Goal: Communication & Community: Answer question/provide support

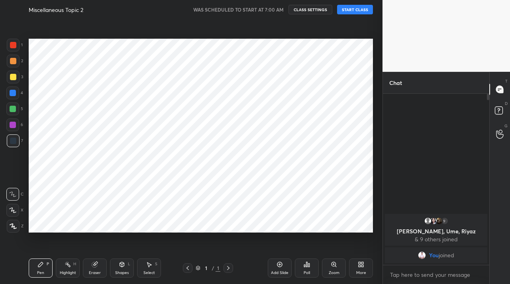
scroll to position [39641, 39523]
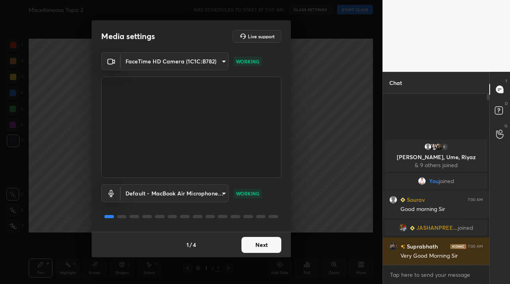
click at [262, 246] on button "Next" at bounding box center [262, 245] width 40 height 16
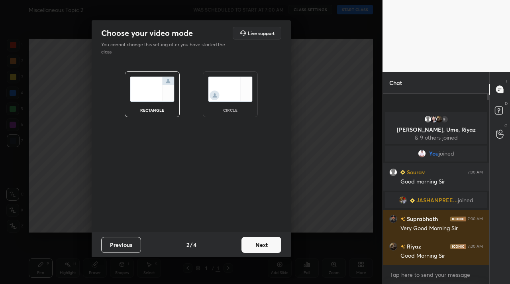
click at [262, 246] on button "Next" at bounding box center [262, 245] width 40 height 16
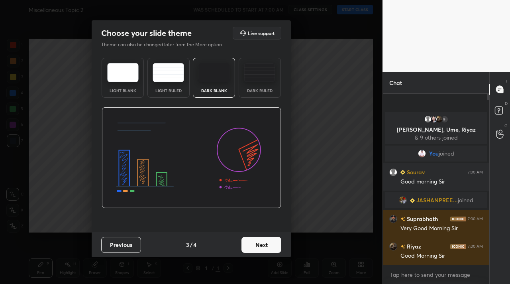
click at [262, 246] on button "Next" at bounding box center [262, 245] width 40 height 16
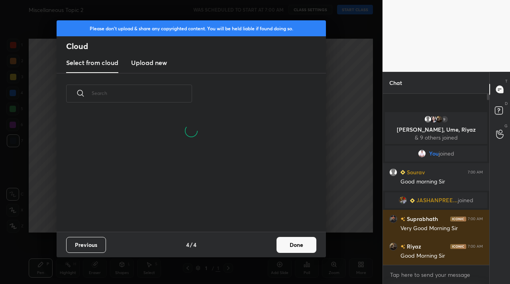
scroll to position [79, 256]
click at [301, 246] on button "Done" at bounding box center [297, 245] width 40 height 16
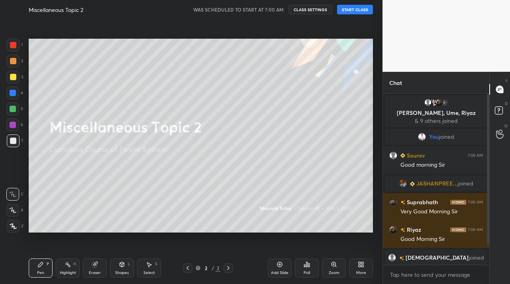
click at [358, 12] on button "START CLASS" at bounding box center [355, 10] width 36 height 10
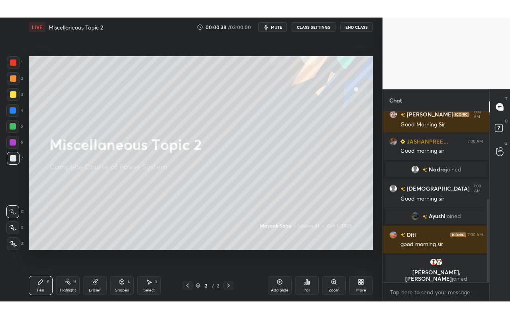
scroll to position [180, 0]
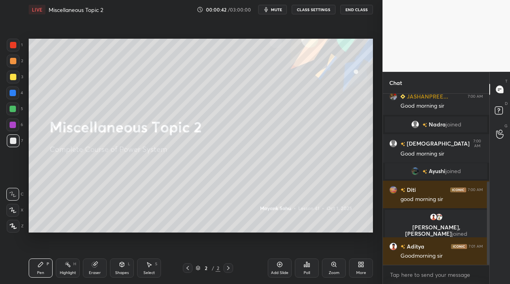
click at [361, 268] on div "More" at bounding box center [361, 267] width 24 height 19
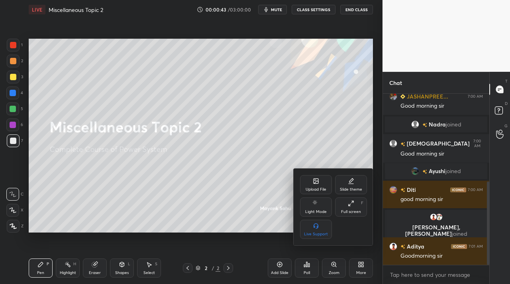
click at [356, 211] on div "Full screen" at bounding box center [351, 212] width 20 height 4
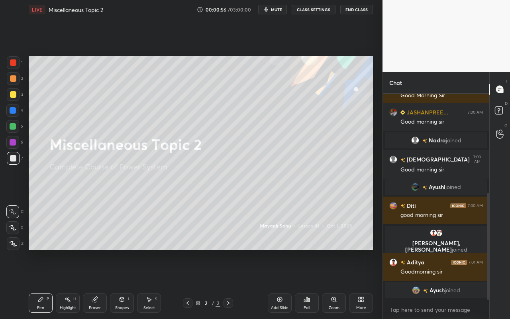
scroll to position [201, 0]
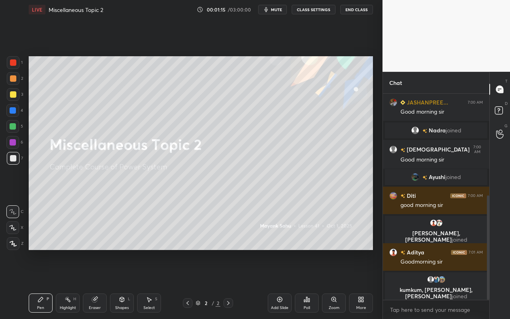
drag, startPoint x: 41, startPoint y: 303, endPoint x: 48, endPoint y: 299, distance: 7.3
click at [41, 284] on div "Pen P" at bounding box center [41, 302] width 24 height 19
drag, startPoint x: 12, startPoint y: 81, endPoint x: 27, endPoint y: 92, distance: 19.1
click at [12, 81] on div at bounding box center [13, 78] width 6 height 6
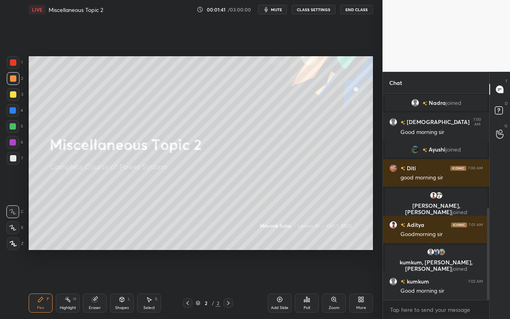
scroll to position [256, 0]
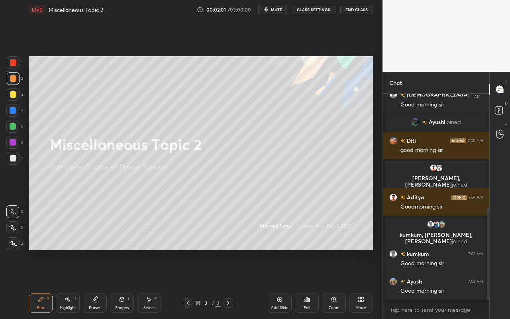
drag, startPoint x: 148, startPoint y: 302, endPoint x: 152, endPoint y: 292, distance: 10.5
click at [148, 284] on icon at bounding box center [149, 299] width 6 height 6
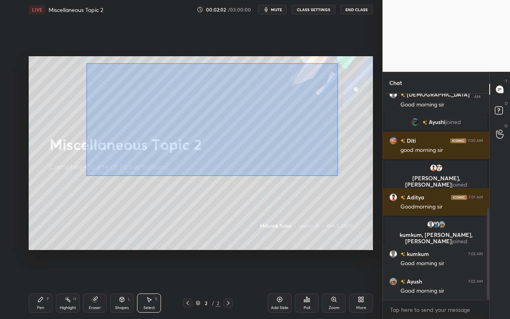
drag, startPoint x: 86, startPoint y: 63, endPoint x: 359, endPoint y: 181, distance: 297.2
click at [368, 185] on div "0 ° Undo Copy Duplicate Duplicate to new slide Delete" at bounding box center [201, 153] width 345 height 194
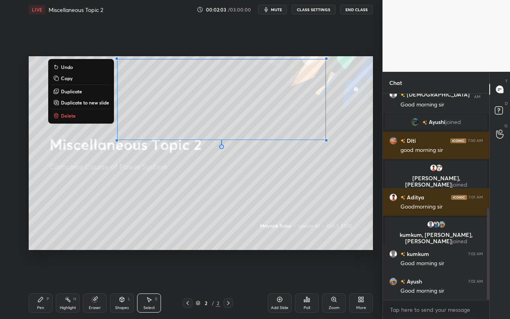
click at [83, 116] on button "Delete" at bounding box center [80, 116] width 59 height 10
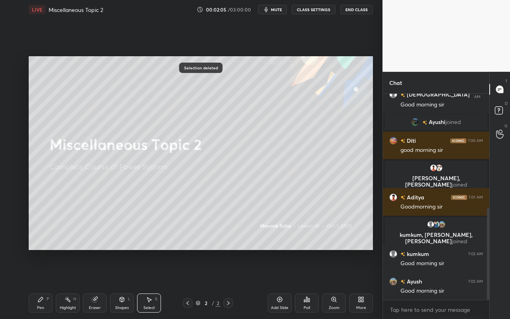
drag, startPoint x: 286, startPoint y: 299, endPoint x: 291, endPoint y: 296, distance: 5.2
click at [286, 284] on div "Add Slide" at bounding box center [280, 302] width 24 height 19
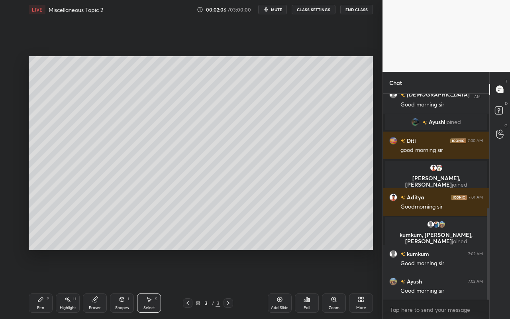
click at [42, 284] on div "Pen P" at bounding box center [41, 302] width 24 height 19
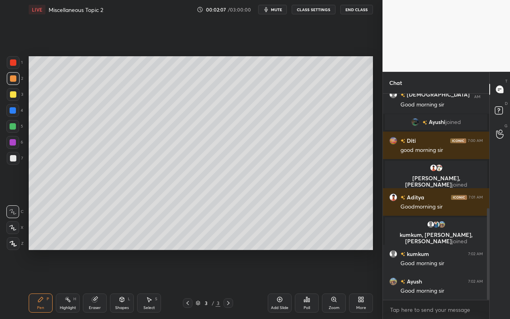
click at [13, 243] on icon at bounding box center [13, 244] width 7 height 6
click at [12, 81] on div at bounding box center [13, 78] width 6 height 6
drag, startPoint x: 38, startPoint y: 301, endPoint x: 41, endPoint y: 293, distance: 9.5
click at [39, 284] on icon at bounding box center [40, 299] width 6 height 6
click at [12, 157] on div at bounding box center [13, 158] width 6 height 6
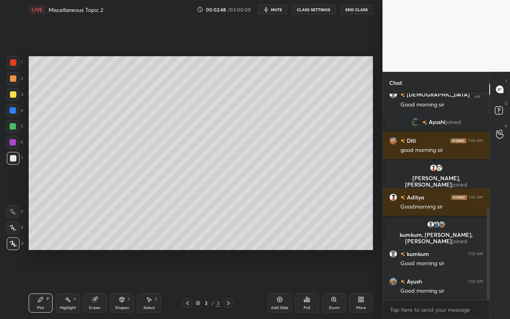
drag, startPoint x: 41, startPoint y: 309, endPoint x: 56, endPoint y: 290, distance: 24.2
click at [42, 284] on div "Pen" at bounding box center [40, 308] width 7 height 4
click at [13, 162] on div at bounding box center [13, 158] width 13 height 13
drag, startPoint x: 13, startPoint y: 96, endPoint x: 27, endPoint y: 99, distance: 14.6
click at [13, 96] on div at bounding box center [13, 94] width 6 height 6
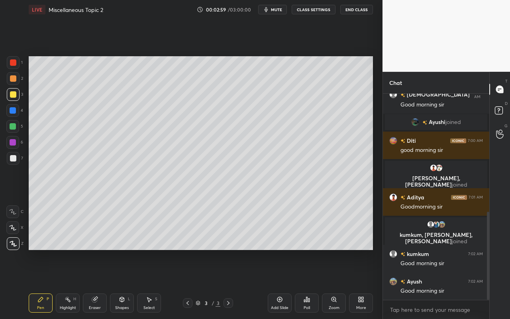
scroll to position [276, 0]
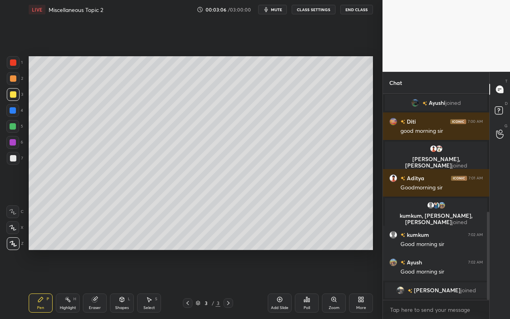
click at [72, 284] on div "Highlight H" at bounding box center [68, 302] width 24 height 19
click at [35, 284] on div "Pen P" at bounding box center [41, 302] width 24 height 19
click at [16, 125] on div at bounding box center [12, 126] width 13 height 13
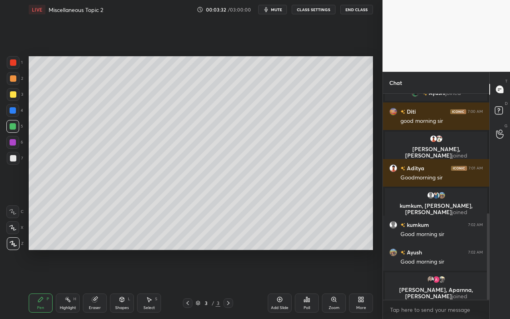
click at [41, 284] on div "Pen" at bounding box center [40, 308] width 7 height 4
click at [11, 94] on div at bounding box center [13, 94] width 6 height 6
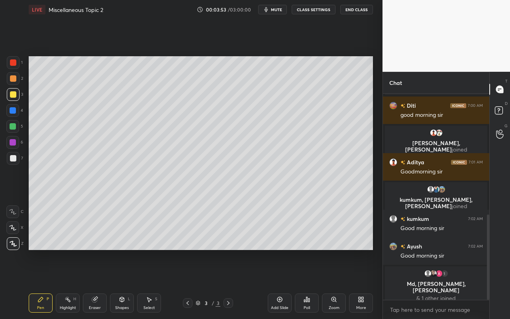
click at [156, 284] on div "Select S" at bounding box center [149, 302] width 24 height 19
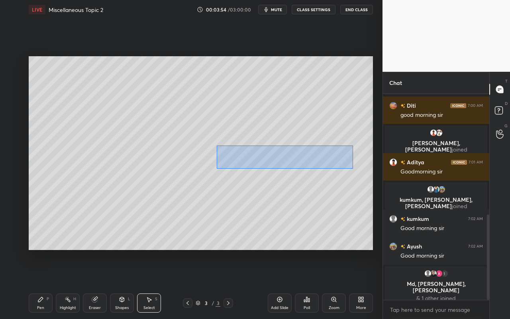
drag, startPoint x: 217, startPoint y: 145, endPoint x: 349, endPoint y: 166, distance: 134.0
click at [353, 167] on div "0 ° Undo Copy Duplicate Duplicate to new slide Delete" at bounding box center [201, 153] width 345 height 194
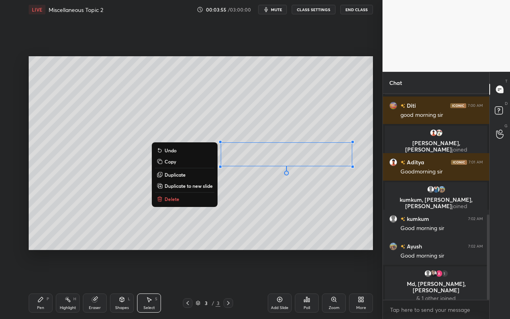
click at [192, 177] on button "Duplicate" at bounding box center [184, 175] width 59 height 10
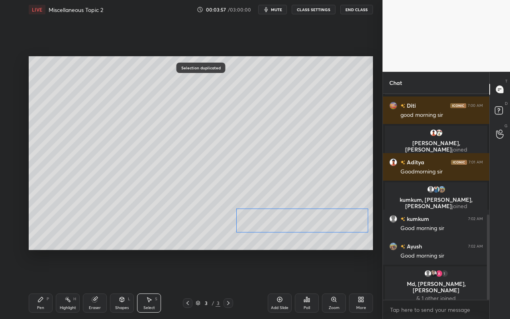
drag, startPoint x: 276, startPoint y: 164, endPoint x: 284, endPoint y: 223, distance: 59.5
click at [284, 223] on div "0 ° Undo Copy Duplicate Duplicate to new slide Delete" at bounding box center [201, 153] width 345 height 194
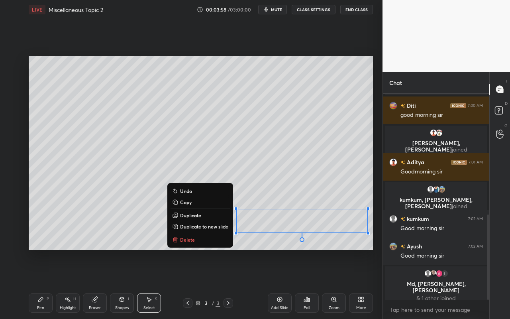
drag, startPoint x: 270, startPoint y: 248, endPoint x: 262, endPoint y: 250, distance: 8.2
click at [270, 248] on div "0 ° Undo Copy Duplicate Duplicate to new slide Delete" at bounding box center [201, 153] width 345 height 194
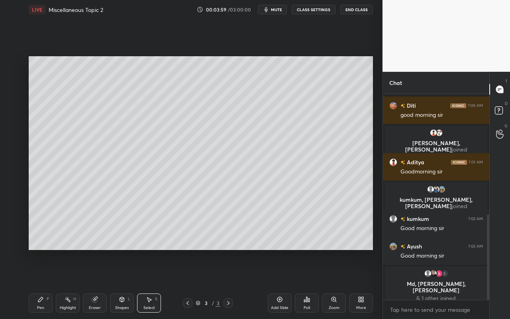
click at [37, 284] on div "Pen" at bounding box center [40, 308] width 7 height 4
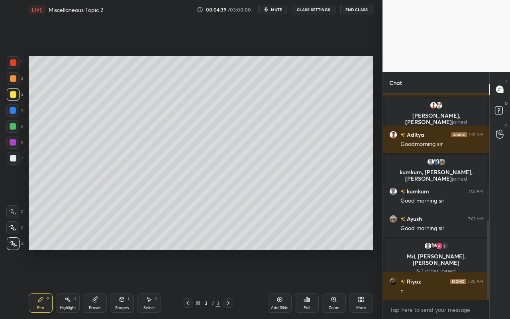
scroll to position [331, 0]
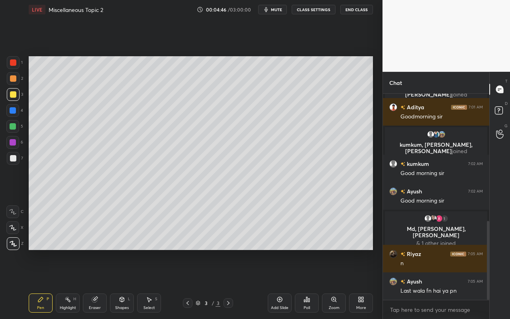
drag, startPoint x: 93, startPoint y: 306, endPoint x: 167, endPoint y: 273, distance: 81.2
click at [93, 284] on div "Eraser" at bounding box center [95, 308] width 12 height 4
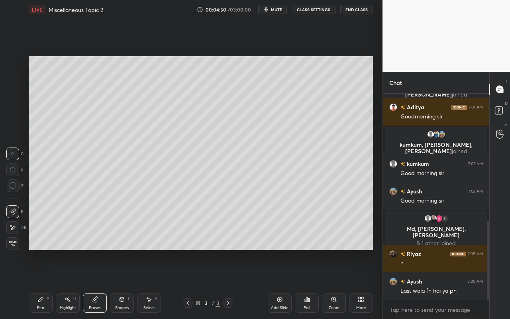
click at [42, 284] on div "Pen" at bounding box center [40, 308] width 7 height 4
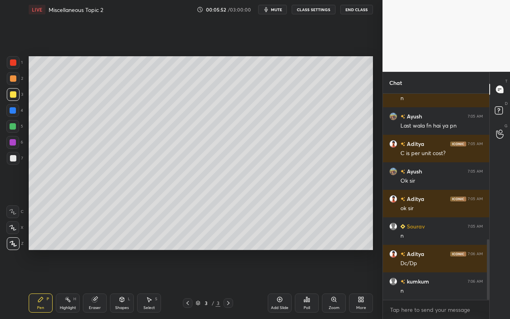
scroll to position [524, 0]
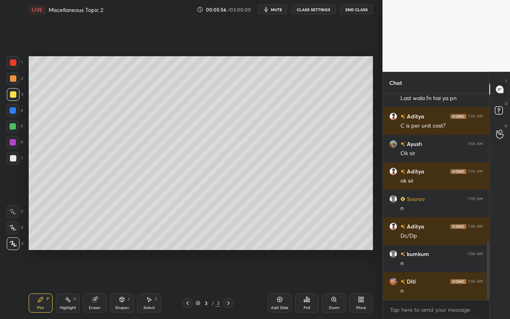
click at [282, 284] on div "Add Slide" at bounding box center [280, 308] width 18 height 4
click at [41, 284] on div "Pen P" at bounding box center [41, 302] width 24 height 19
drag, startPoint x: 13, startPoint y: 82, endPoint x: 28, endPoint y: 79, distance: 15.0
click at [14, 82] on div at bounding box center [13, 78] width 13 height 13
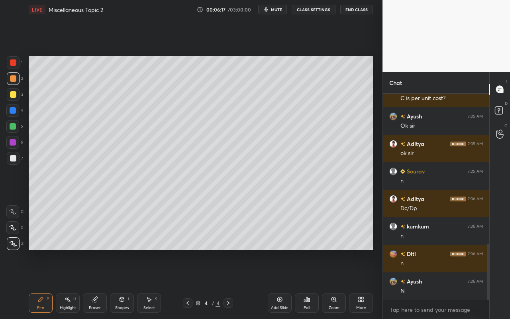
click at [65, 284] on div "Highlight H" at bounding box center [68, 302] width 24 height 19
click at [37, 284] on div "Pen P" at bounding box center [41, 302] width 24 height 19
click at [68, 284] on icon at bounding box center [68, 299] width 6 height 6
drag, startPoint x: 35, startPoint y: 301, endPoint x: 64, endPoint y: 252, distance: 56.6
click at [38, 284] on div "Pen P" at bounding box center [41, 302] width 24 height 19
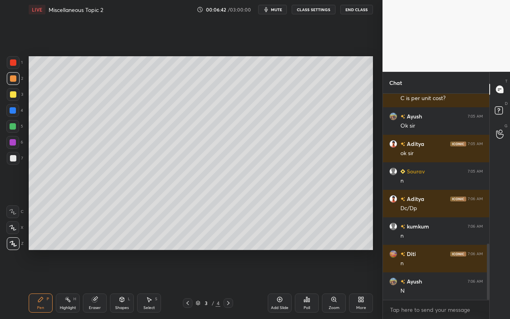
drag, startPoint x: 69, startPoint y: 299, endPoint x: 74, endPoint y: 295, distance: 7.1
click at [70, 284] on icon at bounding box center [68, 299] width 6 height 6
drag, startPoint x: 41, startPoint y: 299, endPoint x: 42, endPoint y: 295, distance: 4.9
click at [41, 284] on icon at bounding box center [40, 299] width 5 height 5
drag, startPoint x: 70, startPoint y: 305, endPoint x: 117, endPoint y: 265, distance: 62.2
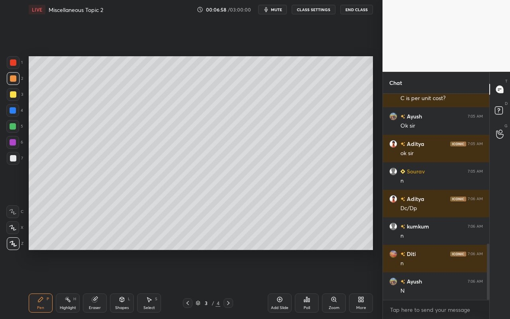
click at [72, 284] on div "Highlight" at bounding box center [68, 308] width 16 height 4
drag, startPoint x: 45, startPoint y: 305, endPoint x: 57, endPoint y: 283, distance: 25.0
click at [45, 284] on div "Pen P" at bounding box center [41, 302] width 24 height 19
drag, startPoint x: 67, startPoint y: 305, endPoint x: 81, endPoint y: 289, distance: 21.8
click at [70, 284] on div "Highlight H" at bounding box center [68, 302] width 24 height 19
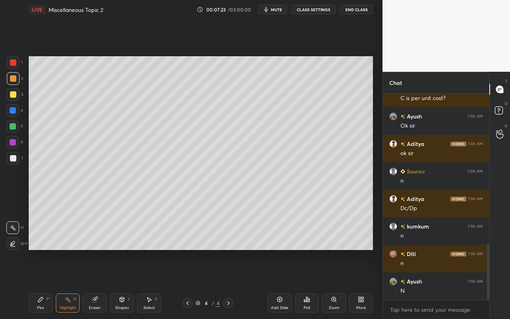
click at [37, 284] on div "Pen P" at bounding box center [41, 302] width 24 height 19
drag, startPoint x: 12, startPoint y: 125, endPoint x: 21, endPoint y: 126, distance: 9.6
click at [13, 128] on div at bounding box center [13, 126] width 6 height 6
drag, startPoint x: 150, startPoint y: 305, endPoint x: 155, endPoint y: 286, distance: 19.4
click at [150, 284] on div "Select S" at bounding box center [149, 302] width 24 height 19
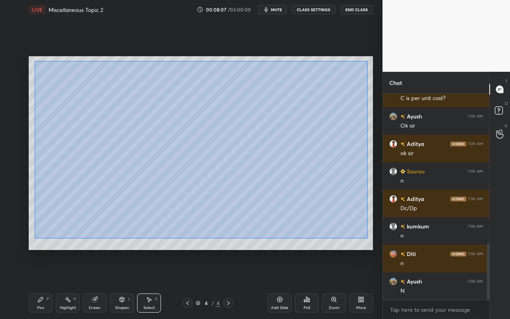
drag, startPoint x: 35, startPoint y: 62, endPoint x: 370, endPoint y: 237, distance: 378.3
click at [371, 238] on div "0 ° Undo Copy Duplicate Duplicate to new slide Delete" at bounding box center [201, 153] width 345 height 194
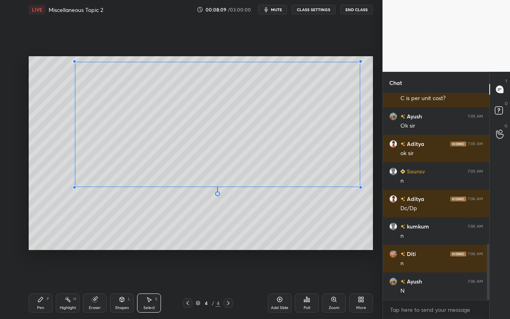
drag, startPoint x: 357, startPoint y: 221, endPoint x: 356, endPoint y: 183, distance: 37.9
click at [359, 186] on div at bounding box center [360, 187] width 3 height 3
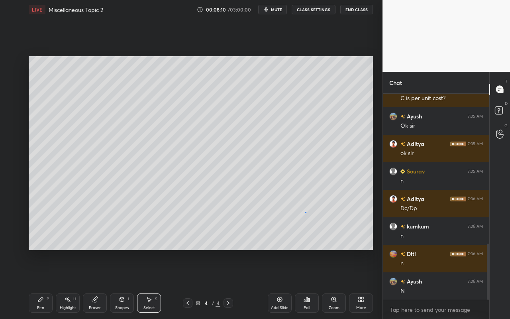
drag, startPoint x: 305, startPoint y: 212, endPoint x: 276, endPoint y: 214, distance: 30.0
click at [305, 212] on div "0 ° Undo Copy Duplicate Duplicate to new slide Delete" at bounding box center [201, 153] width 345 height 194
click at [39, 284] on div "Pen P" at bounding box center [41, 302] width 24 height 19
drag, startPoint x: 9, startPoint y: 161, endPoint x: 22, endPoint y: 167, distance: 14.3
click at [9, 162] on div at bounding box center [13, 158] width 13 height 13
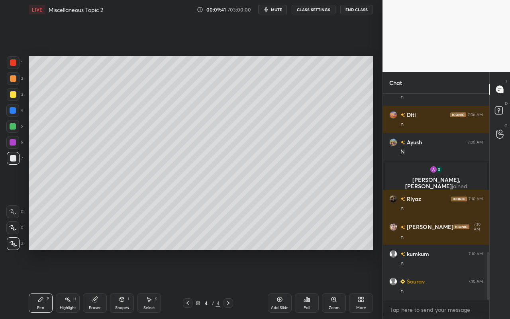
scroll to position [685, 0]
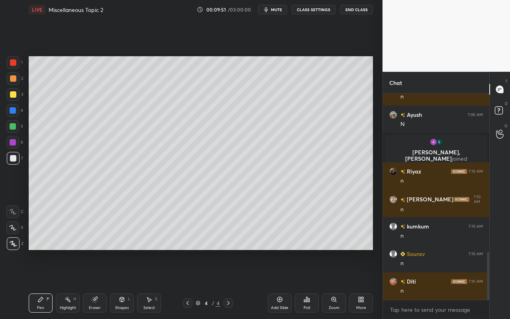
click at [281, 284] on div "Add Slide" at bounding box center [280, 302] width 24 height 19
click at [127, 284] on div "Shapes L" at bounding box center [122, 302] width 24 height 19
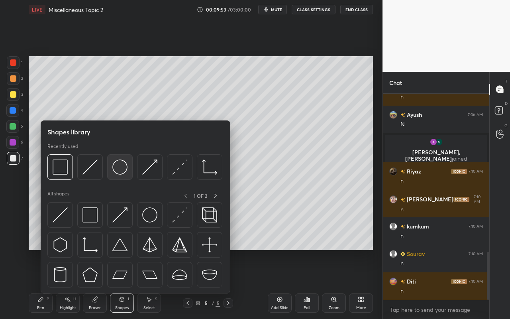
click at [120, 172] on img at bounding box center [119, 166] width 15 height 15
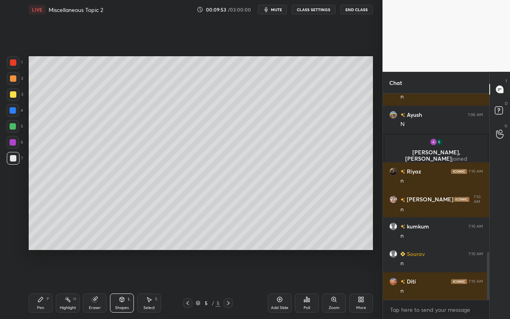
click at [16, 94] on div at bounding box center [13, 94] width 13 height 13
click at [129, 284] on div "Pen P Highlight H Eraser Shapes L Select S 5 / 5 Add Slide Poll Zoom More" at bounding box center [201, 303] width 345 height 32
drag, startPoint x: 128, startPoint y: 307, endPoint x: 129, endPoint y: 297, distance: 9.2
click at [128, 284] on div "Shapes" at bounding box center [122, 308] width 14 height 4
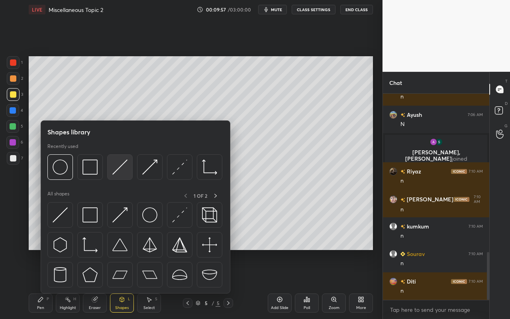
click at [124, 169] on img at bounding box center [119, 166] width 15 height 15
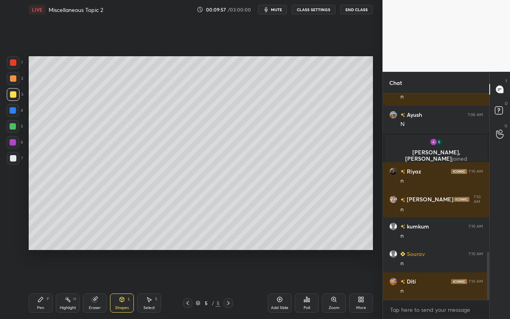
click at [12, 145] on div at bounding box center [13, 142] width 6 height 6
drag, startPoint x: 13, startPoint y: 126, endPoint x: 21, endPoint y: 132, distance: 9.7
click at [13, 126] on div at bounding box center [13, 126] width 6 height 6
click at [122, 284] on div "Shapes" at bounding box center [122, 308] width 14 height 4
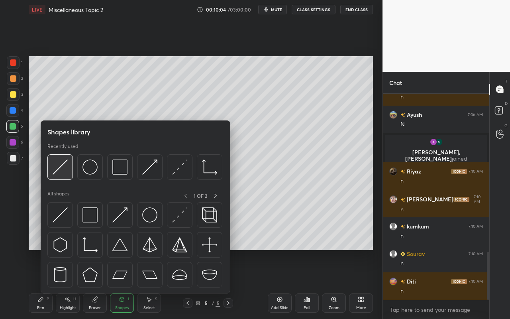
click at [56, 170] on img at bounding box center [60, 166] width 15 height 15
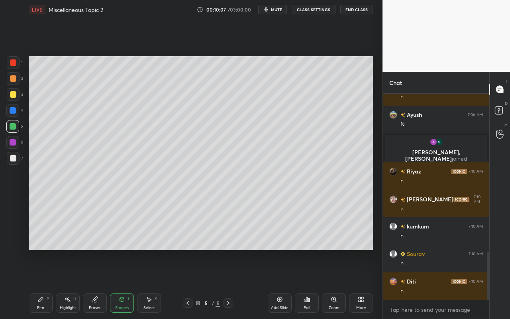
drag, startPoint x: 131, startPoint y: 304, endPoint x: 131, endPoint y: 297, distance: 6.4
click at [131, 284] on div "Shapes L" at bounding box center [122, 302] width 24 height 19
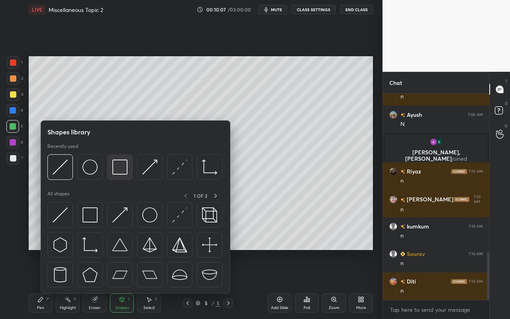
click at [126, 175] on div at bounding box center [120, 167] width 26 height 26
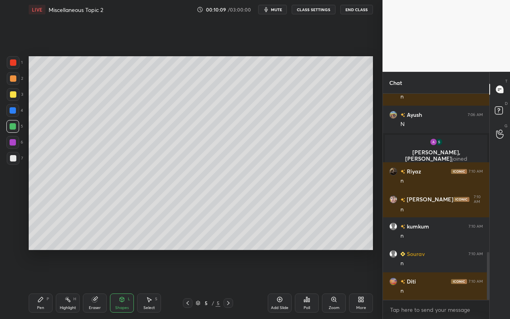
click at [127, 284] on div "Shapes L" at bounding box center [122, 302] width 24 height 19
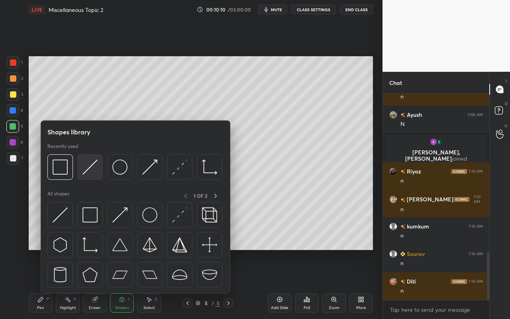
click at [88, 177] on div at bounding box center [90, 167] width 26 height 26
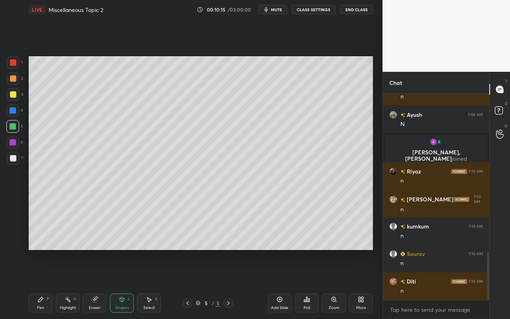
drag, startPoint x: 43, startPoint y: 307, endPoint x: 55, endPoint y: 272, distance: 36.3
click at [43, 284] on div "Pen" at bounding box center [40, 308] width 7 height 4
drag, startPoint x: 12, startPoint y: 128, endPoint x: 21, endPoint y: 123, distance: 10.5
click at [13, 128] on div at bounding box center [13, 126] width 6 height 6
click at [39, 284] on div "Pen P" at bounding box center [41, 302] width 24 height 19
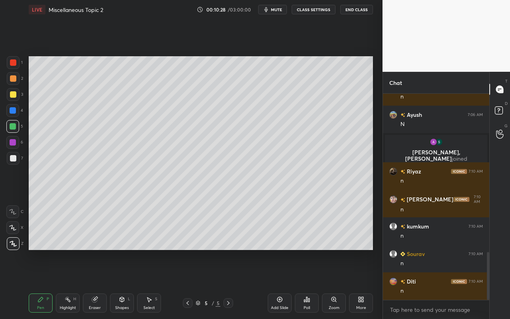
click at [13, 142] on div at bounding box center [13, 142] width 6 height 6
click at [72, 284] on div "Highlight H" at bounding box center [68, 302] width 24 height 19
drag, startPoint x: 39, startPoint y: 303, endPoint x: 62, endPoint y: 262, distance: 46.9
click at [39, 284] on div "Pen P" at bounding box center [41, 302] width 24 height 19
click at [13, 95] on div at bounding box center [13, 94] width 6 height 6
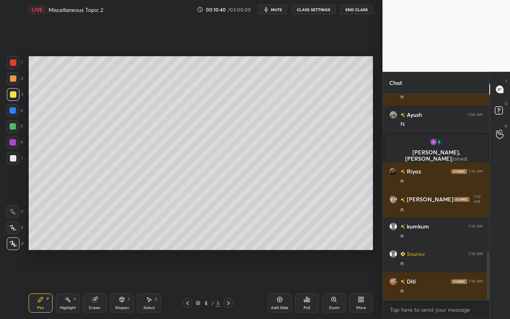
drag, startPoint x: 71, startPoint y: 303, endPoint x: 90, endPoint y: 277, distance: 32.0
click at [71, 284] on div "Highlight H" at bounding box center [68, 302] width 24 height 19
drag, startPoint x: 41, startPoint y: 306, endPoint x: 43, endPoint y: 299, distance: 7.4
click at [41, 284] on div "Pen" at bounding box center [40, 308] width 7 height 4
click at [15, 126] on div at bounding box center [13, 126] width 6 height 6
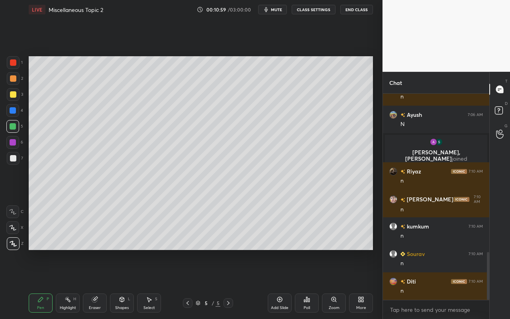
scroll to position [704, 0]
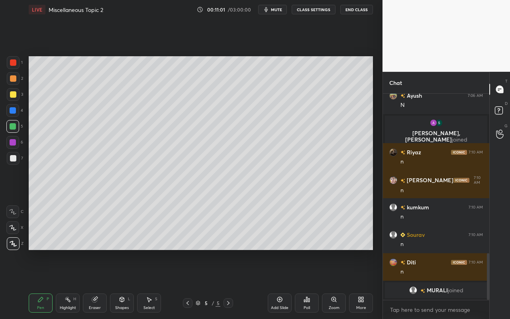
drag, startPoint x: 70, startPoint y: 300, endPoint x: 81, endPoint y: 290, distance: 14.7
click at [73, 284] on div "Highlight H" at bounding box center [68, 302] width 24 height 19
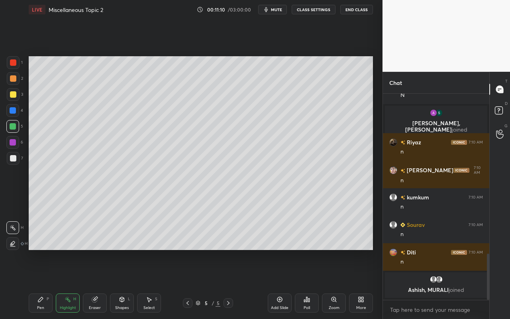
click at [45, 284] on div "Pen P" at bounding box center [41, 302] width 24 height 19
click at [15, 62] on div at bounding box center [13, 62] width 6 height 6
drag, startPoint x: 67, startPoint y: 305, endPoint x: 71, endPoint y: 294, distance: 12.2
click at [68, 284] on div "Highlight H" at bounding box center [68, 302] width 24 height 19
click at [39, 284] on div "Pen" at bounding box center [40, 308] width 7 height 4
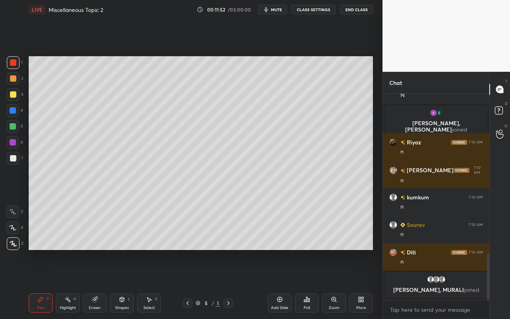
click at [69, 284] on div "Highlight H" at bounding box center [68, 302] width 24 height 19
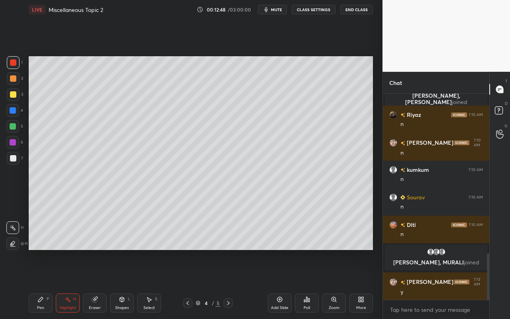
click at [150, 284] on div "Select S" at bounding box center [149, 302] width 24 height 19
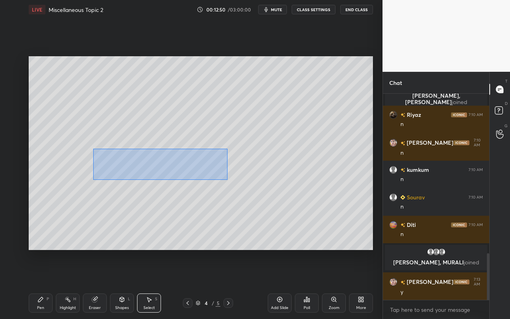
drag, startPoint x: 93, startPoint y: 150, endPoint x: 226, endPoint y: 179, distance: 136.4
click at [226, 180] on div "0 ° Undo Copy Duplicate Duplicate to new slide Delete" at bounding box center [201, 153] width 345 height 194
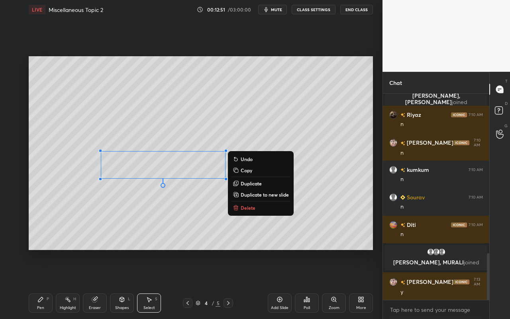
click at [251, 170] on p "Copy" at bounding box center [247, 170] width 12 height 6
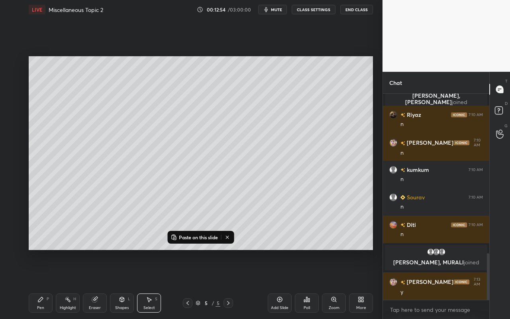
click at [283, 284] on div "Add Slide" at bounding box center [280, 308] width 18 height 4
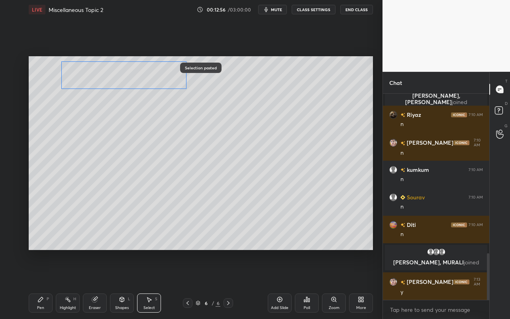
drag, startPoint x: 197, startPoint y: 169, endPoint x: 157, endPoint y: 108, distance: 72.0
click at [164, 81] on div "0 ° Undo Copy Paste here Duplicate Duplicate to new slide Delete" at bounding box center [201, 153] width 345 height 194
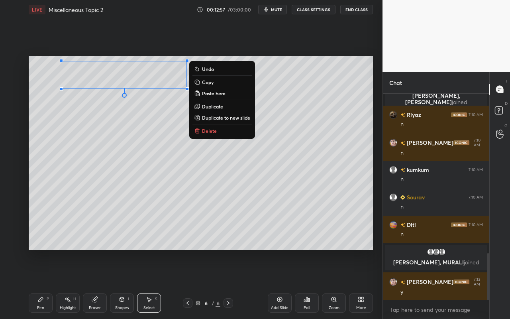
drag, startPoint x: 152, startPoint y: 154, endPoint x: 130, endPoint y: 171, distance: 28.1
click at [152, 153] on div "0 ° Undo Copy Paste here Duplicate Duplicate to new slide Delete" at bounding box center [201, 153] width 345 height 194
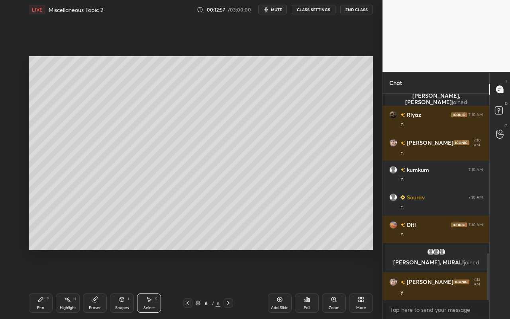
drag, startPoint x: 45, startPoint y: 309, endPoint x: 46, endPoint y: 297, distance: 11.6
click at [45, 284] on div "Pen P" at bounding box center [41, 302] width 24 height 19
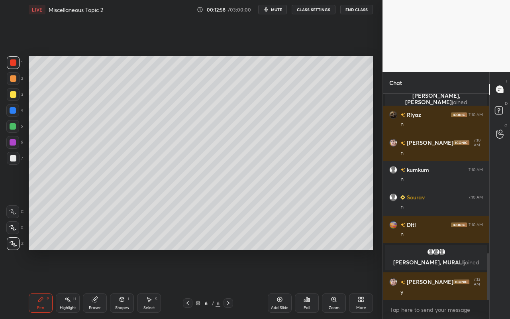
drag, startPoint x: 15, startPoint y: 158, endPoint x: 26, endPoint y: 136, distance: 24.8
click at [15, 158] on div at bounding box center [13, 158] width 6 height 6
drag, startPoint x: 124, startPoint y: 304, endPoint x: 126, endPoint y: 297, distance: 7.6
click at [124, 284] on div "Shapes L" at bounding box center [122, 302] width 24 height 19
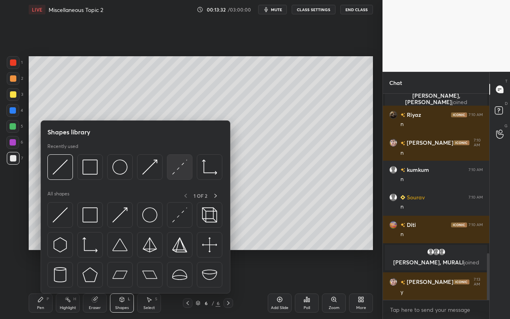
click at [178, 173] on img at bounding box center [179, 166] width 15 height 15
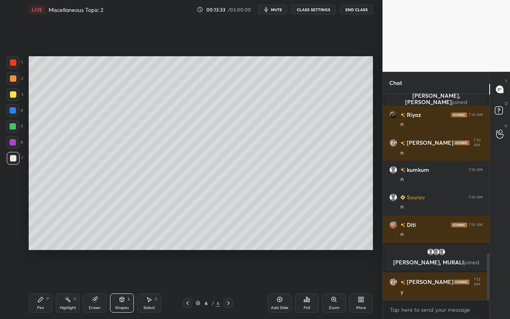
click at [153, 284] on div "Select S" at bounding box center [149, 302] width 24 height 19
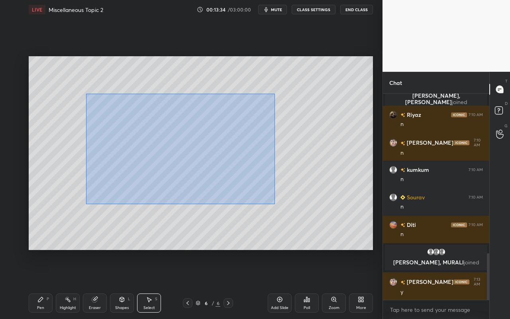
drag, startPoint x: 107, startPoint y: 146, endPoint x: 270, endPoint y: 199, distance: 170.9
click at [271, 201] on div "0 ° Undo Copy Paste here Duplicate Duplicate to new slide Delete" at bounding box center [201, 153] width 345 height 194
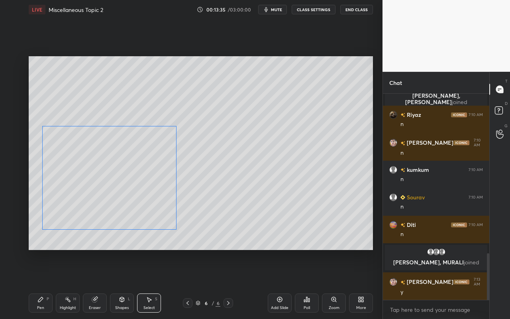
drag, startPoint x: 182, startPoint y: 174, endPoint x: 136, endPoint y: 195, distance: 51.0
click at [135, 196] on div "0 ° Undo Copy Paste here Duplicate Duplicate to new slide Delete" at bounding box center [201, 153] width 345 height 194
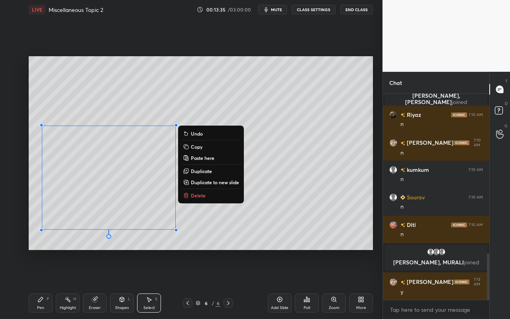
click at [297, 188] on div "0 ° Undo Copy Paste here Duplicate Duplicate to new slide Delete" at bounding box center [201, 153] width 345 height 194
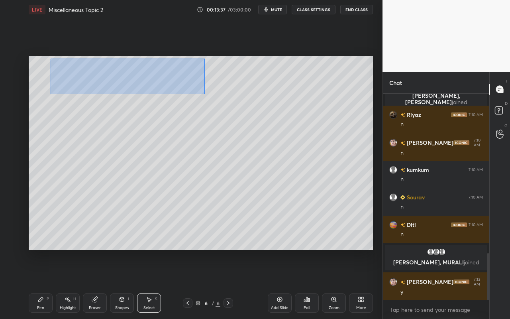
drag, startPoint x: 52, startPoint y: 59, endPoint x: 191, endPoint y: 92, distance: 143.1
click at [203, 93] on div "0 ° Undo Copy Paste here Duplicate Duplicate to new slide Delete" at bounding box center [201, 153] width 345 height 194
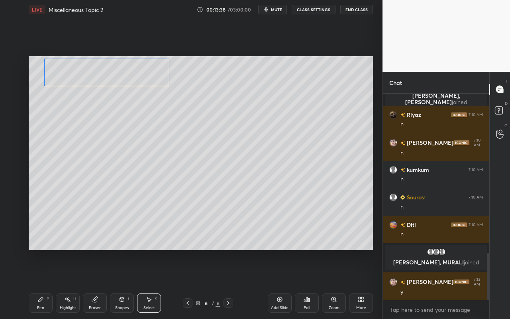
drag, startPoint x: 153, startPoint y: 83, endPoint x: 139, endPoint y: 82, distance: 14.0
click at [138, 82] on div "0 ° Undo Copy Paste here Duplicate Duplicate to new slide Delete" at bounding box center [201, 153] width 345 height 194
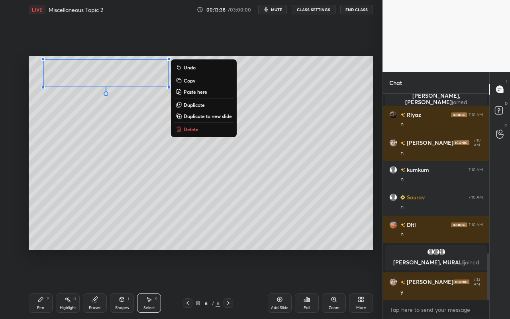
click at [331, 140] on div "0 ° Undo Copy Paste here Duplicate Duplicate to new slide Delete" at bounding box center [201, 153] width 345 height 194
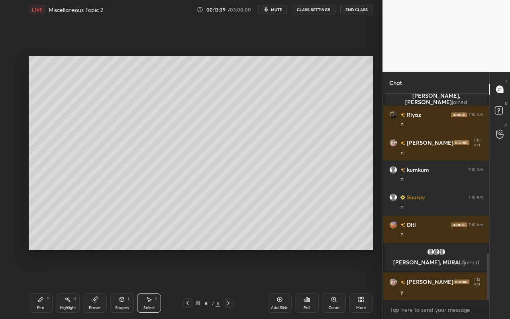
click at [125, 284] on div "Shapes L" at bounding box center [122, 302] width 24 height 19
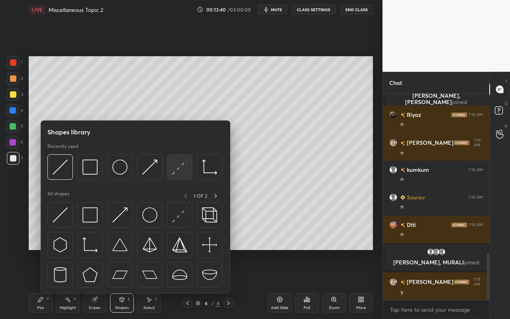
click at [183, 171] on img at bounding box center [179, 166] width 15 height 15
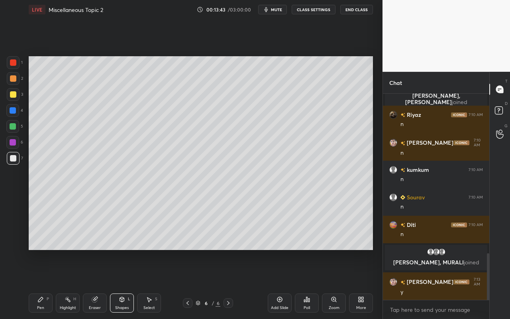
click at [41, 284] on div "Pen P" at bounding box center [41, 302] width 24 height 19
click at [12, 94] on div at bounding box center [13, 94] width 6 height 6
click at [126, 284] on div "Shapes" at bounding box center [122, 308] width 14 height 4
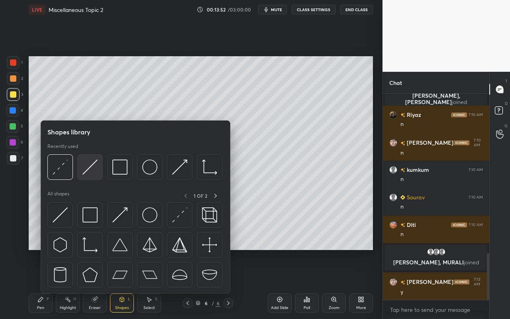
click at [97, 172] on img at bounding box center [90, 166] width 15 height 15
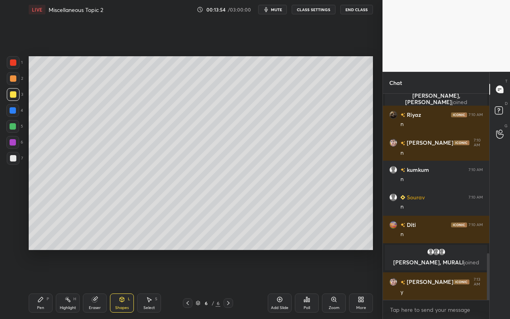
drag, startPoint x: 39, startPoint y: 303, endPoint x: 77, endPoint y: 268, distance: 51.3
click at [39, 284] on div "Pen P" at bounding box center [41, 302] width 24 height 19
drag, startPoint x: 67, startPoint y: 305, endPoint x: 87, endPoint y: 278, distance: 34.0
click at [72, 284] on div "Highlight H" at bounding box center [68, 302] width 24 height 19
click at [44, 284] on div "Pen P" at bounding box center [41, 302] width 24 height 19
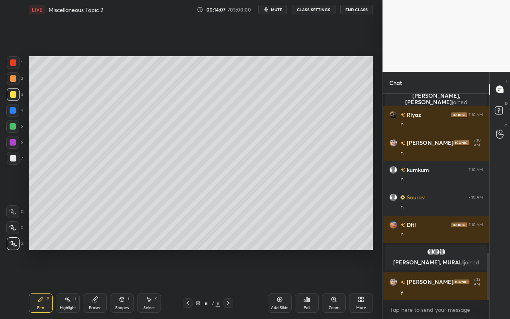
click at [12, 128] on div at bounding box center [13, 126] width 6 height 6
click at [374, 152] on div "Setting up your live class Poll for secs No correct answer Start poll" at bounding box center [201, 153] width 351 height 268
drag, startPoint x: 39, startPoint y: 304, endPoint x: 53, endPoint y: 293, distance: 18.4
click at [39, 284] on div "Pen P" at bounding box center [41, 302] width 24 height 19
click at [12, 100] on div at bounding box center [13, 94] width 13 height 13
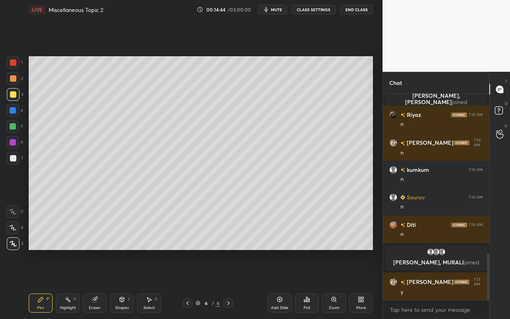
click at [67, 284] on div "Highlight" at bounding box center [68, 308] width 16 height 4
click at [37, 284] on div "Pen P" at bounding box center [41, 302] width 24 height 19
click at [15, 130] on div at bounding box center [12, 126] width 13 height 13
click at [39, 284] on div "Pen P" at bounding box center [41, 302] width 24 height 19
click at [15, 159] on div at bounding box center [13, 158] width 6 height 6
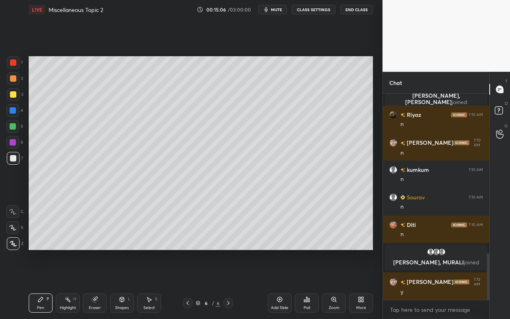
click at [116, 284] on div "Shapes L" at bounding box center [122, 302] width 24 height 19
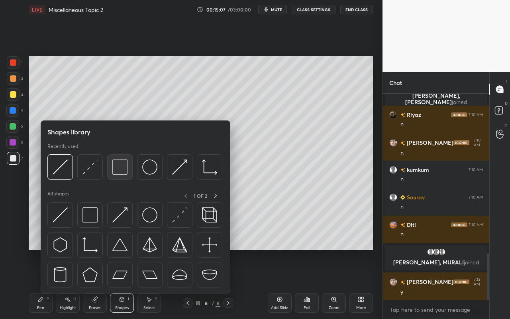
click at [117, 168] on img at bounding box center [119, 166] width 15 height 15
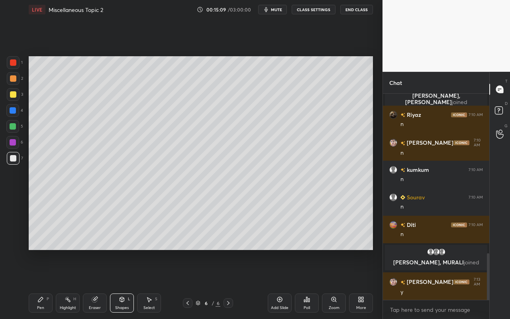
click at [12, 127] on div at bounding box center [13, 126] width 6 height 6
drag, startPoint x: 129, startPoint y: 307, endPoint x: 134, endPoint y: 296, distance: 11.4
click at [129, 284] on div "Shapes L" at bounding box center [122, 302] width 24 height 19
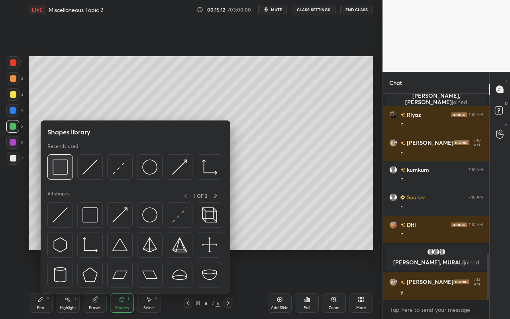
click at [65, 168] on img at bounding box center [60, 166] width 15 height 15
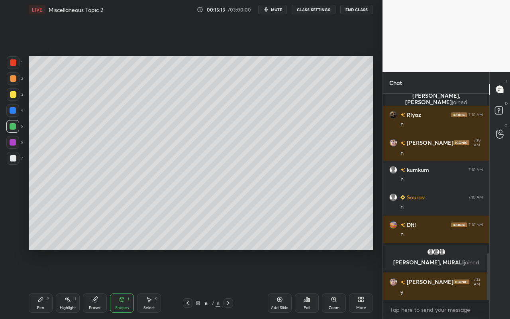
click at [12, 61] on div at bounding box center [13, 62] width 13 height 13
click at [374, 234] on div "Setting up your live class Poll for secs No correct answer Start poll" at bounding box center [201, 153] width 351 height 268
drag, startPoint x: 67, startPoint y: 305, endPoint x: 89, endPoint y: 278, distance: 34.6
click at [69, 284] on div "Highlight H" at bounding box center [68, 302] width 24 height 19
drag, startPoint x: 127, startPoint y: 311, endPoint x: 134, endPoint y: 294, distance: 17.7
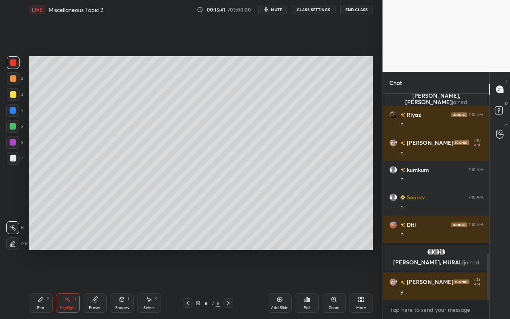
click at [128, 284] on div "Shapes L" at bounding box center [122, 302] width 24 height 19
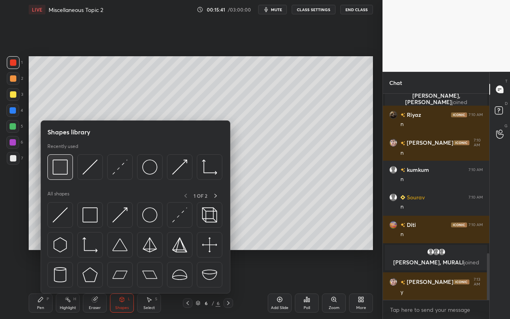
click at [66, 171] on img at bounding box center [60, 166] width 15 height 15
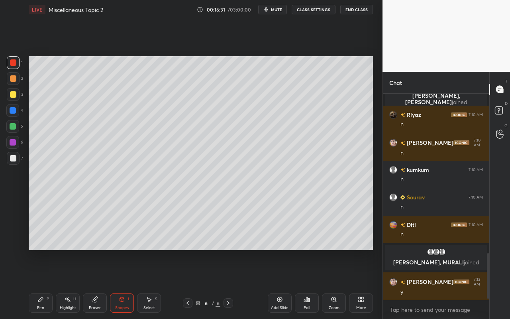
scroll to position [729, 0]
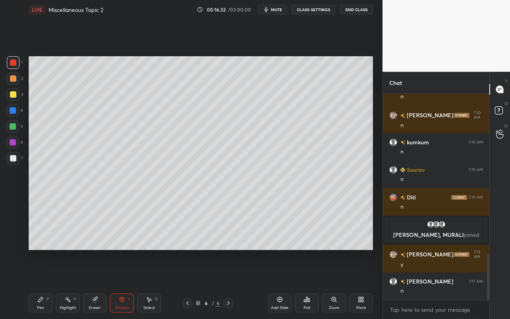
click at [154, 284] on div "Select S" at bounding box center [149, 302] width 24 height 19
drag, startPoint x: 181, startPoint y: 96, endPoint x: 191, endPoint y: 110, distance: 17.6
click at [195, 106] on div "0 ° Undo Copy Paste here Duplicate Duplicate to new slide Delete" at bounding box center [201, 153] width 345 height 194
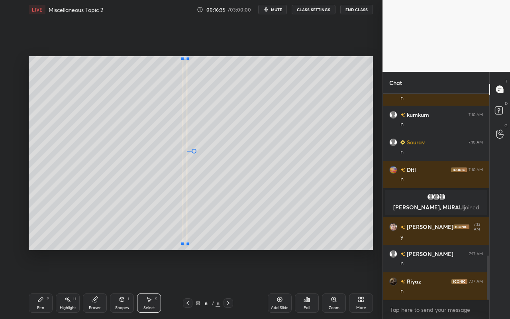
scroll to position [784, 0]
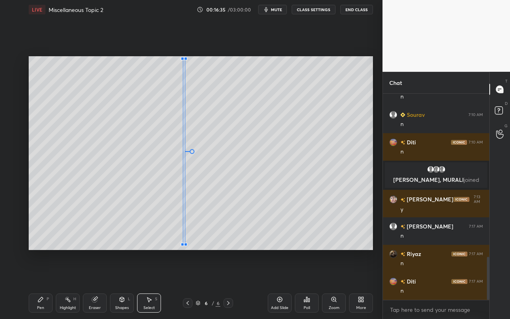
drag, startPoint x: 188, startPoint y: 242, endPoint x: 184, endPoint y: 244, distance: 4.3
click at [184, 244] on div at bounding box center [185, 244] width 3 height 3
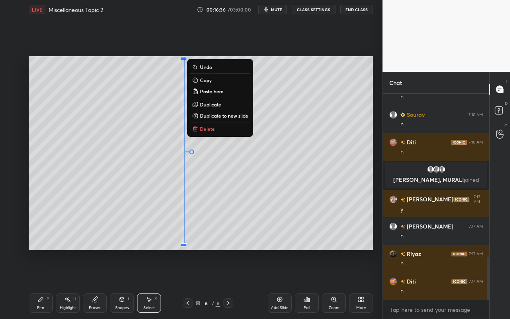
scroll to position [811, 0]
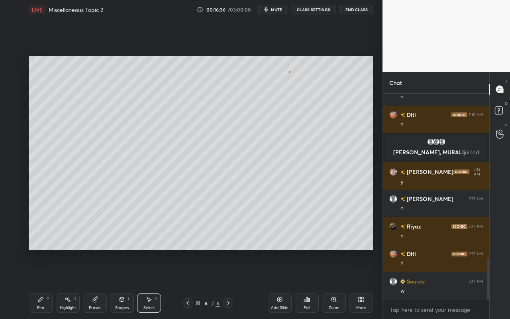
click at [290, 73] on div "0 ° Undo Copy Paste here Duplicate Duplicate to new slide Delete" at bounding box center [201, 153] width 345 height 194
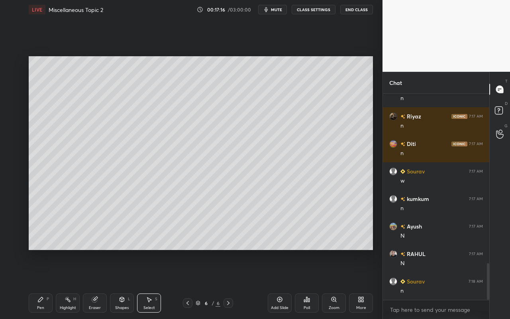
scroll to position [949, 0]
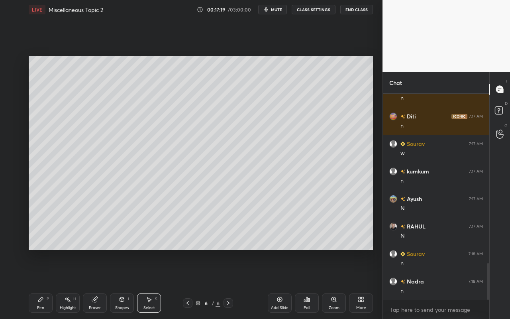
click at [282, 284] on div "Add Slide" at bounding box center [280, 302] width 24 height 19
drag, startPoint x: 38, startPoint y: 305, endPoint x: 41, endPoint y: 296, distance: 10.2
click at [38, 284] on div "Pen P" at bounding box center [41, 302] width 24 height 19
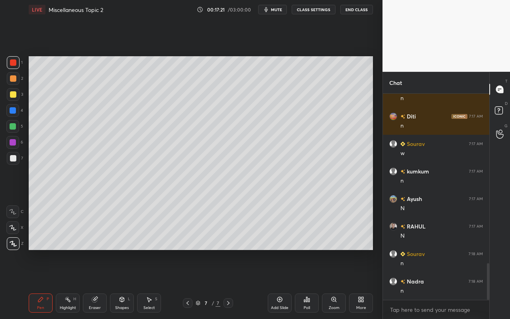
drag, startPoint x: 13, startPoint y: 79, endPoint x: 24, endPoint y: 79, distance: 10.8
click at [14, 79] on div at bounding box center [13, 78] width 6 height 6
click at [121, 284] on div "Shapes L" at bounding box center [122, 302] width 24 height 19
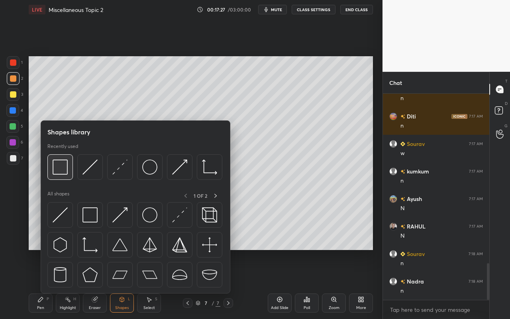
click at [66, 174] on img at bounding box center [60, 166] width 15 height 15
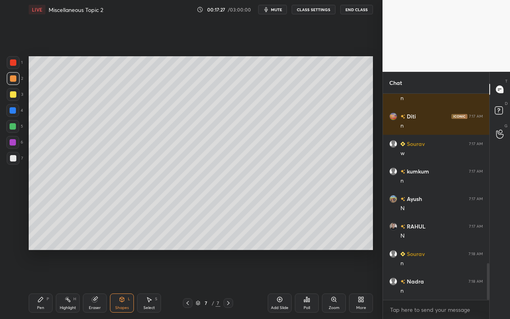
click at [14, 112] on div at bounding box center [13, 110] width 6 height 6
click at [45, 284] on div "Pen P" at bounding box center [41, 302] width 24 height 19
click at [14, 159] on div at bounding box center [13, 158] width 6 height 6
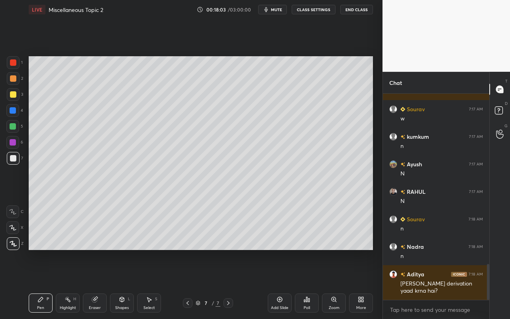
scroll to position [992, 0]
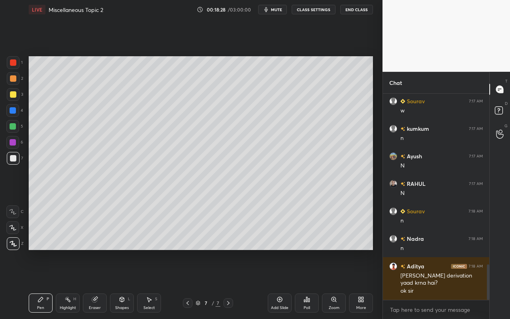
drag, startPoint x: 71, startPoint y: 303, endPoint x: 75, endPoint y: 295, distance: 9.0
click at [72, 284] on div "Highlight H" at bounding box center [68, 302] width 24 height 19
click at [44, 284] on div "Pen P" at bounding box center [41, 302] width 24 height 19
drag, startPoint x: 35, startPoint y: 307, endPoint x: 52, endPoint y: 268, distance: 42.0
click at [37, 284] on div "Pen P" at bounding box center [41, 302] width 24 height 19
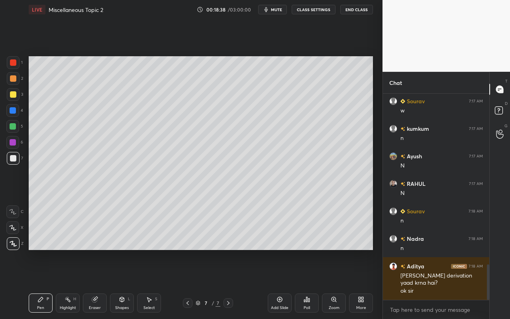
click at [14, 98] on div at bounding box center [13, 94] width 13 height 13
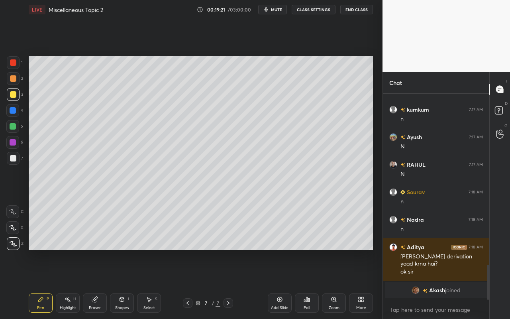
click at [69, 284] on div "Pen P Highlight H Eraser Shapes L Select S 7 / 7 Add Slide Poll Zoom More" at bounding box center [201, 303] width 345 height 32
click at [73, 284] on div "H" at bounding box center [74, 299] width 3 height 4
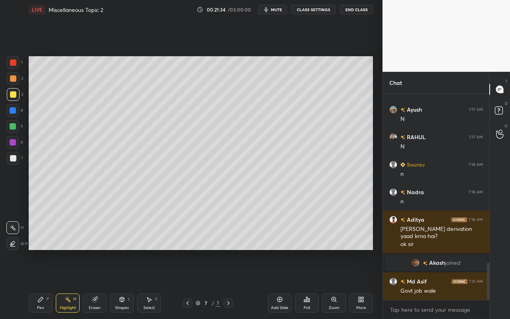
click at [38, 284] on icon at bounding box center [40, 299] width 6 height 6
click at [13, 98] on div at bounding box center [13, 94] width 13 height 13
click at [13, 158] on div at bounding box center [13, 158] width 6 height 6
drag, startPoint x: 72, startPoint y: 304, endPoint x: 107, endPoint y: 267, distance: 50.8
click at [72, 284] on div "Highlight H" at bounding box center [68, 302] width 24 height 19
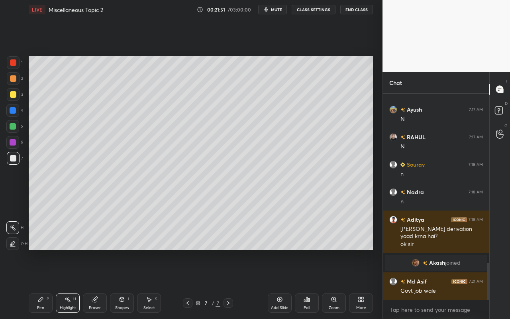
drag, startPoint x: 47, startPoint y: 304, endPoint x: 93, endPoint y: 270, distance: 57.9
click at [47, 284] on div "Pen P" at bounding box center [41, 302] width 24 height 19
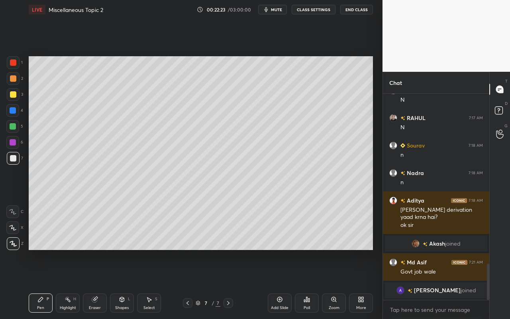
drag, startPoint x: 148, startPoint y: 306, endPoint x: 171, endPoint y: 277, distance: 37.7
click at [148, 284] on div "Select" at bounding box center [150, 308] width 12 height 4
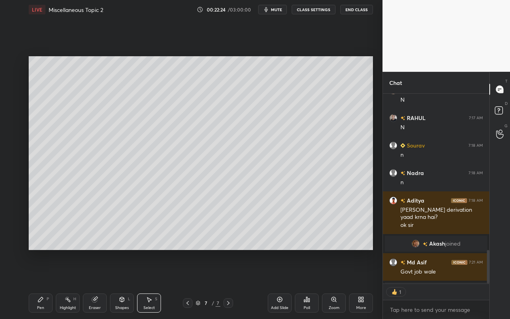
scroll to position [3, 3]
drag, startPoint x: 65, startPoint y: 306, endPoint x: 118, endPoint y: 265, distance: 66.8
click at [66, 284] on div "Highlight" at bounding box center [68, 308] width 16 height 4
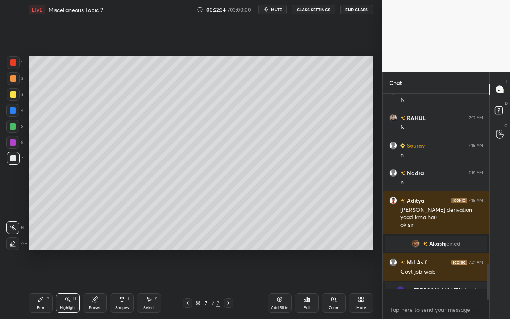
scroll to position [959, 0]
click at [146, 284] on div "Select" at bounding box center [150, 308] width 12 height 4
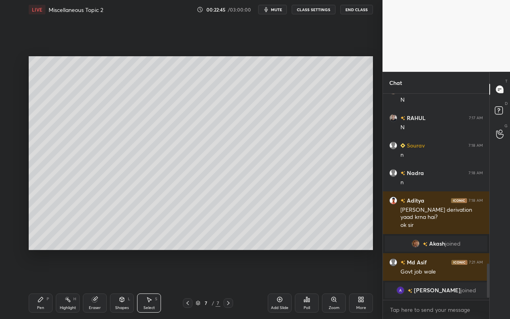
drag, startPoint x: 79, startPoint y: 304, endPoint x: 75, endPoint y: 306, distance: 4.7
click at [77, 284] on div "Highlight H" at bounding box center [68, 302] width 24 height 19
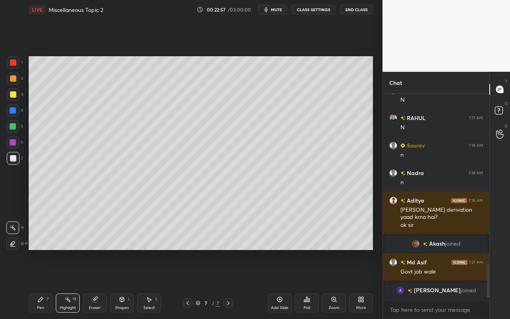
click at [146, 284] on div "Select S" at bounding box center [149, 302] width 24 height 19
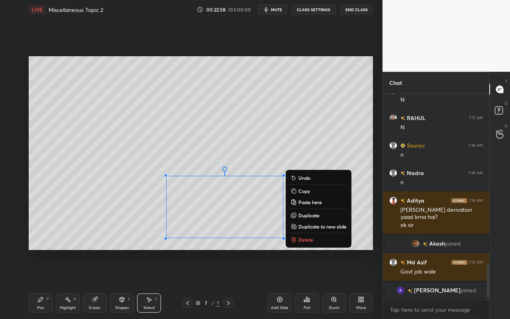
drag, startPoint x: 170, startPoint y: 195, endPoint x: 326, endPoint y: 254, distance: 166.7
click at [333, 258] on div "0 ° Undo Copy Paste here Duplicate Duplicate to new slide Delete Setting up you…" at bounding box center [201, 153] width 351 height 268
click at [209, 251] on div "0 ° Undo Copy Paste here Duplicate Duplicate to new slide Delete Setting up you…" at bounding box center [201, 153] width 351 height 268
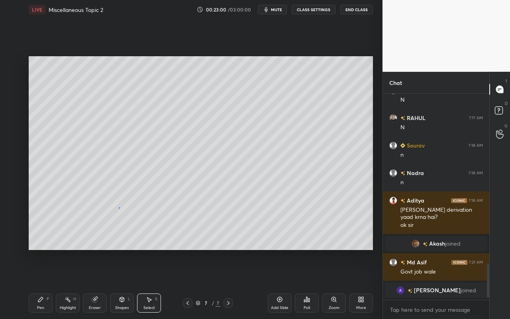
drag, startPoint x: 119, startPoint y: 207, endPoint x: 163, endPoint y: 183, distance: 50.0
click at [119, 207] on div "0 ° Undo Copy Paste here Duplicate Duplicate to new slide Delete" at bounding box center [201, 153] width 345 height 194
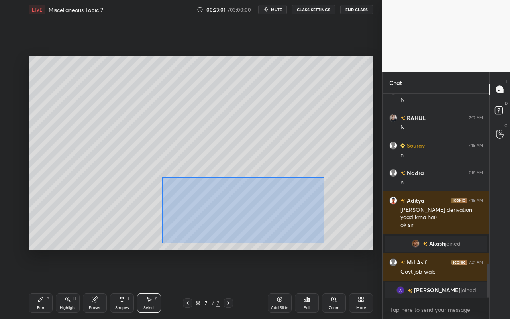
drag, startPoint x: 162, startPoint y: 177, endPoint x: 312, endPoint y: 236, distance: 161.5
click at [318, 241] on div "0 ° Undo Copy Paste here Duplicate Duplicate to new slide Delete" at bounding box center [201, 153] width 345 height 194
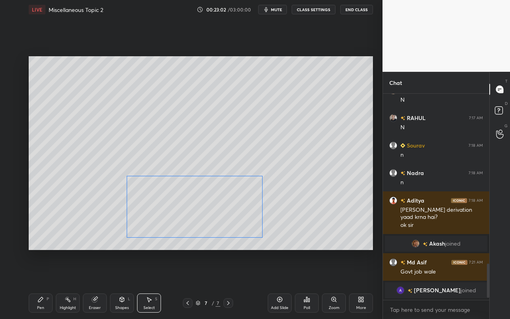
drag, startPoint x: 262, startPoint y: 217, endPoint x: 238, endPoint y: 214, distance: 24.0
click at [240, 214] on div "0 ° Undo Copy Paste here Duplicate Duplicate to new slide Delete" at bounding box center [201, 153] width 345 height 194
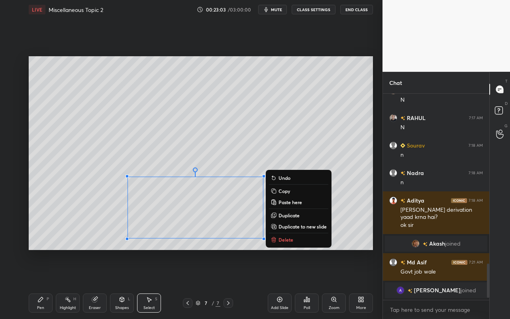
click at [39, 284] on div "Pen P" at bounding box center [41, 302] width 24 height 19
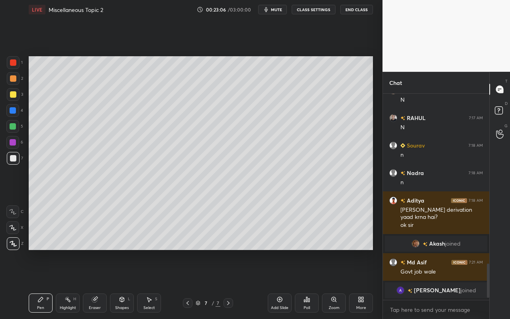
click at [45, 284] on div "Pen P" at bounding box center [41, 302] width 24 height 19
click at [15, 98] on div at bounding box center [13, 94] width 13 height 13
click at [65, 284] on div "Highlight H" at bounding box center [68, 302] width 24 height 19
click at [37, 284] on div "Pen P" at bounding box center [41, 302] width 24 height 19
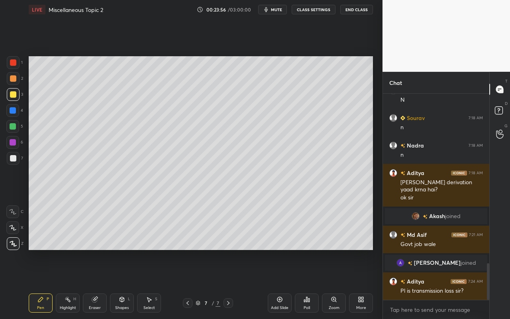
drag, startPoint x: 67, startPoint y: 304, endPoint x: 91, endPoint y: 274, distance: 39.1
click at [67, 284] on div "Highlight H" at bounding box center [68, 302] width 24 height 19
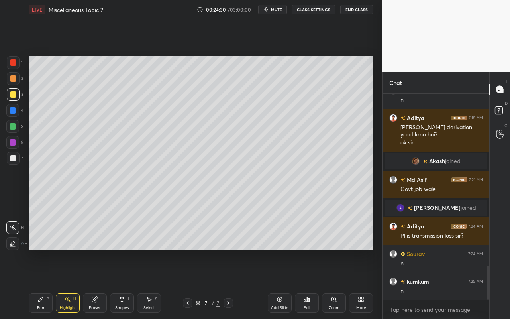
scroll to position [1037, 0]
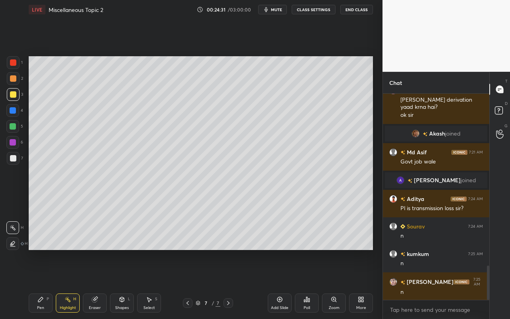
click at [256, 284] on div "7 / 7" at bounding box center [208, 303] width 120 height 10
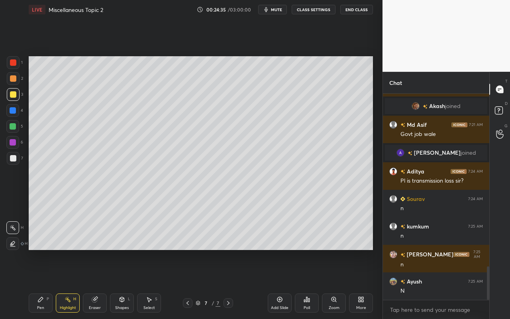
click at [279, 284] on icon at bounding box center [280, 299] width 6 height 6
drag, startPoint x: 42, startPoint y: 302, endPoint x: 59, endPoint y: 276, distance: 30.7
click at [42, 284] on icon at bounding box center [40, 299] width 6 height 6
click at [67, 284] on icon at bounding box center [68, 299] width 6 height 6
click at [40, 284] on icon at bounding box center [40, 299] width 5 height 5
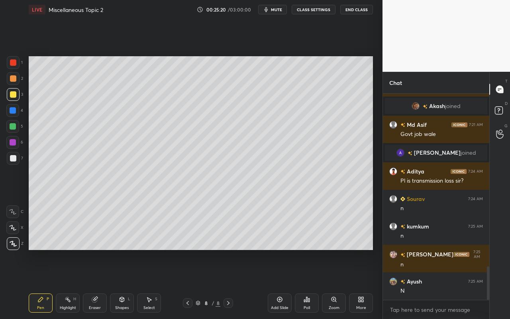
drag, startPoint x: 43, startPoint y: 305, endPoint x: 81, endPoint y: 262, distance: 56.8
click at [44, 284] on div "Pen P" at bounding box center [41, 302] width 24 height 19
drag, startPoint x: 122, startPoint y: 304, endPoint x: 120, endPoint y: 297, distance: 7.1
click at [122, 284] on div "Shapes L" at bounding box center [122, 302] width 24 height 19
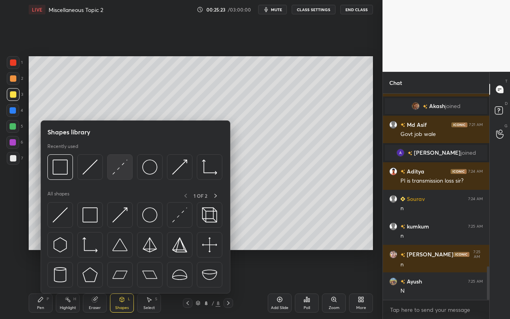
click at [125, 173] on img at bounding box center [119, 166] width 15 height 15
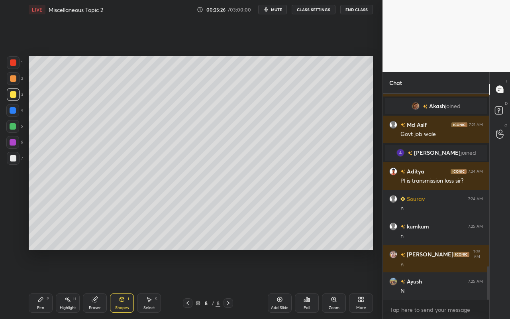
drag, startPoint x: 43, startPoint y: 308, endPoint x: 74, endPoint y: 273, distance: 46.9
click at [45, 284] on div "Pen P" at bounding box center [41, 302] width 24 height 19
click at [39, 284] on icon at bounding box center [40, 299] width 5 height 5
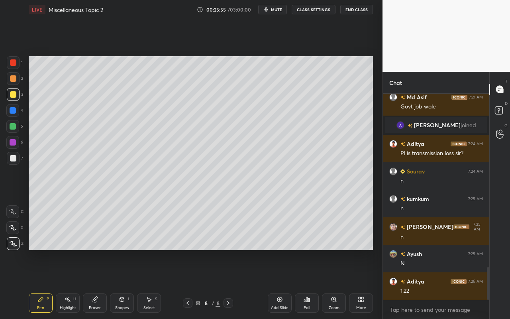
click at [123, 284] on div "Shapes L" at bounding box center [122, 302] width 24 height 19
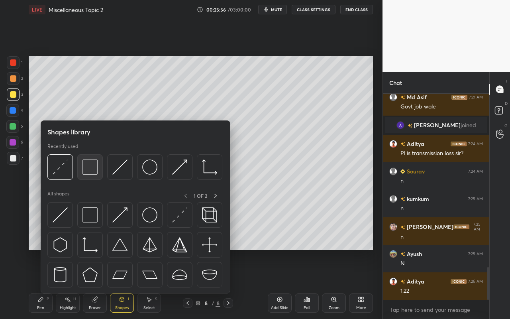
click at [92, 172] on img at bounding box center [90, 166] width 15 height 15
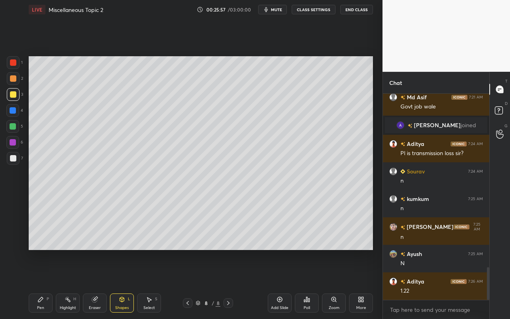
scroll to position [1100, 0]
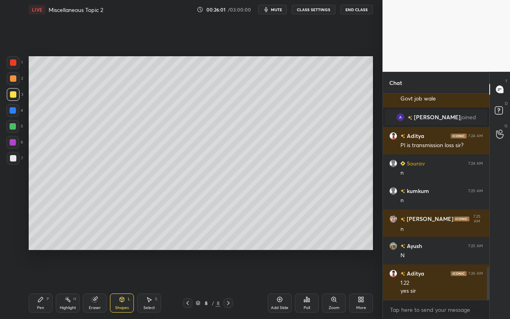
click at [41, 284] on div "Pen" at bounding box center [40, 308] width 7 height 4
drag, startPoint x: 96, startPoint y: 307, endPoint x: 151, endPoint y: 271, distance: 65.4
click at [98, 284] on div "Eraser" at bounding box center [95, 308] width 12 height 4
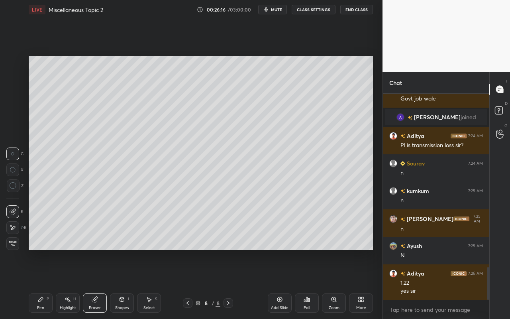
click at [42, 284] on div "Pen P" at bounding box center [41, 302] width 24 height 19
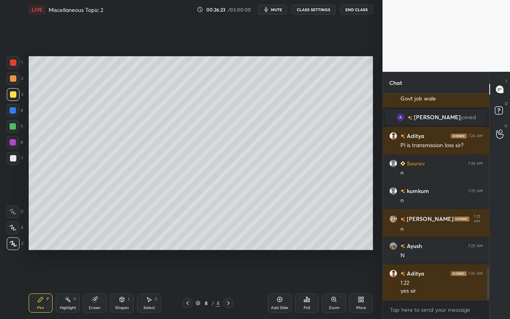
scroll to position [1128, 0]
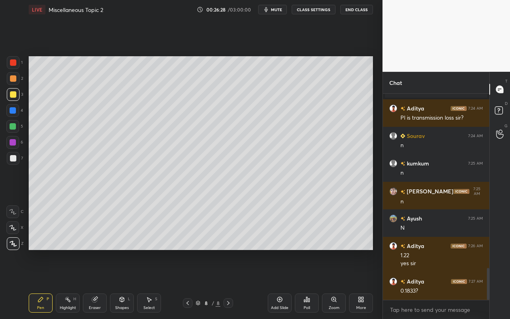
drag, startPoint x: 36, startPoint y: 304, endPoint x: 124, endPoint y: 267, distance: 95.2
click at [37, 284] on div "Pen P" at bounding box center [41, 302] width 24 height 19
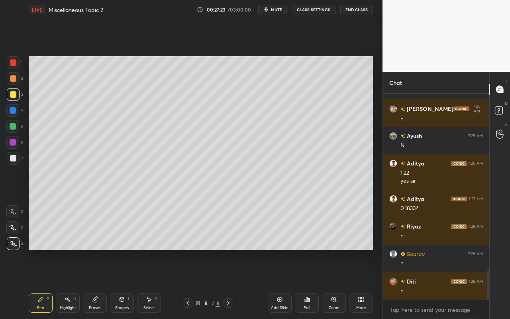
scroll to position [1238, 0]
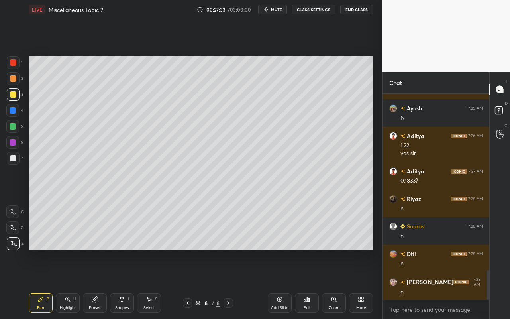
drag, startPoint x: 122, startPoint y: 307, endPoint x: 131, endPoint y: 295, distance: 14.2
click at [122, 284] on div "Shapes" at bounding box center [122, 308] width 14 height 4
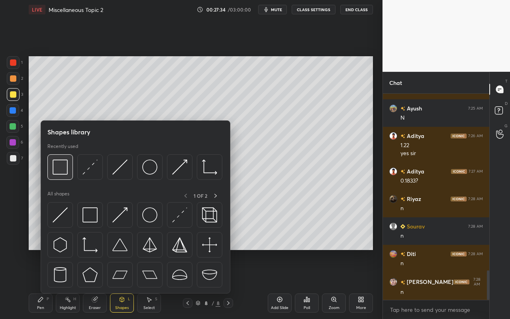
click at [66, 172] on img at bounding box center [60, 166] width 15 height 15
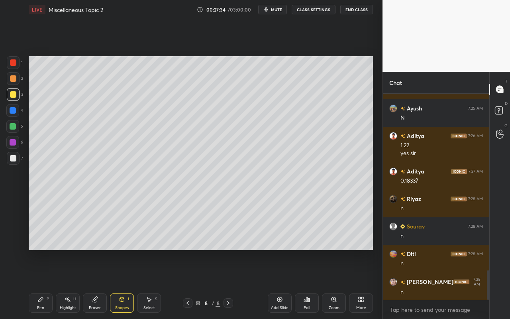
drag, startPoint x: 14, startPoint y: 124, endPoint x: 20, endPoint y: 122, distance: 6.7
click at [14, 124] on div at bounding box center [13, 126] width 6 height 6
click at [283, 284] on icon at bounding box center [280, 299] width 6 height 6
click at [123, 284] on div "Shapes L" at bounding box center [122, 302] width 24 height 19
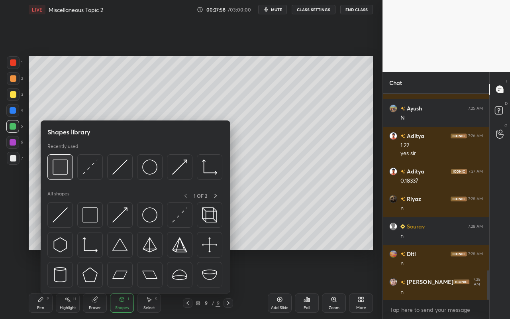
click at [66, 173] on img at bounding box center [60, 166] width 15 height 15
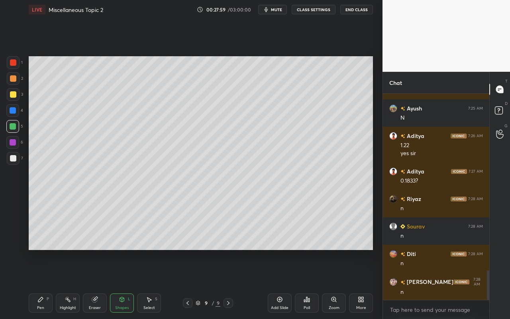
click at [10, 112] on div at bounding box center [13, 110] width 6 height 6
click at [42, 284] on div "Pen" at bounding box center [40, 308] width 7 height 4
drag, startPoint x: 12, startPoint y: 98, endPoint x: 20, endPoint y: 93, distance: 9.2
click at [12, 98] on div at bounding box center [13, 94] width 13 height 13
drag, startPoint x: 126, startPoint y: 305, endPoint x: 127, endPoint y: 297, distance: 7.3
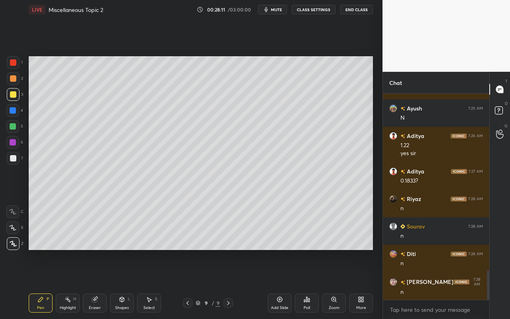
click at [126, 284] on div "Shapes L" at bounding box center [122, 302] width 24 height 19
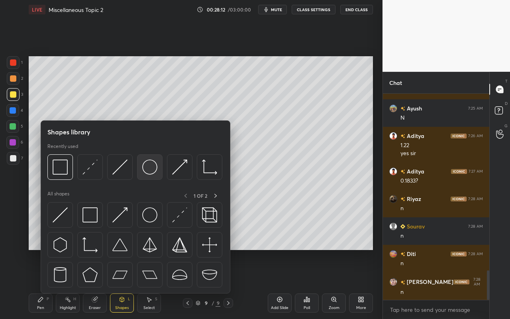
click at [156, 170] on img at bounding box center [149, 166] width 15 height 15
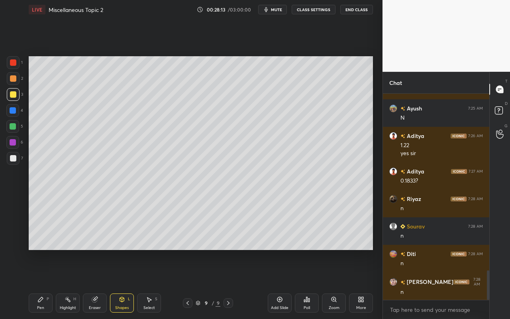
drag, startPoint x: 7, startPoint y: 95, endPoint x: 23, endPoint y: 94, distance: 16.0
click at [7, 95] on div at bounding box center [13, 94] width 13 height 13
click at [40, 284] on div "Pen P" at bounding box center [41, 302] width 24 height 19
drag, startPoint x: 128, startPoint y: 303, endPoint x: 129, endPoint y: 295, distance: 8.1
click at [128, 284] on div "Shapes L" at bounding box center [122, 302] width 24 height 19
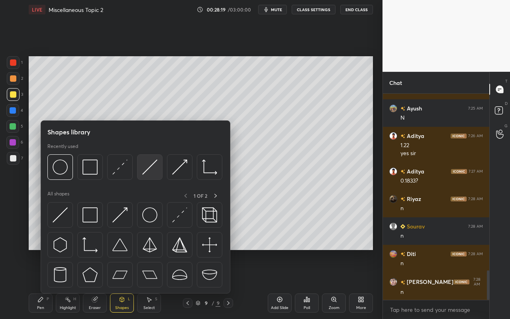
click at [151, 171] on img at bounding box center [149, 166] width 15 height 15
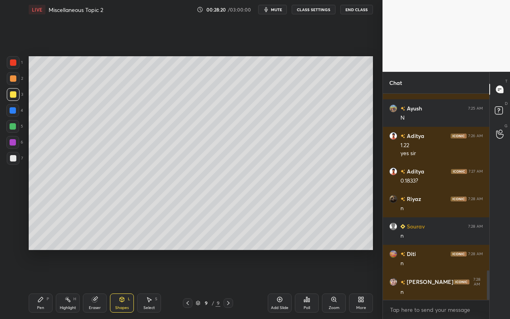
click at [14, 140] on div at bounding box center [13, 142] width 6 height 6
click at [130, 284] on div "Shapes L" at bounding box center [122, 302] width 24 height 19
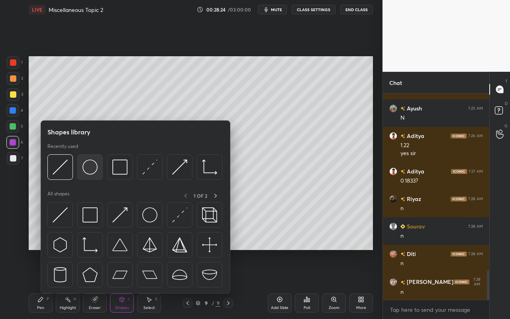
click at [95, 171] on img at bounding box center [90, 166] width 15 height 15
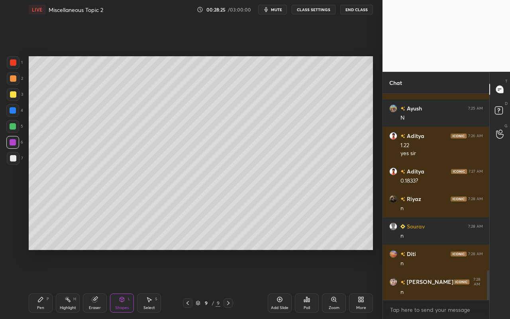
drag, startPoint x: 14, startPoint y: 92, endPoint x: 18, endPoint y: 93, distance: 4.2
click at [16, 92] on div at bounding box center [13, 94] width 6 height 6
drag, startPoint x: 40, startPoint y: 303, endPoint x: 49, endPoint y: 292, distance: 13.9
click at [41, 284] on div "Pen P" at bounding box center [41, 302] width 24 height 19
drag, startPoint x: 120, startPoint y: 304, endPoint x: 121, endPoint y: 296, distance: 8.0
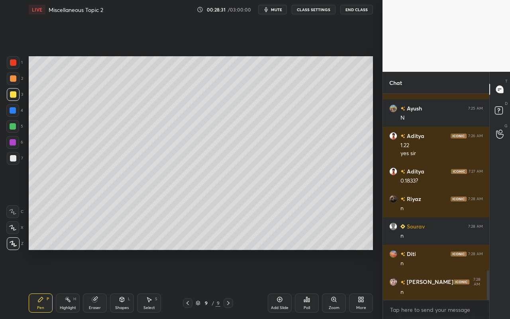
click at [120, 284] on div "Shapes L" at bounding box center [122, 302] width 24 height 19
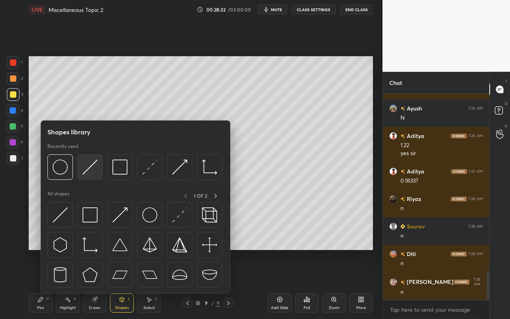
click at [93, 173] on img at bounding box center [90, 166] width 15 height 15
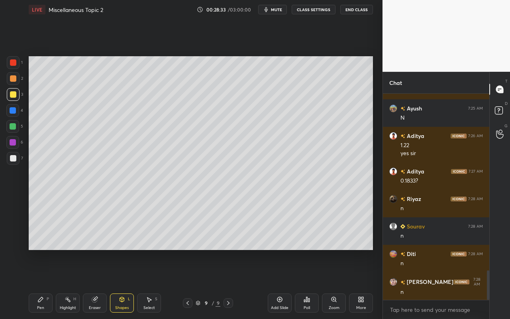
click at [14, 77] on div at bounding box center [13, 78] width 6 height 6
drag, startPoint x: 45, startPoint y: 306, endPoint x: 68, endPoint y: 256, distance: 55.3
click at [45, 284] on div "Pen P" at bounding box center [41, 302] width 24 height 19
click at [126, 284] on div "Shapes L" at bounding box center [122, 302] width 24 height 19
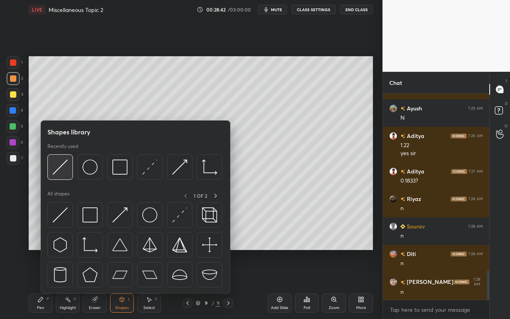
click at [65, 177] on div at bounding box center [60, 167] width 26 height 26
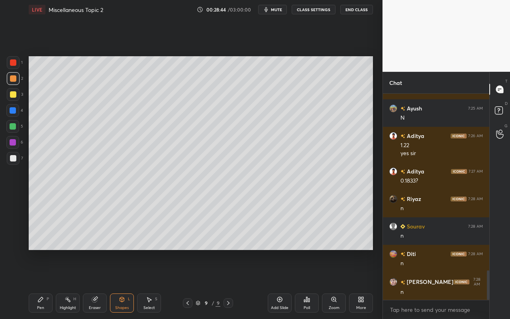
click at [13, 126] on div at bounding box center [13, 126] width 6 height 6
click at [126, 284] on div "Shapes" at bounding box center [122, 308] width 14 height 4
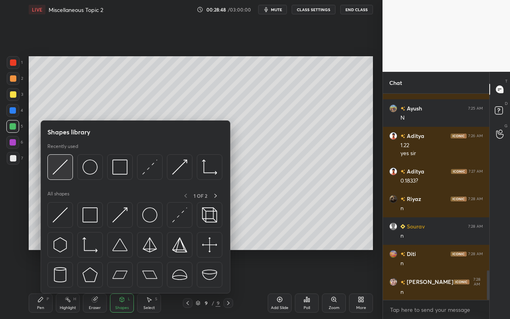
click at [65, 175] on div at bounding box center [60, 167] width 26 height 26
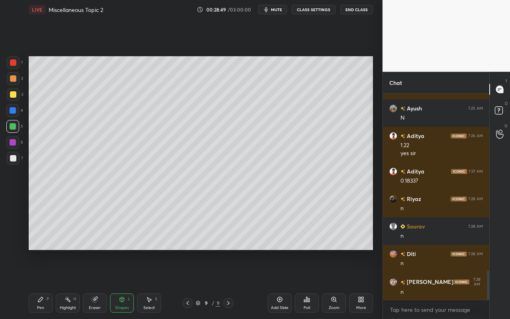
drag, startPoint x: 13, startPoint y: 144, endPoint x: 24, endPoint y: 141, distance: 11.7
click at [13, 144] on div at bounding box center [13, 142] width 6 height 6
click at [126, 284] on div "Shapes L" at bounding box center [122, 302] width 24 height 19
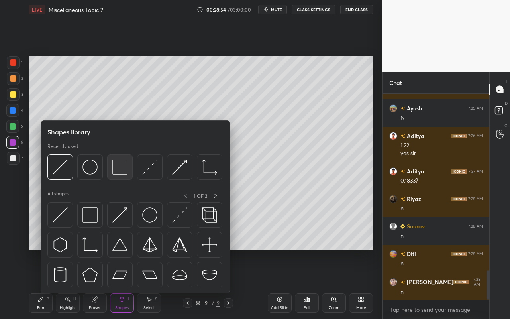
click at [114, 169] on img at bounding box center [119, 166] width 15 height 15
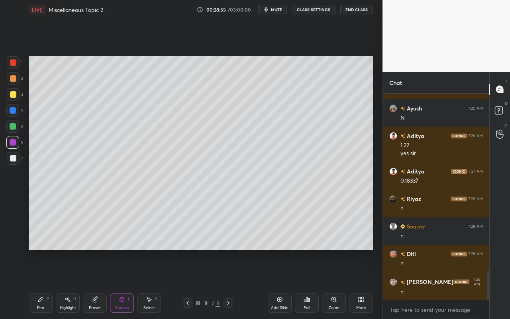
drag, startPoint x: 10, startPoint y: 158, endPoint x: 27, endPoint y: 159, distance: 16.8
click at [12, 158] on div at bounding box center [13, 158] width 6 height 6
click at [123, 284] on icon at bounding box center [122, 299] width 4 height 5
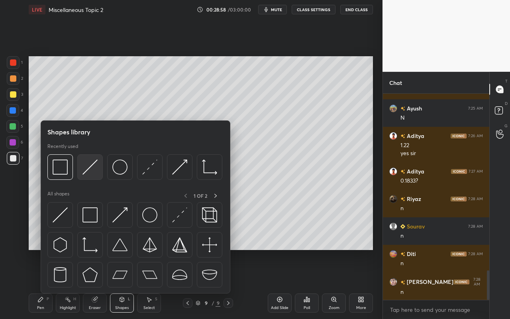
click at [93, 173] on img at bounding box center [90, 166] width 15 height 15
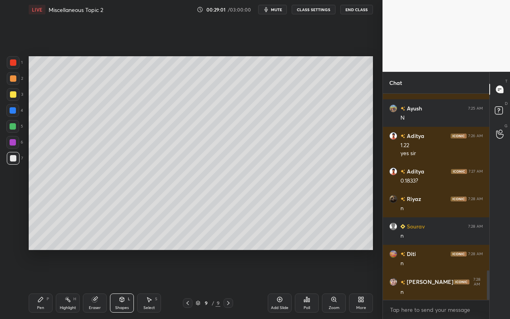
click at [124, 284] on icon at bounding box center [122, 299] width 6 height 6
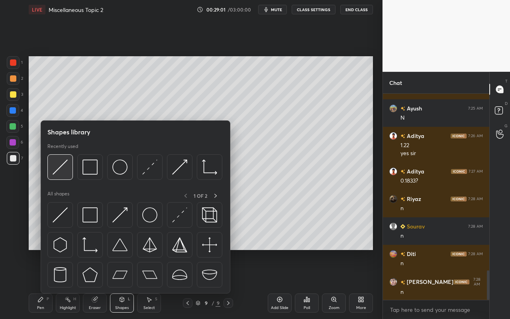
click at [64, 165] on img at bounding box center [60, 166] width 15 height 15
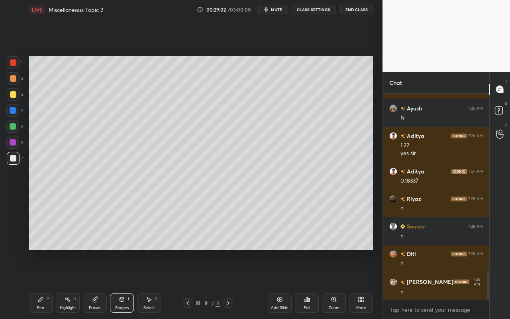
drag, startPoint x: 10, startPoint y: 123, endPoint x: 26, endPoint y: 128, distance: 17.0
click at [11, 123] on div at bounding box center [13, 126] width 6 height 6
click at [39, 284] on div "Pen" at bounding box center [40, 308] width 7 height 4
click at [71, 284] on div "Highlight" at bounding box center [68, 308] width 16 height 4
click at [44, 284] on div "Pen P" at bounding box center [41, 302] width 24 height 19
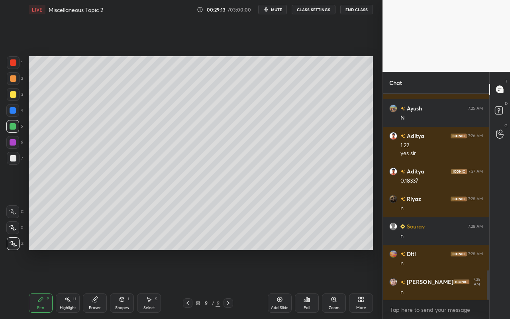
drag, startPoint x: 71, startPoint y: 308, endPoint x: 82, endPoint y: 284, distance: 26.2
click at [71, 284] on div "Highlight" at bounding box center [68, 308] width 16 height 4
click at [49, 284] on div "Pen P" at bounding box center [41, 302] width 24 height 19
drag, startPoint x: 14, startPoint y: 158, endPoint x: 22, endPoint y: 152, distance: 9.9
click at [14, 158] on div at bounding box center [13, 158] width 6 height 6
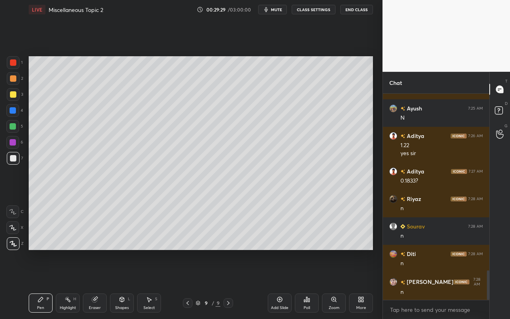
click at [42, 284] on div "Pen" at bounding box center [40, 308] width 7 height 4
drag, startPoint x: 14, startPoint y: 94, endPoint x: 22, endPoint y: 93, distance: 7.6
click at [14, 94] on div at bounding box center [13, 94] width 6 height 6
drag, startPoint x: 39, startPoint y: 307, endPoint x: 46, endPoint y: 305, distance: 7.4
click at [39, 284] on div "Pen" at bounding box center [40, 308] width 7 height 4
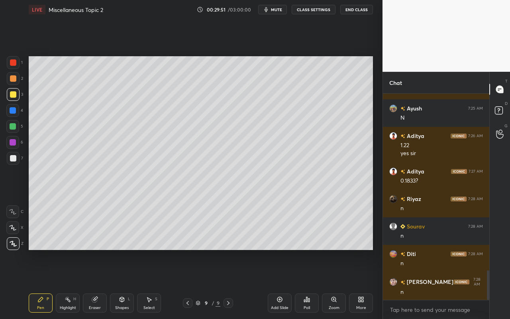
click at [64, 284] on div "Highlight H" at bounding box center [68, 302] width 24 height 19
drag, startPoint x: 34, startPoint y: 304, endPoint x: 55, endPoint y: 259, distance: 49.8
click at [36, 284] on div "Pen P" at bounding box center [41, 302] width 24 height 19
click at [13, 156] on div at bounding box center [13, 158] width 6 height 6
click at [74, 284] on div "Highlight H" at bounding box center [68, 302] width 24 height 19
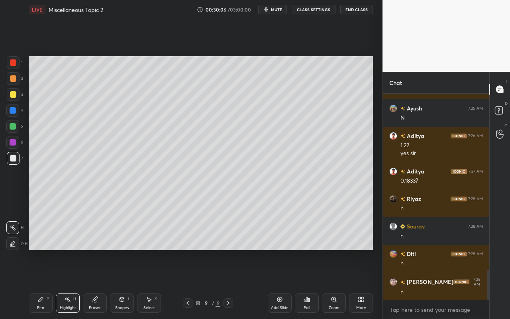
click at [41, 284] on icon at bounding box center [40, 299] width 6 height 6
drag, startPoint x: 83, startPoint y: 304, endPoint x: 69, endPoint y: 304, distance: 13.6
click at [83, 284] on div "Pen P Highlight H Eraser Shapes L Select S" at bounding box center [89, 302] width 120 height 19
drag, startPoint x: 67, startPoint y: 305, endPoint x: 74, endPoint y: 296, distance: 11.4
click at [68, 284] on div "Highlight" at bounding box center [68, 308] width 16 height 4
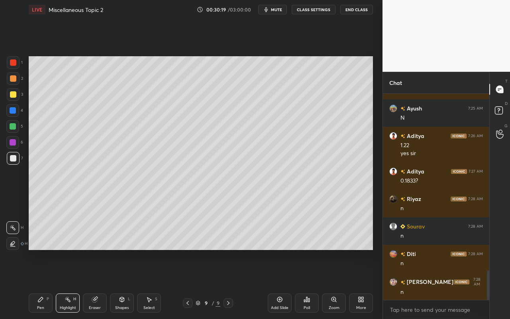
drag, startPoint x: 35, startPoint y: 308, endPoint x: 110, endPoint y: 264, distance: 87.7
click at [35, 284] on div "Pen P" at bounding box center [41, 302] width 24 height 19
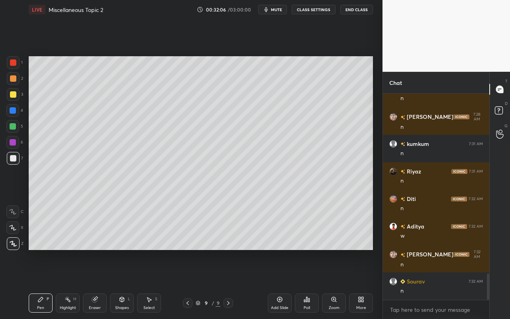
scroll to position [1430, 0]
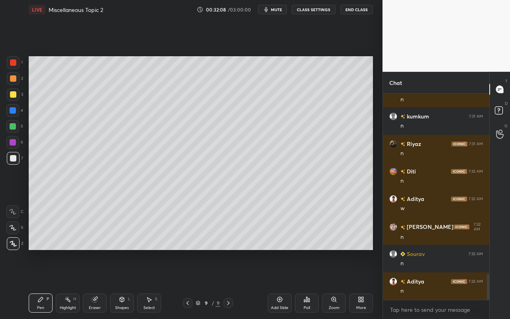
click at [150, 284] on icon at bounding box center [149, 299] width 6 height 6
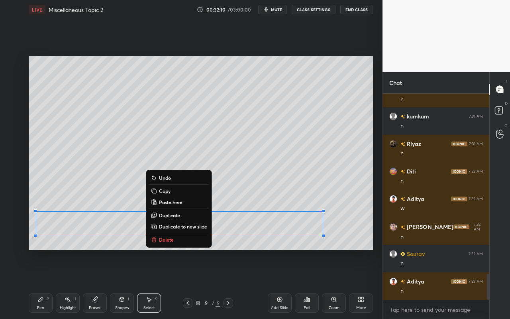
drag, startPoint x: 33, startPoint y: 211, endPoint x: 352, endPoint y: 246, distance: 321.7
click at [350, 250] on div "0 ° Undo Copy Paste here Duplicate Duplicate to new slide Delete Setting up you…" at bounding box center [201, 153] width 351 height 268
click at [359, 228] on div "0 ° Undo Copy Paste here Duplicate Duplicate to new slide Delete" at bounding box center [201, 153] width 345 height 194
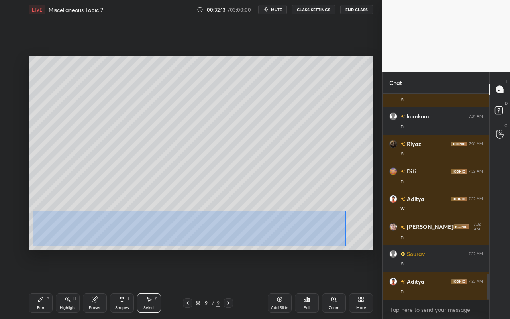
drag, startPoint x: 40, startPoint y: 215, endPoint x: 341, endPoint y: 243, distance: 302.8
click at [345, 246] on div "0 ° Undo Copy Paste here Duplicate Duplicate to new slide Delete" at bounding box center [201, 153] width 345 height 194
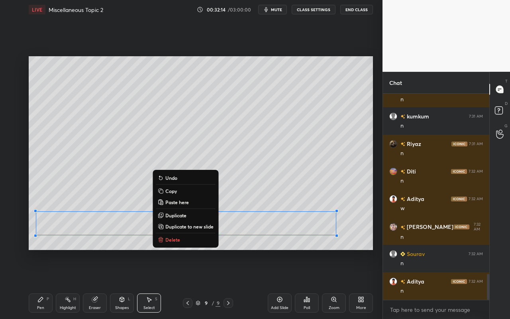
click at [183, 191] on button "Copy" at bounding box center [185, 191] width 59 height 10
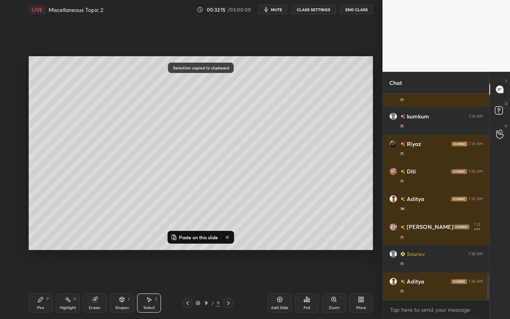
scroll to position [1465, 0]
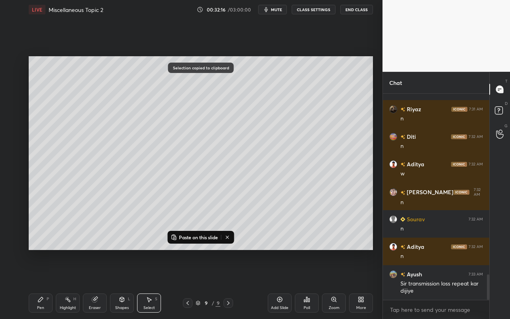
drag, startPoint x: 282, startPoint y: 303, endPoint x: 282, endPoint y: 280, distance: 23.1
click at [282, 284] on div "Add Slide" at bounding box center [280, 302] width 24 height 19
click at [69, 284] on div "Highlight" at bounding box center [68, 308] width 16 height 4
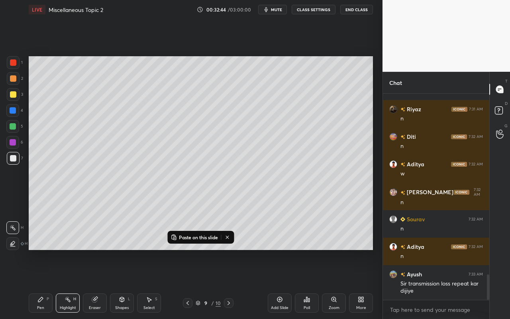
click at [228, 238] on icon at bounding box center [227, 237] width 6 height 6
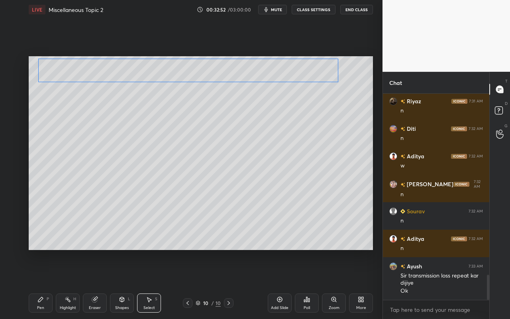
drag, startPoint x: 288, startPoint y: 229, endPoint x: 289, endPoint y: 78, distance: 151.1
click at [290, 75] on div "0 ° Undo Copy Paste here Duplicate Duplicate to new slide Delete" at bounding box center [201, 153] width 345 height 194
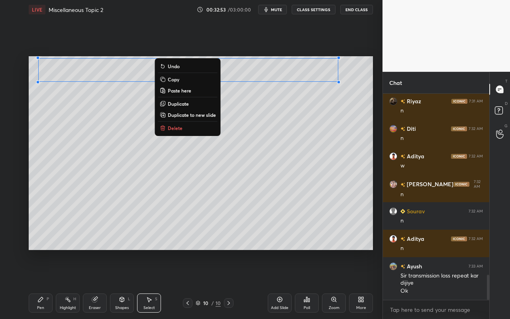
click at [281, 147] on div "0 ° Undo Copy Paste here Duplicate Duplicate to new slide Delete" at bounding box center [201, 153] width 345 height 194
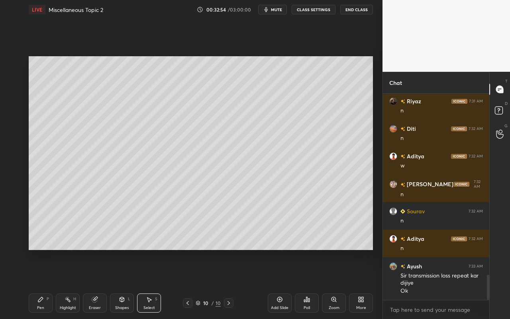
click at [41, 284] on div "Pen" at bounding box center [40, 308] width 7 height 4
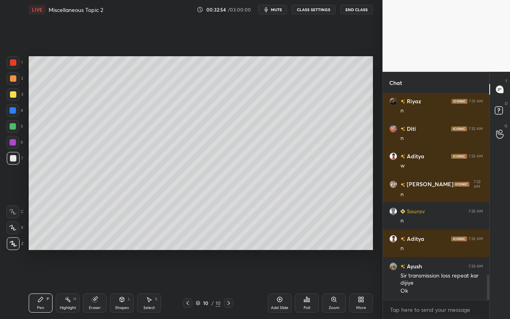
click at [11, 96] on div at bounding box center [13, 94] width 6 height 6
click at [14, 128] on div at bounding box center [13, 126] width 6 height 6
drag, startPoint x: 67, startPoint y: 309, endPoint x: 85, endPoint y: 259, distance: 53.0
click at [67, 284] on div "Highlight" at bounding box center [68, 308] width 16 height 4
drag, startPoint x: 43, startPoint y: 301, endPoint x: 52, endPoint y: 287, distance: 16.5
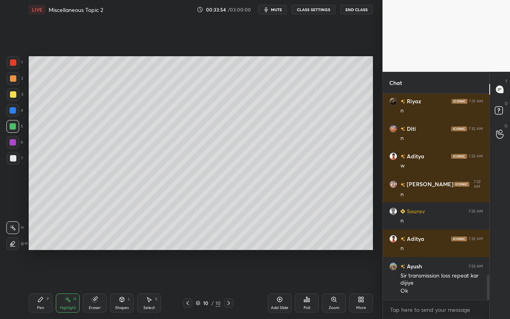
click at [43, 284] on icon at bounding box center [40, 299] width 6 height 6
drag, startPoint x: 69, startPoint y: 305, endPoint x: 110, endPoint y: 258, distance: 62.5
click at [74, 284] on div "Highlight H" at bounding box center [68, 302] width 24 height 19
drag, startPoint x: 39, startPoint y: 309, endPoint x: 55, endPoint y: 287, distance: 26.9
click at [41, 284] on div "Pen" at bounding box center [40, 308] width 7 height 4
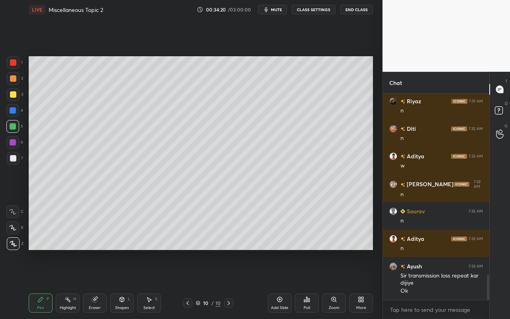
drag, startPoint x: 123, startPoint y: 307, endPoint x: 125, endPoint y: 295, distance: 11.3
click at [123, 284] on div "Shapes" at bounding box center [122, 308] width 14 height 4
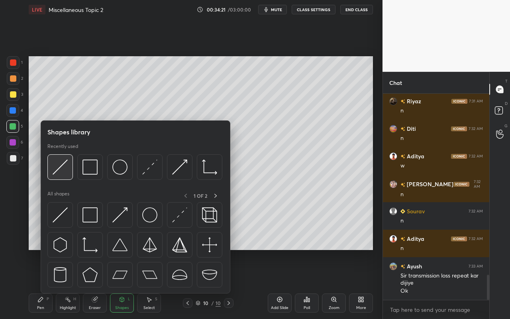
click at [59, 175] on div at bounding box center [60, 167] width 26 height 26
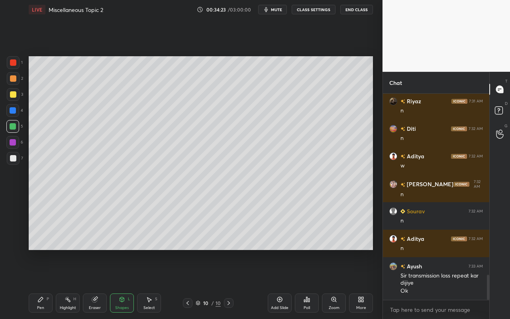
click at [36, 284] on div "Pen P" at bounding box center [41, 302] width 24 height 19
click at [111, 284] on div "Shapes L" at bounding box center [122, 302] width 24 height 19
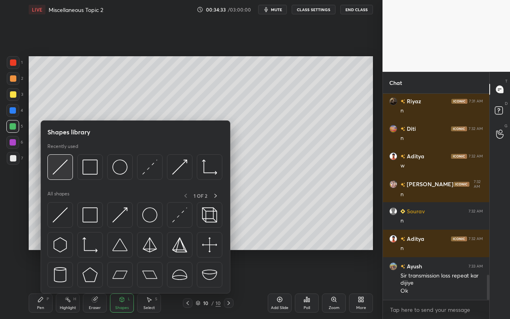
click at [57, 177] on div at bounding box center [60, 167] width 26 height 26
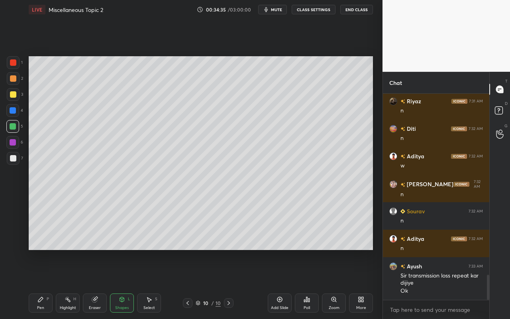
click at [39, 284] on div "Pen" at bounding box center [40, 308] width 7 height 4
drag, startPoint x: 70, startPoint y: 305, endPoint x: 79, endPoint y: 292, distance: 16.3
click at [71, 284] on div "Highlight" at bounding box center [68, 308] width 16 height 4
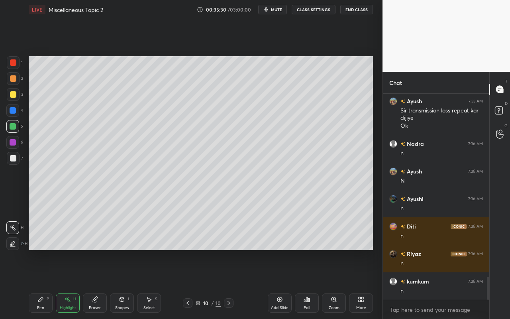
scroll to position [1666, 0]
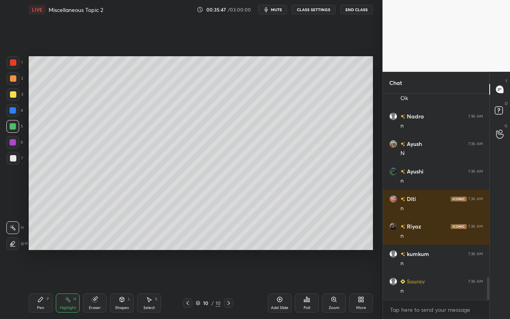
drag, startPoint x: 150, startPoint y: 306, endPoint x: 158, endPoint y: 282, distance: 25.0
click at [150, 284] on div "Select" at bounding box center [150, 308] width 12 height 4
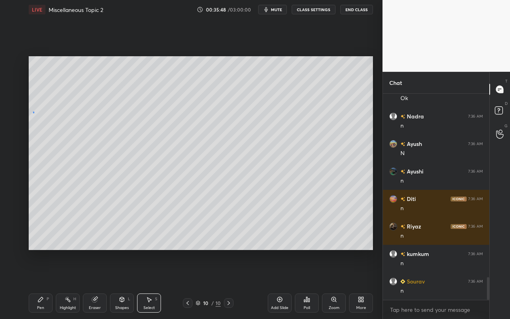
scroll to position [1693, 0]
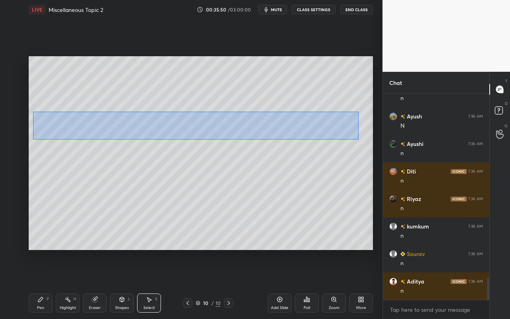
drag, startPoint x: 33, startPoint y: 111, endPoint x: 358, endPoint y: 140, distance: 326.7
click at [358, 140] on div "0 ° Undo Copy Paste here Duplicate Duplicate to new slide Delete" at bounding box center [201, 153] width 345 height 194
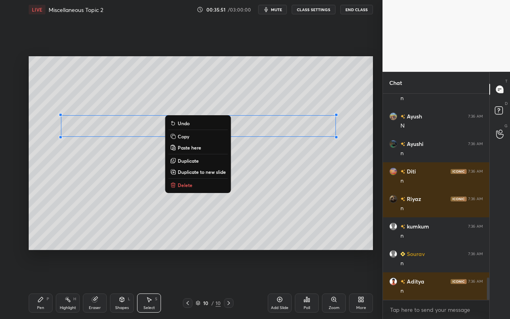
click at [201, 171] on p "Duplicate to new slide" at bounding box center [202, 172] width 48 height 6
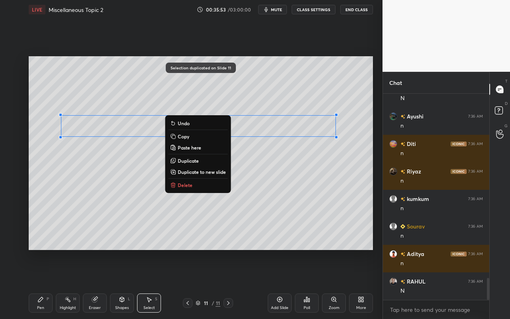
drag, startPoint x: 48, startPoint y: 111, endPoint x: 366, endPoint y: 145, distance: 319.2
click at [372, 145] on div "0 ° Undo Copy Paste here Duplicate Duplicate to new slide Delete" at bounding box center [201, 153] width 345 height 194
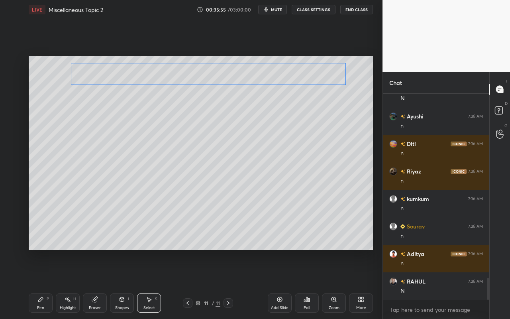
drag, startPoint x: 295, startPoint y: 119, endPoint x: 295, endPoint y: 92, distance: 27.1
click at [305, 75] on div "0 ° Undo Copy Paste here Duplicate Duplicate to new slide Delete" at bounding box center [201, 153] width 345 height 194
click at [235, 184] on div "0 ° Undo Copy Paste here Duplicate Duplicate to new slide Delete" at bounding box center [201, 153] width 345 height 194
click at [43, 284] on div "Pen" at bounding box center [40, 308] width 7 height 4
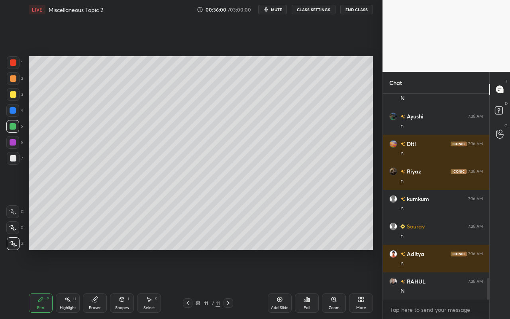
click at [12, 93] on div at bounding box center [13, 94] width 6 height 6
drag, startPoint x: 158, startPoint y: 303, endPoint x: 158, endPoint y: 275, distance: 27.9
click at [158, 284] on div "Select S" at bounding box center [149, 302] width 24 height 19
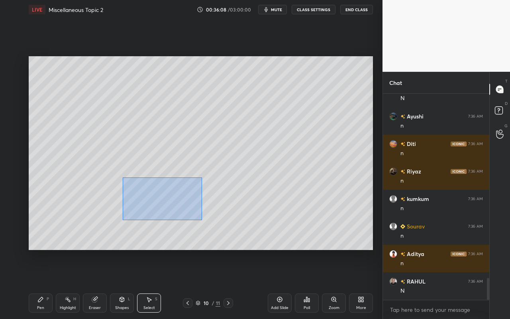
drag, startPoint x: 140, startPoint y: 199, endPoint x: 201, endPoint y: 217, distance: 63.5
click at [201, 219] on div "0 ° Undo Copy Paste here Duplicate Duplicate to new slide Delete" at bounding box center [201, 153] width 345 height 194
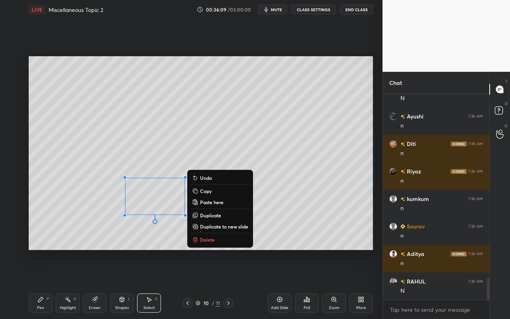
click at [212, 192] on button "Copy" at bounding box center [220, 191] width 59 height 10
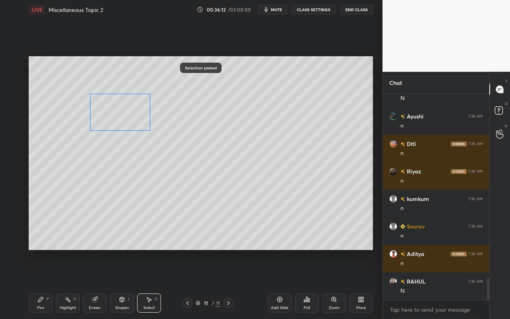
drag, startPoint x: 154, startPoint y: 185, endPoint x: 133, endPoint y: 117, distance: 70.5
click at [133, 117] on div "0 ° Undo Copy Paste here Duplicate Duplicate to new slide Delete" at bounding box center [201, 153] width 345 height 194
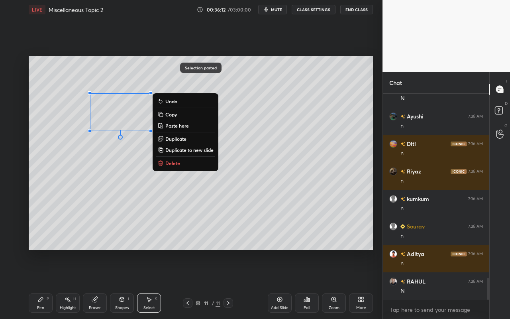
click at [111, 193] on div "0 ° Undo Copy Paste here Duplicate Duplicate to new slide Delete" at bounding box center [201, 153] width 345 height 194
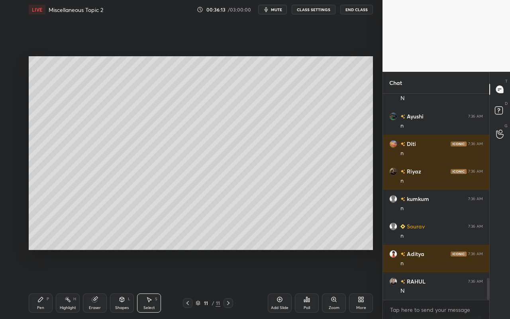
click at [39, 284] on div "Pen" at bounding box center [40, 308] width 7 height 4
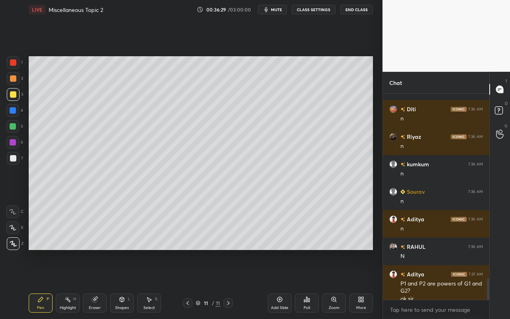
scroll to position [1763, 0]
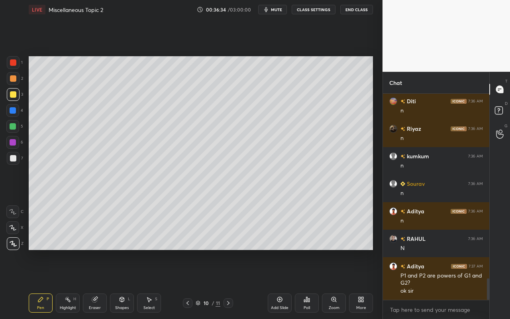
click at [148, 284] on div "Select S" at bounding box center [149, 302] width 24 height 19
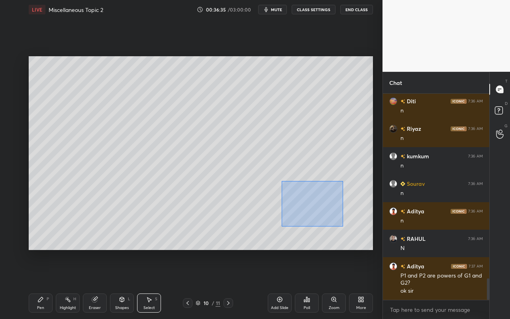
drag, startPoint x: 283, startPoint y: 183, endPoint x: 356, endPoint y: 226, distance: 85.4
click at [357, 228] on div "0 ° Undo Copy Paste here Duplicate Duplicate to new slide Delete" at bounding box center [201, 153] width 345 height 194
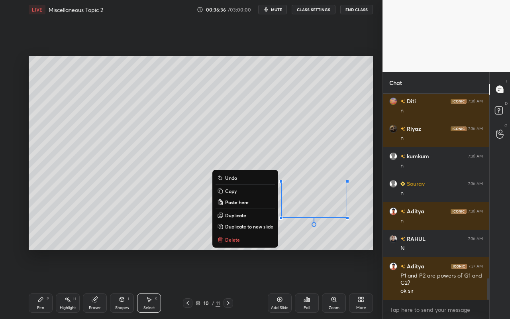
click at [246, 193] on button "Copy" at bounding box center [245, 191] width 59 height 10
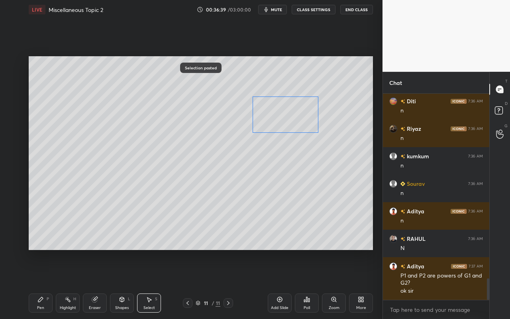
drag, startPoint x: 320, startPoint y: 207, endPoint x: 290, endPoint y: 126, distance: 86.5
click at [291, 124] on div "0 ° Undo Copy Paste here Duplicate Duplicate to new slide Delete" at bounding box center [201, 153] width 345 height 194
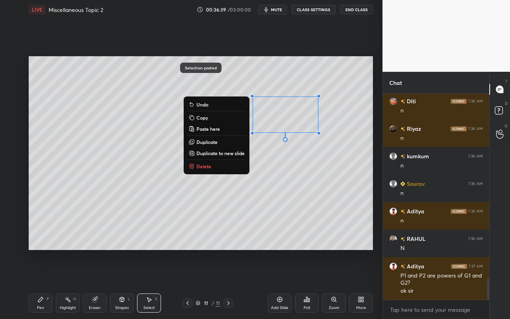
click at [268, 185] on div "0 ° Undo Copy Paste here Duplicate Duplicate to new slide Delete" at bounding box center [201, 153] width 345 height 194
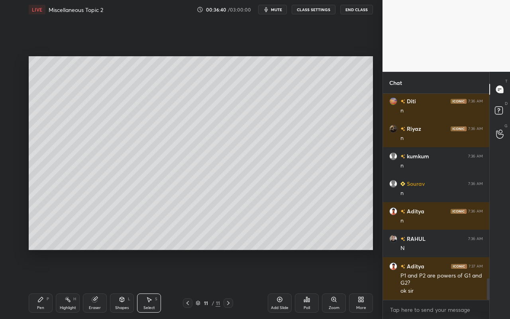
click at [43, 284] on div "Pen" at bounding box center [40, 308] width 7 height 4
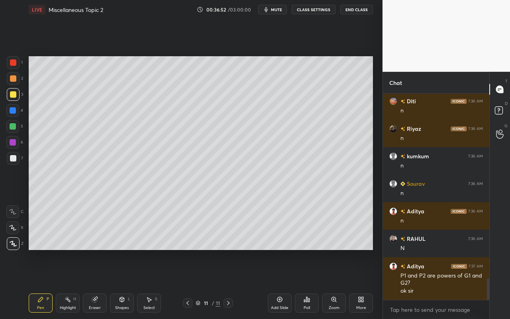
click at [146, 284] on div "Select S" at bounding box center [149, 302] width 24 height 19
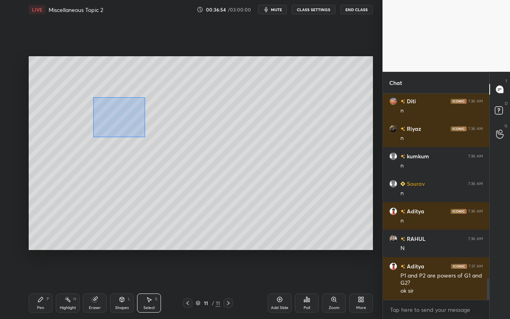
drag, startPoint x: 93, startPoint y: 97, endPoint x: 156, endPoint y: 134, distance: 73.3
click at [144, 137] on div "0 ° Undo Copy Paste here Duplicate Duplicate to new slide Delete" at bounding box center [201, 153] width 345 height 194
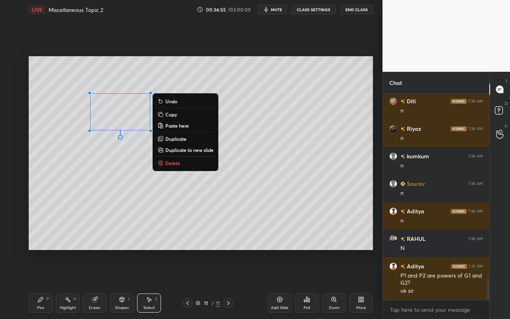
click at [173, 139] on p "Duplicate" at bounding box center [175, 139] width 21 height 6
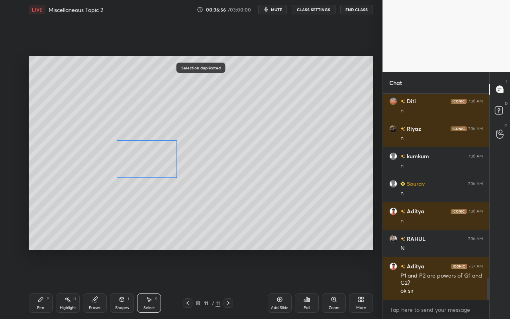
drag, startPoint x: 142, startPoint y: 144, endPoint x: 149, endPoint y: 161, distance: 18.8
click at [150, 161] on div "0 ° Undo Copy Paste here Duplicate Duplicate to new slide Delete" at bounding box center [201, 153] width 345 height 194
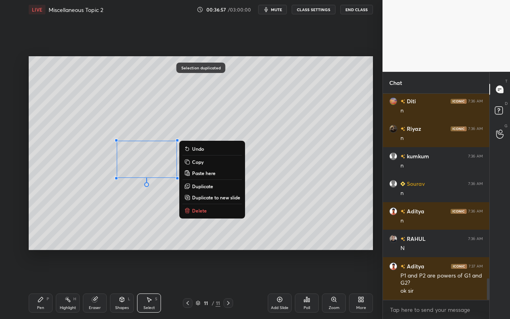
click at [42, 284] on icon at bounding box center [40, 299] width 6 height 6
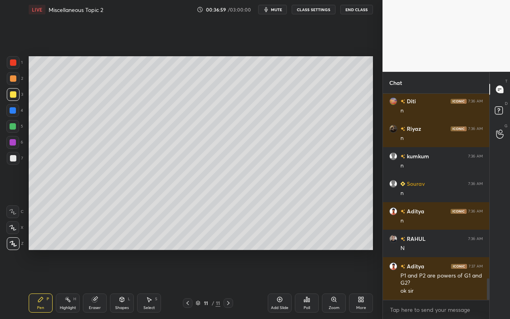
click at [151, 284] on div "Select S" at bounding box center [149, 302] width 24 height 19
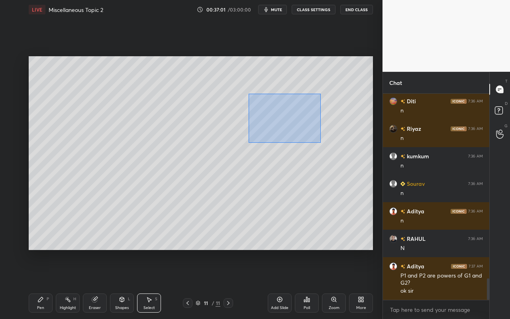
drag, startPoint x: 249, startPoint y: 94, endPoint x: 320, endPoint y: 142, distance: 85.8
click at [320, 142] on div "0 ° Undo Copy Paste here Duplicate Duplicate to new slide Delete" at bounding box center [201, 153] width 345 height 194
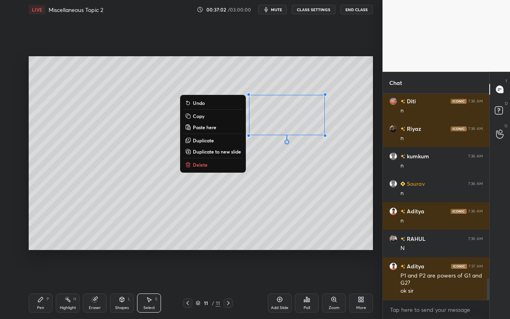
drag, startPoint x: 221, startPoint y: 140, endPoint x: 226, endPoint y: 137, distance: 6.1
click at [221, 140] on button "Duplicate" at bounding box center [212, 141] width 59 height 10
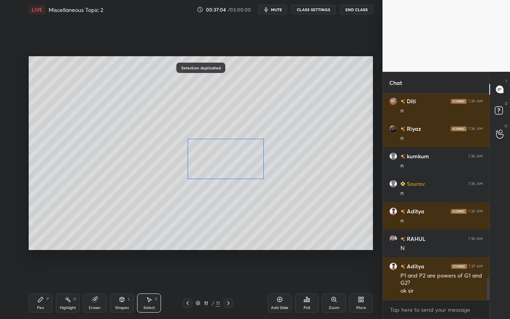
drag, startPoint x: 278, startPoint y: 136, endPoint x: 224, endPoint y: 156, distance: 58.1
click at [224, 156] on div "0 ° Undo Copy Paste here Duplicate Duplicate to new slide Delete" at bounding box center [201, 153] width 345 height 194
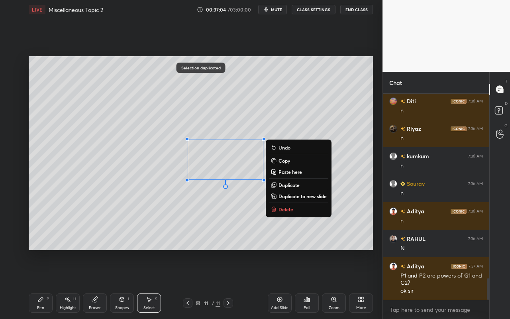
click at [219, 224] on div "0 ° Undo Copy Paste here Duplicate Duplicate to new slide Delete" at bounding box center [201, 153] width 345 height 194
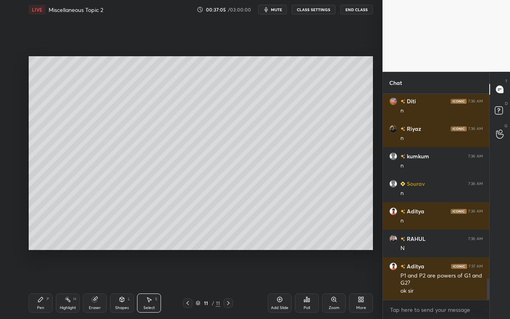
drag, startPoint x: 35, startPoint y: 306, endPoint x: 63, endPoint y: 272, distance: 44.5
click at [35, 284] on div "Pen P" at bounding box center [41, 302] width 24 height 19
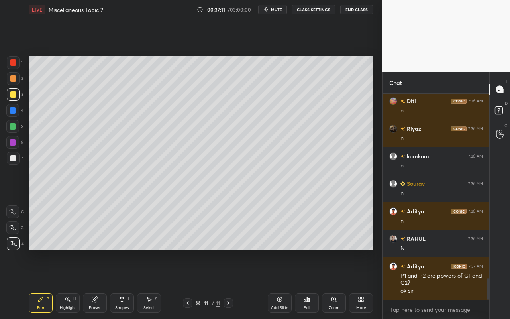
click at [40, 284] on div "Pen P" at bounding box center [41, 302] width 24 height 19
drag, startPoint x: 70, startPoint y: 305, endPoint x: 109, endPoint y: 277, distance: 48.3
click at [70, 284] on div "Highlight" at bounding box center [68, 308] width 16 height 4
drag, startPoint x: 68, startPoint y: 307, endPoint x: 87, endPoint y: 266, distance: 44.6
click at [69, 284] on div "Highlight" at bounding box center [68, 308] width 16 height 4
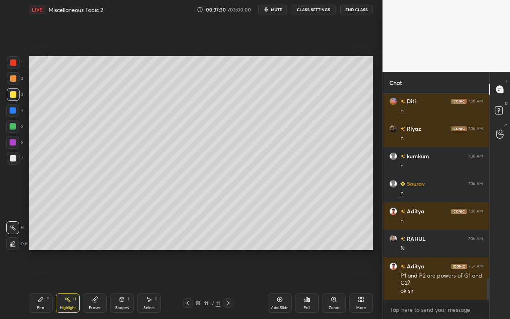
click at [37, 284] on div "Pen" at bounding box center [40, 308] width 7 height 4
drag, startPoint x: 15, startPoint y: 142, endPoint x: 20, endPoint y: 140, distance: 5.9
click at [15, 142] on div at bounding box center [13, 142] width 6 height 6
click at [71, 284] on div "Highlight H" at bounding box center [68, 302] width 24 height 19
click at [13, 245] on icon at bounding box center [13, 243] width 6 height 6
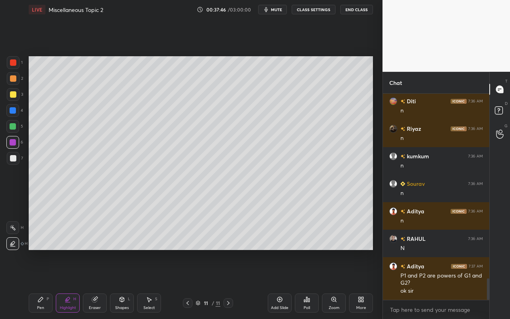
drag, startPoint x: 37, startPoint y: 305, endPoint x: 53, endPoint y: 280, distance: 29.0
click at [40, 284] on div "Pen P" at bounding box center [41, 302] width 24 height 19
click at [47, 284] on div "Pen P Highlight H Eraser Shapes L Select S 11 / 11 Add Slide Poll Zoom More" at bounding box center [201, 303] width 345 height 32
click at [15, 93] on div at bounding box center [13, 94] width 6 height 6
drag, startPoint x: 34, startPoint y: 305, endPoint x: 34, endPoint y: 301, distance: 4.0
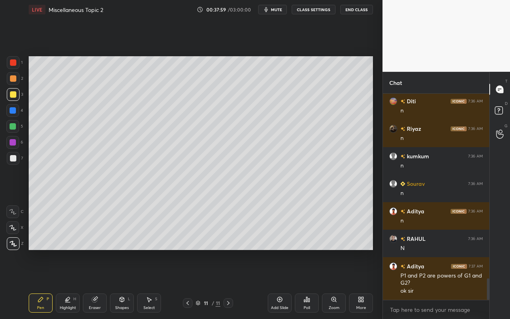
click at [34, 284] on div "Pen P" at bounding box center [41, 302] width 24 height 19
drag, startPoint x: 12, startPoint y: 143, endPoint x: 26, endPoint y: 144, distance: 13.6
click at [13, 144] on div at bounding box center [13, 142] width 6 height 6
drag, startPoint x: 12, startPoint y: 96, endPoint x: 18, endPoint y: 102, distance: 9.0
click at [12, 96] on div at bounding box center [13, 94] width 6 height 6
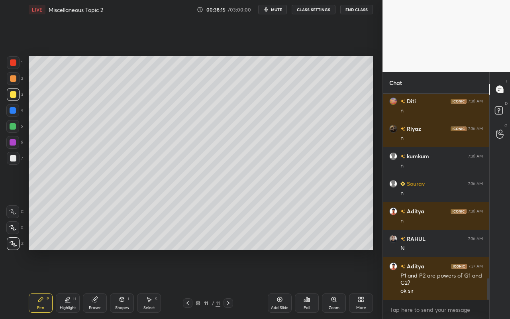
click at [15, 140] on div at bounding box center [13, 142] width 6 height 6
click at [14, 97] on div at bounding box center [13, 94] width 6 height 6
click at [126, 284] on div "Shapes" at bounding box center [122, 308] width 14 height 4
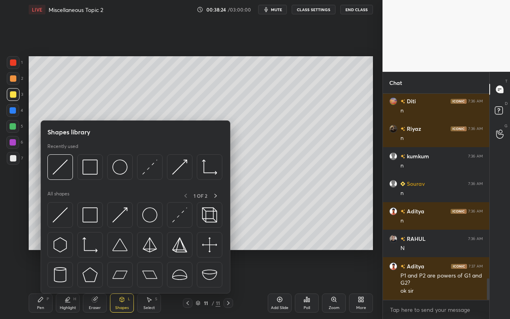
click at [150, 284] on div "Select S" at bounding box center [149, 302] width 24 height 19
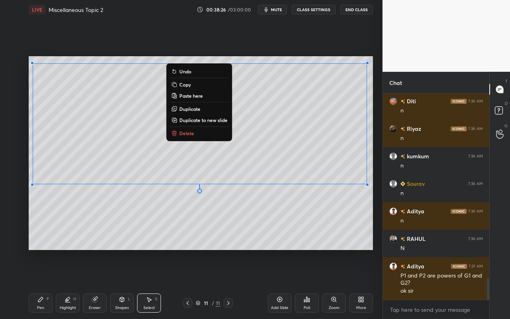
drag, startPoint x: 32, startPoint y: 59, endPoint x: 372, endPoint y: 178, distance: 359.7
click at [372, 180] on div "0 ° Undo Copy Paste here Duplicate Duplicate to new slide Delete" at bounding box center [201, 153] width 345 height 194
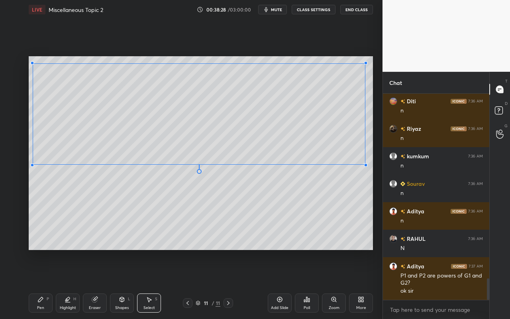
drag, startPoint x: 367, startPoint y: 185, endPoint x: 364, endPoint y: 164, distance: 21.3
click at [365, 164] on div at bounding box center [365, 164] width 3 height 3
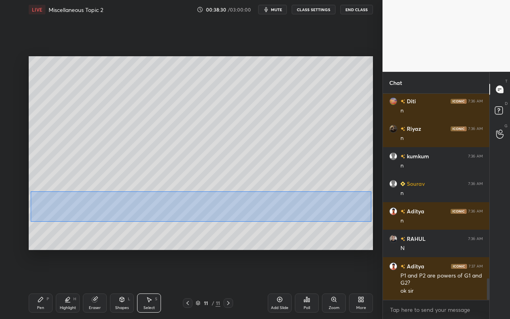
drag, startPoint x: 31, startPoint y: 192, endPoint x: 348, endPoint y: 217, distance: 318.4
click at [370, 222] on div "0 ° Undo Copy Paste here Duplicate Duplicate to new slide Delete" at bounding box center [201, 153] width 345 height 194
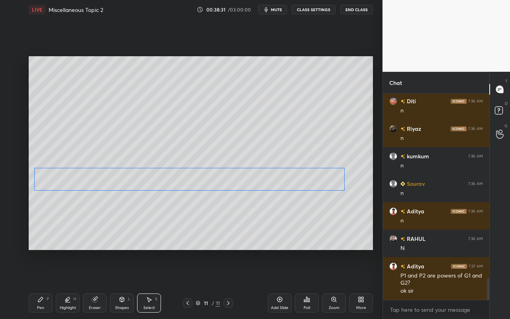
drag, startPoint x: 303, startPoint y: 206, endPoint x: 300, endPoint y: 181, distance: 24.6
click at [300, 181] on div "0 ° Undo Copy Paste here Duplicate Duplicate to new slide Delete" at bounding box center [201, 153] width 345 height 194
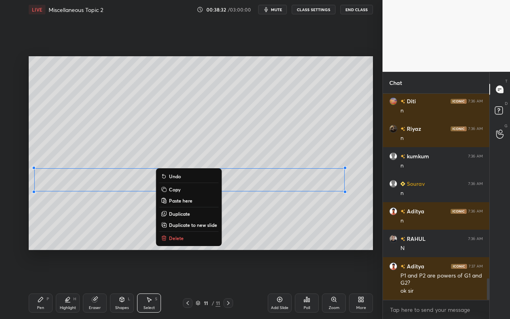
click at [297, 223] on div "0 ° Undo Copy Paste here Duplicate Duplicate to new slide Delete" at bounding box center [201, 153] width 345 height 194
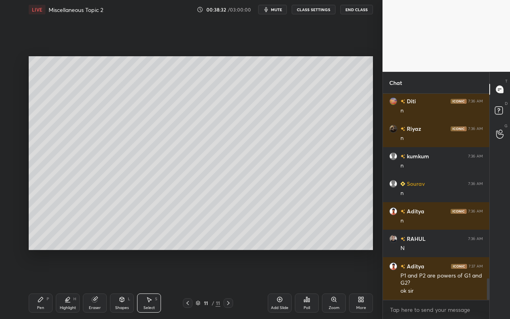
click at [122, 284] on div "Shapes" at bounding box center [122, 308] width 14 height 4
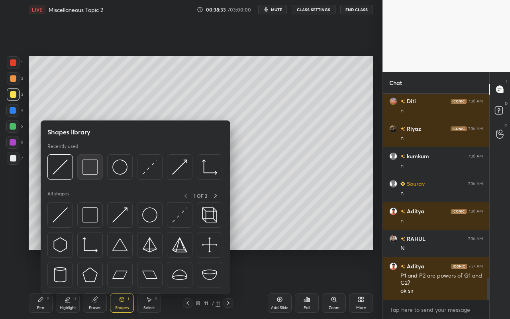
click at [94, 169] on img at bounding box center [90, 166] width 15 height 15
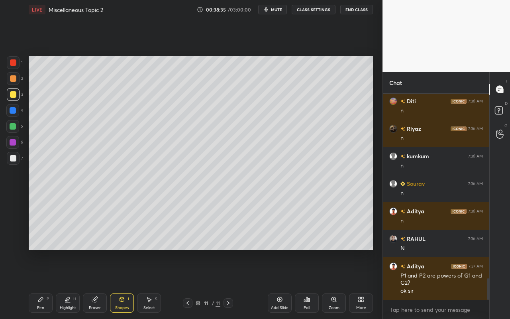
click at [15, 66] on div at bounding box center [13, 62] width 13 height 13
click at [65, 284] on div "Highlight" at bounding box center [68, 308] width 16 height 4
drag, startPoint x: 64, startPoint y: 305, endPoint x: 75, endPoint y: 292, distance: 16.4
click at [64, 284] on div "Highlight" at bounding box center [68, 308] width 16 height 4
click at [12, 156] on div at bounding box center [13, 158] width 6 height 6
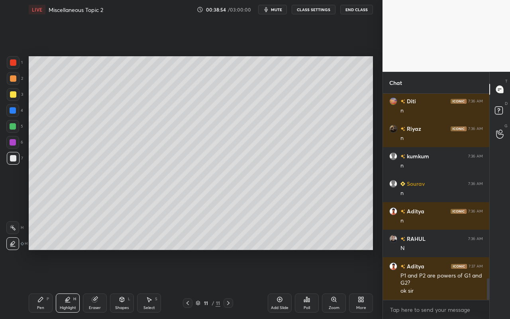
click at [30, 284] on div "Pen P" at bounding box center [41, 302] width 24 height 19
click at [43, 284] on div "Pen" at bounding box center [40, 308] width 7 height 4
click at [14, 245] on icon at bounding box center [13, 243] width 6 height 5
click at [39, 284] on div "Pen" at bounding box center [40, 308] width 7 height 4
click at [14, 97] on div at bounding box center [13, 94] width 6 height 6
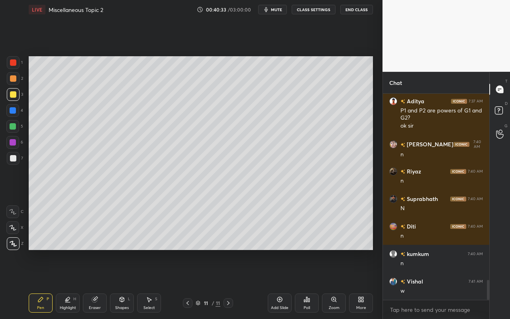
scroll to position [1956, 0]
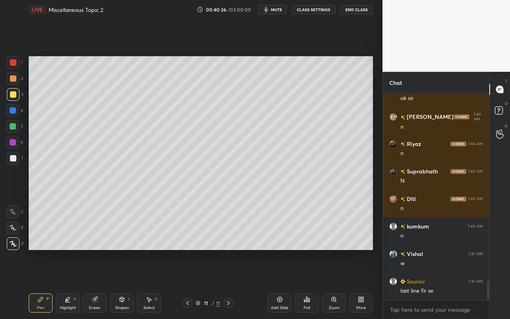
click at [63, 284] on div "Highlight H" at bounding box center [68, 302] width 24 height 19
click at [9, 227] on div at bounding box center [12, 227] width 13 height 13
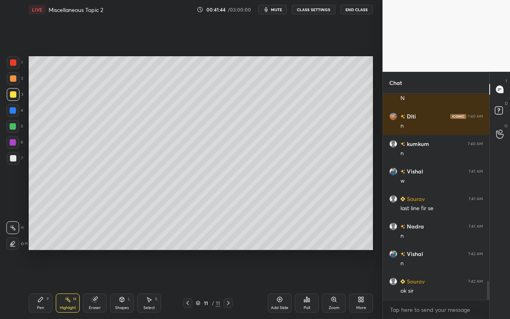
scroll to position [2046, 0]
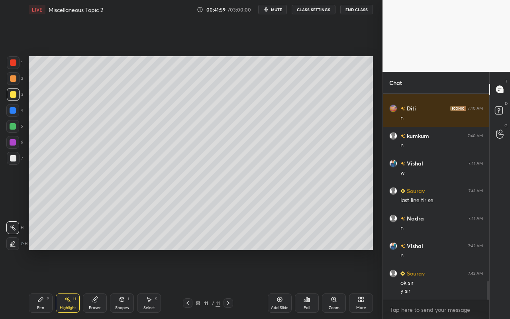
drag, startPoint x: 154, startPoint y: 305, endPoint x: 158, endPoint y: 292, distance: 14.1
click at [154, 284] on div "Select S" at bounding box center [149, 302] width 24 height 19
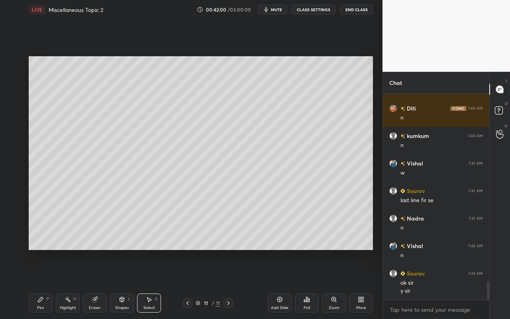
scroll to position [2074, 0]
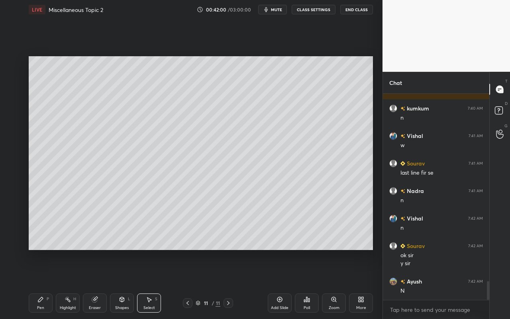
drag, startPoint x: 27, startPoint y: 171, endPoint x: 243, endPoint y: 228, distance: 223.0
click at [256, 235] on div "0 ° Undo Copy Paste here Duplicate Duplicate to new slide Delete Setting up you…" at bounding box center [201, 153] width 351 height 268
drag, startPoint x: 27, startPoint y: 164, endPoint x: 156, endPoint y: 192, distance: 132.3
click at [156, 192] on div "0 ° Undo Copy Paste here Duplicate Duplicate to new slide Delete Setting up you…" at bounding box center [201, 153] width 351 height 268
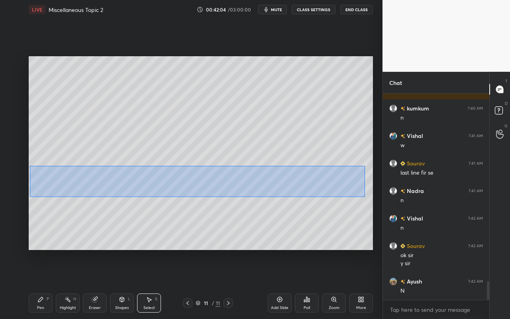
drag, startPoint x: 37, startPoint y: 174, endPoint x: 364, endPoint y: 191, distance: 327.4
click at [365, 197] on div "0 ° Undo Copy Paste here Duplicate Duplicate to new slide Delete" at bounding box center [201, 153] width 345 height 194
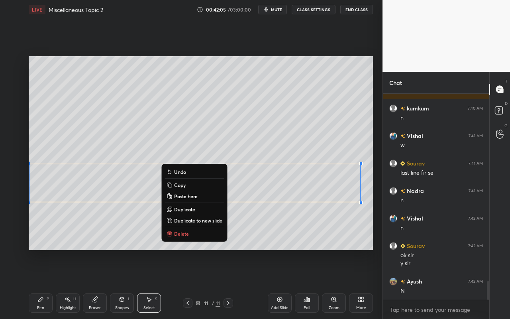
click at [198, 184] on button "Copy" at bounding box center [194, 185] width 59 height 10
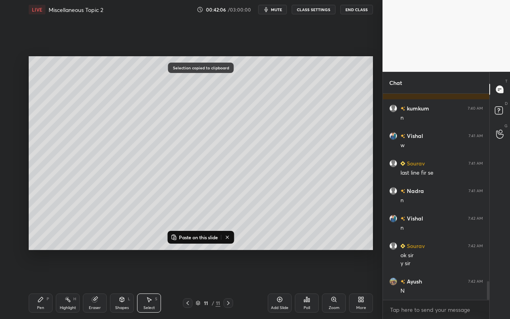
click at [282, 284] on div "Add Slide" at bounding box center [280, 302] width 24 height 19
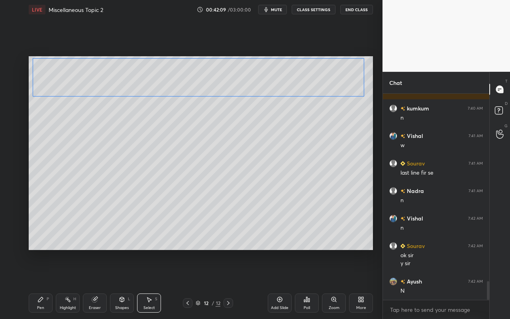
drag, startPoint x: 289, startPoint y: 189, endPoint x: 290, endPoint y: 97, distance: 92.5
click at [292, 85] on div "0 ° Undo Copy Paste here Duplicate Duplicate to new slide Delete" at bounding box center [201, 153] width 345 height 194
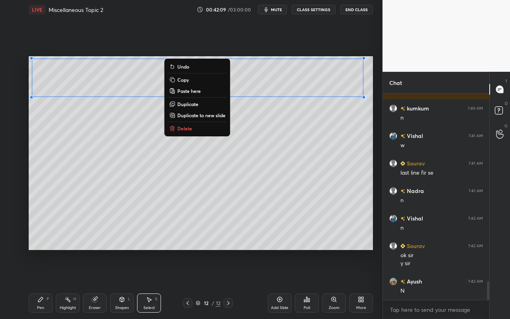
click at [260, 200] on div "0 ° Undo Copy Paste here Duplicate Duplicate to new slide Delete" at bounding box center [201, 153] width 345 height 194
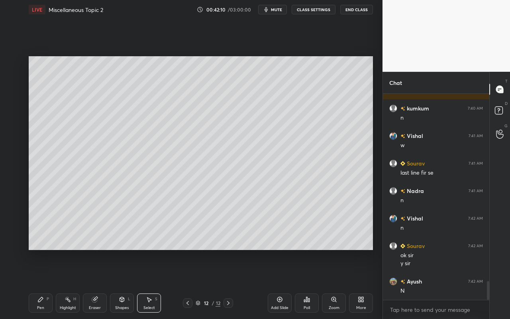
click at [43, 284] on div "Pen" at bounding box center [40, 308] width 7 height 4
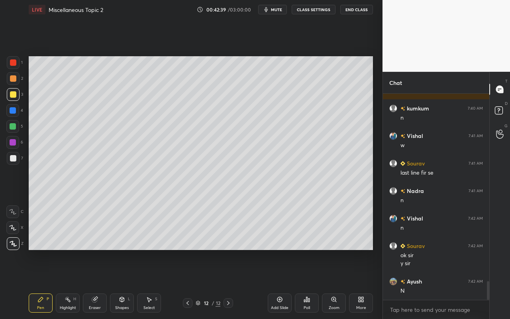
click at [120, 284] on div "Shapes L" at bounding box center [122, 302] width 24 height 19
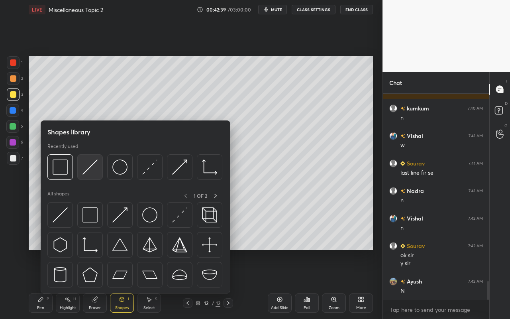
click at [88, 177] on div at bounding box center [90, 167] width 26 height 26
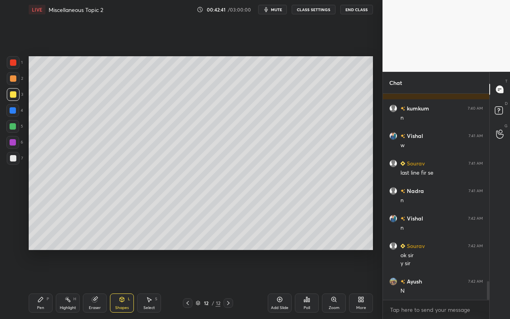
drag, startPoint x: 42, startPoint y: 307, endPoint x: 75, endPoint y: 259, distance: 58.2
click at [43, 284] on div "Pen P" at bounding box center [41, 302] width 24 height 19
click at [126, 284] on div "Shapes L" at bounding box center [122, 302] width 24 height 19
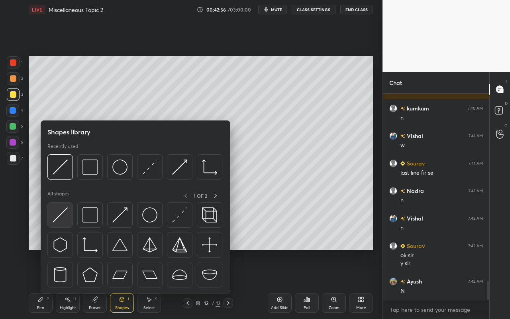
click at [62, 220] on img at bounding box center [60, 214] width 15 height 15
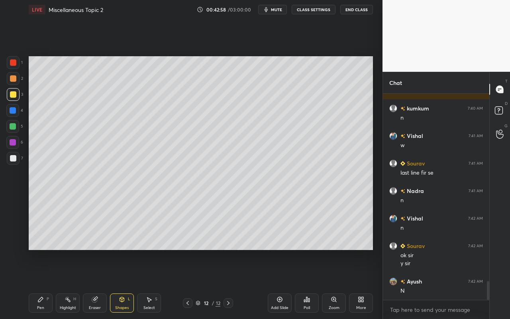
drag, startPoint x: 37, startPoint y: 307, endPoint x: 83, endPoint y: 268, distance: 60.2
click at [39, 284] on div "Pen" at bounding box center [40, 308] width 7 height 4
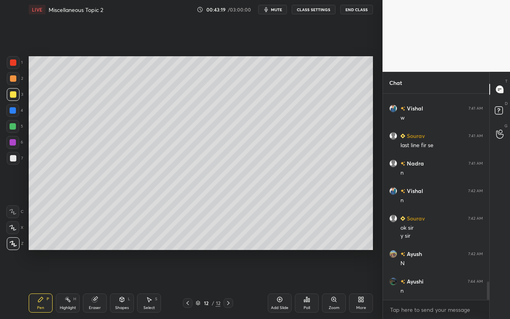
click at [148, 284] on div "Select" at bounding box center [150, 308] width 12 height 4
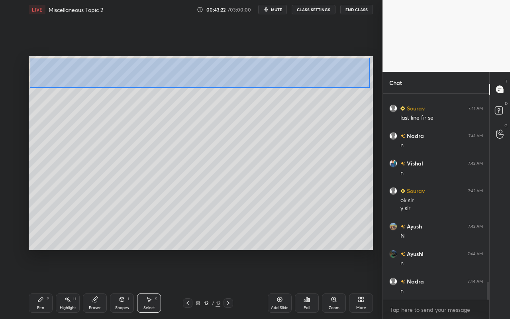
scroll to position [2156, 0]
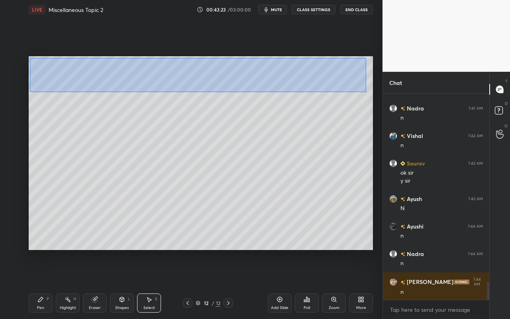
drag, startPoint x: 30, startPoint y: 57, endPoint x: 367, endPoint y: 91, distance: 338.6
click at [367, 92] on div "0 ° Undo Copy Paste here Duplicate Duplicate to new slide Delete" at bounding box center [201, 153] width 345 height 194
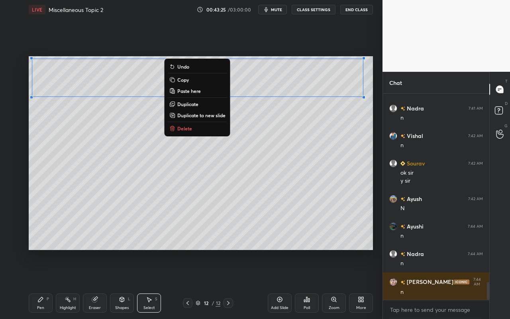
scroll to position [2184, 0]
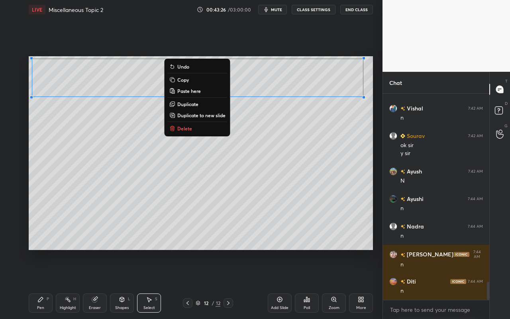
drag, startPoint x: 203, startPoint y: 115, endPoint x: 207, endPoint y: 132, distance: 17.4
click at [203, 115] on p "Duplicate to new slide" at bounding box center [201, 115] width 48 height 6
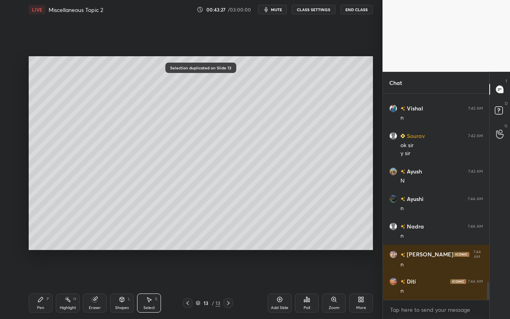
drag, startPoint x: 42, startPoint y: 305, endPoint x: 48, endPoint y: 296, distance: 10.9
click at [44, 284] on div "Pen P" at bounding box center [41, 302] width 24 height 19
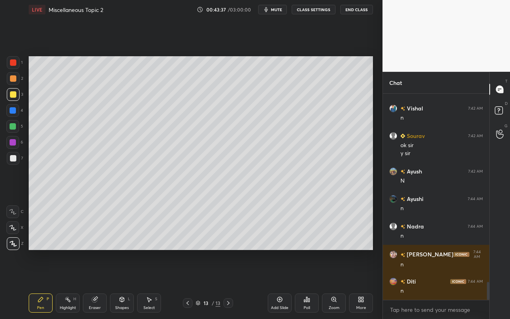
click at [40, 284] on div "Pen" at bounding box center [40, 308] width 7 height 4
click at [14, 132] on div at bounding box center [12, 126] width 13 height 13
click at [41, 284] on icon at bounding box center [40, 299] width 5 height 5
click at [13, 95] on div at bounding box center [13, 94] width 6 height 6
click at [124, 284] on div "Shapes L" at bounding box center [122, 302] width 24 height 19
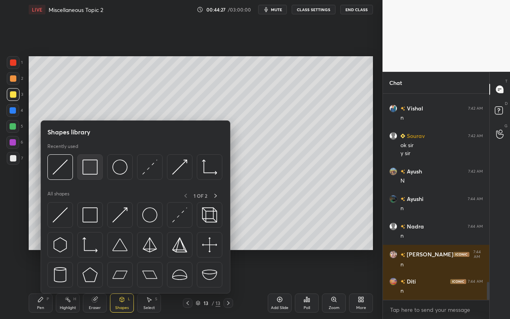
click at [100, 173] on div at bounding box center [90, 167] width 26 height 26
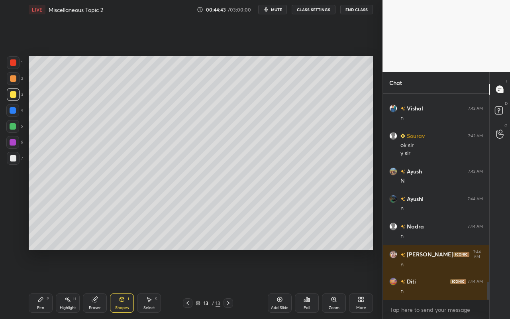
drag, startPoint x: 61, startPoint y: 298, endPoint x: 90, endPoint y: 268, distance: 41.7
click at [62, 284] on div "Highlight H" at bounding box center [68, 302] width 24 height 19
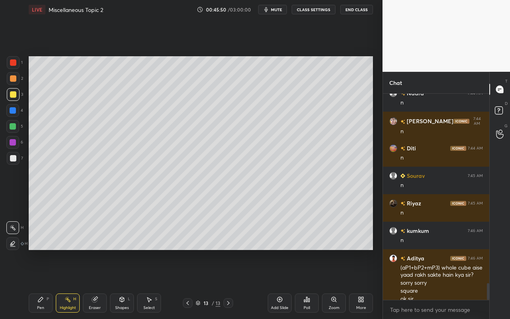
scroll to position [2325, 0]
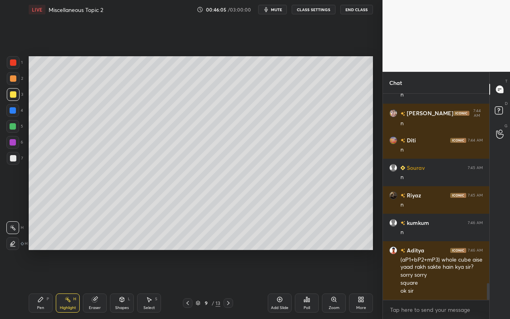
click at [64, 284] on div "Highlight" at bounding box center [68, 308] width 16 height 4
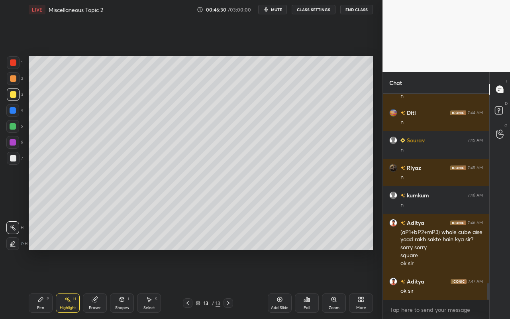
click at [365, 284] on div "More" at bounding box center [361, 308] width 10 height 4
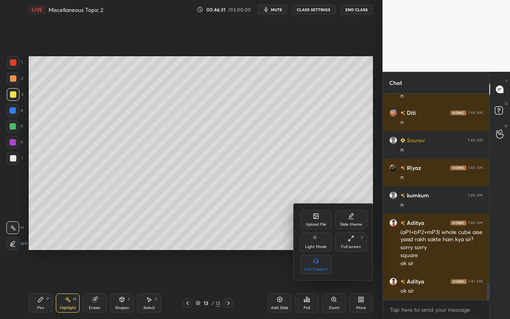
click at [321, 219] on div "Upload File" at bounding box center [316, 219] width 32 height 19
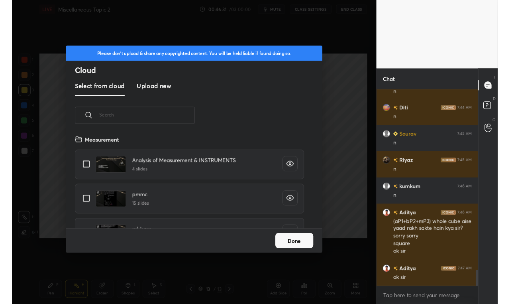
scroll to position [98, 256]
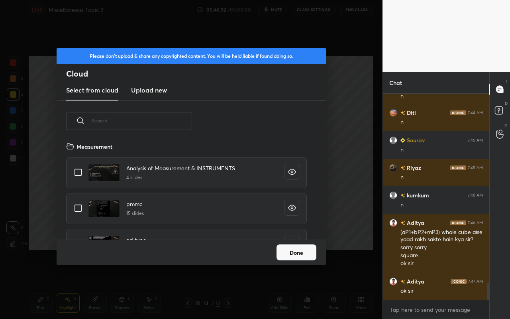
click at [138, 91] on h3 "Upload new" at bounding box center [149, 90] width 36 height 10
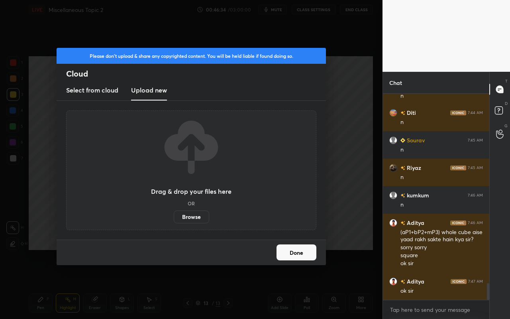
click at [188, 219] on label "Browse" at bounding box center [191, 217] width 35 height 13
click at [174, 219] on input "Browse" at bounding box center [174, 217] width 0 height 13
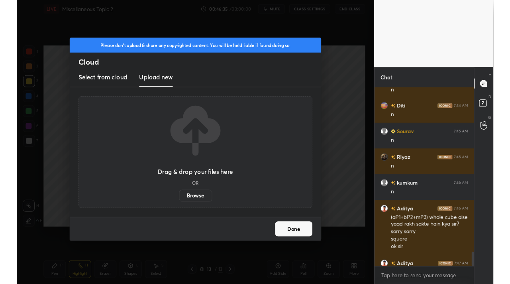
scroll to position [39641, 39523]
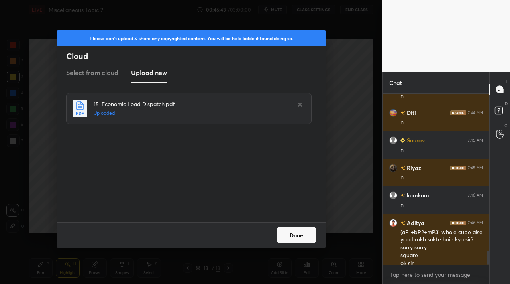
click at [296, 213] on div "15. Economic Load Dispatch.pdf Uploaded" at bounding box center [192, 152] width 270 height 139
click at [291, 240] on button "Done" at bounding box center [297, 235] width 40 height 16
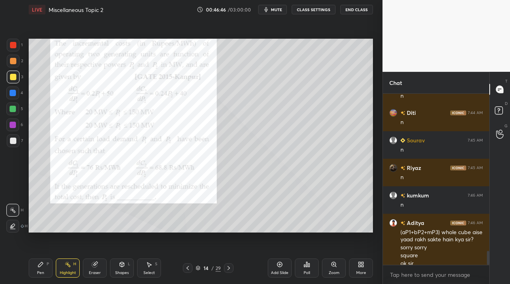
click at [41, 271] on div "Pen" at bounding box center [40, 273] width 7 height 4
click at [13, 62] on div at bounding box center [13, 61] width 6 height 6
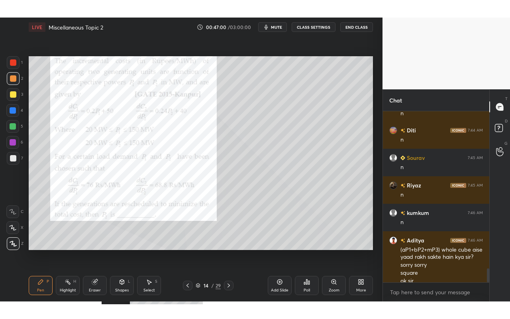
scroll to position [2415, 0]
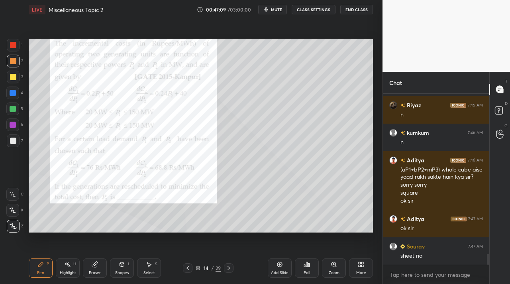
click at [359, 269] on div "More" at bounding box center [361, 267] width 24 height 19
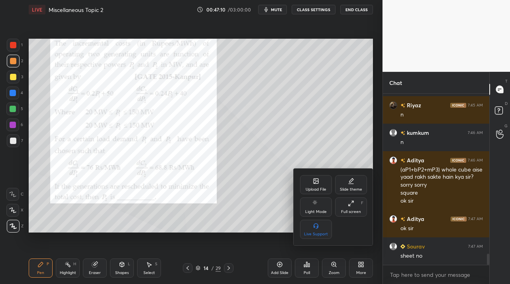
click at [354, 213] on div "Full screen" at bounding box center [351, 212] width 20 height 4
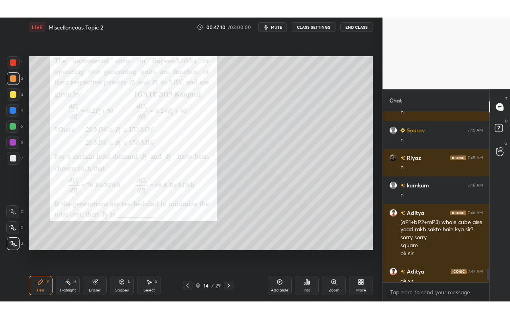
scroll to position [2380, 0]
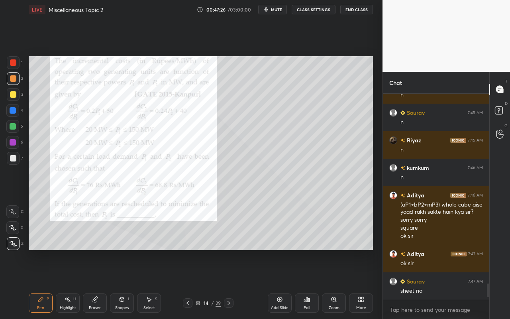
click at [66, 284] on div "Highlight H" at bounding box center [68, 302] width 24 height 19
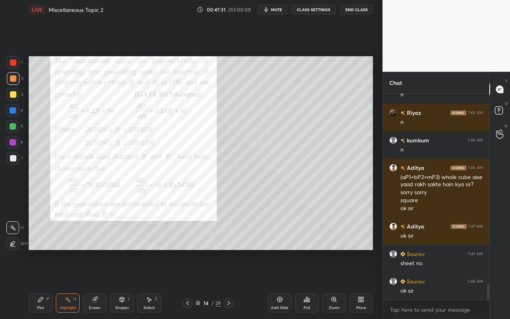
click at [41, 284] on div "Pen P Highlight H Eraser Shapes L Select S 14 / 29 Add Slide Poll Zoom More" at bounding box center [201, 303] width 345 height 32
click at [40, 284] on icon at bounding box center [40, 299] width 5 height 5
drag, startPoint x: 36, startPoint y: 308, endPoint x: 45, endPoint y: 302, distance: 10.1
click at [37, 284] on div "Pen P" at bounding box center [41, 302] width 24 height 19
click at [301, 284] on div "Poll" at bounding box center [307, 302] width 24 height 19
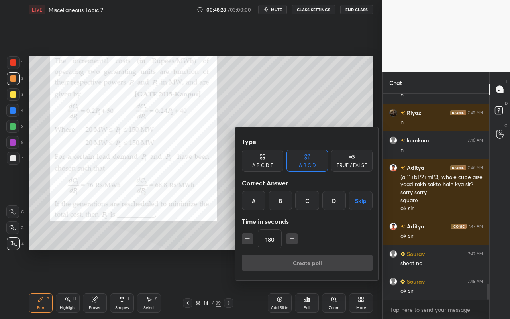
drag, startPoint x: 277, startPoint y: 203, endPoint x: 281, endPoint y: 217, distance: 14.9
click at [277, 203] on div "B" at bounding box center [281, 200] width 24 height 19
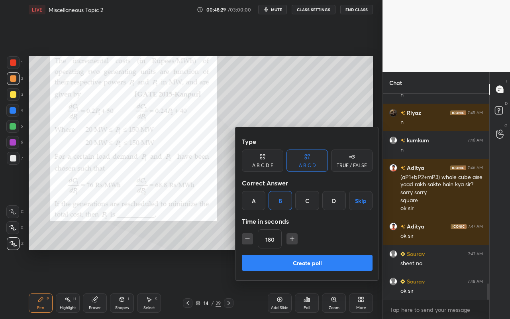
click at [283, 260] on button "Create poll" at bounding box center [307, 263] width 131 height 16
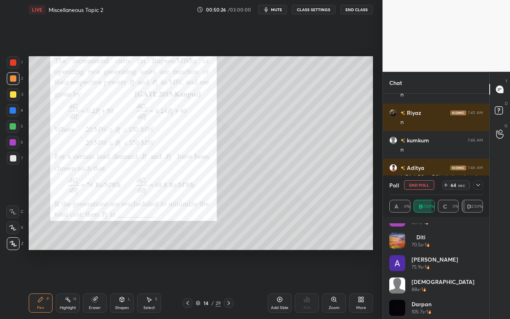
scroll to position [61, 0]
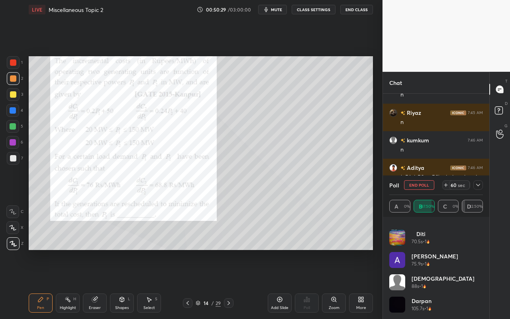
click at [476, 187] on icon at bounding box center [478, 185] width 6 height 6
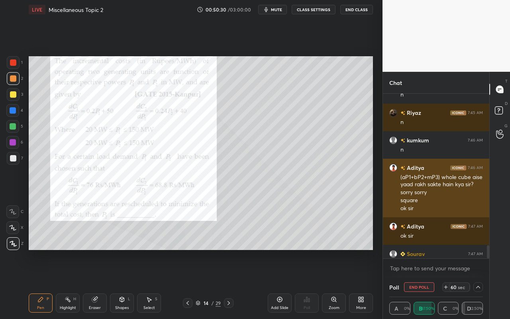
scroll to position [2449, 0]
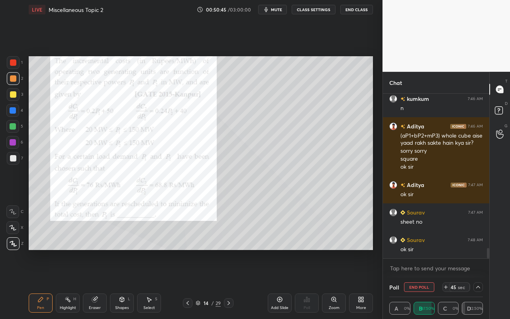
drag, startPoint x: 67, startPoint y: 304, endPoint x: 89, endPoint y: 275, distance: 36.4
click at [67, 284] on div "Highlight H" at bounding box center [68, 302] width 24 height 19
click at [32, 284] on div "Pen P" at bounding box center [41, 302] width 24 height 19
click at [64, 284] on div "Highlight H" at bounding box center [68, 302] width 24 height 19
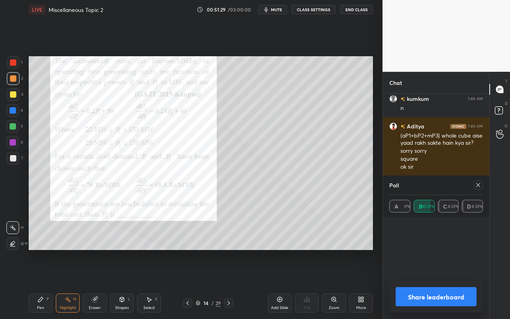
scroll to position [93, 91]
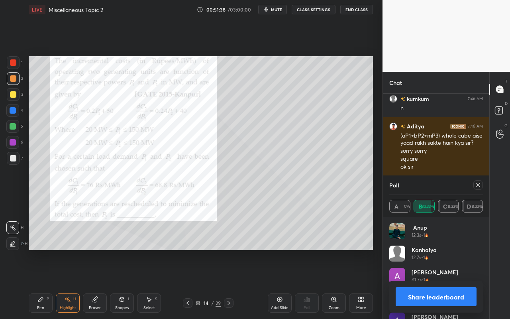
click at [35, 284] on div "Pen P" at bounding box center [41, 302] width 24 height 19
click at [61, 284] on div "Highlight" at bounding box center [68, 308] width 16 height 4
click at [41, 284] on div "Pen" at bounding box center [40, 308] width 7 height 4
click at [10, 97] on div at bounding box center [13, 94] width 6 height 6
click at [12, 80] on div at bounding box center [13, 78] width 6 height 6
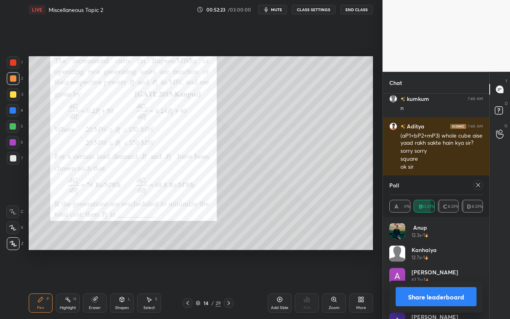
drag, startPoint x: 43, startPoint y: 303, endPoint x: 53, endPoint y: 293, distance: 13.5
click at [44, 284] on div "Pen P" at bounding box center [41, 302] width 24 height 19
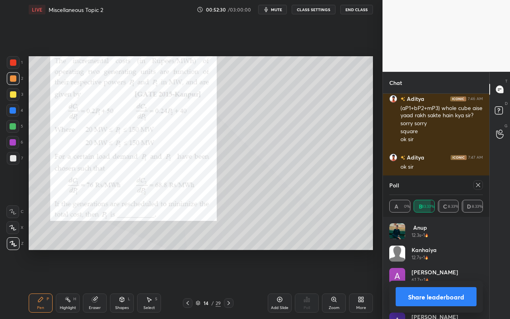
click at [478, 187] on icon at bounding box center [478, 185] width 6 height 6
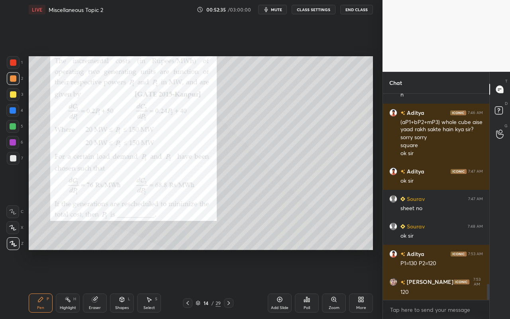
scroll to position [2490, 0]
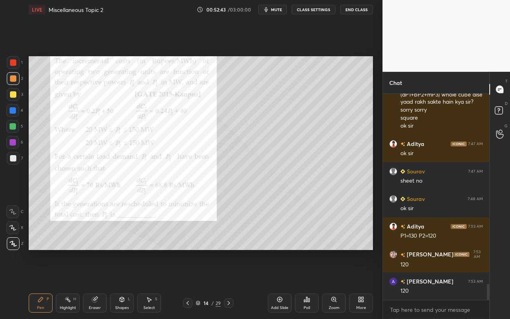
click at [72, 284] on div "Highlight H" at bounding box center [68, 302] width 24 height 19
drag, startPoint x: 42, startPoint y: 313, endPoint x: 53, endPoint y: 292, distance: 23.4
click at [43, 284] on div "Pen P Highlight H Eraser Shapes L Select S 14 / 29 Add Slide Poll Zoom More" at bounding box center [201, 303] width 345 height 32
click at [43, 284] on icon at bounding box center [40, 299] width 6 height 6
drag, startPoint x: 64, startPoint y: 312, endPoint x: 143, endPoint y: 254, distance: 98.2
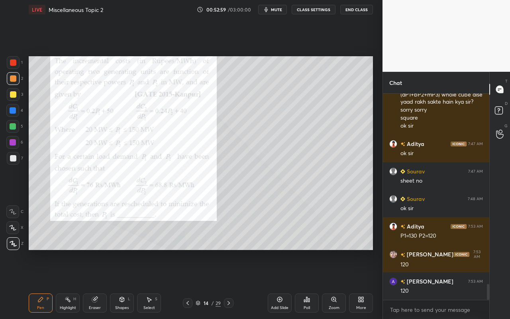
click at [67, 284] on div "Highlight H" at bounding box center [68, 302] width 24 height 19
drag, startPoint x: 43, startPoint y: 304, endPoint x: 80, endPoint y: 260, distance: 57.1
click at [43, 284] on div "Pen P" at bounding box center [41, 302] width 24 height 19
drag, startPoint x: 14, startPoint y: 80, endPoint x: 25, endPoint y: 81, distance: 10.8
click at [16, 81] on div at bounding box center [13, 78] width 6 height 6
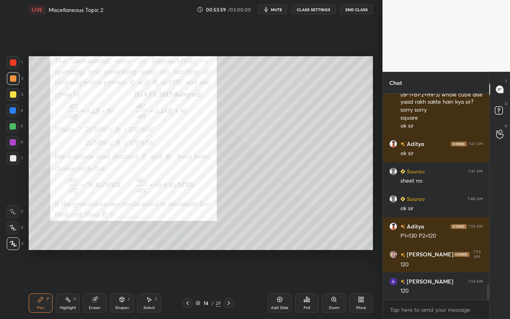
scroll to position [2518, 0]
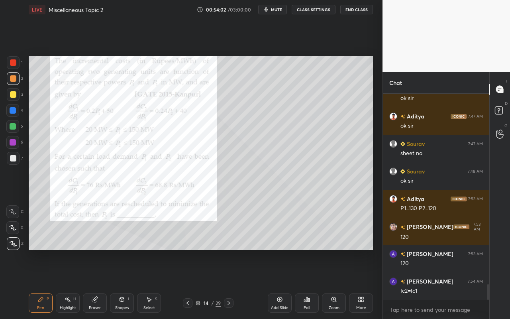
drag, startPoint x: 124, startPoint y: 307, endPoint x: 127, endPoint y: 297, distance: 10.8
click at [124, 284] on div "Shapes" at bounding box center [122, 308] width 14 height 4
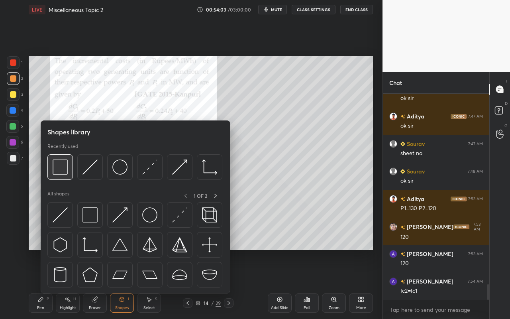
click at [63, 172] on img at bounding box center [60, 166] width 15 height 15
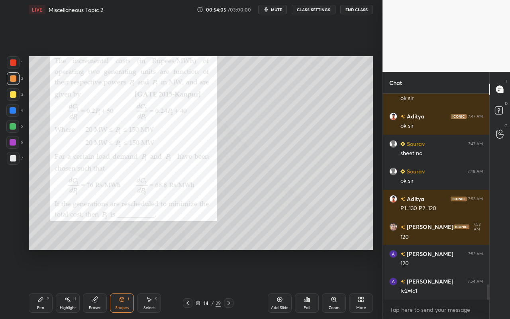
drag, startPoint x: 71, startPoint y: 305, endPoint x: 79, endPoint y: 298, distance: 11.0
click at [73, 284] on div "Highlight H" at bounding box center [68, 302] width 24 height 19
click at [45, 284] on div "Pen P" at bounding box center [41, 302] width 24 height 19
click at [125, 284] on div "Shapes" at bounding box center [122, 308] width 14 height 4
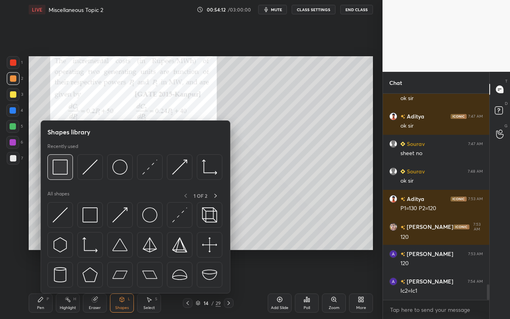
click at [67, 171] on img at bounding box center [60, 166] width 15 height 15
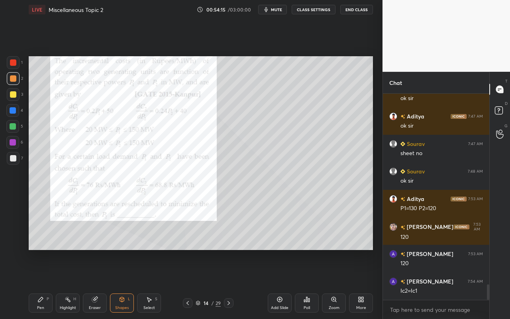
click at [73, 284] on div "Highlight" at bounding box center [68, 308] width 16 height 4
drag, startPoint x: 39, startPoint y: 306, endPoint x: 163, endPoint y: 265, distance: 131.1
click at [42, 284] on div "Pen P" at bounding box center [41, 302] width 24 height 19
click at [48, 284] on div "Pen P" at bounding box center [41, 302] width 24 height 19
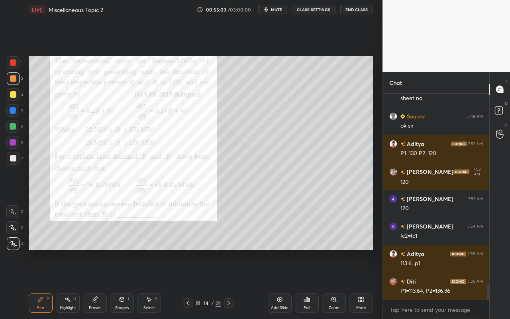
scroll to position [2607, 0]
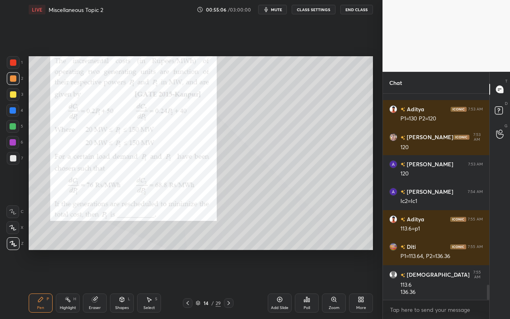
drag, startPoint x: 125, startPoint y: 305, endPoint x: 125, endPoint y: 295, distance: 10.0
click at [125, 284] on div "Shapes" at bounding box center [122, 308] width 14 height 4
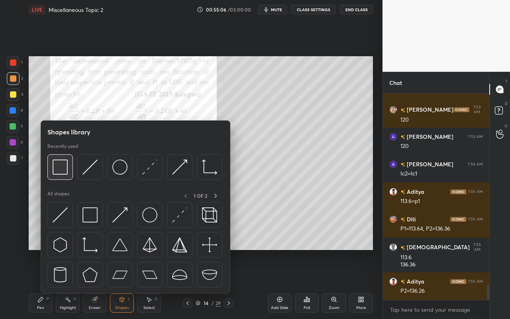
click at [63, 175] on div at bounding box center [60, 167] width 26 height 26
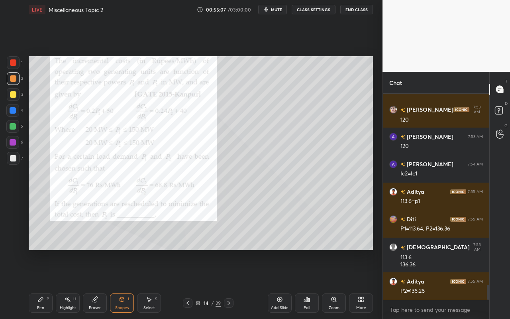
scroll to position [2670, 0]
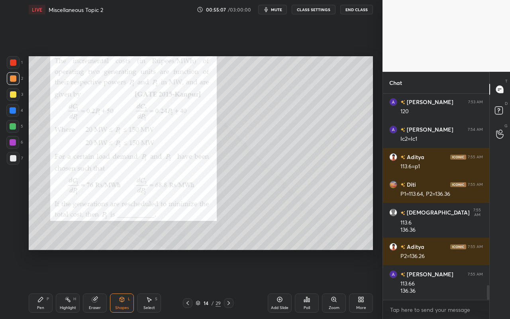
drag, startPoint x: 13, startPoint y: 127, endPoint x: 23, endPoint y: 136, distance: 13.8
click at [13, 127] on div at bounding box center [13, 126] width 6 height 6
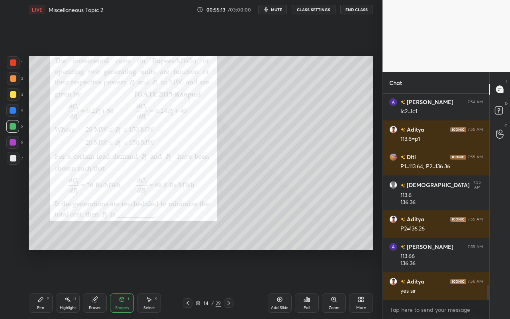
click at [39, 284] on div "Pen" at bounding box center [40, 308] width 7 height 4
drag, startPoint x: 64, startPoint y: 305, endPoint x: 75, endPoint y: 298, distance: 13.2
click at [64, 284] on div "Highlight" at bounding box center [68, 308] width 16 height 4
drag, startPoint x: 41, startPoint y: 302, endPoint x: 45, endPoint y: 295, distance: 7.7
click at [43, 284] on icon at bounding box center [40, 299] width 6 height 6
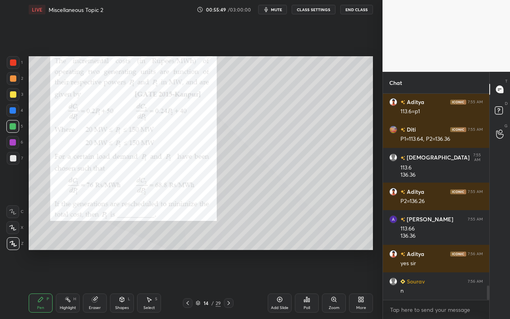
scroll to position [2752, 0]
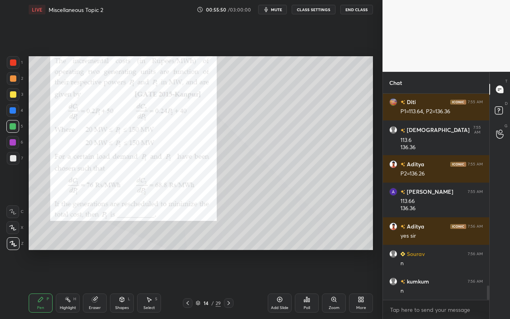
click at [124, 284] on div "Shapes L" at bounding box center [122, 302] width 24 height 19
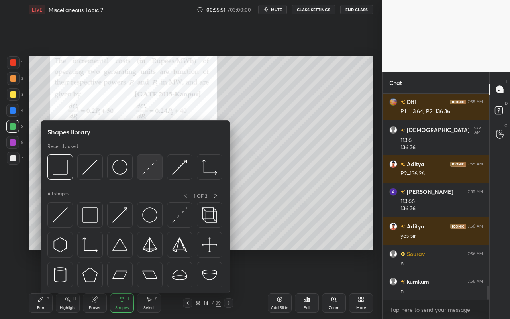
click at [148, 172] on img at bounding box center [149, 166] width 15 height 15
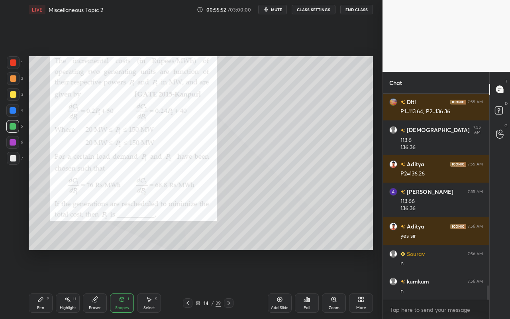
click at [13, 161] on div at bounding box center [13, 158] width 6 height 6
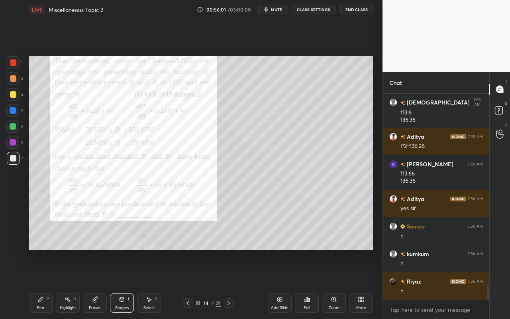
scroll to position [2807, 0]
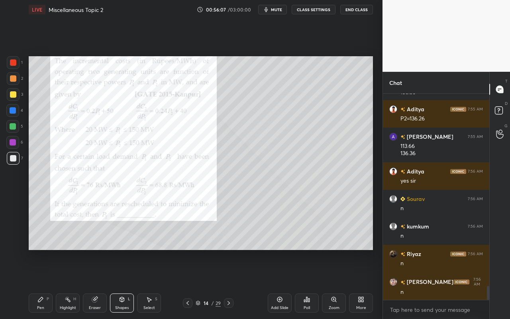
click at [286, 284] on div "Add Slide" at bounding box center [280, 302] width 24 height 19
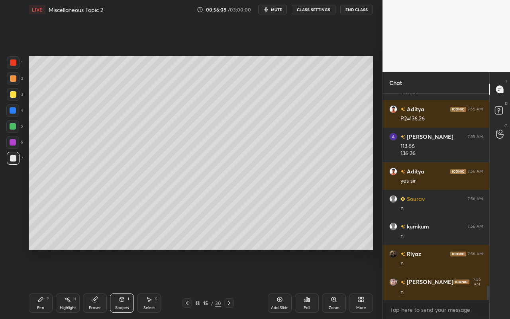
click at [44, 284] on div "Pen P" at bounding box center [41, 302] width 24 height 19
click at [74, 284] on div "Highlight H" at bounding box center [68, 302] width 24 height 19
click at [13, 156] on div at bounding box center [13, 158] width 6 height 6
drag, startPoint x: 38, startPoint y: 301, endPoint x: 42, endPoint y: 291, distance: 10.4
click at [39, 284] on icon at bounding box center [40, 299] width 6 height 6
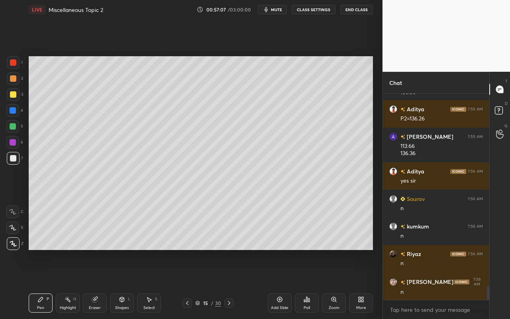
drag, startPoint x: 125, startPoint y: 298, endPoint x: 126, endPoint y: 294, distance: 4.5
click at [125, 284] on icon at bounding box center [122, 299] width 6 height 6
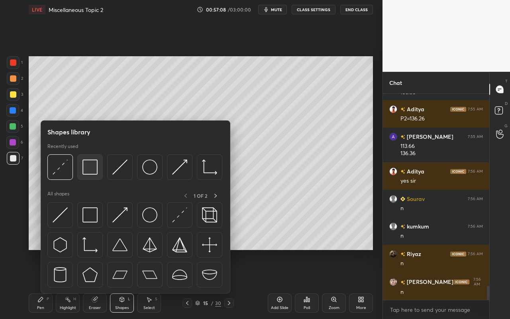
click at [93, 173] on img at bounding box center [90, 166] width 15 height 15
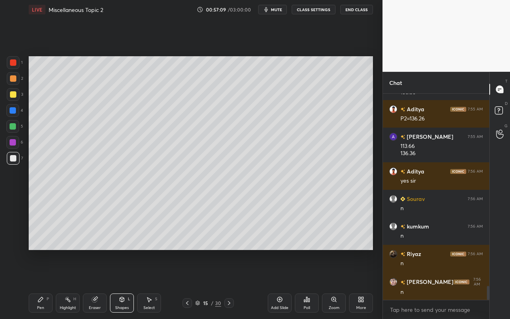
click at [18, 162] on div at bounding box center [13, 158] width 13 height 13
drag, startPoint x: 39, startPoint y: 306, endPoint x: 46, endPoint y: 289, distance: 18.1
click at [39, 284] on div "Pen" at bounding box center [40, 308] width 7 height 4
drag, startPoint x: 70, startPoint y: 305, endPoint x: 81, endPoint y: 280, distance: 27.5
click at [70, 284] on div "Highlight H" at bounding box center [68, 302] width 24 height 19
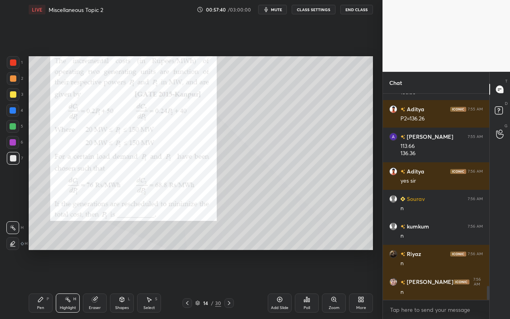
drag, startPoint x: 72, startPoint y: 305, endPoint x: 94, endPoint y: 256, distance: 53.9
click at [73, 284] on div "Highlight H" at bounding box center [68, 302] width 24 height 19
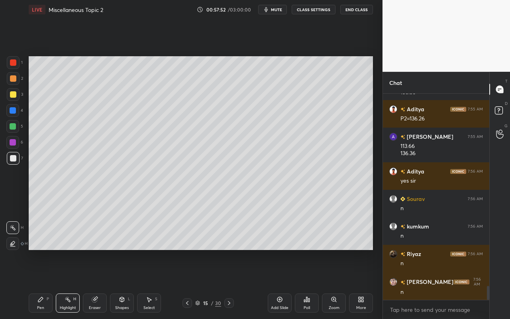
click at [40, 284] on div "Pen P" at bounding box center [41, 302] width 24 height 19
click at [11, 126] on div at bounding box center [13, 126] width 6 height 6
drag, startPoint x: 12, startPoint y: 158, endPoint x: 25, endPoint y: 168, distance: 15.9
click at [12, 157] on div at bounding box center [13, 158] width 6 height 6
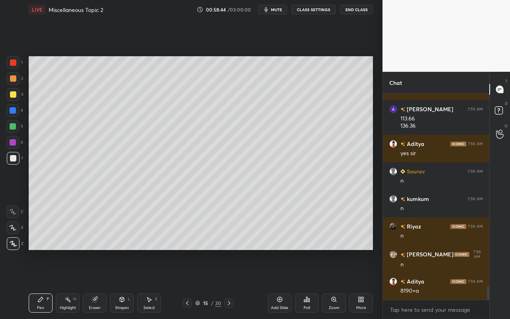
click at [43, 284] on div "Pen" at bounding box center [40, 308] width 7 height 4
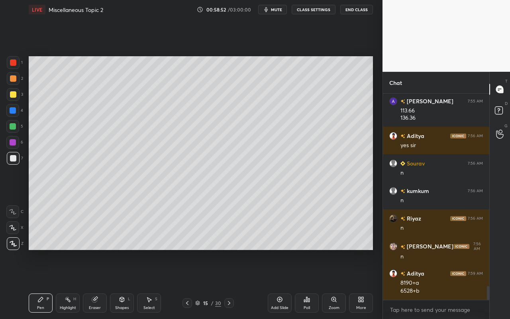
click at [130, 284] on div "Shapes L" at bounding box center [122, 302] width 24 height 19
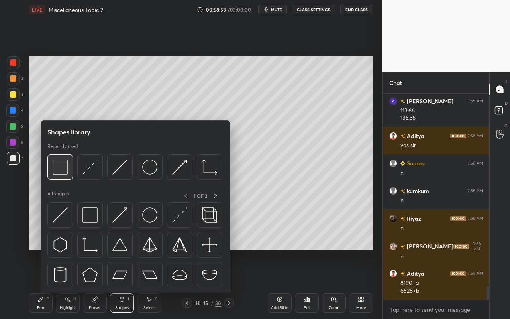
click at [67, 177] on div at bounding box center [60, 167] width 26 height 26
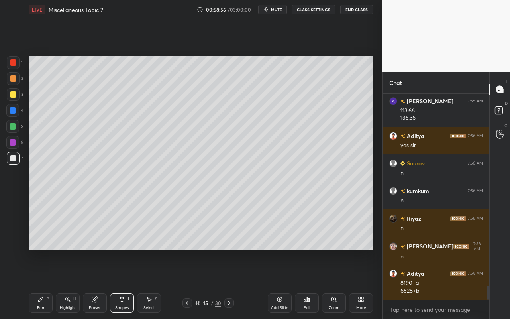
click at [38, 284] on div "Pen P" at bounding box center [41, 302] width 24 height 19
click at [43, 284] on div "Pen" at bounding box center [40, 308] width 7 height 4
click at [74, 284] on div "Setting up your live class Poll for secs No correct answer Start poll" at bounding box center [201, 153] width 351 height 268
click at [94, 284] on div "Eraser" at bounding box center [95, 302] width 24 height 19
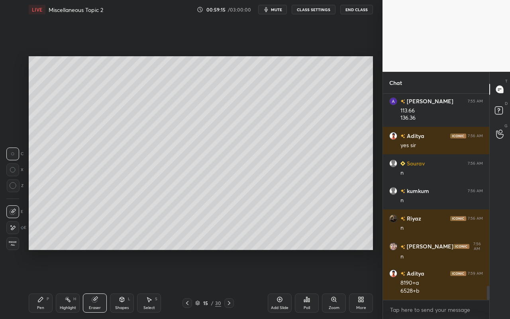
scroll to position [2870, 0]
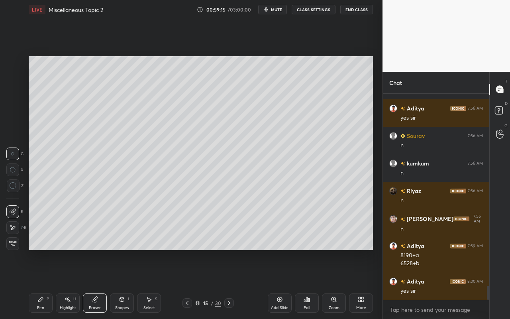
click at [70, 284] on div "Highlight H" at bounding box center [68, 302] width 24 height 19
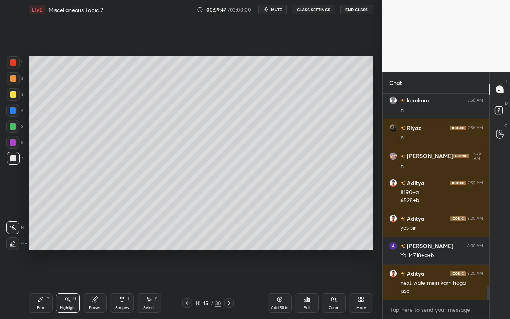
scroll to position [2961, 0]
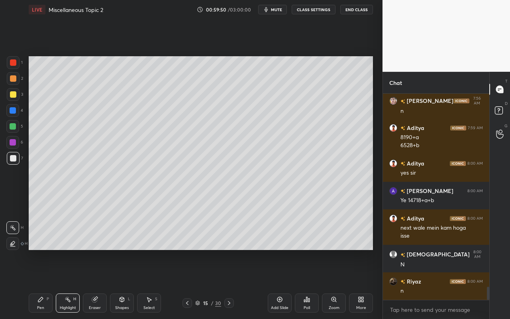
click at [153, 284] on div "Select S" at bounding box center [149, 302] width 24 height 19
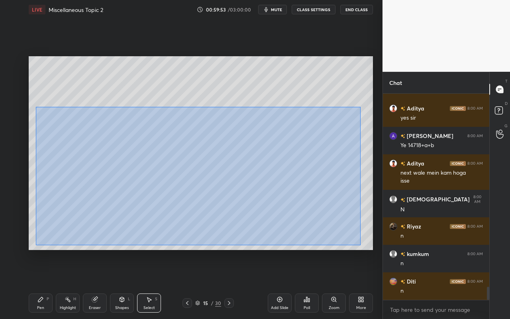
scroll to position [3071, 0]
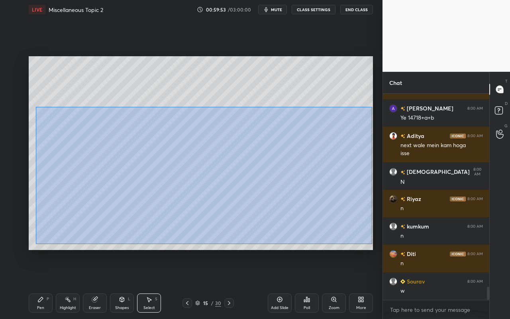
drag, startPoint x: 37, startPoint y: 108, endPoint x: 358, endPoint y: 236, distance: 345.7
click at [372, 243] on div "0 ° Undo Copy Paste here Duplicate Duplicate to new slide Delete" at bounding box center [201, 153] width 345 height 194
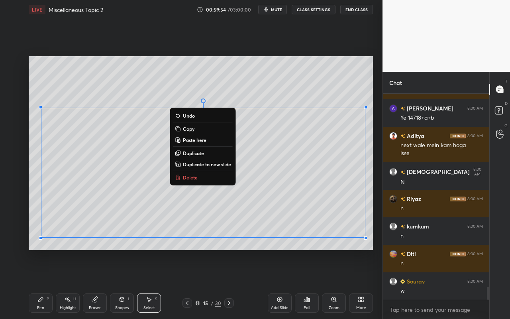
click at [233, 242] on div "0 ° Undo Copy Paste here Duplicate Duplicate to new slide Delete" at bounding box center [201, 153] width 345 height 194
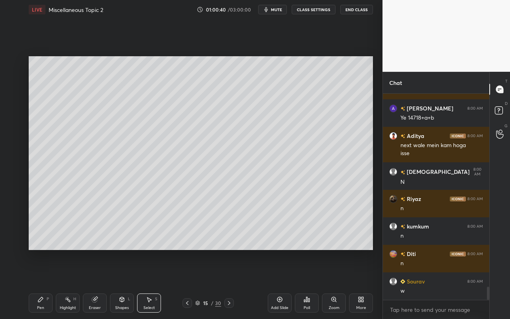
scroll to position [3098, 0]
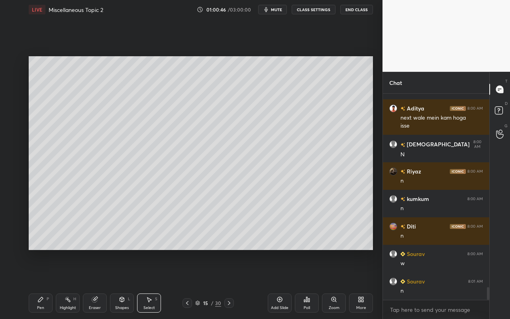
click at [146, 284] on div "Select" at bounding box center [150, 308] width 12 height 4
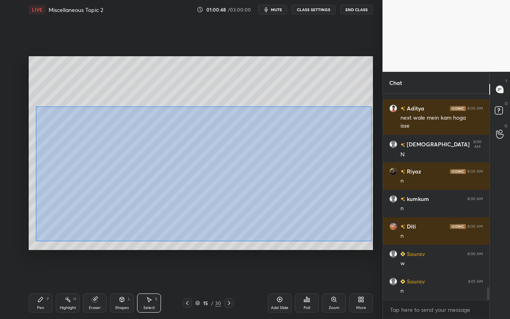
drag, startPoint x: 35, startPoint y: 106, endPoint x: 373, endPoint y: 240, distance: 362.7
click at [373, 240] on div "0 ° Undo Copy Paste here Duplicate Duplicate to new slide Delete" at bounding box center [201, 153] width 345 height 194
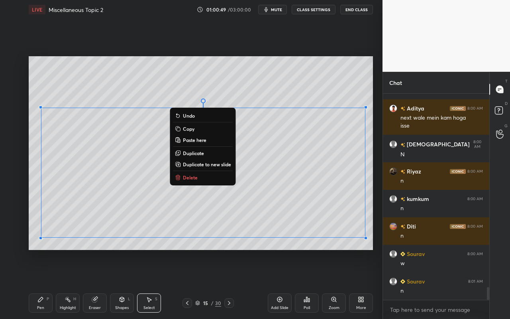
click at [207, 164] on p "Duplicate to new slide" at bounding box center [207, 164] width 48 height 6
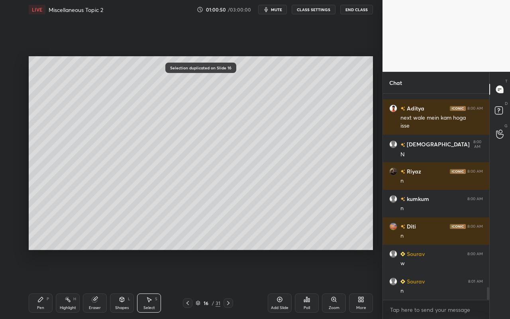
drag, startPoint x: 41, startPoint y: 301, endPoint x: 55, endPoint y: 275, distance: 29.2
click at [41, 284] on icon at bounding box center [40, 299] width 6 height 6
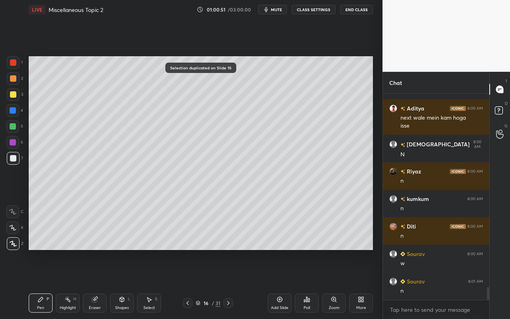
click at [13, 79] on div at bounding box center [13, 78] width 6 height 6
drag, startPoint x: 95, startPoint y: 307, endPoint x: 101, endPoint y: 304, distance: 7.1
click at [95, 284] on div "Eraser" at bounding box center [95, 308] width 12 height 4
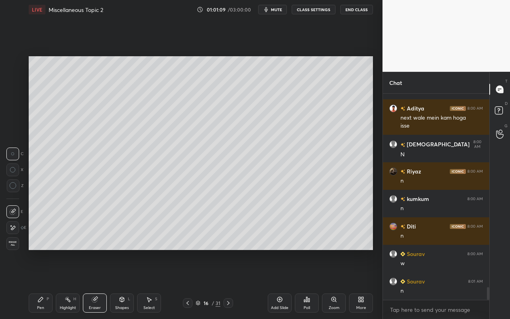
drag, startPoint x: 39, startPoint y: 303, endPoint x: 44, endPoint y: 295, distance: 9.2
click at [41, 284] on div "Pen P" at bounding box center [41, 302] width 24 height 19
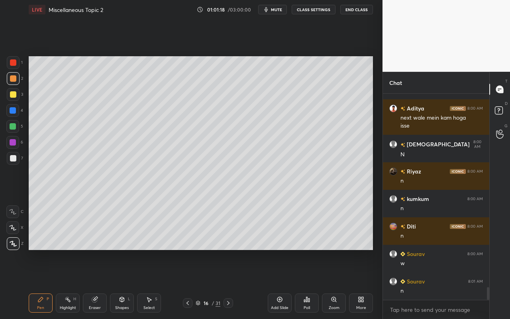
click at [41, 284] on div "Pen" at bounding box center [40, 308] width 7 height 4
drag, startPoint x: 96, startPoint y: 305, endPoint x: 119, endPoint y: 263, distance: 47.8
click at [96, 284] on div "Eraser" at bounding box center [95, 308] width 12 height 4
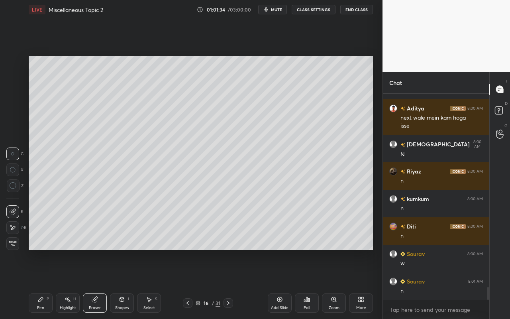
click at [40, 284] on div "Pen" at bounding box center [40, 308] width 7 height 4
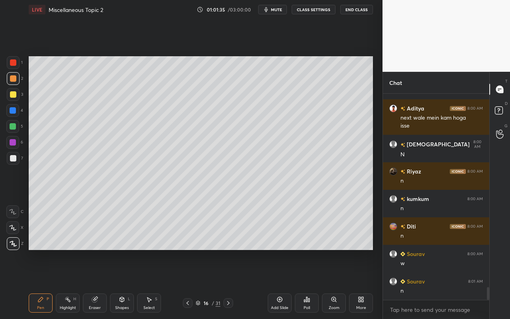
click at [11, 96] on div at bounding box center [13, 94] width 6 height 6
click at [14, 81] on div at bounding box center [13, 78] width 6 height 6
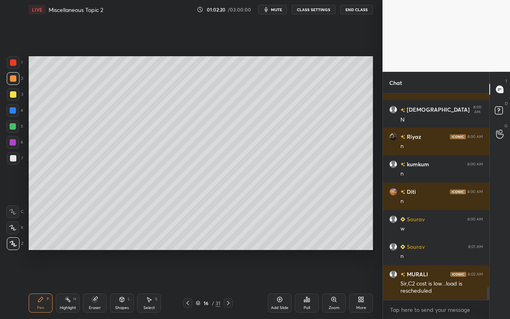
scroll to position [3160, 0]
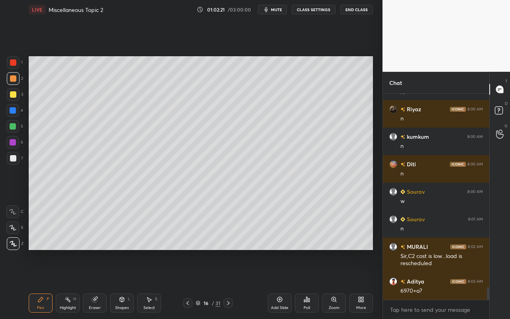
click at [36, 284] on div "Pen P" at bounding box center [41, 302] width 24 height 19
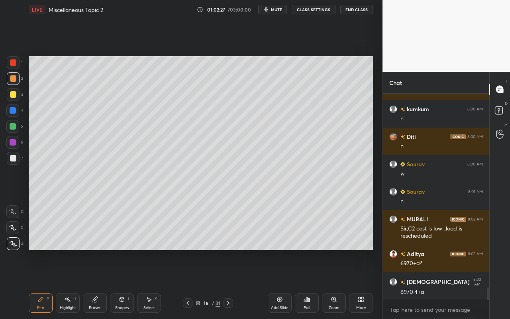
scroll to position [3215, 0]
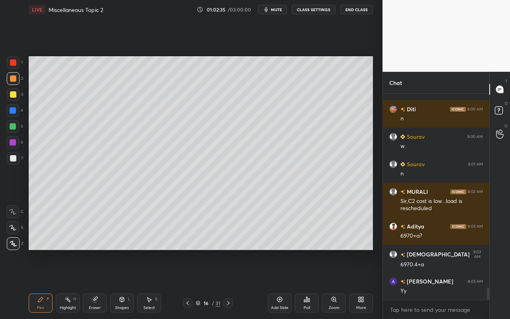
click at [38, 284] on div "Pen" at bounding box center [40, 308] width 7 height 4
drag, startPoint x: 46, startPoint y: 309, endPoint x: 116, endPoint y: 262, distance: 84.5
click at [47, 284] on div "Pen P" at bounding box center [41, 302] width 24 height 19
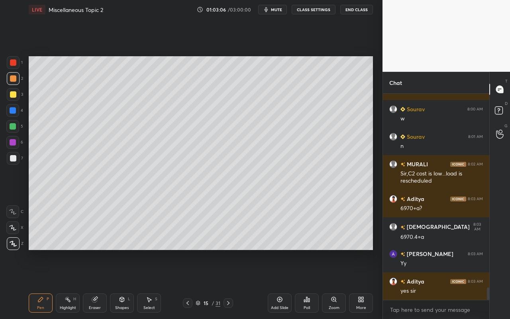
click at [67, 284] on div "Highlight" at bounding box center [68, 308] width 16 height 4
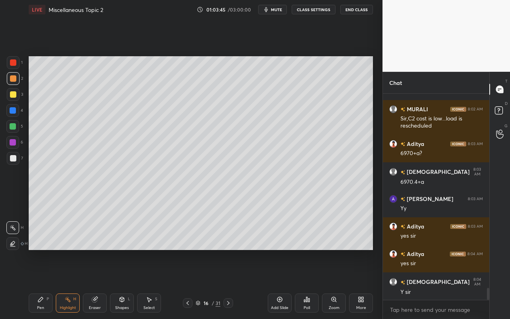
scroll to position [3325, 0]
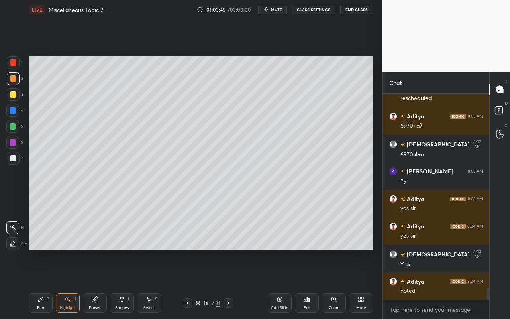
drag, startPoint x: 150, startPoint y: 302, endPoint x: 155, endPoint y: 284, distance: 18.7
click at [152, 284] on div "Select S" at bounding box center [149, 302] width 24 height 19
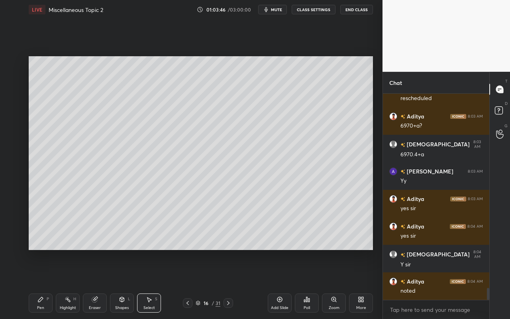
scroll to position [3380, 0]
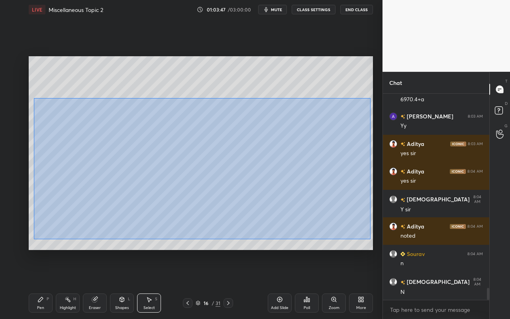
drag, startPoint x: 49, startPoint y: 122, endPoint x: 370, endPoint y: 238, distance: 341.7
click at [371, 239] on div "0 ° Undo Copy Paste here Duplicate Duplicate to new slide Delete" at bounding box center [201, 153] width 345 height 194
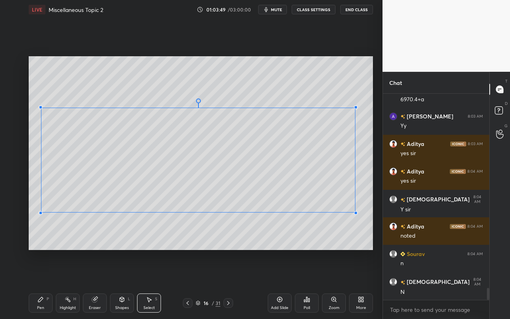
drag, startPoint x: 366, startPoint y: 237, endPoint x: 352, endPoint y: 207, distance: 33.2
click at [354, 211] on div at bounding box center [355, 212] width 3 height 3
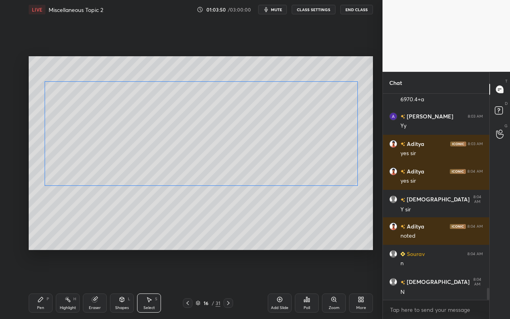
drag, startPoint x: 342, startPoint y: 180, endPoint x: 340, endPoint y: 165, distance: 14.9
click at [342, 164] on div "0 ° Undo Copy Paste here Duplicate Duplicate to new slide Delete" at bounding box center [201, 153] width 345 height 194
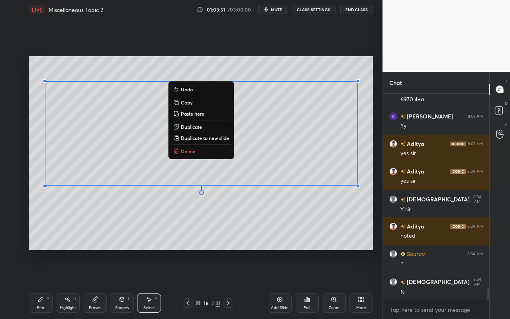
click at [124, 284] on div "Shapes L" at bounding box center [122, 302] width 24 height 19
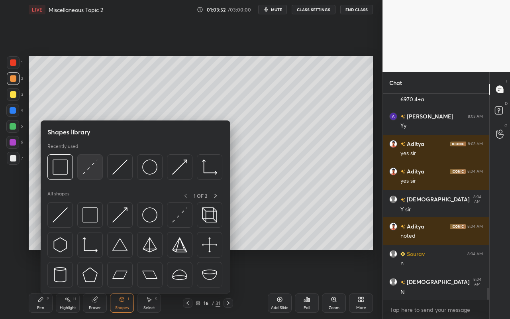
click at [94, 175] on div at bounding box center [90, 167] width 26 height 26
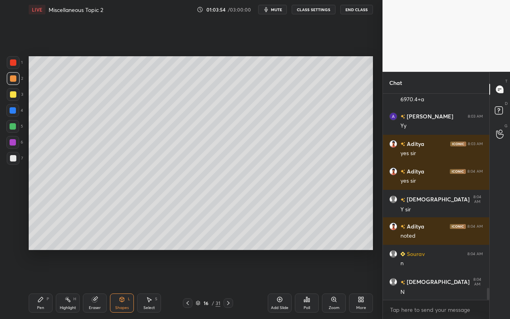
drag, startPoint x: 37, startPoint y: 303, endPoint x: 49, endPoint y: 253, distance: 51.6
click at [38, 284] on div "Pen P" at bounding box center [41, 302] width 24 height 19
drag, startPoint x: 13, startPoint y: 94, endPoint x: 24, endPoint y: 116, distance: 25.1
click at [13, 96] on div at bounding box center [13, 94] width 6 height 6
click at [156, 284] on div "Select S" at bounding box center [149, 302] width 24 height 19
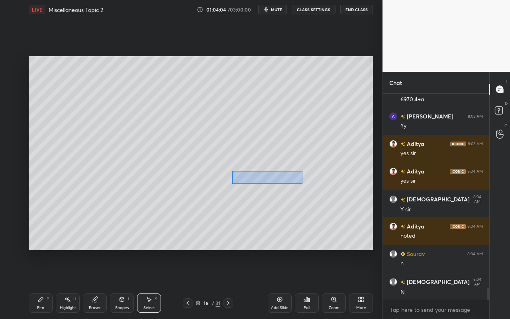
drag, startPoint x: 244, startPoint y: 179, endPoint x: 301, endPoint y: 183, distance: 57.6
click at [301, 183] on div "0 ° Undo Copy Paste here Duplicate Duplicate to new slide Delete" at bounding box center [201, 153] width 345 height 194
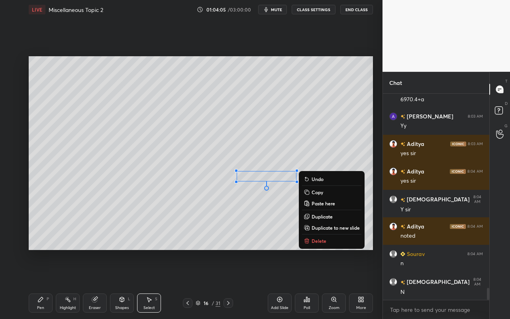
drag, startPoint x: 311, startPoint y: 216, endPoint x: 282, endPoint y: 201, distance: 32.8
click at [309, 215] on button "Duplicate" at bounding box center [331, 217] width 59 height 10
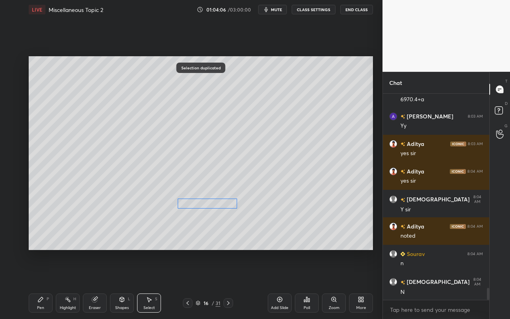
drag, startPoint x: 266, startPoint y: 189, endPoint x: 206, endPoint y: 210, distance: 62.9
click at [207, 208] on div "0 ° Undo Copy Paste here Duplicate Duplicate to new slide Delete" at bounding box center [201, 153] width 345 height 194
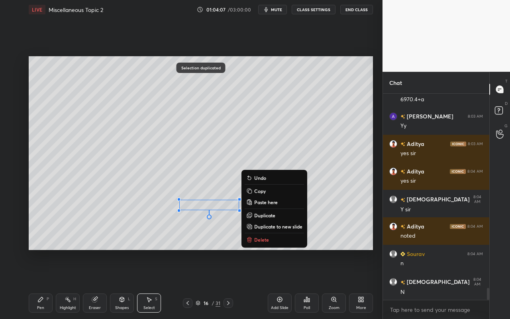
drag, startPoint x: 44, startPoint y: 301, endPoint x: 112, endPoint y: 255, distance: 82.2
click at [44, 284] on div "Pen P" at bounding box center [41, 302] width 24 height 19
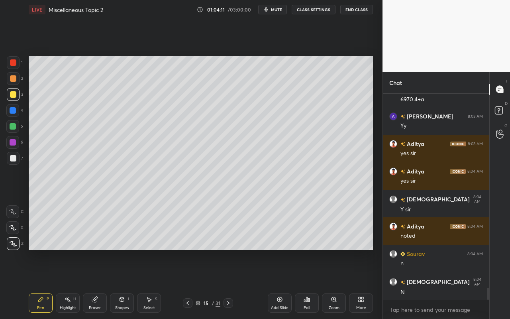
drag, startPoint x: 148, startPoint y: 311, endPoint x: 192, endPoint y: 276, distance: 55.9
click at [148, 284] on div "Select S" at bounding box center [149, 302] width 24 height 19
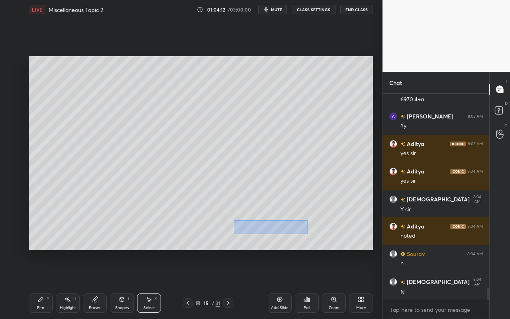
drag, startPoint x: 240, startPoint y: 226, endPoint x: 309, endPoint y: 233, distance: 69.4
click at [308, 234] on div "0 ° Undo Copy Paste here Duplicate Duplicate to new slide Delete" at bounding box center [201, 153] width 345 height 194
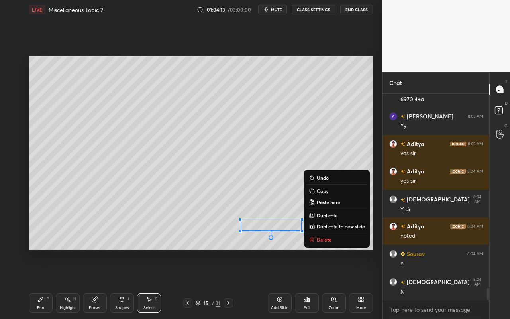
click at [325, 189] on p "Copy" at bounding box center [323, 191] width 12 height 6
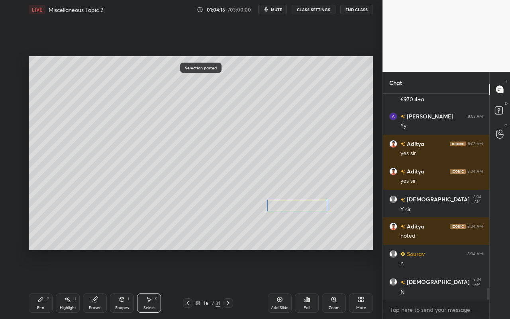
drag, startPoint x: 287, startPoint y: 223, endPoint x: 297, endPoint y: 216, distance: 11.6
click at [307, 209] on div "0 ° Undo Copy Paste here Duplicate Duplicate to new slide Delete" at bounding box center [201, 153] width 345 height 194
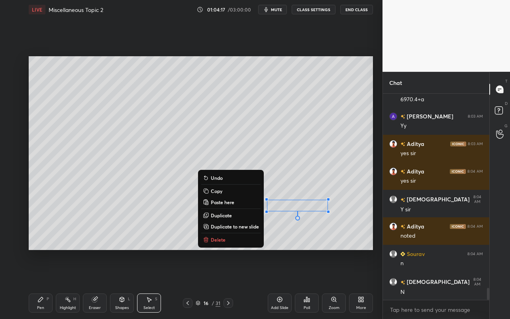
click at [42, 284] on div "Pen P" at bounding box center [41, 302] width 24 height 19
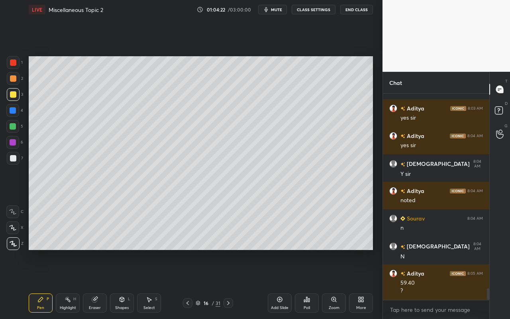
scroll to position [3443, 0]
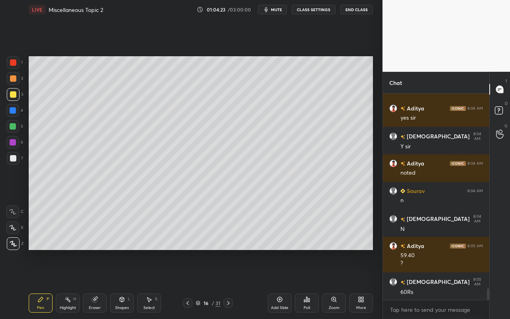
drag, startPoint x: 152, startPoint y: 305, endPoint x: 158, endPoint y: 294, distance: 12.5
click at [152, 284] on div "Select" at bounding box center [150, 308] width 12 height 4
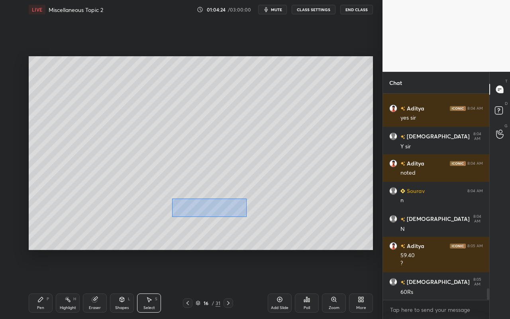
drag, startPoint x: 175, startPoint y: 200, endPoint x: 233, endPoint y: 209, distance: 58.5
click at [246, 217] on div "0 ° Undo Copy Paste here Duplicate Duplicate to new slide Delete" at bounding box center [201, 153] width 345 height 194
drag, startPoint x: 225, startPoint y: 210, endPoint x: 277, endPoint y: 219, distance: 53.0
click at [278, 234] on div "0 ° Undo Copy Paste here Duplicate Duplicate to new slide Delete" at bounding box center [201, 153] width 345 height 194
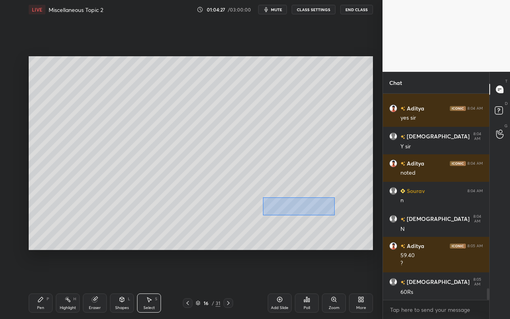
drag, startPoint x: 267, startPoint y: 202, endPoint x: 323, endPoint y: 210, distance: 56.8
click at [335, 215] on div "0 ° Undo Copy Paste here Duplicate Duplicate to new slide Delete" at bounding box center [201, 153] width 345 height 194
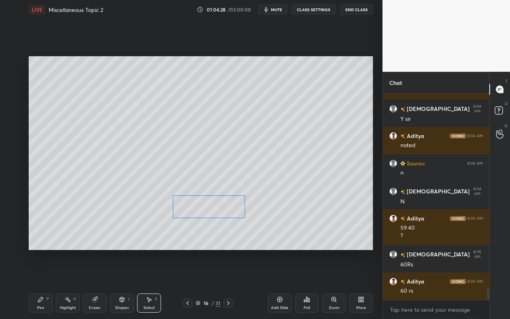
drag, startPoint x: 310, startPoint y: 209, endPoint x: 223, endPoint y: 211, distance: 87.3
click at [222, 209] on div "0 ° Undo Copy Paste here Duplicate Duplicate to new slide Delete" at bounding box center [201, 153] width 345 height 194
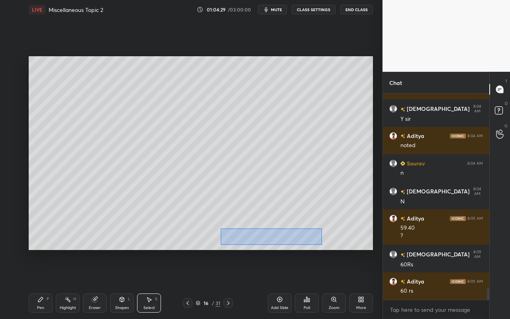
drag, startPoint x: 223, startPoint y: 231, endPoint x: 302, endPoint y: 238, distance: 78.8
click at [324, 243] on div "0 ° Undo Copy Paste here Duplicate Duplicate to new slide Delete" at bounding box center [201, 153] width 345 height 194
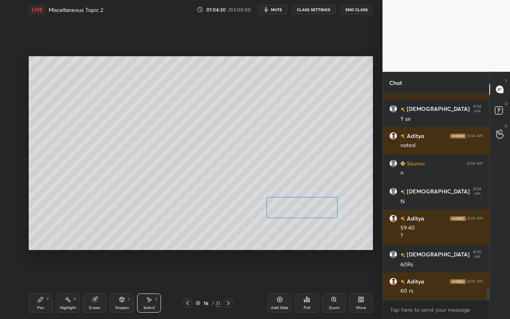
drag, startPoint x: 278, startPoint y: 231, endPoint x: 298, endPoint y: 217, distance: 24.6
click at [308, 209] on div "0 ° Undo Copy Paste here Duplicate Duplicate to new slide Delete" at bounding box center [201, 153] width 345 height 194
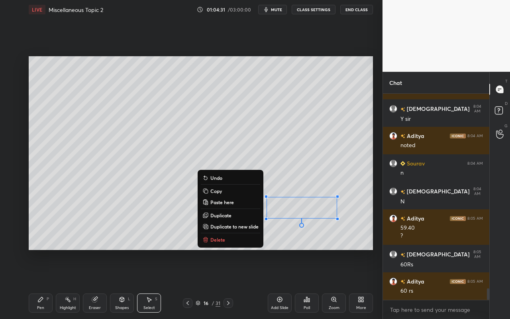
click at [41, 284] on div "Pen" at bounding box center [40, 308] width 7 height 4
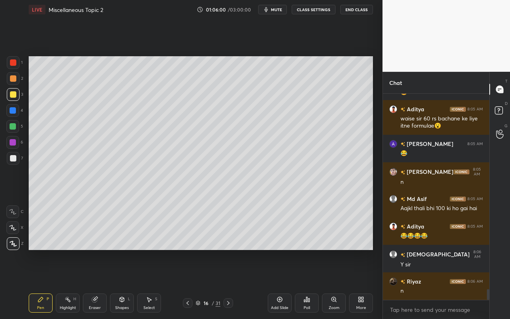
scroll to position [3734, 0]
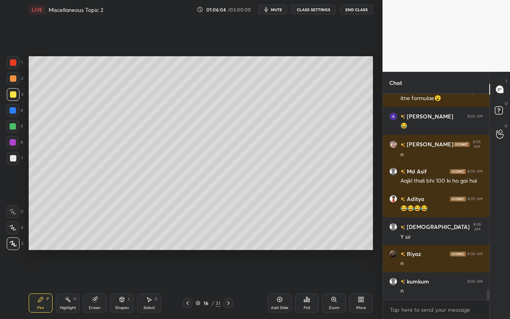
click at [157, 284] on div "Select S" at bounding box center [149, 302] width 24 height 19
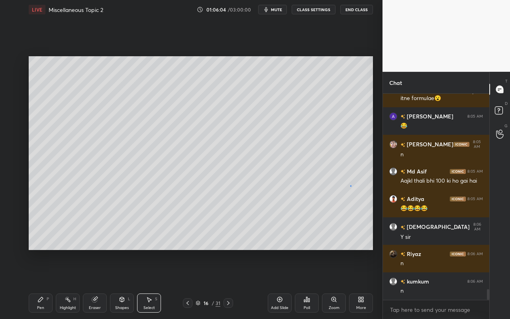
drag, startPoint x: 351, startPoint y: 186, endPoint x: 362, endPoint y: 201, distance: 19.1
click at [363, 203] on div "0 ° Undo Copy Paste here Duplicate Duplicate to new slide Delete" at bounding box center [201, 153] width 345 height 194
drag, startPoint x: 365, startPoint y: 190, endPoint x: 357, endPoint y: 203, distance: 15.5
click at [364, 192] on div "0 °" at bounding box center [199, 192] width 331 height 1
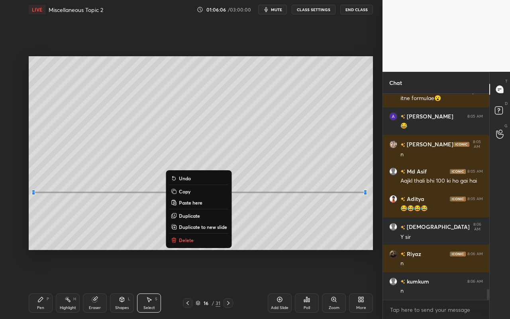
click at [354, 226] on div "0 ° Undo Copy Paste here Duplicate Duplicate to new slide Delete" at bounding box center [201, 153] width 345 height 194
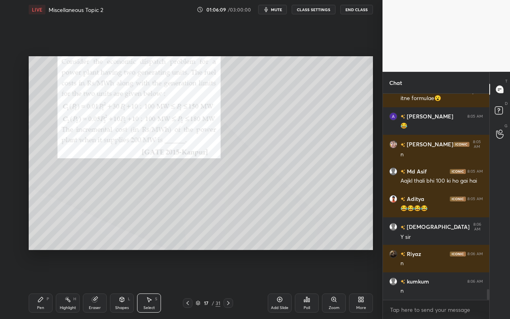
scroll to position [3761, 0]
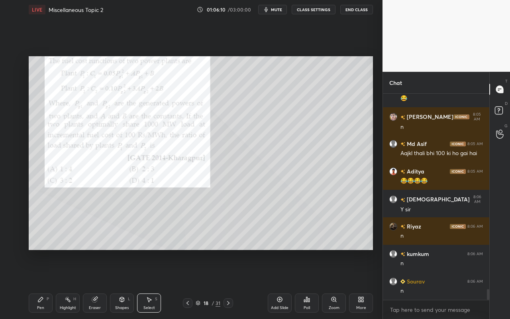
click at [43, 284] on icon at bounding box center [40, 299] width 6 height 6
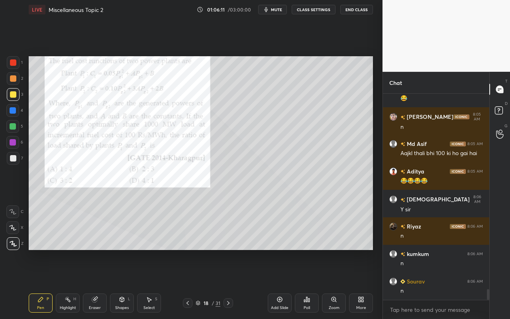
click at [15, 79] on div at bounding box center [13, 78] width 6 height 6
click at [310, 284] on icon at bounding box center [307, 299] width 6 height 6
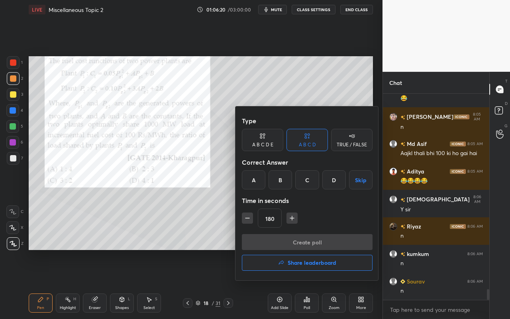
click at [335, 177] on div "D" at bounding box center [335, 179] width 24 height 19
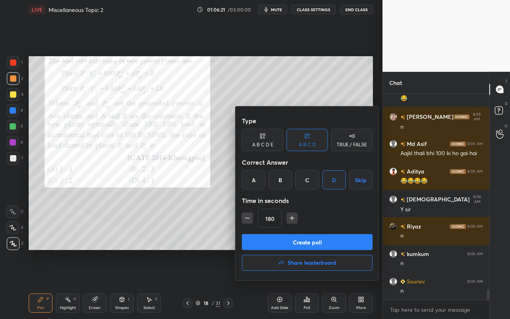
drag, startPoint x: 325, startPoint y: 242, endPoint x: 319, endPoint y: 251, distance: 10.1
click at [325, 242] on button "Create poll" at bounding box center [307, 242] width 131 height 16
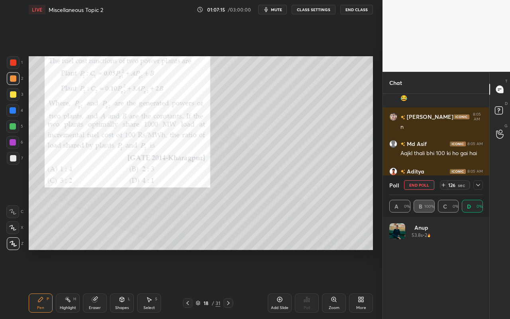
scroll to position [3, 3]
click at [479, 185] on icon at bounding box center [478, 185] width 4 height 2
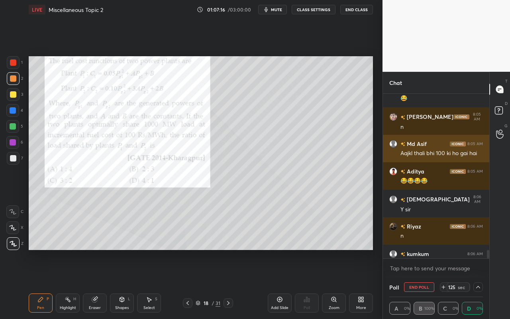
scroll to position [3803, 0]
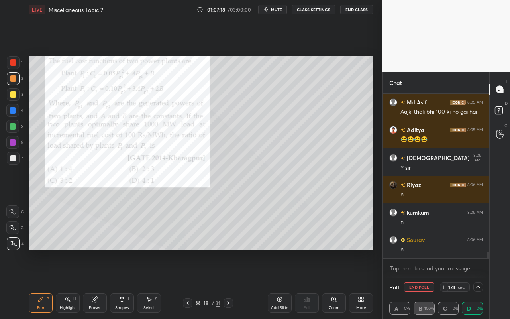
click at [479, 284] on icon at bounding box center [478, 287] width 6 height 6
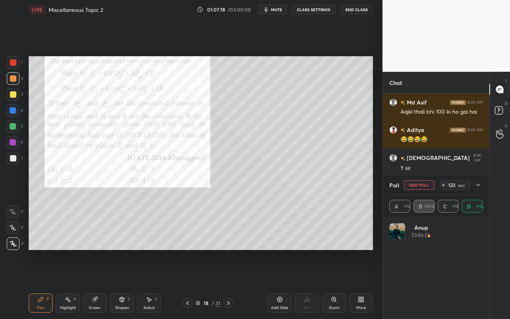
scroll to position [93, 91]
click at [480, 187] on icon at bounding box center [478, 185] width 6 height 6
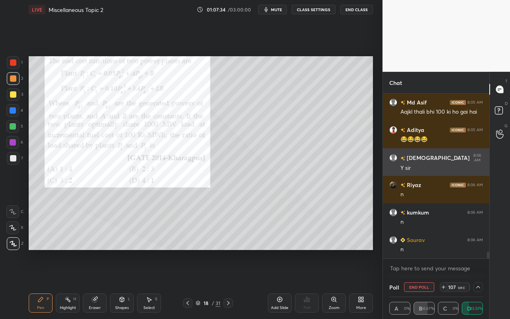
scroll to position [0, 3]
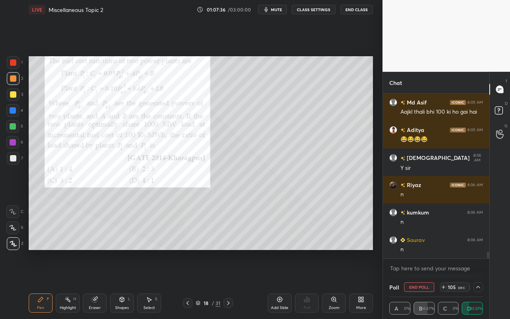
click at [478, 284] on icon at bounding box center [478, 287] width 4 height 2
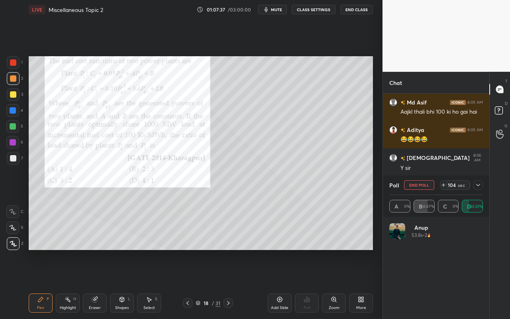
scroll to position [93, 91]
click at [480, 185] on icon at bounding box center [478, 185] width 6 height 6
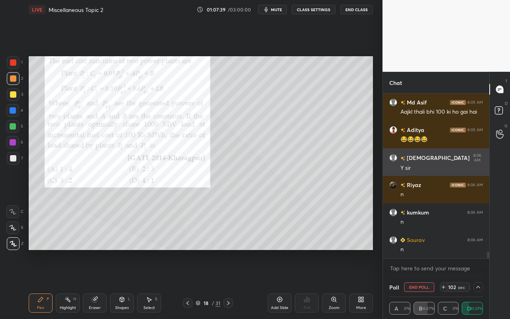
scroll to position [0, 3]
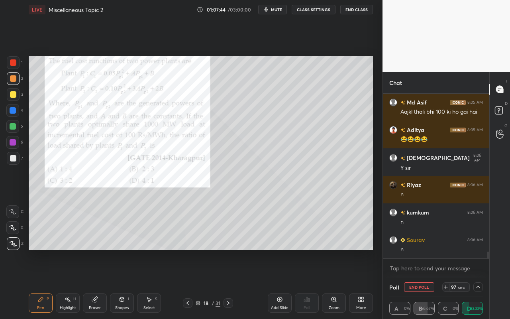
click at [477, 283] on div at bounding box center [479, 287] width 10 height 10
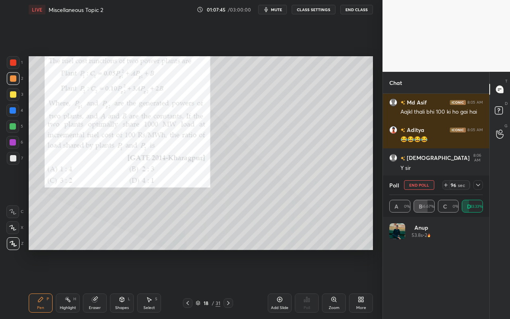
scroll to position [2, 3]
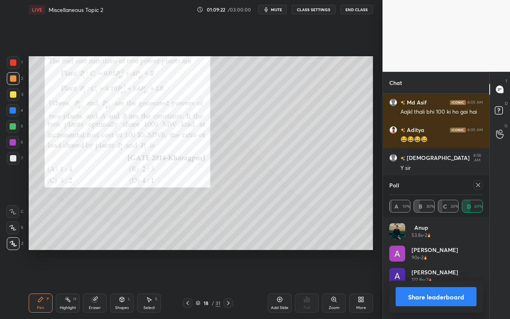
click at [482, 186] on div at bounding box center [479, 185] width 10 height 10
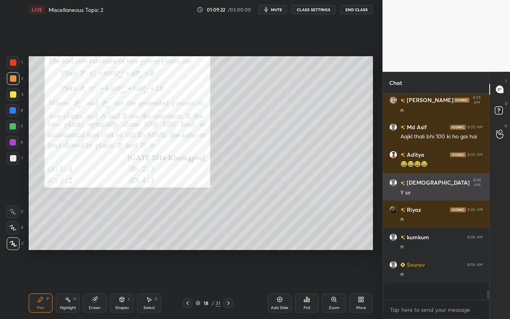
scroll to position [204, 104]
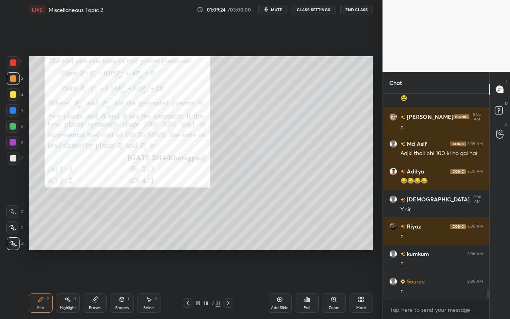
click at [70, 284] on rect at bounding box center [69, 300] width 4 height 4
drag, startPoint x: 40, startPoint y: 303, endPoint x: 46, endPoint y: 290, distance: 14.1
click at [41, 284] on div "Pen P" at bounding box center [41, 302] width 24 height 19
click at [65, 284] on div "Highlight" at bounding box center [68, 308] width 16 height 4
click at [44, 284] on div "Pen P" at bounding box center [41, 302] width 24 height 19
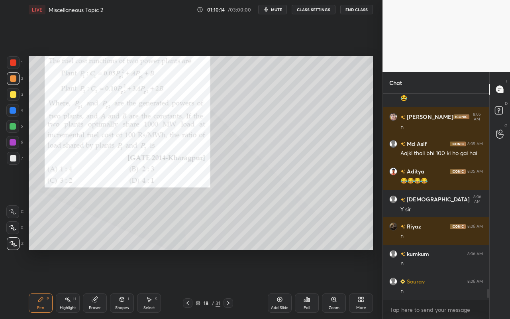
scroll to position [3780, 0]
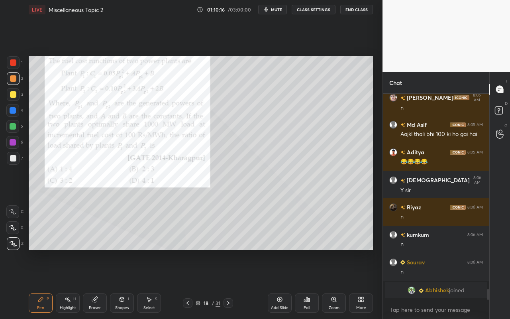
click at [67, 284] on div "Highlight H" at bounding box center [68, 302] width 24 height 19
click at [35, 284] on div "Pen P" at bounding box center [41, 302] width 24 height 19
click at [67, 284] on div "Highlight H" at bounding box center [68, 302] width 24 height 19
drag, startPoint x: 39, startPoint y: 304, endPoint x: 47, endPoint y: 296, distance: 11.3
click at [39, 284] on div "Pen P" at bounding box center [41, 302] width 24 height 19
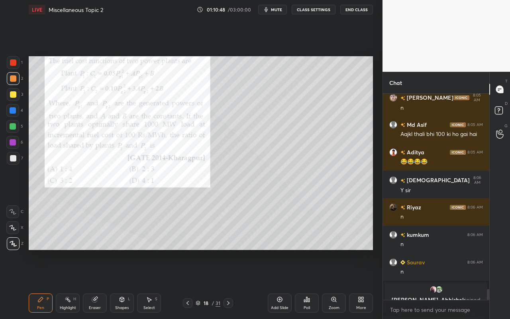
scroll to position [3790, 0]
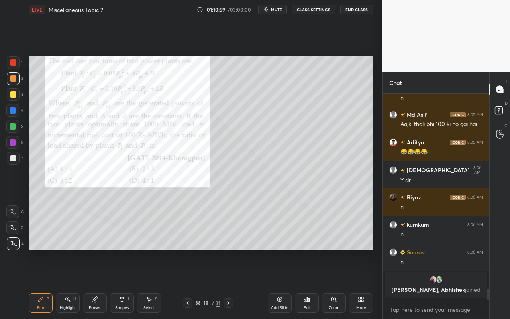
click at [73, 284] on div "Highlight" at bounding box center [68, 308] width 16 height 4
click at [38, 284] on div "Pen" at bounding box center [40, 308] width 7 height 4
drag, startPoint x: 68, startPoint y: 305, endPoint x: 78, endPoint y: 293, distance: 15.6
click at [71, 284] on div "Highlight H" at bounding box center [68, 302] width 24 height 19
drag, startPoint x: 43, startPoint y: 306, endPoint x: 54, endPoint y: 297, distance: 14.4
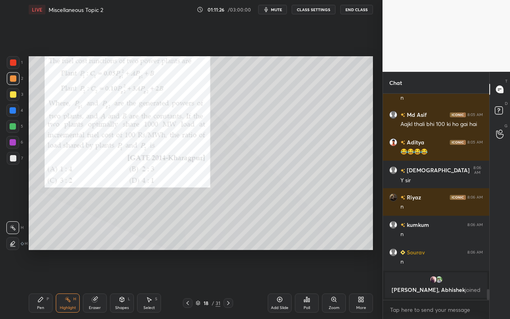
click at [43, 284] on div "Pen" at bounding box center [40, 308] width 7 height 4
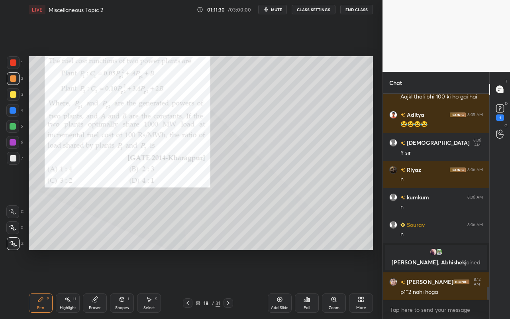
scroll to position [3010, 0]
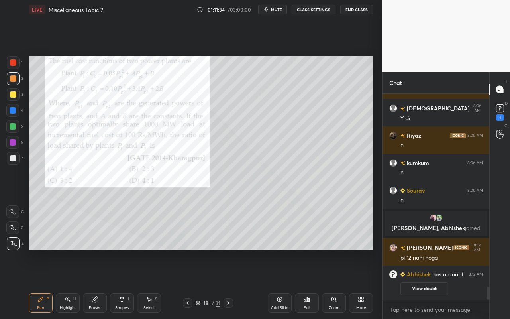
click at [71, 284] on div "Highlight H" at bounding box center [68, 302] width 24 height 19
click at [91, 284] on div "Eraser" at bounding box center [95, 302] width 24 height 19
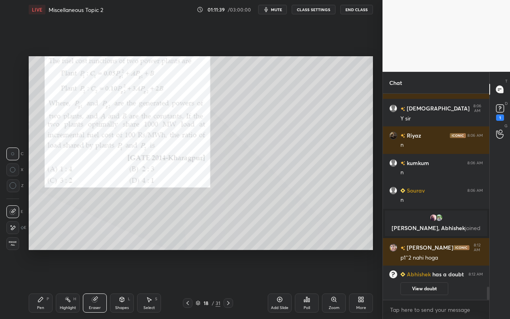
click at [37, 284] on div "Pen P" at bounding box center [41, 302] width 24 height 19
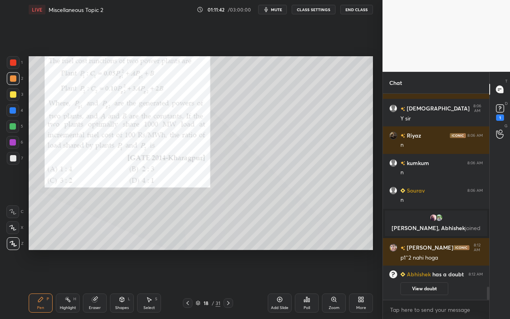
scroll to position [3022, 0]
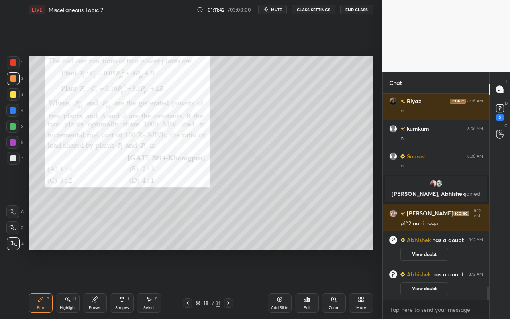
drag, startPoint x: 67, startPoint y: 303, endPoint x: 74, endPoint y: 293, distance: 11.7
click at [69, 284] on div "Highlight H" at bounding box center [68, 302] width 24 height 19
drag, startPoint x: 41, startPoint y: 310, endPoint x: 49, endPoint y: 299, distance: 13.9
click at [41, 284] on div "Pen P" at bounding box center [41, 302] width 24 height 19
click at [71, 284] on div "Highlight" at bounding box center [68, 308] width 16 height 4
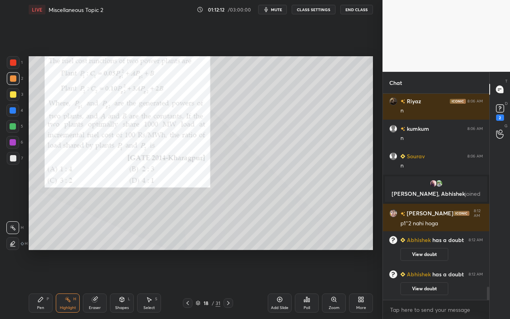
click at [35, 284] on div "Pen P" at bounding box center [41, 302] width 24 height 19
drag, startPoint x: 151, startPoint y: 299, endPoint x: 154, endPoint y: 291, distance: 8.2
click at [151, 284] on icon at bounding box center [149, 299] width 6 height 6
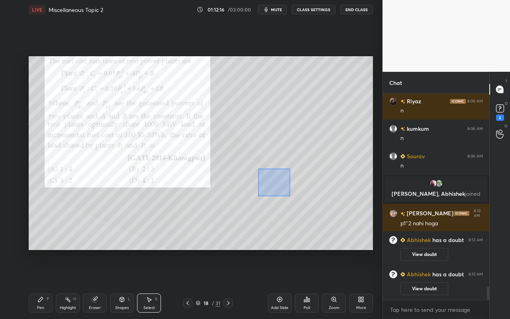
drag, startPoint x: 258, startPoint y: 169, endPoint x: 290, endPoint y: 195, distance: 41.1
click at [290, 195] on div "0 ° Undo Copy Paste here Duplicate Duplicate to new slide Delete" at bounding box center [201, 153] width 345 height 194
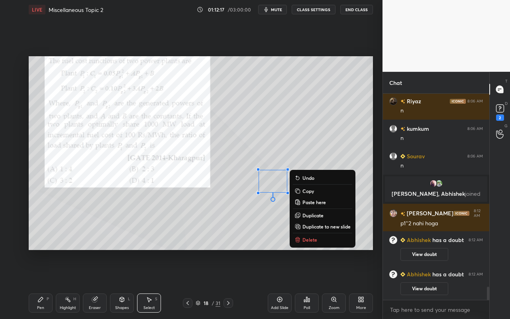
drag, startPoint x: 303, startPoint y: 214, endPoint x: 301, endPoint y: 207, distance: 7.0
click at [303, 213] on p "Duplicate" at bounding box center [313, 215] width 21 height 6
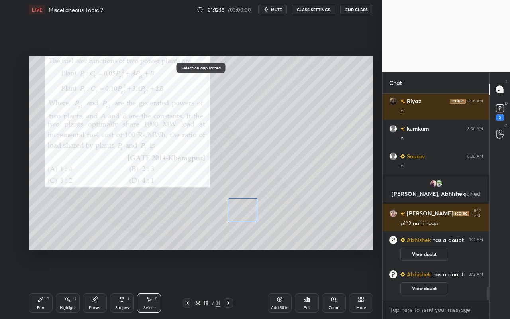
drag, startPoint x: 277, startPoint y: 191, endPoint x: 263, endPoint y: 199, distance: 15.7
click at [243, 210] on div "0 ° Undo Copy Paste here Duplicate Duplicate to new slide Delete" at bounding box center [201, 153] width 345 height 194
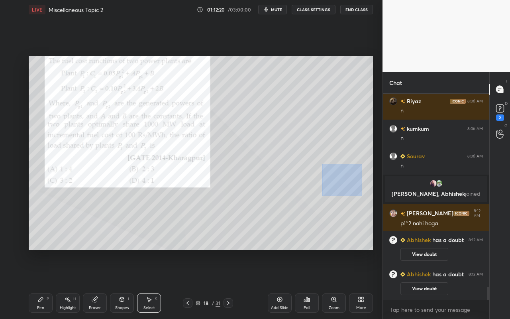
drag, startPoint x: 323, startPoint y: 164, endPoint x: 340, endPoint y: 196, distance: 36.4
click at [360, 195] on div "0 ° Undo Copy Paste here Duplicate Duplicate to new slide Delete" at bounding box center [201, 153] width 345 height 194
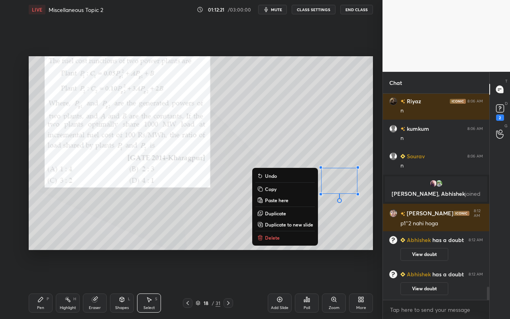
click at [272, 215] on p "Duplicate" at bounding box center [275, 213] width 21 height 6
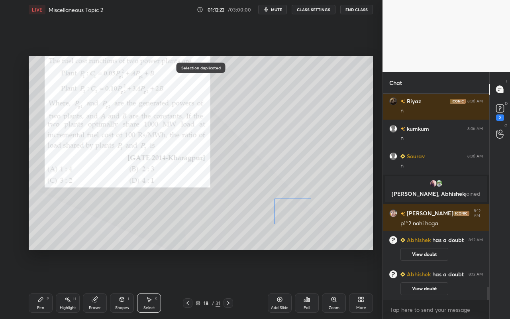
drag, startPoint x: 332, startPoint y: 195, endPoint x: 292, endPoint y: 212, distance: 43.5
click at [294, 213] on div "0 ° Undo Copy Paste here Duplicate Duplicate to new slide Delete" at bounding box center [201, 153] width 345 height 194
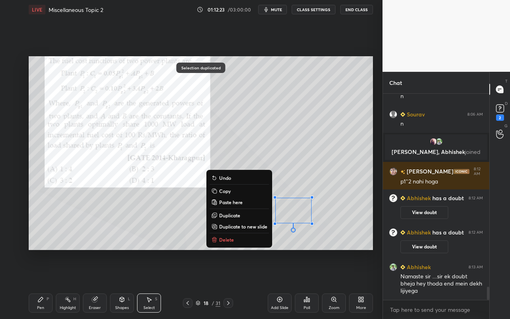
click at [42, 284] on div "Pen P" at bounding box center [41, 302] width 24 height 19
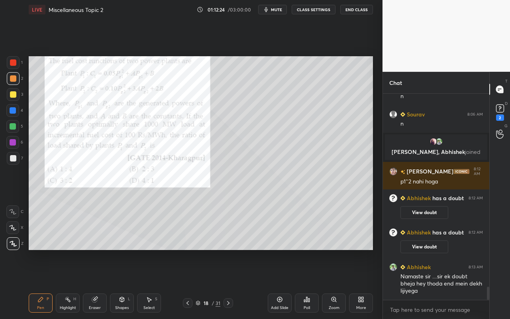
drag, startPoint x: 14, startPoint y: 126, endPoint x: 23, endPoint y: 130, distance: 10.0
click at [14, 128] on div at bounding box center [13, 126] width 6 height 6
click at [503, 109] on icon at bounding box center [500, 108] width 12 height 12
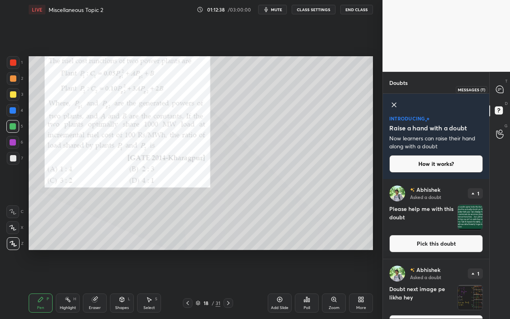
drag, startPoint x: 502, startPoint y: 91, endPoint x: 498, endPoint y: 93, distance: 4.7
click at [502, 91] on icon at bounding box center [499, 89] width 7 height 7
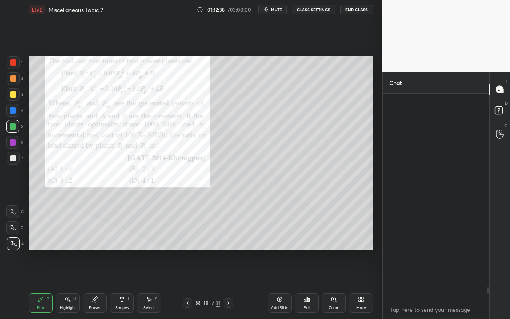
scroll to position [204, 104]
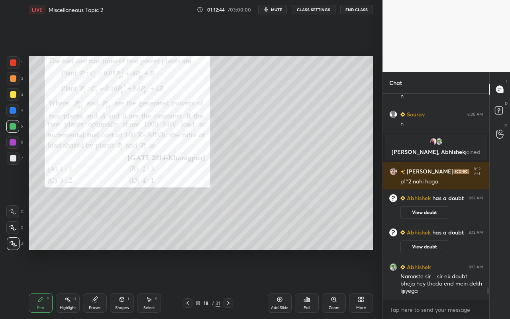
click at [36, 284] on div "Pen P" at bounding box center [41, 302] width 24 height 19
click at [125, 284] on div "Shapes" at bounding box center [122, 308] width 14 height 4
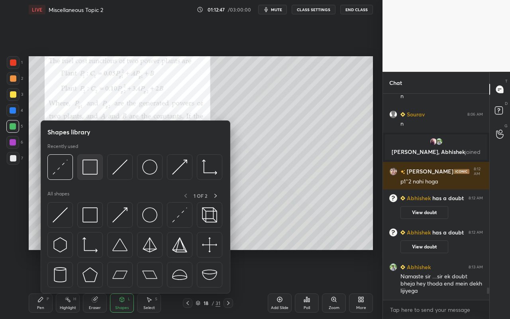
click at [91, 173] on img at bounding box center [90, 166] width 15 height 15
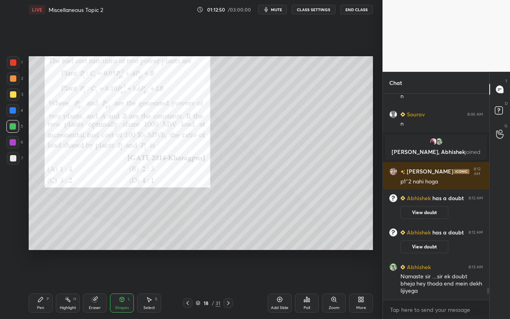
click at [37, 284] on div "Pen" at bounding box center [40, 308] width 7 height 4
click at [154, 284] on div "Select S" at bounding box center [149, 302] width 24 height 19
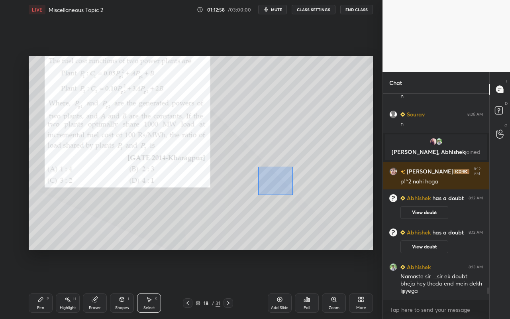
drag, startPoint x: 258, startPoint y: 167, endPoint x: 290, endPoint y: 193, distance: 41.4
click at [292, 193] on div "0 ° Undo Copy Paste here Duplicate Duplicate to new slide Delete" at bounding box center [201, 153] width 345 height 194
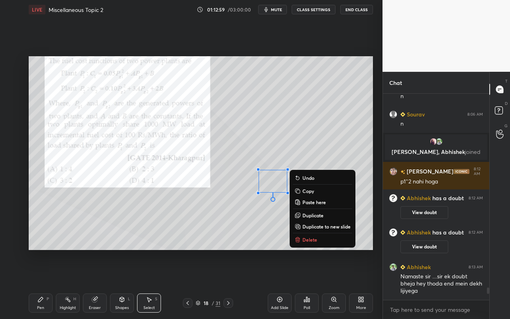
click at [311, 215] on p "Duplicate" at bounding box center [313, 215] width 21 height 6
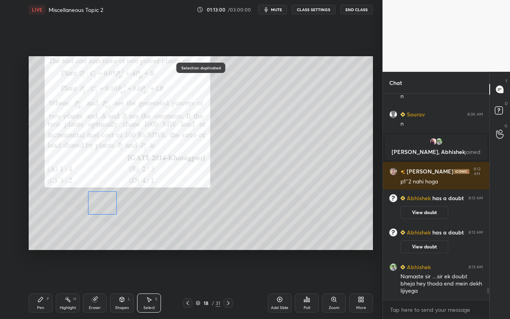
drag, startPoint x: 278, startPoint y: 189, endPoint x: 111, endPoint y: 211, distance: 168.5
click at [104, 200] on div "0 ° Undo Copy Paste here Duplicate Duplicate to new slide Delete" at bounding box center [201, 153] width 345 height 194
drag, startPoint x: 118, startPoint y: 215, endPoint x: 106, endPoint y: 203, distance: 16.6
click at [108, 206] on div at bounding box center [109, 206] width 3 height 3
drag, startPoint x: 104, startPoint y: 201, endPoint x: 103, endPoint y: 207, distance: 5.7
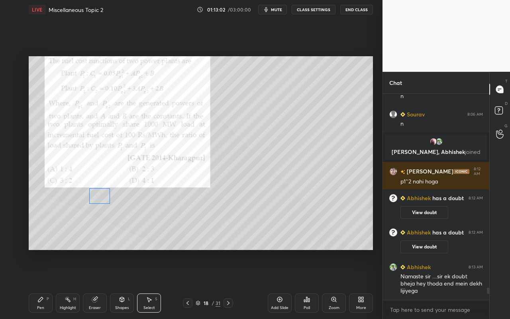
click at [105, 199] on div "0 ° Undo Copy Paste here Duplicate Duplicate to new slide Delete" at bounding box center [201, 153] width 345 height 194
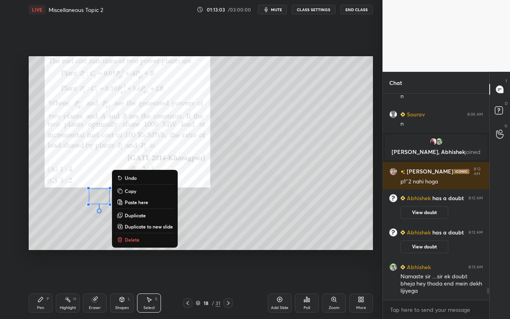
click at [40, 284] on icon at bounding box center [40, 299] width 6 height 6
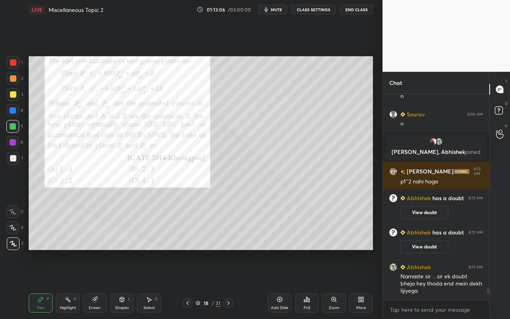
drag, startPoint x: 147, startPoint y: 305, endPoint x: 186, endPoint y: 285, distance: 43.9
click at [148, 284] on div "Select" at bounding box center [150, 308] width 12 height 4
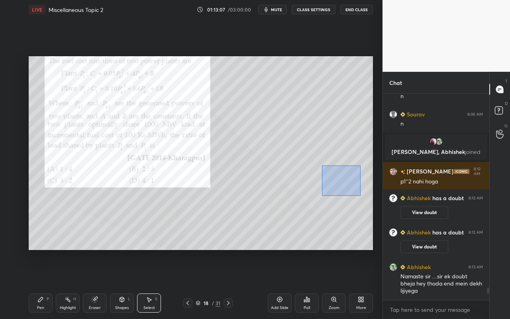
drag, startPoint x: 322, startPoint y: 166, endPoint x: 359, endPoint y: 195, distance: 47.1
click at [359, 195] on div "0 ° Undo Copy Paste here Duplicate Duplicate to new slide Delete" at bounding box center [201, 153] width 345 height 194
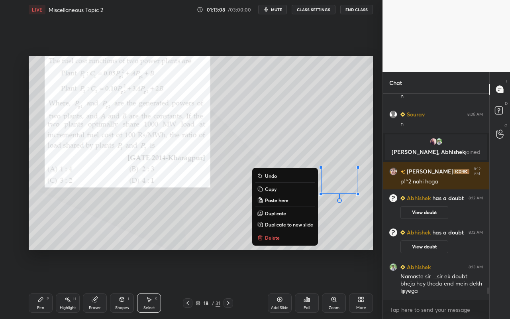
click at [294, 211] on button "Duplicate" at bounding box center [285, 214] width 59 height 10
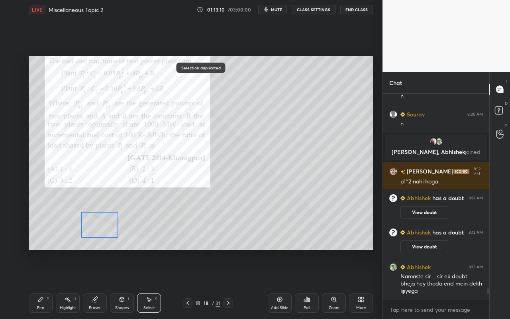
drag, startPoint x: 340, startPoint y: 196, endPoint x: 104, endPoint y: 228, distance: 238.2
click at [104, 228] on div "0 ° Undo Copy Paste here Duplicate Duplicate to new slide Delete" at bounding box center [201, 153] width 345 height 194
drag, startPoint x: 120, startPoint y: 239, endPoint x: 109, endPoint y: 231, distance: 13.1
click at [110, 234] on div at bounding box center [111, 235] width 3 height 3
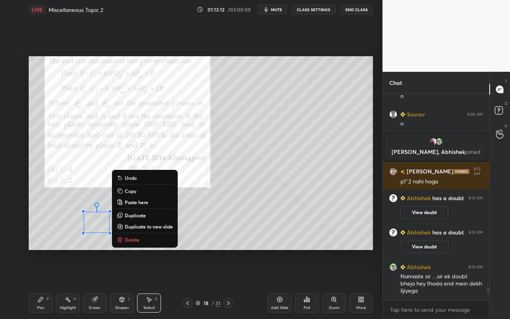
click at [40, 284] on div "Pen P" at bounding box center [41, 302] width 24 height 19
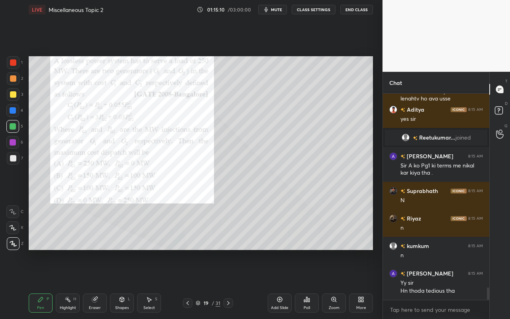
scroll to position [3289, 0]
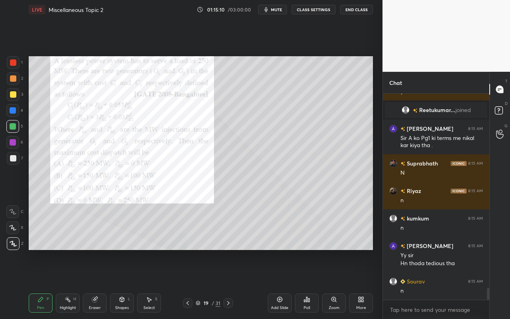
drag, startPoint x: 42, startPoint y: 303, endPoint x: 61, endPoint y: 266, distance: 41.2
click at [42, 284] on div "Pen P" at bounding box center [41, 302] width 24 height 19
click at [308, 284] on div "Poll" at bounding box center [307, 302] width 24 height 19
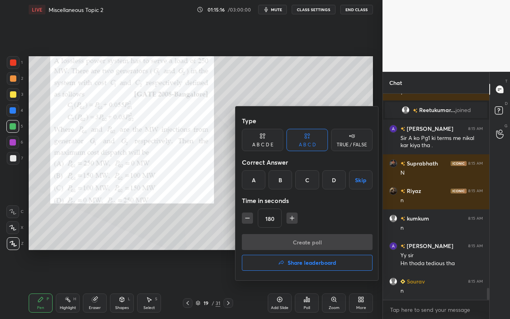
click at [307, 175] on div "C" at bounding box center [307, 179] width 24 height 19
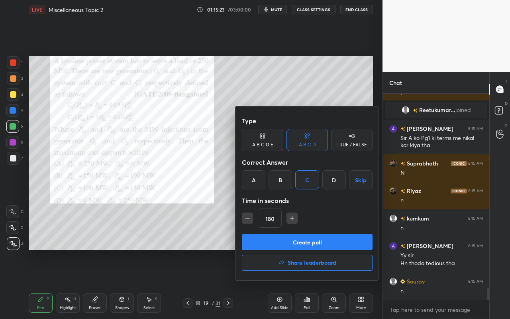
click at [286, 244] on button "Create poll" at bounding box center [307, 242] width 131 height 16
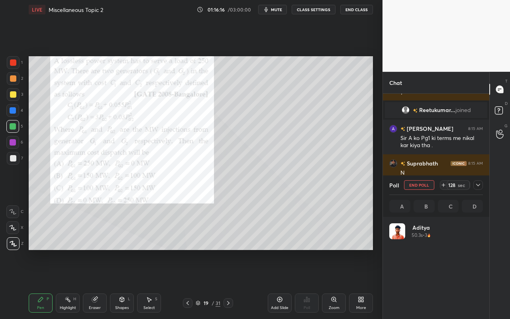
scroll to position [93, 91]
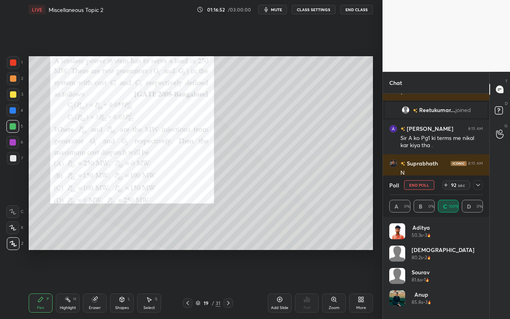
click at [15, 79] on div at bounding box center [13, 78] width 6 height 6
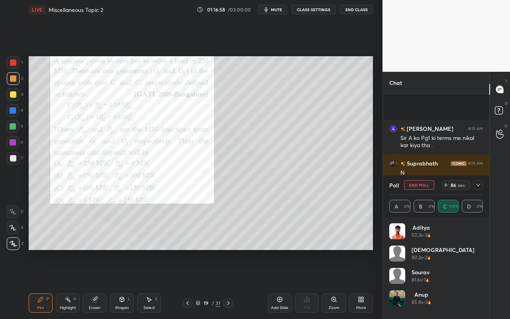
scroll to position [3358, 0]
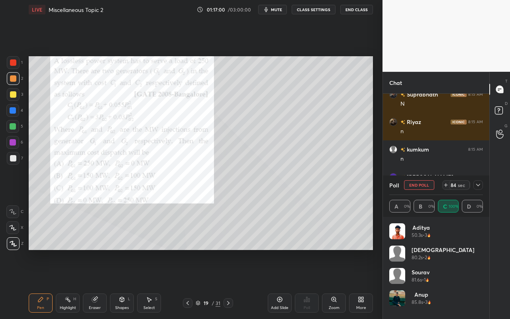
click at [477, 187] on icon at bounding box center [478, 185] width 6 height 6
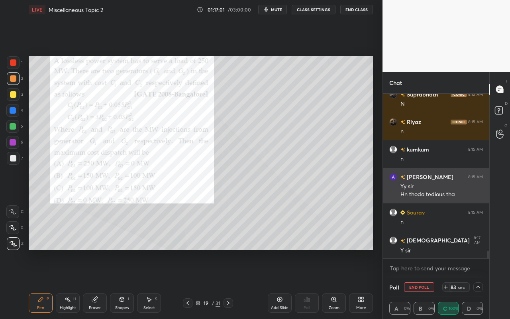
scroll to position [0, 3]
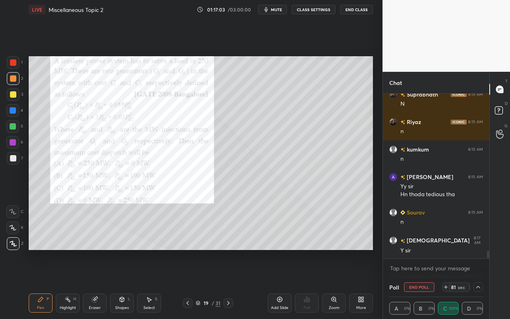
click at [478, 284] on icon at bounding box center [478, 287] width 6 height 6
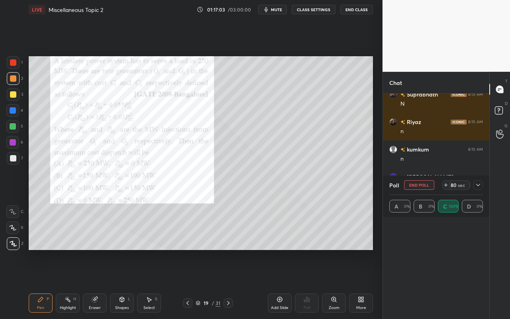
scroll to position [93, 91]
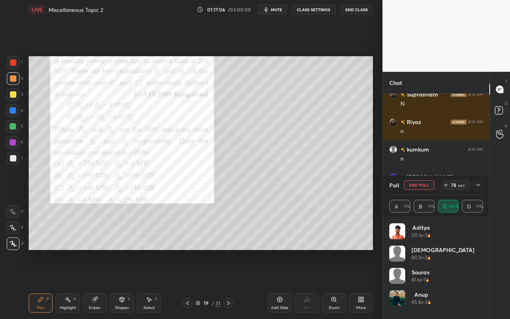
click at [478, 184] on icon at bounding box center [478, 185] width 6 height 6
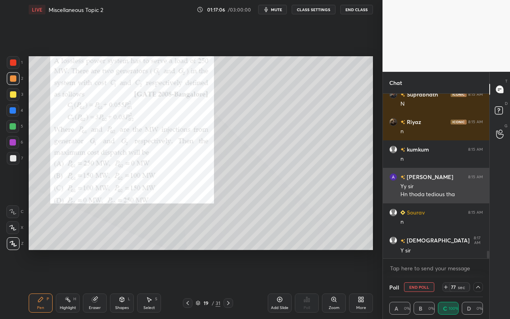
scroll to position [0, 3]
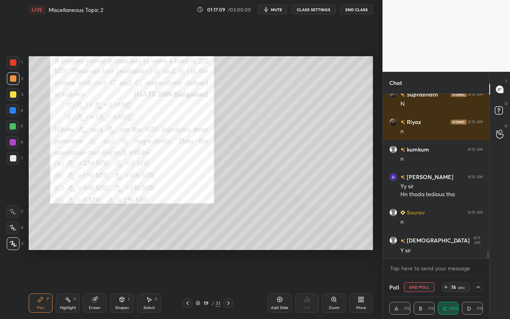
click at [478, 284] on icon at bounding box center [478, 287] width 6 height 6
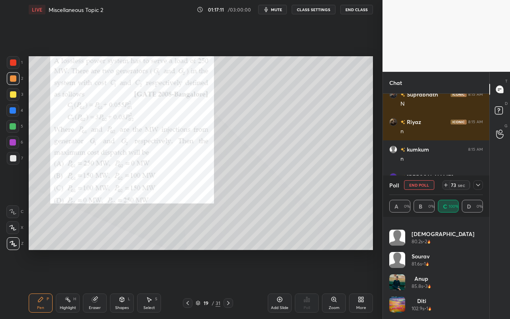
scroll to position [0, 0]
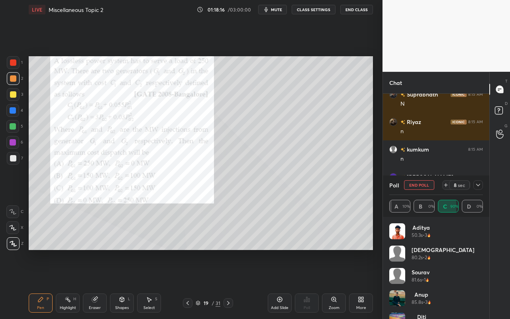
click at [476, 184] on icon at bounding box center [478, 185] width 6 height 6
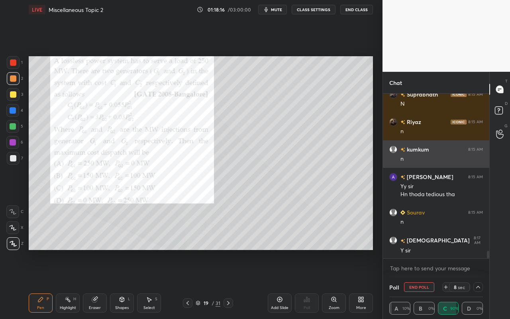
scroll to position [0, 3]
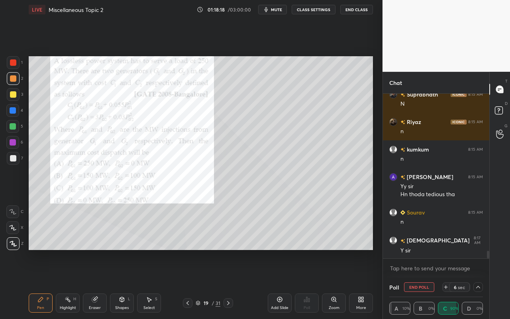
click at [480, 284] on icon at bounding box center [478, 287] width 4 height 2
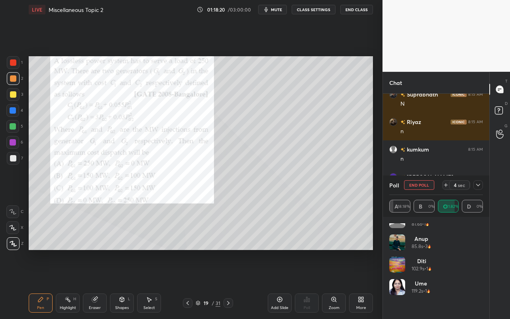
scroll to position [0, 0]
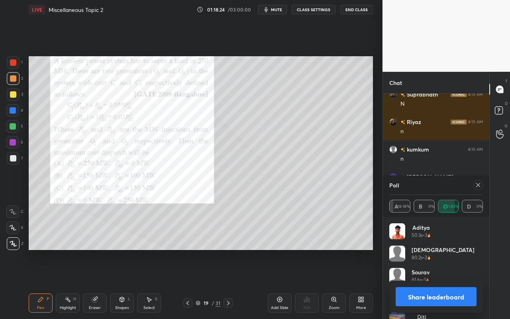
click at [479, 185] on icon at bounding box center [478, 185] width 4 height 4
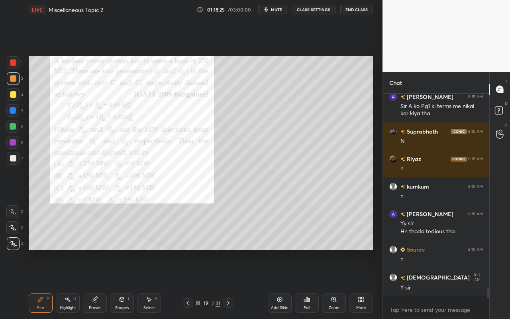
scroll to position [3316, 0]
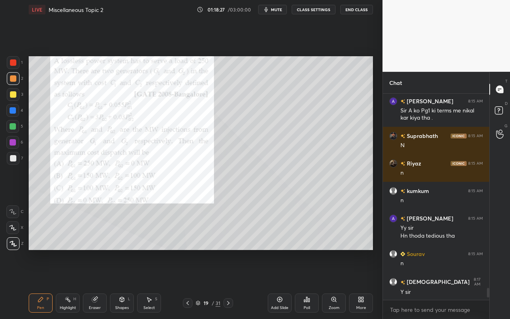
drag, startPoint x: 71, startPoint y: 306, endPoint x: 79, endPoint y: 291, distance: 17.7
click at [71, 284] on div "Highlight" at bounding box center [68, 308] width 16 height 4
drag, startPoint x: 45, startPoint y: 309, endPoint x: 80, endPoint y: 271, distance: 52.0
click at [47, 284] on div "Pen P" at bounding box center [41, 302] width 24 height 19
click at [39, 284] on div "Pen P" at bounding box center [41, 302] width 24 height 19
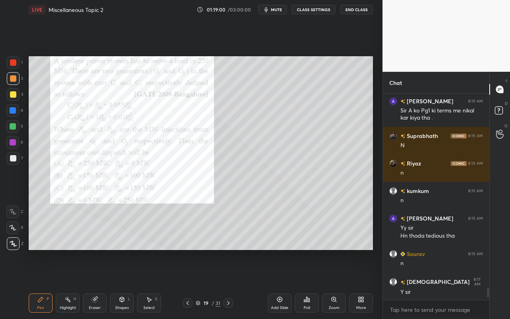
click at [43, 284] on div "Pen P" at bounding box center [41, 302] width 24 height 19
click at [148, 284] on icon at bounding box center [150, 299] width 4 height 5
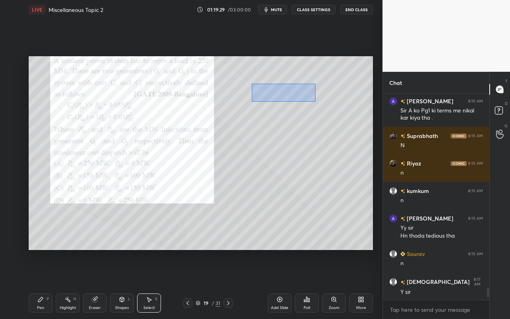
drag, startPoint x: 255, startPoint y: 91, endPoint x: 317, endPoint y: 102, distance: 62.4
click at [315, 102] on div "0 ° Undo Copy Paste here Duplicate Duplicate to new slide Delete" at bounding box center [201, 153] width 345 height 194
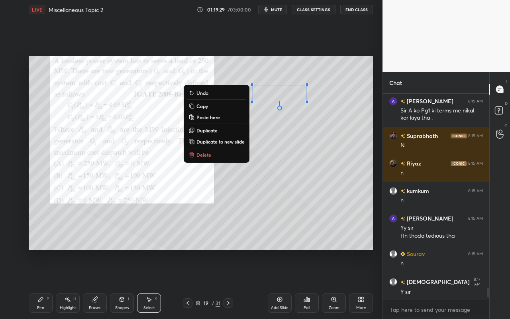
click at [226, 130] on button "Duplicate" at bounding box center [216, 131] width 59 height 10
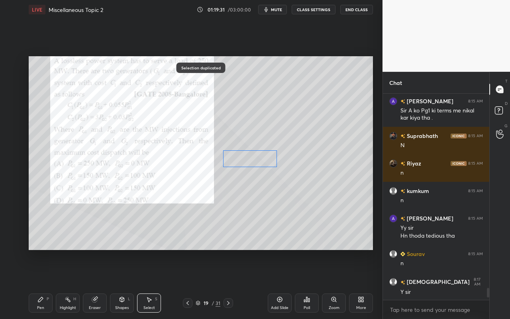
drag, startPoint x: 277, startPoint y: 133, endPoint x: 257, endPoint y: 161, distance: 34.3
click at [257, 159] on div "0 ° Undo Copy Paste here Duplicate Duplicate to new slide Delete" at bounding box center [201, 153] width 345 height 194
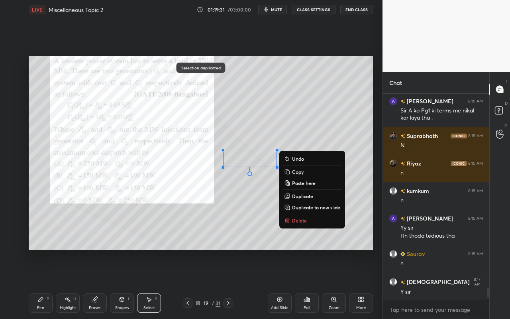
click at [237, 204] on div "0 ° Undo Copy Paste here Duplicate Duplicate to new slide Delete" at bounding box center [201, 153] width 345 height 194
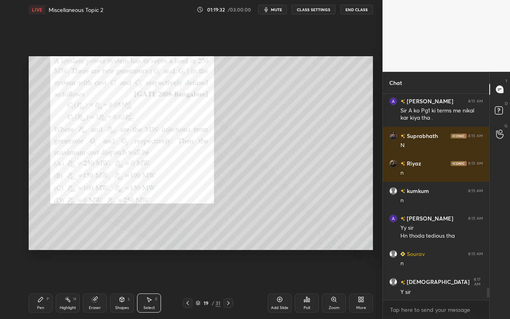
click at [41, 284] on div "Pen P" at bounding box center [41, 302] width 24 height 19
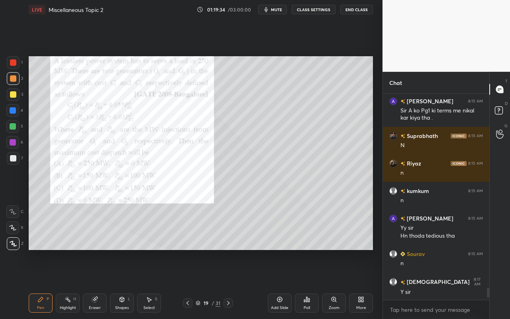
drag, startPoint x: 152, startPoint y: 299, endPoint x: 153, endPoint y: 293, distance: 5.7
click at [152, 284] on div "Select S" at bounding box center [149, 302] width 24 height 19
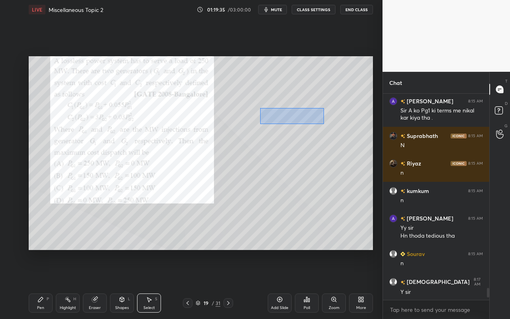
drag, startPoint x: 260, startPoint y: 108, endPoint x: 323, endPoint y: 125, distance: 64.8
click at [325, 124] on div "0 ° Undo Copy Paste here Duplicate Duplicate to new slide Delete" at bounding box center [201, 153] width 345 height 194
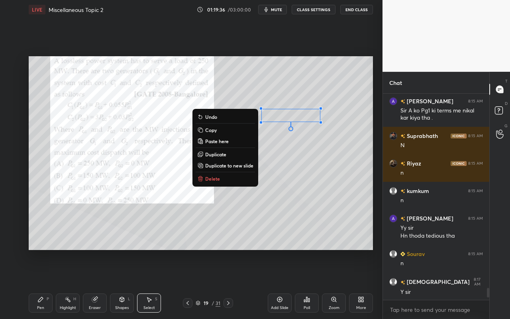
click at [237, 156] on button "Duplicate" at bounding box center [225, 155] width 59 height 10
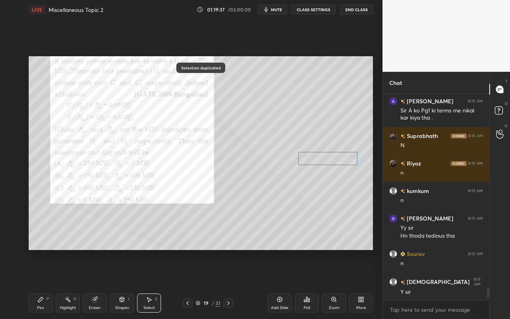
drag, startPoint x: 300, startPoint y: 128, endPoint x: 327, endPoint y: 162, distance: 43.4
click at [330, 160] on div "0 ° Undo Copy Paste here Duplicate Duplicate to new slide Delete" at bounding box center [201, 153] width 345 height 194
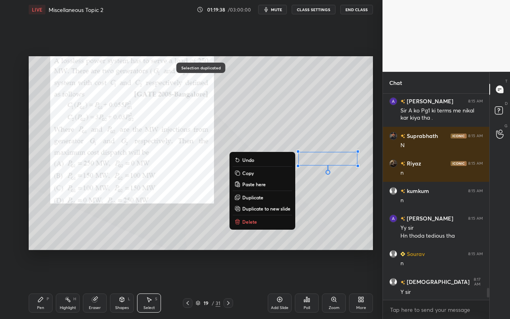
click at [127, 284] on div "Shapes L" at bounding box center [122, 302] width 24 height 19
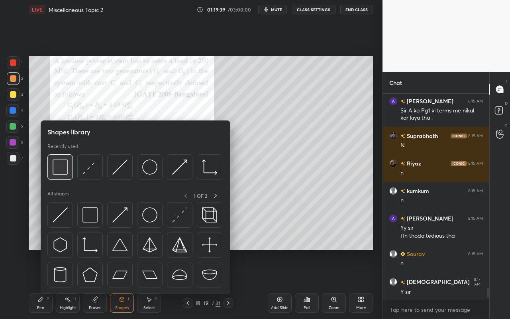
click at [63, 174] on img at bounding box center [60, 166] width 15 height 15
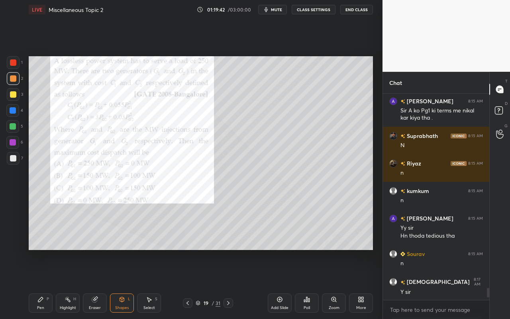
click at [94, 284] on icon at bounding box center [94, 299] width 5 height 5
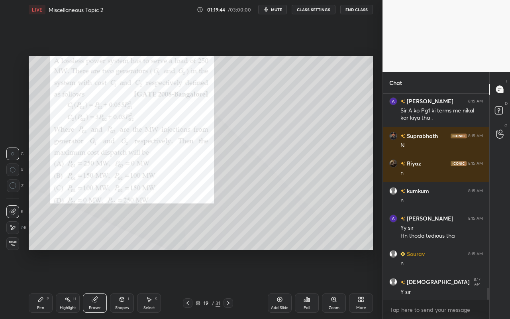
scroll to position [3344, 0]
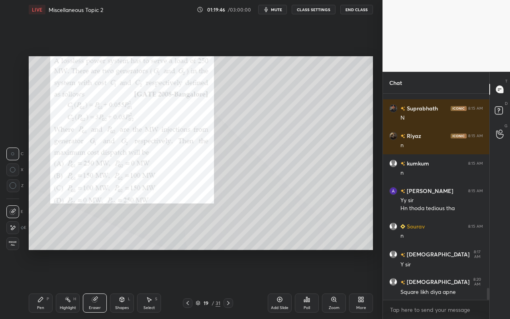
click at [46, 284] on div "Pen P" at bounding box center [41, 302] width 24 height 19
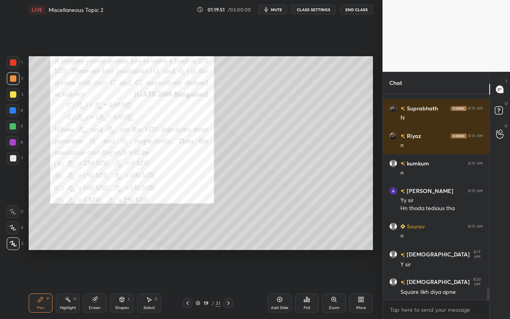
drag, startPoint x: 98, startPoint y: 302, endPoint x: 115, endPoint y: 288, distance: 21.5
click at [102, 284] on div "Eraser" at bounding box center [95, 302] width 24 height 19
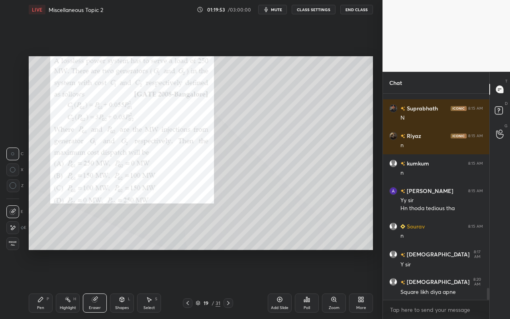
click at [43, 284] on div "Pen" at bounding box center [40, 308] width 7 height 4
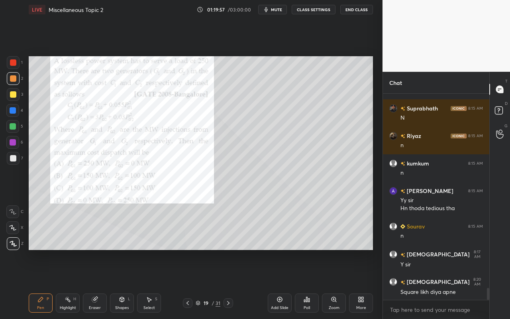
scroll to position [3371, 0]
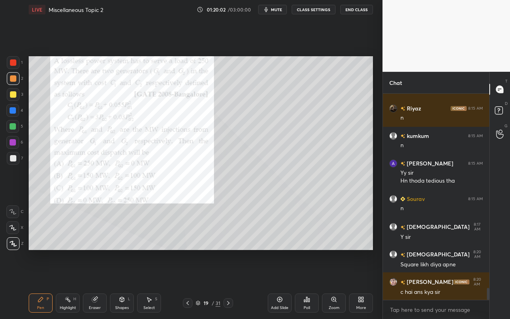
drag, startPoint x: 39, startPoint y: 302, endPoint x: 47, endPoint y: 299, distance: 8.6
click at [43, 284] on icon at bounding box center [40, 299] width 6 height 6
click at [40, 284] on div "Pen P" at bounding box center [41, 302] width 24 height 19
click at [125, 284] on div "Shapes" at bounding box center [122, 308] width 14 height 4
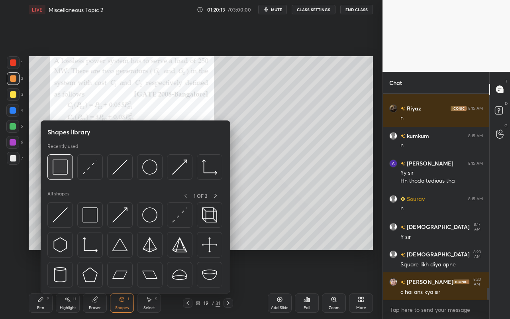
click at [66, 170] on img at bounding box center [60, 166] width 15 height 15
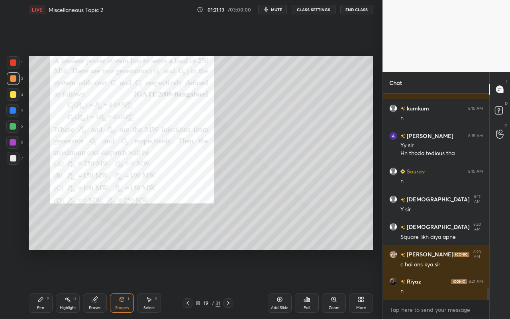
scroll to position [3426, 0]
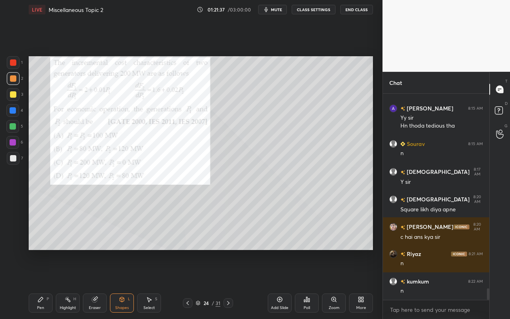
click at [42, 284] on div "Pen" at bounding box center [40, 308] width 7 height 4
click at [312, 284] on div "Poll" at bounding box center [307, 302] width 24 height 19
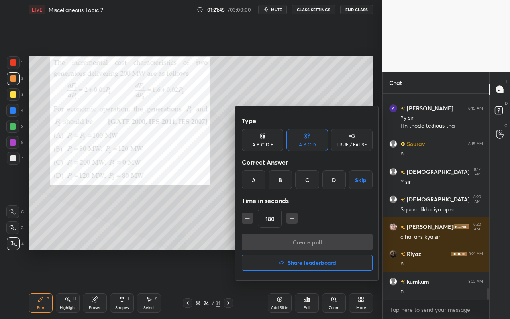
drag, startPoint x: 331, startPoint y: 180, endPoint x: 324, endPoint y: 200, distance: 21.1
click at [330, 182] on div "D" at bounding box center [335, 179] width 24 height 19
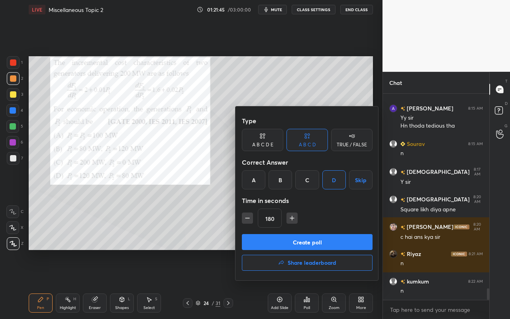
click at [312, 242] on button "Create poll" at bounding box center [307, 242] width 131 height 16
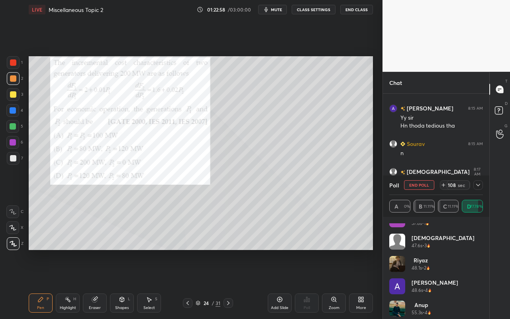
scroll to position [61, 0]
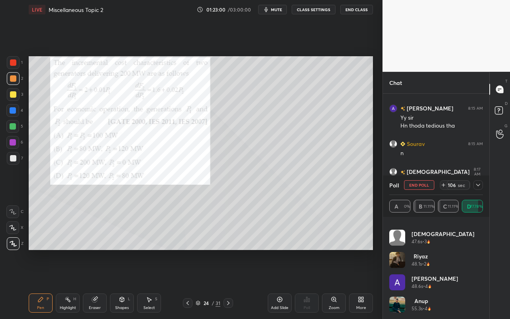
click at [476, 188] on icon at bounding box center [478, 185] width 6 height 6
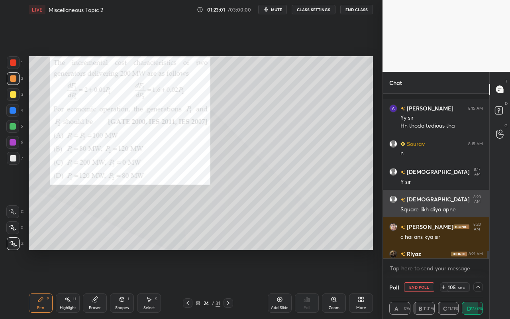
scroll to position [3468, 0]
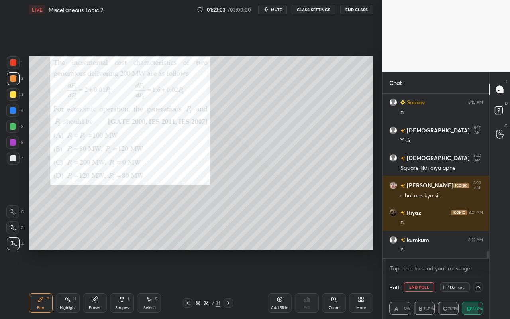
click at [476, 284] on icon at bounding box center [478, 287] width 6 height 6
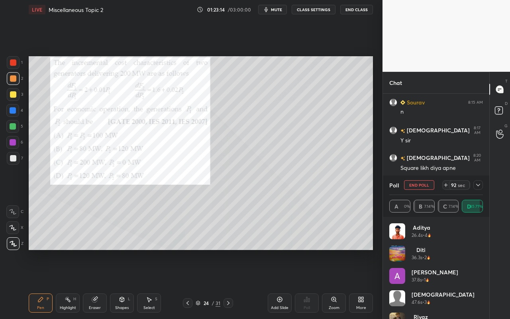
scroll to position [172, 0]
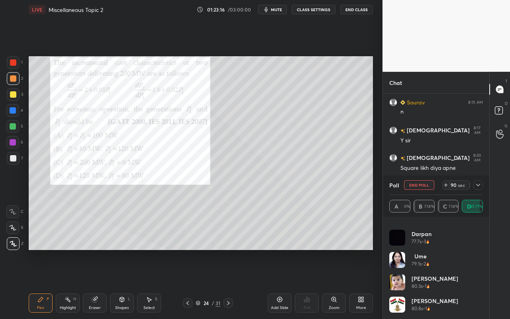
click at [478, 185] on icon at bounding box center [478, 185] width 6 height 6
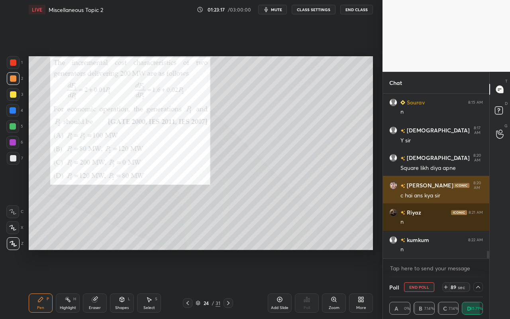
scroll to position [0, 0]
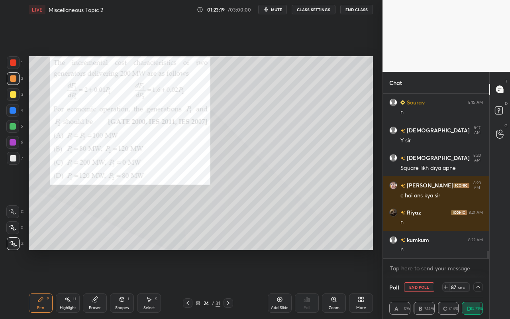
drag, startPoint x: 69, startPoint y: 302, endPoint x: 69, endPoint y: 297, distance: 4.4
click at [69, 284] on icon at bounding box center [68, 299] width 6 height 6
click at [35, 284] on div "Pen P" at bounding box center [41, 302] width 24 height 19
drag, startPoint x: 125, startPoint y: 304, endPoint x: 126, endPoint y: 299, distance: 4.5
click at [125, 284] on div "Shapes L" at bounding box center [122, 302] width 24 height 19
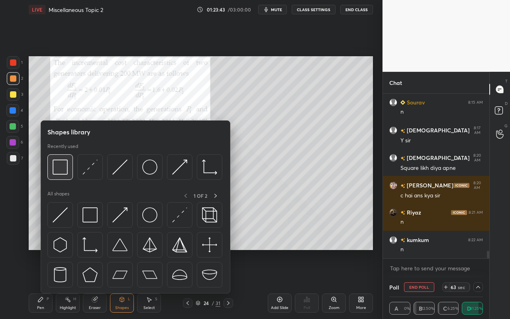
click at [63, 171] on img at bounding box center [60, 166] width 15 height 15
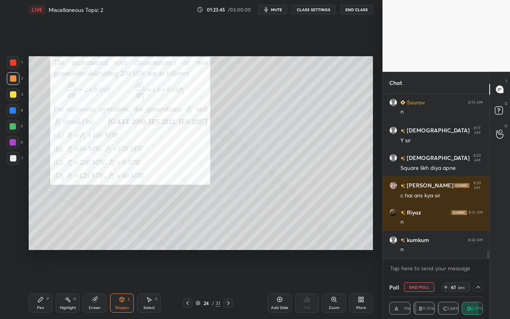
click at [42, 284] on icon at bounding box center [40, 299] width 6 height 6
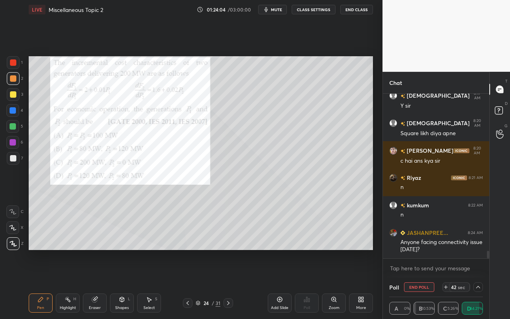
click at [417, 284] on button "End Poll" at bounding box center [419, 287] width 30 height 10
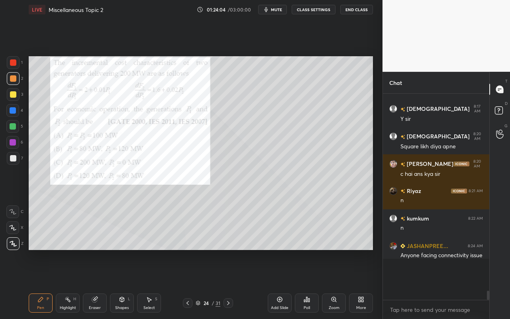
scroll to position [3, 3]
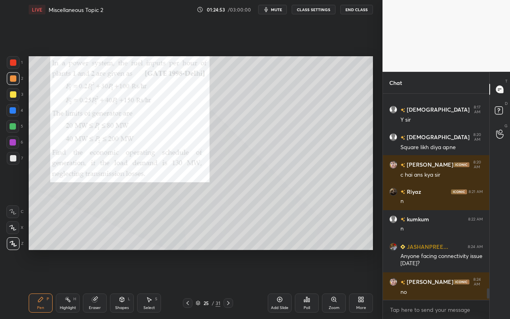
click at [40, 284] on div "Pen" at bounding box center [40, 308] width 7 height 4
drag, startPoint x: 41, startPoint y: 304, endPoint x: 85, endPoint y: 255, distance: 66.4
click at [41, 284] on div "Pen P" at bounding box center [41, 302] width 24 height 19
click at [306, 284] on icon at bounding box center [307, 299] width 6 height 6
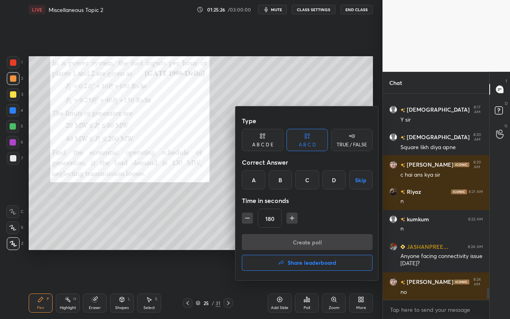
drag, startPoint x: 332, startPoint y: 179, endPoint x: 320, endPoint y: 207, distance: 30.4
click at [331, 180] on div "D" at bounding box center [335, 179] width 24 height 19
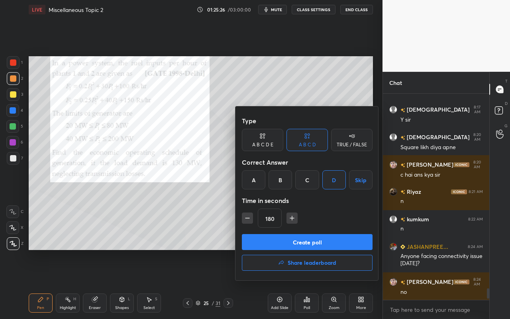
drag, startPoint x: 310, startPoint y: 244, endPoint x: 279, endPoint y: 268, distance: 39.0
click at [309, 244] on button "Create poll" at bounding box center [307, 242] width 131 height 16
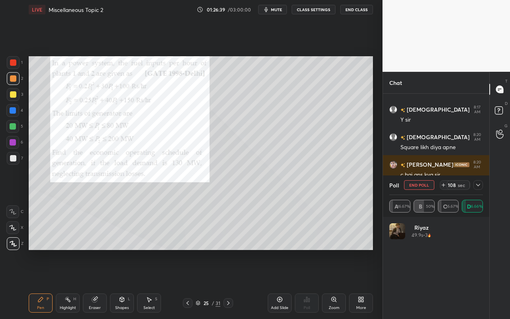
click at [479, 185] on icon at bounding box center [478, 185] width 4 height 2
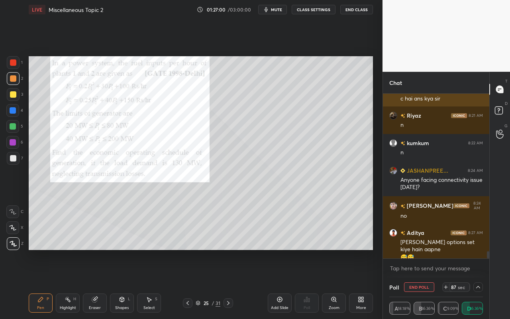
scroll to position [3573, 0]
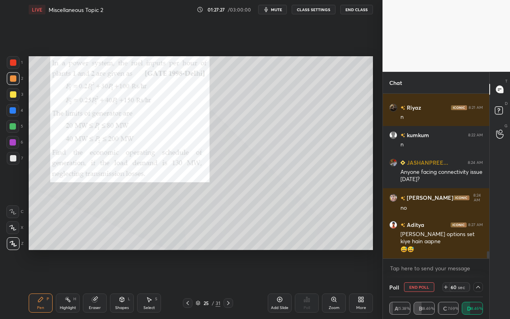
click at [477, 284] on icon at bounding box center [478, 287] width 6 height 6
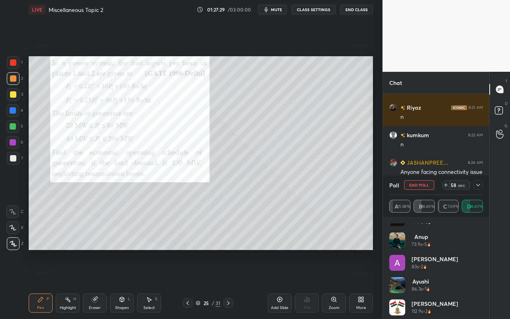
scroll to position [16, 0]
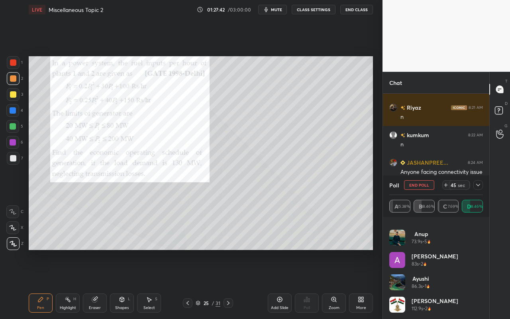
click at [71, 284] on div "Highlight H" at bounding box center [68, 302] width 24 height 19
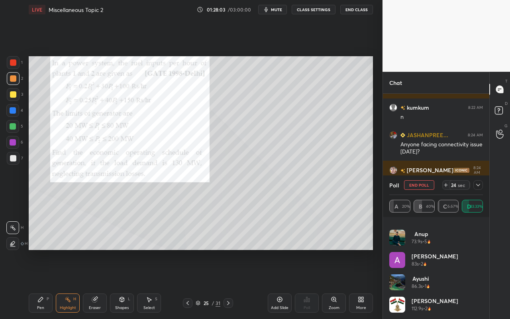
drag, startPoint x: 38, startPoint y: 307, endPoint x: 55, endPoint y: 269, distance: 41.9
click at [38, 284] on div "Pen" at bounding box center [40, 308] width 7 height 4
drag, startPoint x: 65, startPoint y: 306, endPoint x: 70, endPoint y: 294, distance: 12.9
click at [65, 284] on div "Highlight" at bounding box center [68, 308] width 16 height 4
click at [38, 284] on div "Pen" at bounding box center [40, 308] width 7 height 4
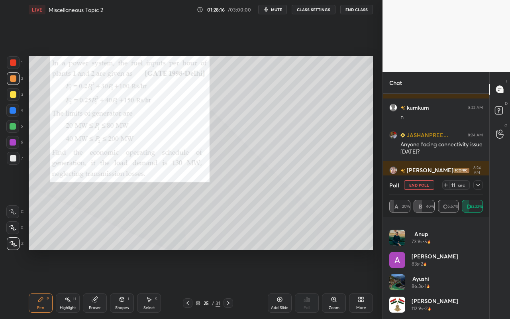
scroll to position [3628, 0]
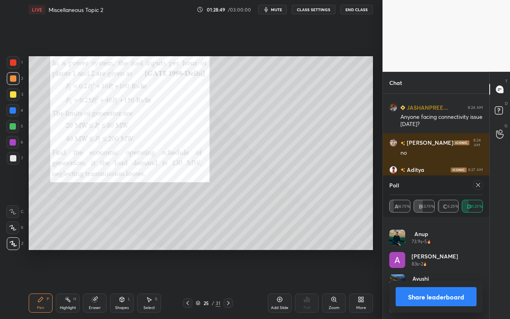
click at [120, 284] on div "Shapes" at bounding box center [122, 308] width 14 height 4
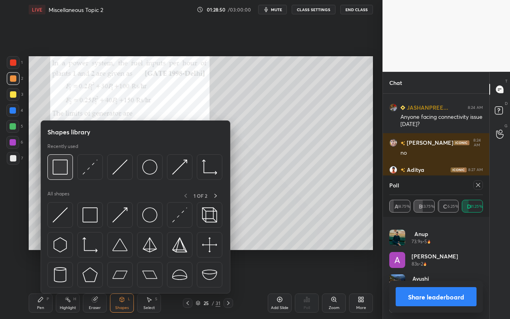
click at [71, 173] on div at bounding box center [60, 167] width 26 height 26
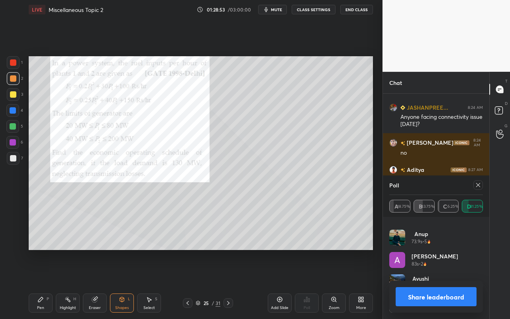
click at [40, 284] on div "Pen" at bounding box center [40, 308] width 7 height 4
drag, startPoint x: 12, startPoint y: 161, endPoint x: 25, endPoint y: 152, distance: 15.5
click at [14, 159] on div at bounding box center [13, 158] width 6 height 6
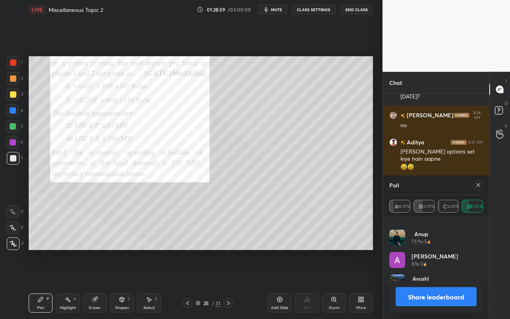
click at [480, 187] on icon at bounding box center [478, 185] width 6 height 6
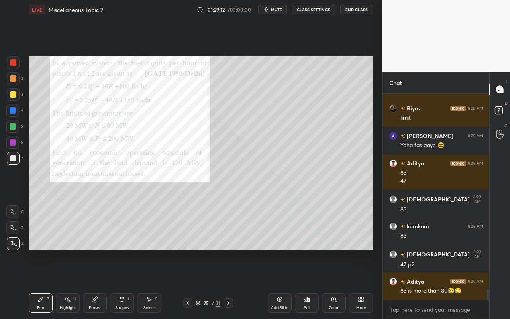
scroll to position [3759, 0]
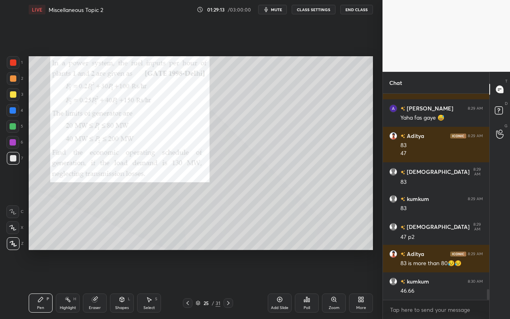
click at [67, 284] on div "Highlight H" at bounding box center [68, 302] width 24 height 19
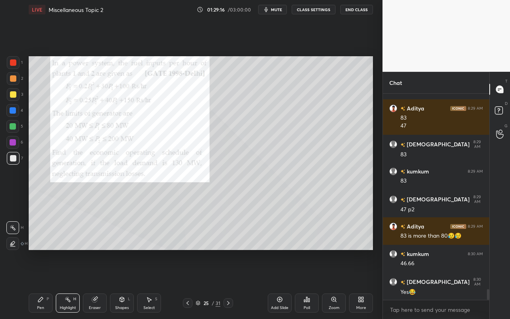
drag, startPoint x: 7, startPoint y: 79, endPoint x: 27, endPoint y: 89, distance: 22.5
click at [9, 79] on div at bounding box center [13, 78] width 13 height 13
drag, startPoint x: 43, startPoint y: 303, endPoint x: 43, endPoint y: 296, distance: 7.2
click at [43, 284] on div "Pen P" at bounding box center [41, 302] width 24 height 19
click at [64, 284] on div "Highlight H" at bounding box center [68, 302] width 24 height 19
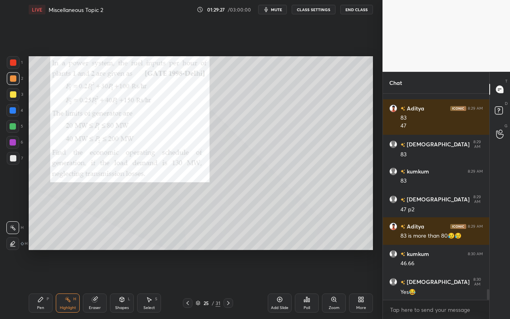
click at [39, 284] on div "Pen" at bounding box center [40, 308] width 7 height 4
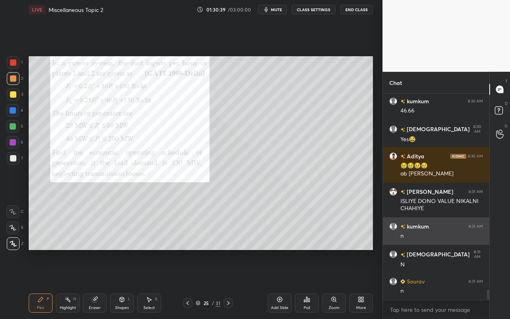
scroll to position [3967, 0]
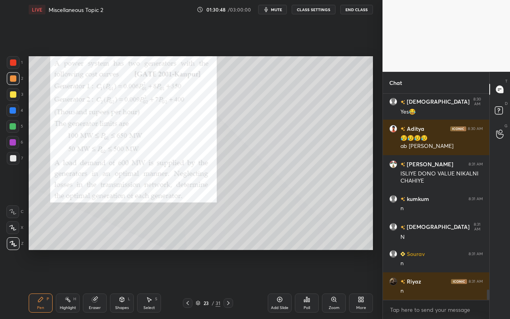
drag, startPoint x: 41, startPoint y: 304, endPoint x: 50, endPoint y: 280, distance: 25.6
click at [41, 284] on div "Pen P" at bounding box center [41, 302] width 24 height 19
click at [35, 284] on div "Pen P" at bounding box center [41, 302] width 24 height 19
click at [313, 284] on div "Poll" at bounding box center [307, 302] width 24 height 19
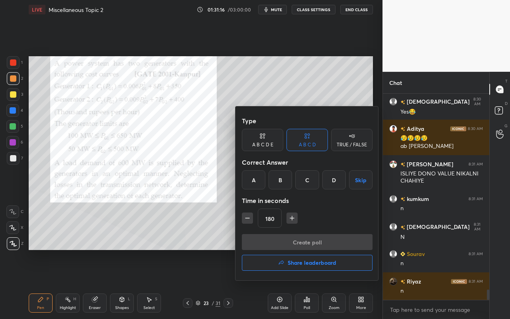
drag, startPoint x: 339, startPoint y: 178, endPoint x: 336, endPoint y: 184, distance: 7.0
click at [337, 179] on div "D" at bounding box center [335, 179] width 24 height 19
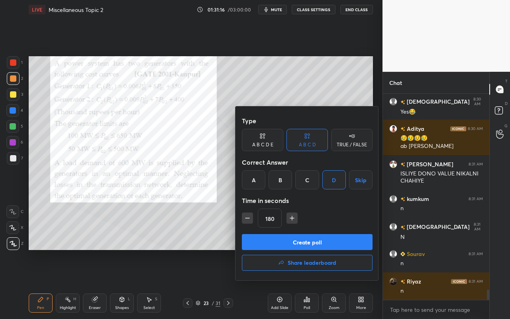
click at [307, 244] on button "Create poll" at bounding box center [307, 242] width 131 height 16
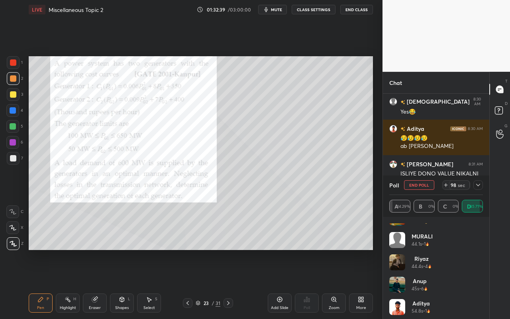
scroll to position [38, 0]
click at [478, 186] on icon at bounding box center [478, 185] width 6 height 6
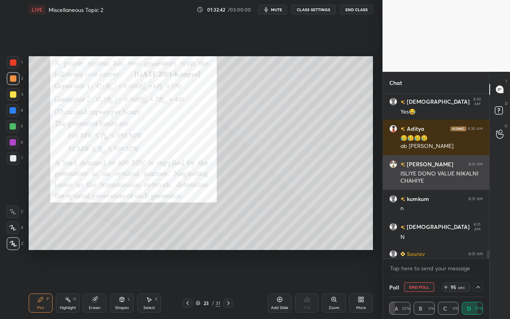
scroll to position [4009, 0]
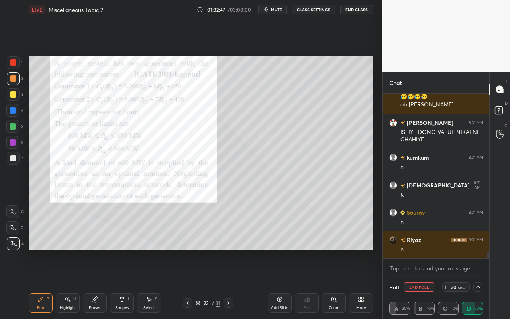
click at [481, 284] on icon at bounding box center [478, 287] width 6 height 6
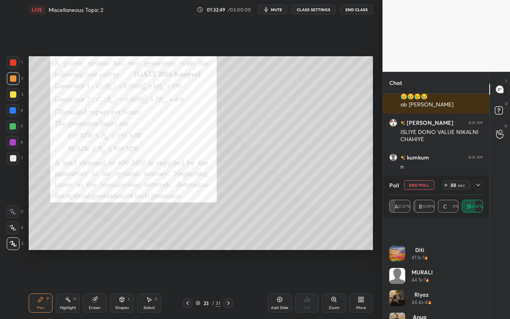
scroll to position [61, 0]
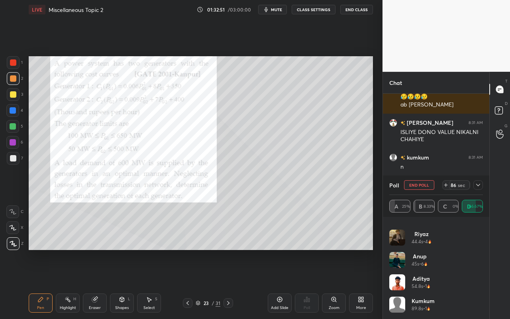
click at [477, 182] on icon at bounding box center [478, 185] width 6 height 6
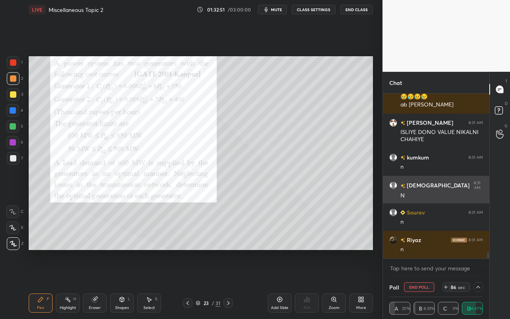
scroll to position [0, 0]
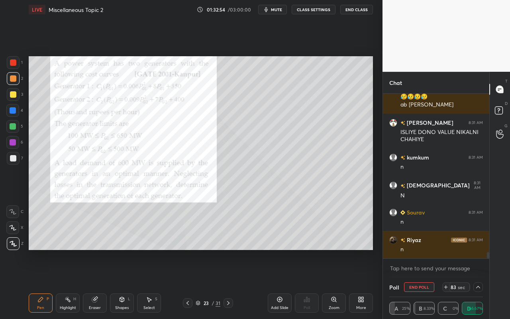
drag, startPoint x: 68, startPoint y: 305, endPoint x: 79, endPoint y: 302, distance: 11.2
click at [68, 284] on div "Highlight" at bounding box center [68, 308] width 16 height 4
drag, startPoint x: 38, startPoint y: 307, endPoint x: 46, endPoint y: 294, distance: 15.7
click at [38, 284] on div "Pen" at bounding box center [40, 308] width 7 height 4
drag, startPoint x: 68, startPoint y: 303, endPoint x: 71, endPoint y: 294, distance: 9.3
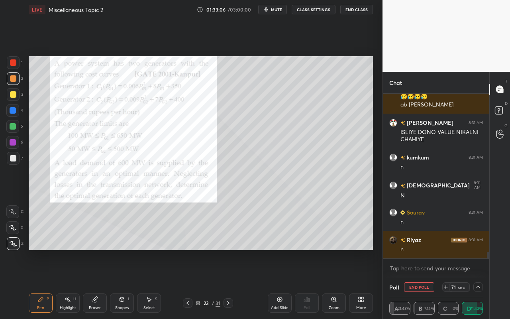
click at [68, 284] on div "Highlight H" at bounding box center [68, 302] width 24 height 19
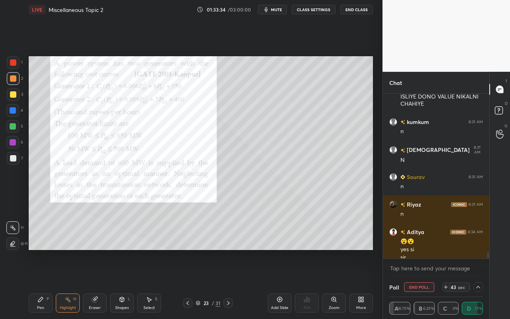
scroll to position [4052, 0]
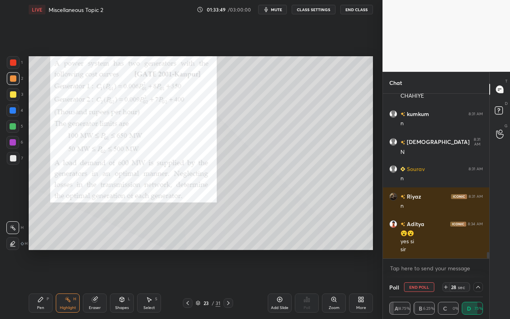
drag, startPoint x: 48, startPoint y: 303, endPoint x: 53, endPoint y: 299, distance: 6.5
click at [48, 284] on div "Pen P" at bounding box center [41, 302] width 24 height 19
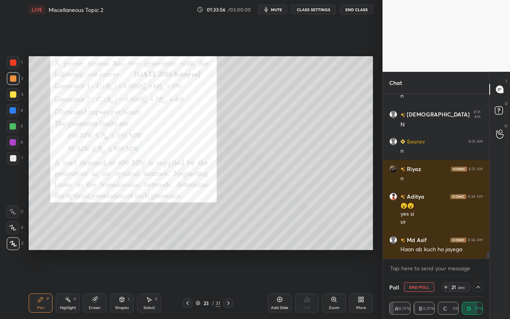
drag, startPoint x: 71, startPoint y: 306, endPoint x: 78, endPoint y: 297, distance: 11.4
click at [71, 284] on div "Highlight" at bounding box center [68, 308] width 16 height 4
click at [66, 284] on div "Highlight" at bounding box center [68, 308] width 16 height 4
click at [34, 284] on div "Pen P" at bounding box center [41, 302] width 24 height 19
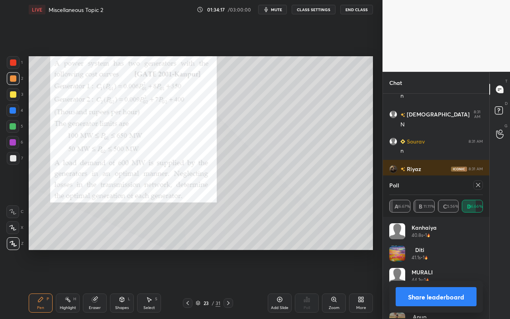
scroll to position [93, 91]
click at [146, 284] on div "Select S" at bounding box center [149, 302] width 24 height 19
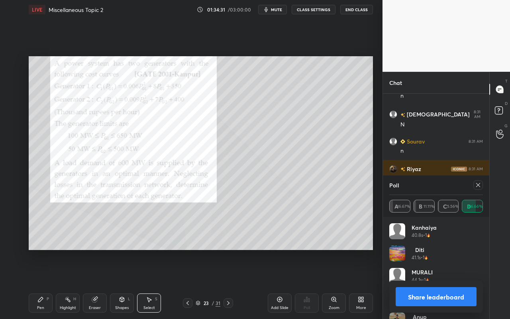
drag, startPoint x: 38, startPoint y: 305, endPoint x: 78, endPoint y: 270, distance: 53.1
click at [41, 284] on div "Pen P" at bounding box center [41, 302] width 24 height 19
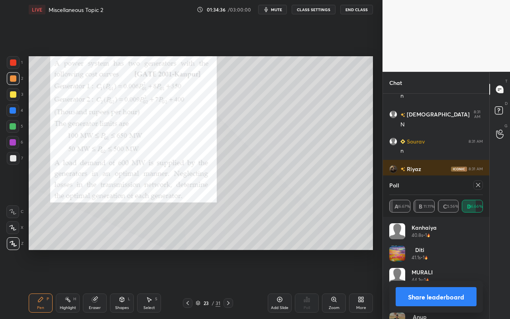
click at [75, 284] on div "Highlight H" at bounding box center [68, 302] width 24 height 19
click at [38, 284] on div "Pen P" at bounding box center [41, 302] width 24 height 19
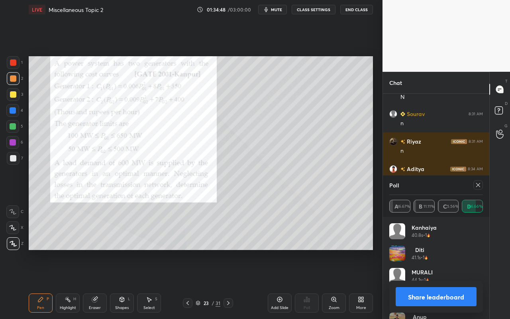
drag, startPoint x: 67, startPoint y: 305, endPoint x: 101, endPoint y: 250, distance: 64.7
click at [68, 284] on div "Highlight H" at bounding box center [68, 302] width 24 height 19
click at [40, 284] on div "Pen P" at bounding box center [41, 302] width 24 height 19
click at [478, 183] on icon at bounding box center [478, 185] width 6 height 6
type textarea "x"
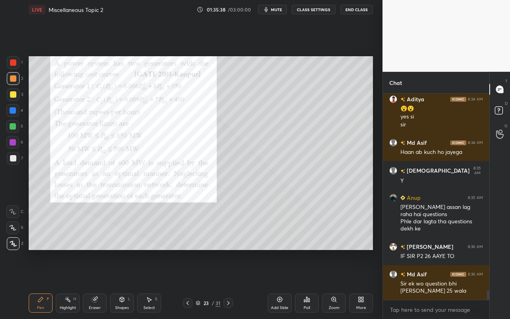
scroll to position [4204, 0]
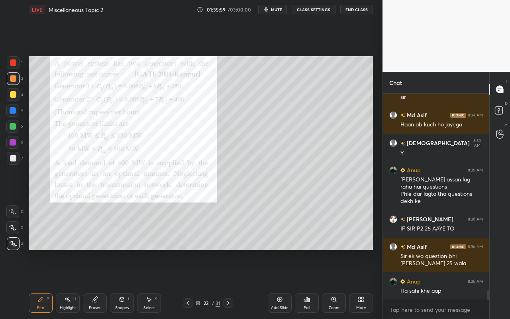
drag, startPoint x: 65, startPoint y: 302, endPoint x: 83, endPoint y: 265, distance: 41.5
click at [67, 284] on icon at bounding box center [68, 299] width 6 height 6
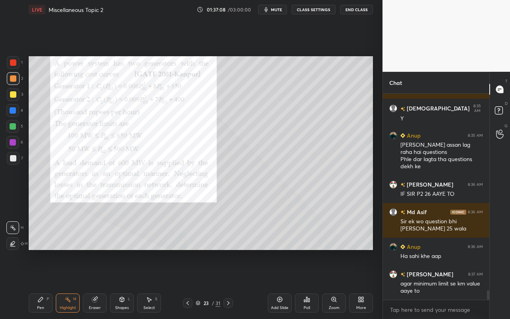
scroll to position [4247, 0]
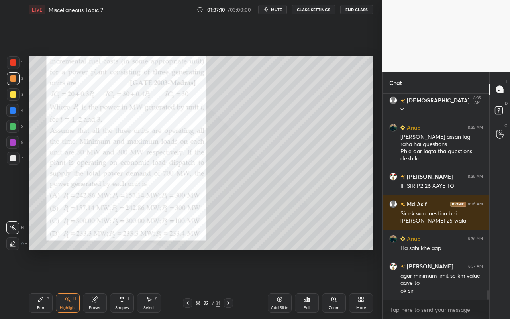
click at [46, 284] on div "Pen P" at bounding box center [41, 302] width 24 height 19
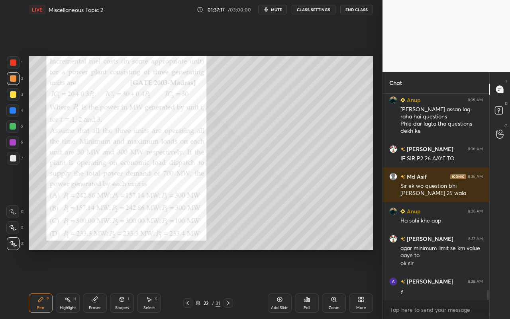
click at [311, 284] on div "Poll" at bounding box center [307, 302] width 24 height 19
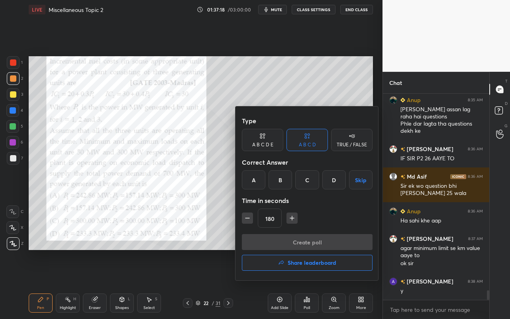
click at [251, 180] on div "A" at bounding box center [254, 179] width 24 height 19
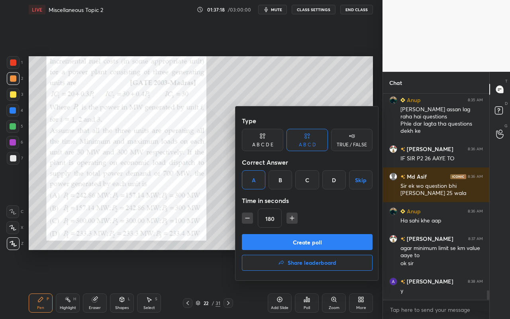
click at [290, 217] on icon "button" at bounding box center [292, 218] width 8 height 8
drag, startPoint x: 293, startPoint y: 221, endPoint x: 289, endPoint y: 230, distance: 9.7
click at [293, 221] on icon "button" at bounding box center [292, 218] width 8 height 8
drag, startPoint x: 293, startPoint y: 218, endPoint x: 294, endPoint y: 222, distance: 4.8
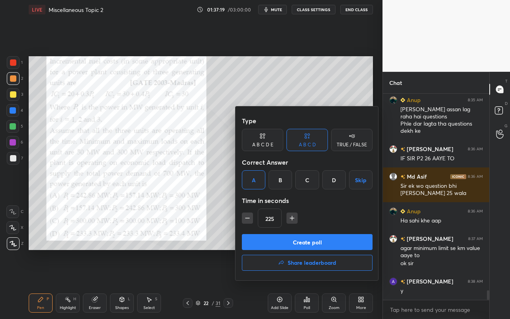
click at [293, 218] on icon "button" at bounding box center [292, 218] width 4 height 0
click at [293, 219] on icon "button" at bounding box center [292, 218] width 8 height 8
click at [248, 217] on icon "button" at bounding box center [248, 218] width 8 height 8
type input "240"
click at [280, 241] on button "Create poll" at bounding box center [307, 242] width 131 height 16
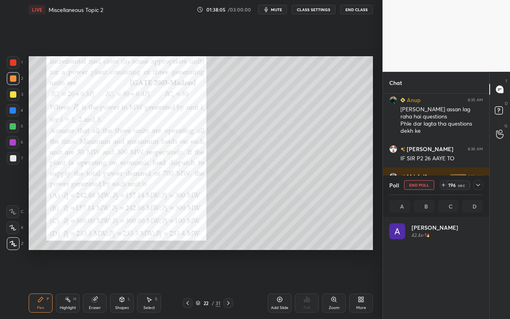
scroll to position [93, 91]
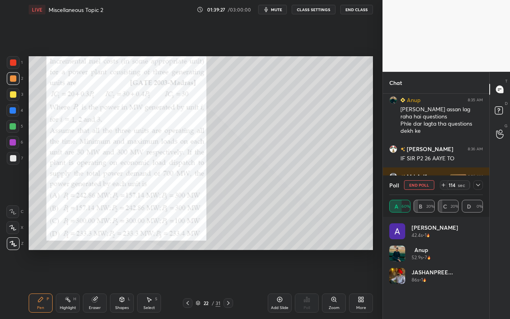
click at [483, 185] on div at bounding box center [479, 185] width 10 height 10
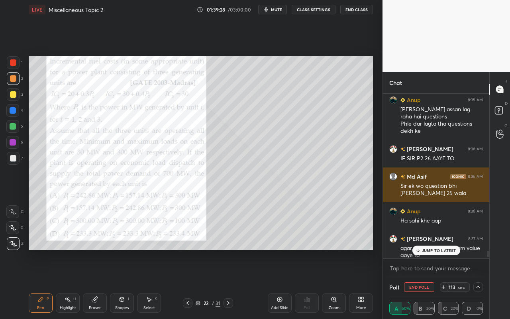
scroll to position [4316, 0]
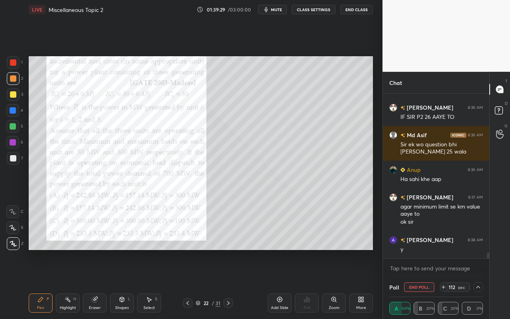
click at [478, 284] on icon at bounding box center [478, 287] width 6 height 6
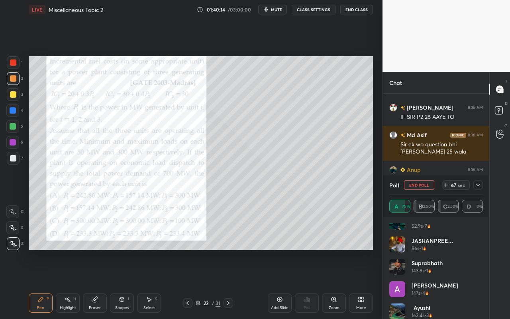
scroll to position [38, 0]
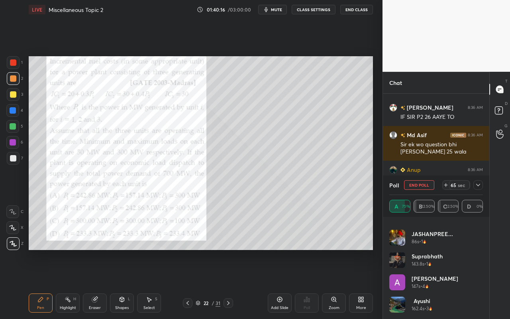
click at [480, 184] on icon at bounding box center [478, 185] width 6 height 6
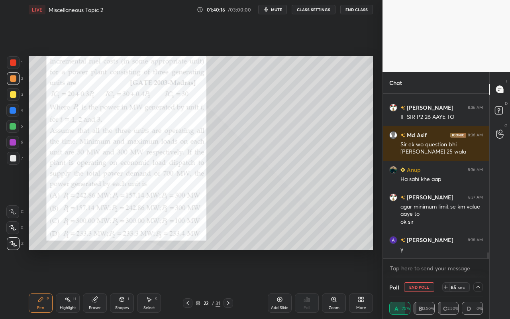
scroll to position [0, 0]
drag, startPoint x: 63, startPoint y: 303, endPoint x: 69, endPoint y: 296, distance: 9.6
click at [64, 284] on div "Highlight H" at bounding box center [68, 302] width 24 height 19
click at [39, 284] on icon at bounding box center [40, 299] width 5 height 5
click at [67, 284] on icon at bounding box center [68, 299] width 6 height 6
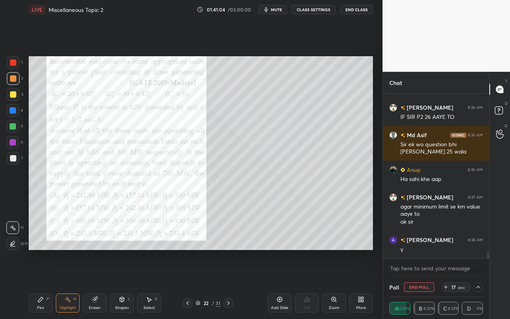
click at [39, 284] on div "Pen" at bounding box center [40, 308] width 7 height 4
click at [68, 284] on div "Highlight" at bounding box center [68, 308] width 16 height 4
drag, startPoint x: 67, startPoint y: 309, endPoint x: 71, endPoint y: 306, distance: 4.8
click at [69, 284] on div "Highlight" at bounding box center [68, 308] width 16 height 4
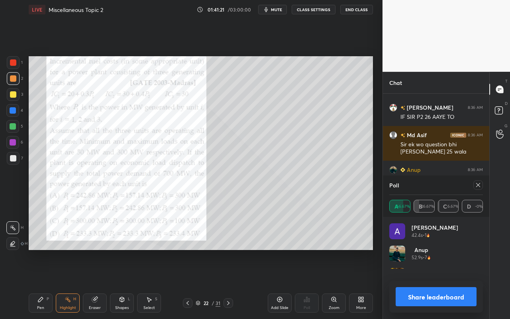
scroll to position [93, 91]
click at [37, 284] on div "Pen P" at bounding box center [41, 302] width 24 height 19
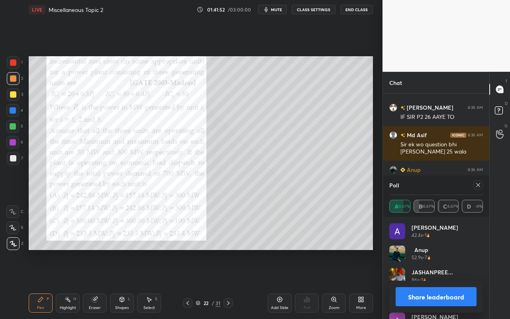
click at [68, 284] on div "Highlight H" at bounding box center [68, 302] width 24 height 19
drag, startPoint x: 46, startPoint y: 309, endPoint x: 89, endPoint y: 272, distance: 57.1
click at [47, 284] on div "Pen P" at bounding box center [41, 302] width 24 height 19
drag, startPoint x: 65, startPoint y: 303, endPoint x: 99, endPoint y: 271, distance: 47.1
click at [66, 284] on div "Highlight H" at bounding box center [68, 302] width 24 height 19
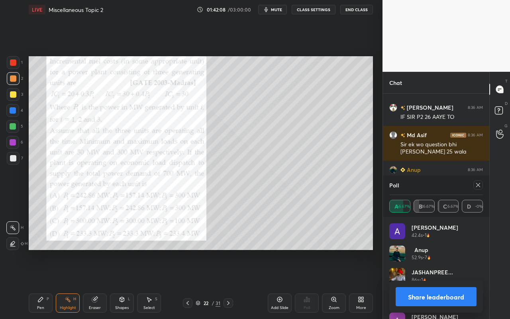
drag, startPoint x: 479, startPoint y: 185, endPoint x: 474, endPoint y: 183, distance: 5.6
click at [476, 186] on icon at bounding box center [478, 185] width 6 height 6
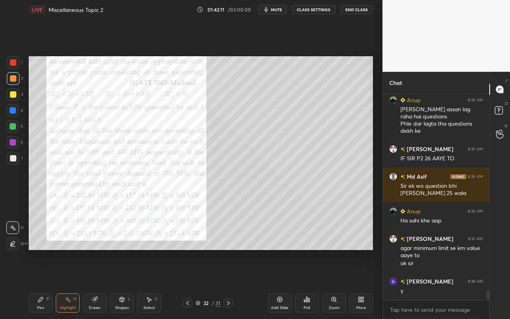
scroll to position [4302, 0]
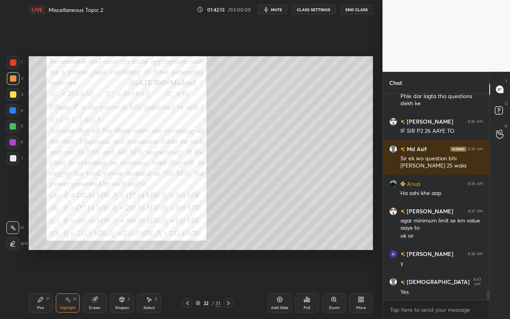
click at [73, 284] on div "Highlight H" at bounding box center [68, 302] width 24 height 19
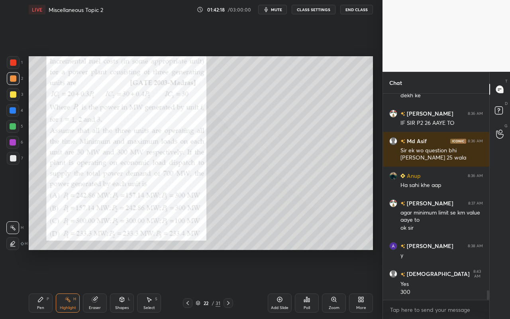
click at [35, 284] on div "Pen P" at bounding box center [41, 302] width 24 height 19
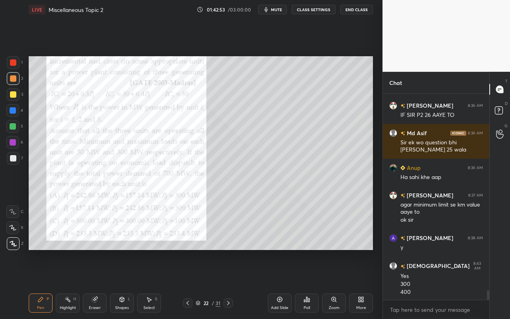
click at [124, 284] on div "Shapes" at bounding box center [122, 308] width 14 height 4
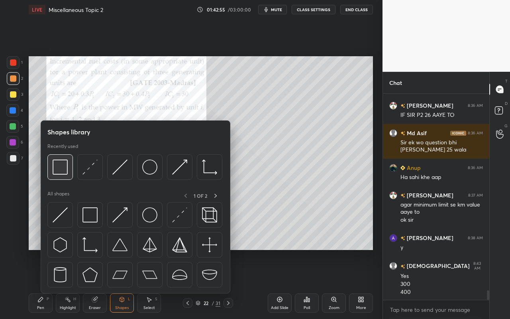
click at [66, 171] on img at bounding box center [60, 166] width 15 height 15
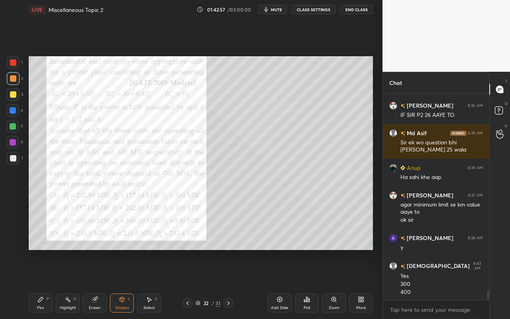
click at [36, 284] on div "Pen P" at bounding box center [41, 302] width 24 height 19
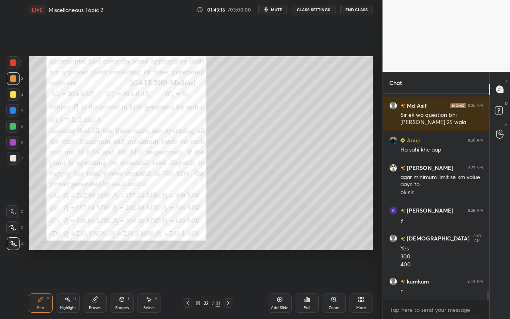
scroll to position [4380, 0]
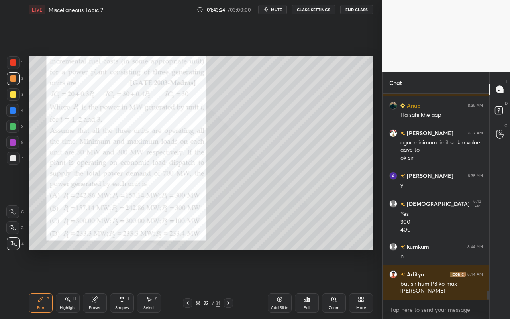
click at [69, 284] on div "Highlight H" at bounding box center [68, 302] width 24 height 19
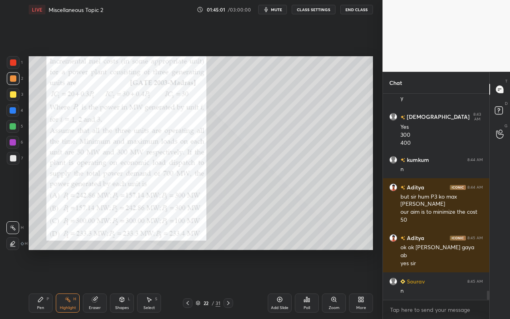
scroll to position [4486, 0]
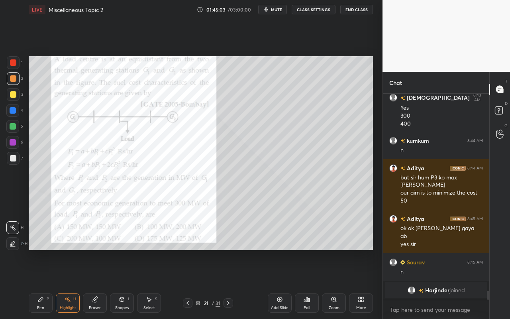
click at [37, 284] on div "Pen P" at bounding box center [41, 302] width 24 height 19
click at [307, 284] on icon at bounding box center [307, 299] width 1 height 5
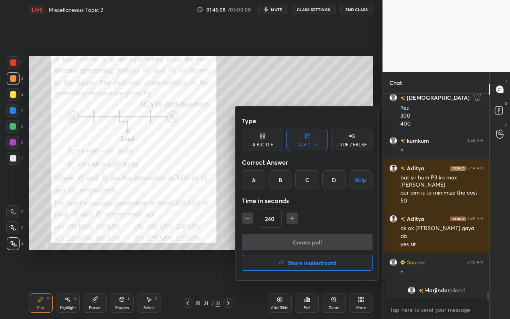
click at [308, 180] on div "C" at bounding box center [307, 179] width 24 height 19
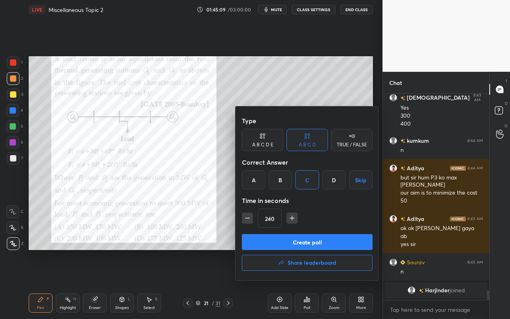
click at [299, 246] on button "Create poll" at bounding box center [307, 242] width 131 height 16
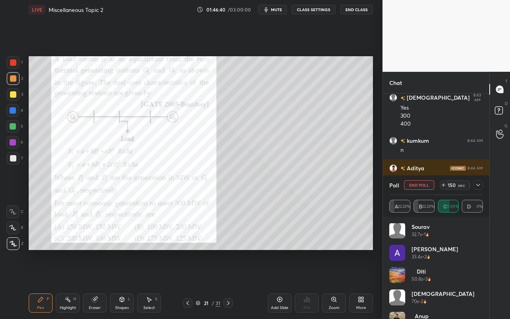
scroll to position [16, 0]
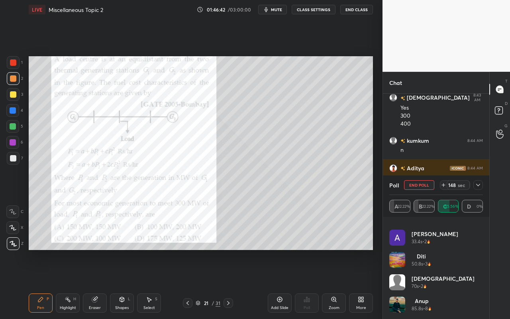
click at [480, 186] on icon at bounding box center [478, 185] width 6 height 6
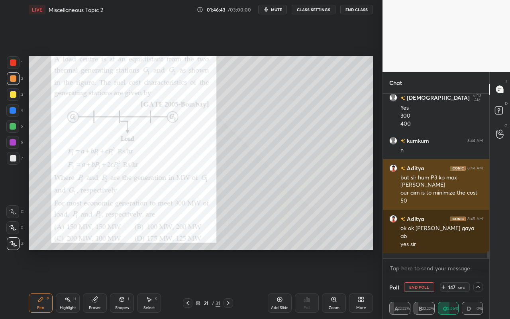
scroll to position [4528, 0]
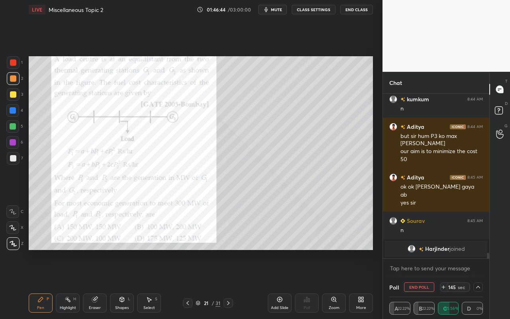
click at [475, 284] on icon at bounding box center [478, 287] width 6 height 6
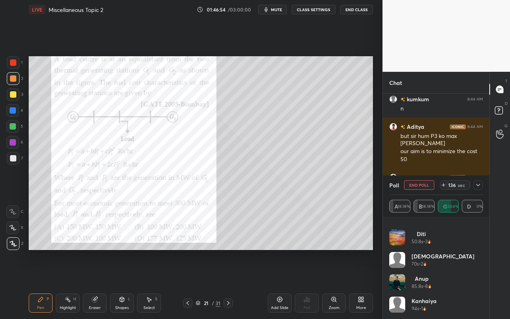
scroll to position [83, 0]
drag, startPoint x: 75, startPoint y: 304, endPoint x: 83, endPoint y: 289, distance: 16.2
click at [75, 284] on div "Highlight H" at bounding box center [68, 302] width 24 height 19
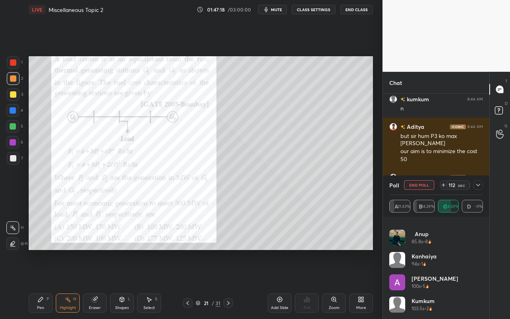
click at [41, 284] on icon at bounding box center [40, 299] width 6 height 6
click at [63, 284] on div "Highlight H" at bounding box center [68, 302] width 24 height 19
click at [38, 284] on div "Pen" at bounding box center [40, 308] width 7 height 4
click at [70, 284] on div "Highlight H" at bounding box center [68, 302] width 24 height 19
click at [42, 284] on div "Pen" at bounding box center [40, 308] width 7 height 4
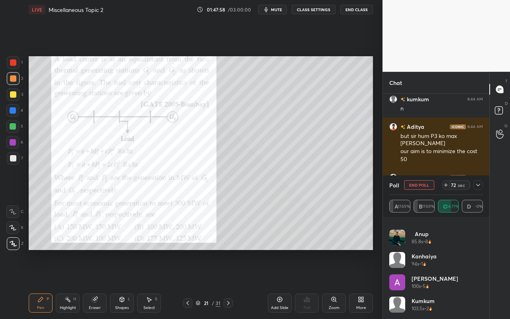
drag, startPoint x: 149, startPoint y: 303, endPoint x: 154, endPoint y: 297, distance: 7.1
click at [150, 284] on div "Select S" at bounding box center [149, 302] width 24 height 19
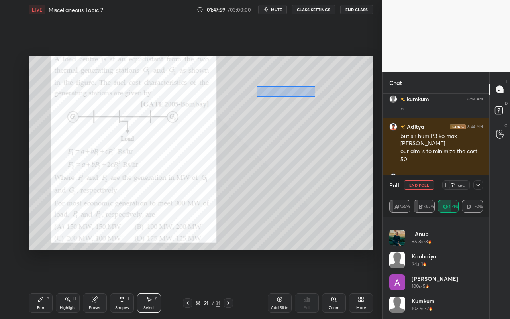
drag, startPoint x: 257, startPoint y: 86, endPoint x: 316, endPoint y: 102, distance: 61.2
click at [315, 97] on div "0 ° Undo Copy Paste here Duplicate Duplicate to new slide Delete" at bounding box center [201, 153] width 345 height 194
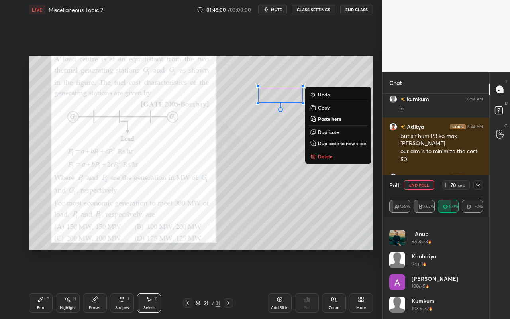
drag, startPoint x: 320, startPoint y: 133, endPoint x: 317, endPoint y: 128, distance: 6.1
click at [318, 131] on p "Duplicate" at bounding box center [328, 132] width 21 height 6
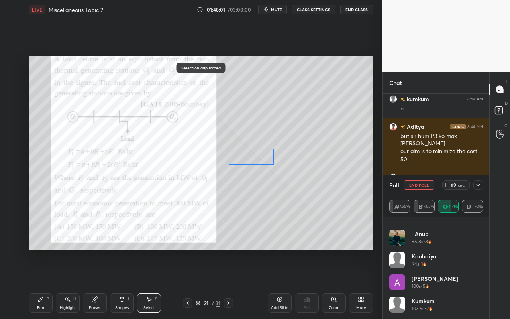
drag, startPoint x: 297, startPoint y: 100, endPoint x: 259, endPoint y: 155, distance: 66.8
click at [259, 155] on div "0 ° Undo Copy Paste here Duplicate Duplicate to new slide Delete" at bounding box center [201, 153] width 345 height 194
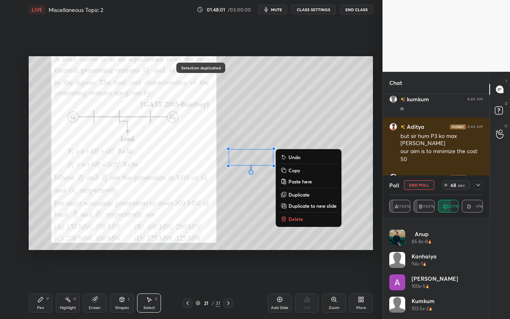
click at [241, 208] on div "0 ° Undo Copy Paste here Duplicate Duplicate to new slide Delete" at bounding box center [201, 153] width 345 height 194
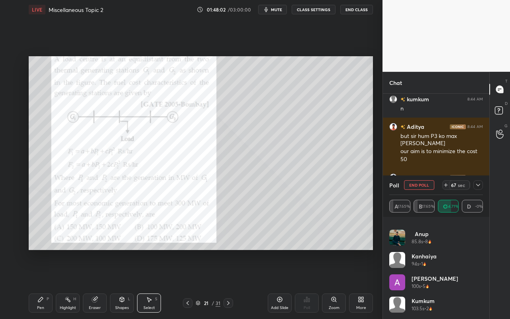
drag, startPoint x: 43, startPoint y: 311, endPoint x: 51, endPoint y: 301, distance: 13.0
click at [43, 284] on div "Pen P" at bounding box center [41, 302] width 24 height 19
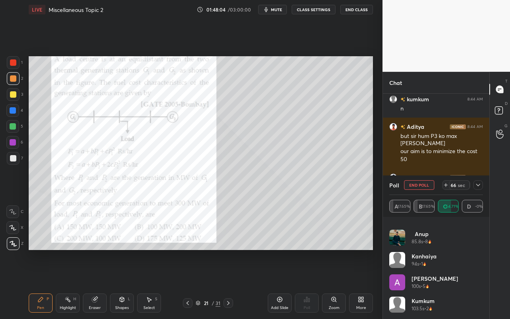
click at [149, 284] on icon at bounding box center [150, 299] width 4 height 5
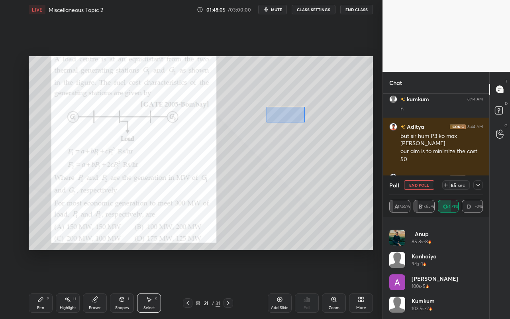
drag, startPoint x: 266, startPoint y: 107, endPoint x: 312, endPoint y: 122, distance: 48.4
click at [313, 122] on div "0 ° Undo Copy Paste here Duplicate Duplicate to new slide Delete" at bounding box center [201, 153] width 345 height 194
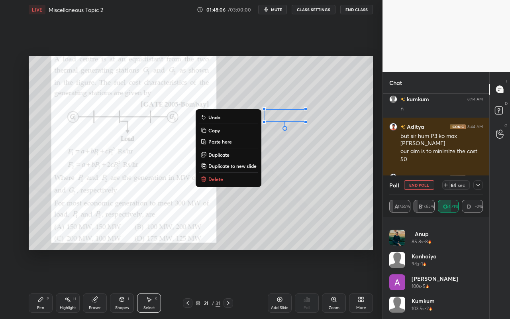
drag, startPoint x: 234, startPoint y: 155, endPoint x: 290, endPoint y: 135, distance: 60.0
click at [234, 155] on button "Duplicate" at bounding box center [228, 155] width 59 height 10
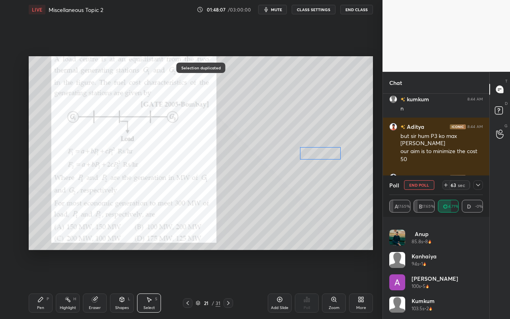
drag, startPoint x: 289, startPoint y: 126, endPoint x: 316, endPoint y: 157, distance: 41.3
click at [316, 158] on div "0 ° Undo Copy Paste here Duplicate Duplicate to new slide Delete" at bounding box center [201, 153] width 345 height 194
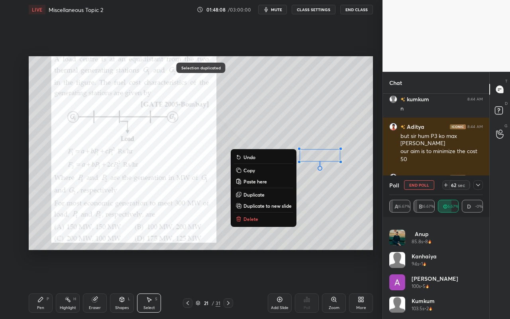
click at [46, 284] on div "Pen P" at bounding box center [41, 302] width 24 height 19
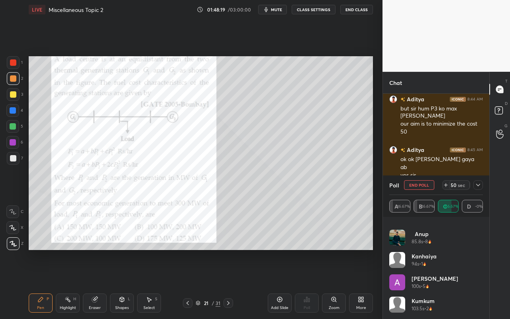
scroll to position [4133, 0]
click at [426, 186] on button "End Poll" at bounding box center [419, 185] width 30 height 10
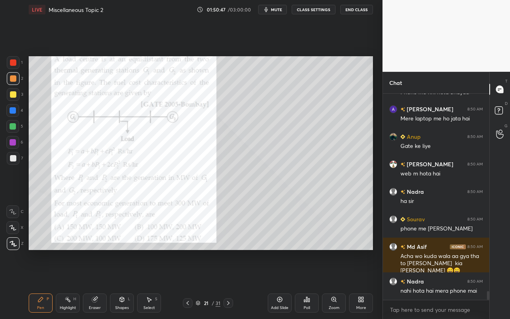
scroll to position [4553, 0]
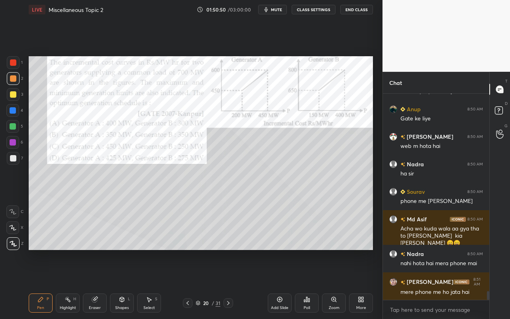
click at [41, 284] on div "Pen" at bounding box center [40, 308] width 7 height 4
click at [311, 284] on div "Poll" at bounding box center [307, 302] width 24 height 19
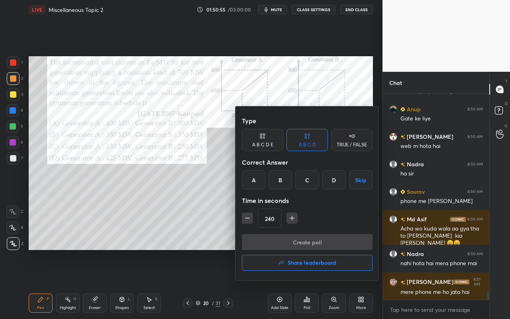
click at [311, 179] on div "C" at bounding box center [307, 179] width 24 height 19
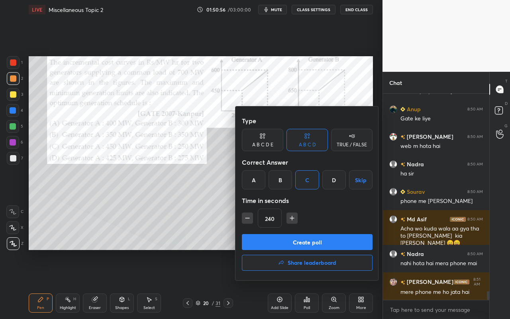
drag, startPoint x: 291, startPoint y: 244, endPoint x: 284, endPoint y: 249, distance: 8.5
click at [291, 244] on button "Create poll" at bounding box center [307, 242] width 131 height 16
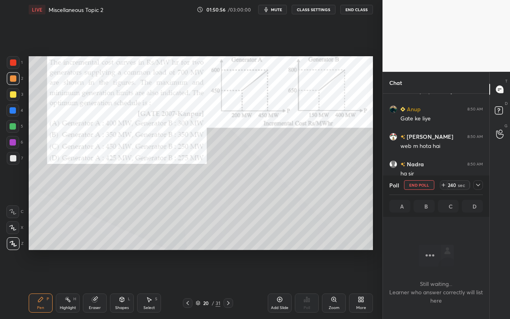
scroll to position [96, 104]
click at [478, 184] on icon at bounding box center [478, 185] width 6 height 6
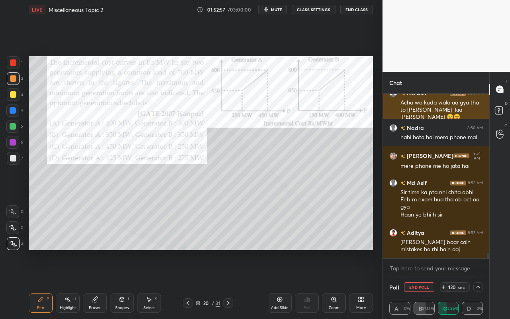
scroll to position [4687, 0]
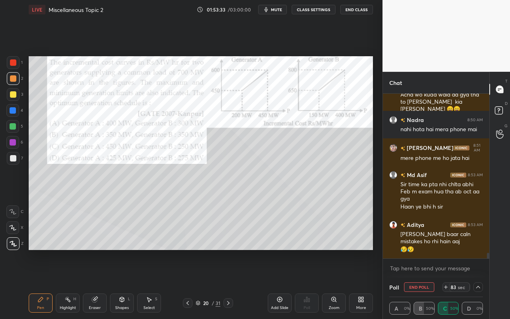
click at [478, 284] on icon at bounding box center [478, 287] width 6 height 6
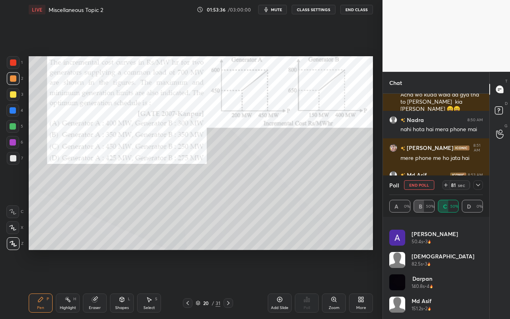
scroll to position [0, 0]
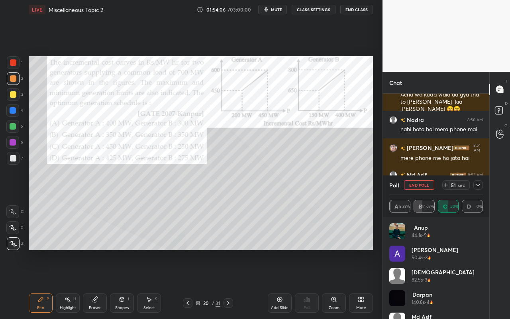
click at [65, 284] on div "Highlight" at bounding box center [68, 308] width 16 height 4
click at [36, 284] on div "Pen P" at bounding box center [41, 302] width 24 height 19
click at [119, 284] on div "Shapes" at bounding box center [122, 308] width 14 height 4
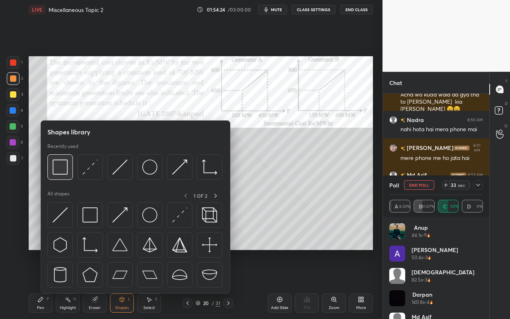
click at [62, 171] on img at bounding box center [60, 166] width 15 height 15
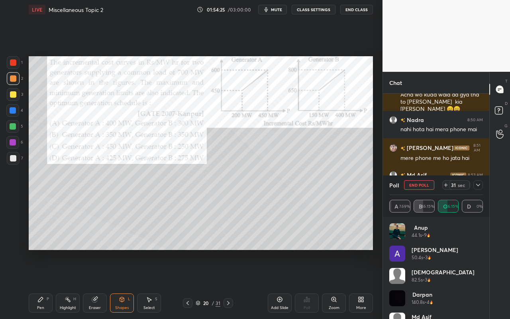
drag, startPoint x: 69, startPoint y: 307, endPoint x: 87, endPoint y: 260, distance: 49.3
click at [70, 284] on div "Highlight" at bounding box center [68, 308] width 16 height 4
click at [46, 284] on div "Pen P" at bounding box center [41, 302] width 24 height 19
click at [37, 284] on div "Pen P" at bounding box center [41, 302] width 24 height 19
click at [37, 284] on icon at bounding box center [40, 299] width 6 height 6
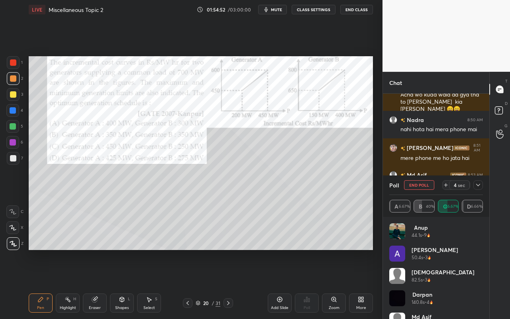
click at [71, 284] on icon at bounding box center [68, 299] width 6 height 6
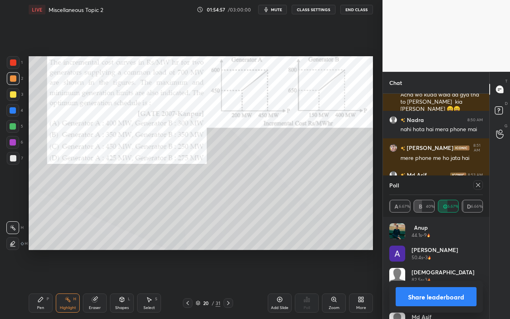
click at [40, 284] on icon at bounding box center [40, 299] width 5 height 5
click at [71, 284] on div "Highlight H" at bounding box center [68, 302] width 24 height 19
drag, startPoint x: 43, startPoint y: 305, endPoint x: 77, endPoint y: 258, distance: 58.0
click at [44, 284] on div "Pen P" at bounding box center [41, 302] width 24 height 19
click at [65, 284] on div "Highlight" at bounding box center [68, 308] width 16 height 4
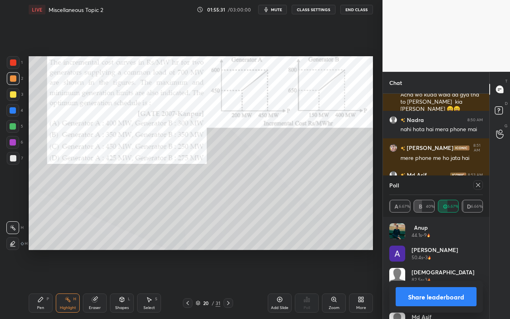
drag, startPoint x: 35, startPoint y: 303, endPoint x: 95, endPoint y: 256, distance: 76.0
click at [39, 284] on div "Pen P" at bounding box center [41, 302] width 24 height 19
click at [71, 284] on div "Highlight H" at bounding box center [68, 302] width 24 height 19
drag, startPoint x: 35, startPoint y: 305, endPoint x: 82, endPoint y: 258, distance: 66.5
click at [39, 284] on div "Pen P" at bounding box center [41, 302] width 24 height 19
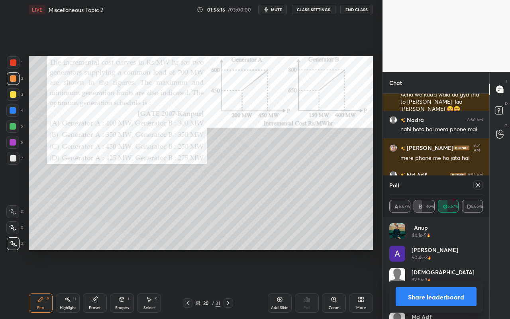
scroll to position [4715, 0]
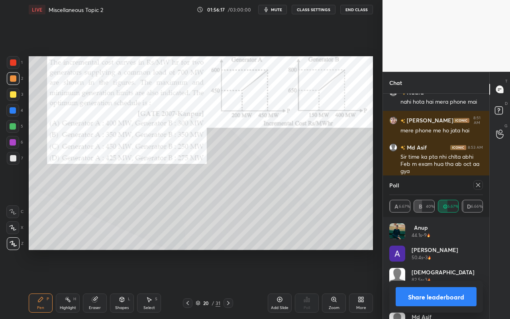
drag, startPoint x: 40, startPoint y: 304, endPoint x: 112, endPoint y: 252, distance: 88.9
click at [40, 284] on div "Pen P" at bounding box center [41, 302] width 24 height 19
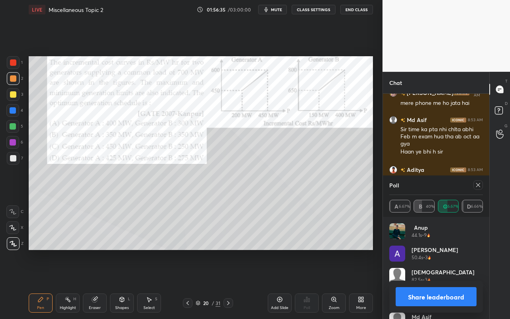
click at [46, 284] on div "Pen P" at bounding box center [41, 302] width 24 height 19
click at [477, 185] on icon at bounding box center [478, 185] width 6 height 6
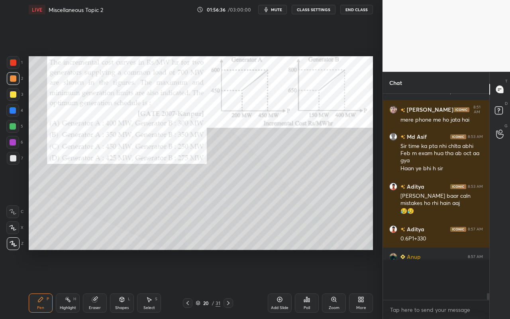
scroll to position [128, 104]
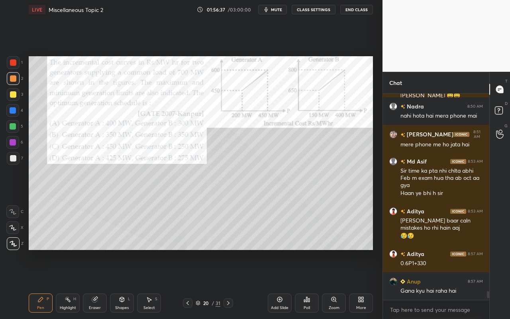
drag, startPoint x: 43, startPoint y: 305, endPoint x: 91, endPoint y: 269, distance: 60.1
click at [44, 284] on div "Pen P" at bounding box center [41, 302] width 24 height 19
click at [122, 284] on div "Shapes" at bounding box center [122, 308] width 14 height 4
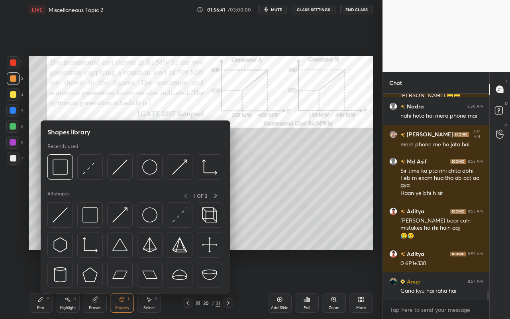
scroll to position [4728, 0]
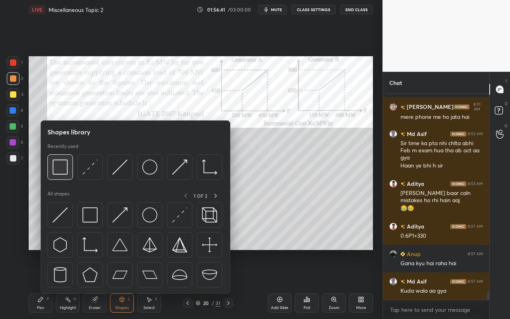
click at [63, 176] on div at bounding box center [60, 167] width 26 height 26
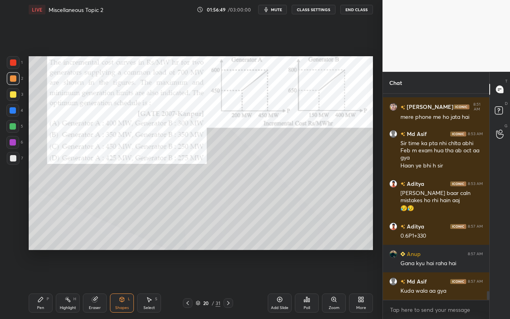
click at [40, 284] on div "Pen" at bounding box center [40, 308] width 7 height 4
drag, startPoint x: 43, startPoint y: 306, endPoint x: 55, endPoint y: 296, distance: 15.9
click at [45, 284] on div "Pen P" at bounding box center [41, 302] width 24 height 19
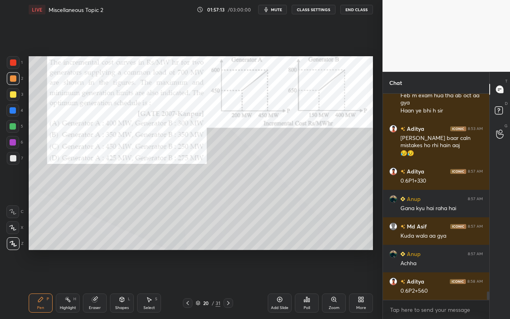
scroll to position [4811, 0]
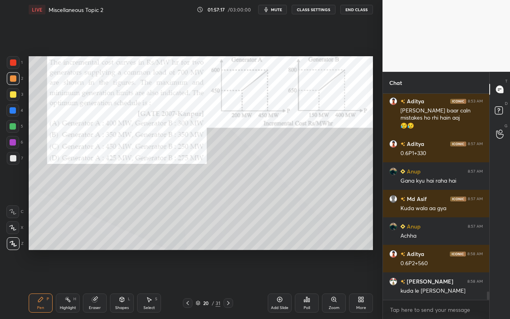
drag, startPoint x: 122, startPoint y: 305, endPoint x: 128, endPoint y: 297, distance: 9.5
click at [123, 284] on div "Shapes L" at bounding box center [122, 302] width 24 height 19
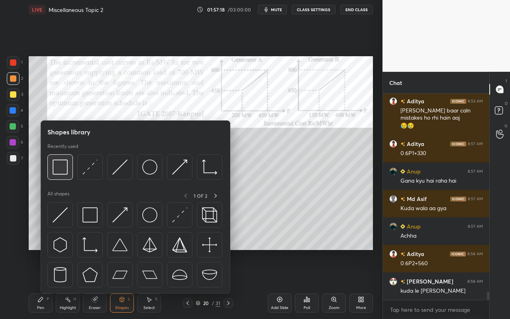
click at [64, 173] on img at bounding box center [60, 166] width 15 height 15
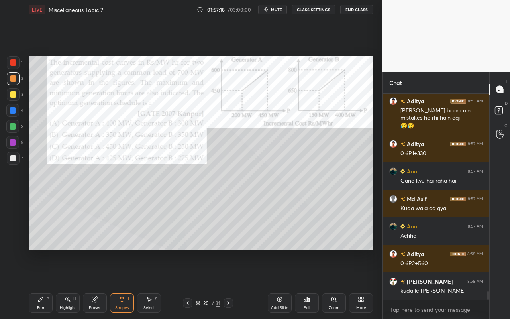
click at [14, 129] on div at bounding box center [13, 126] width 6 height 6
click at [44, 284] on div "Pen" at bounding box center [40, 308] width 7 height 4
drag, startPoint x: 41, startPoint y: 301, endPoint x: 68, endPoint y: 283, distance: 33.0
click at [42, 284] on icon at bounding box center [40, 299] width 6 height 6
click at [122, 284] on div "Shapes L" at bounding box center [122, 302] width 24 height 19
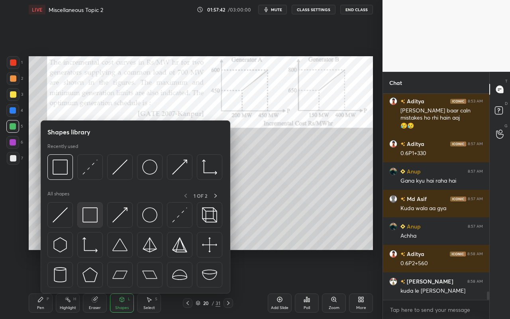
click at [89, 219] on img at bounding box center [90, 214] width 15 height 15
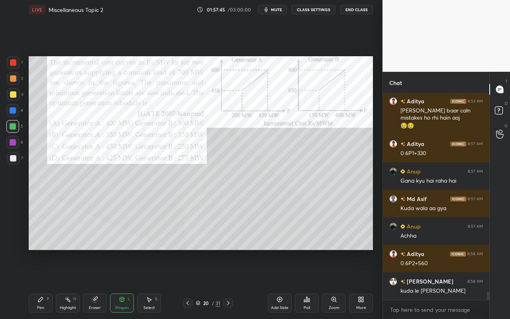
drag, startPoint x: 40, startPoint y: 302, endPoint x: 74, endPoint y: 254, distance: 58.3
click at [40, 284] on icon at bounding box center [40, 299] width 6 height 6
click at [41, 284] on div "Pen P" at bounding box center [41, 302] width 24 height 19
click at [153, 284] on div "Select S" at bounding box center [149, 302] width 24 height 19
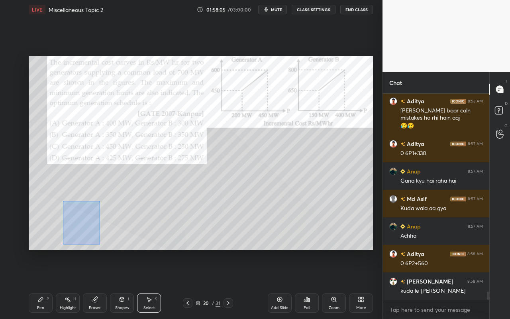
drag, startPoint x: 73, startPoint y: 214, endPoint x: 98, endPoint y: 240, distance: 36.4
click at [99, 244] on div "0 ° Undo Copy Paste here Duplicate Duplicate to new slide Delete" at bounding box center [201, 153] width 345 height 194
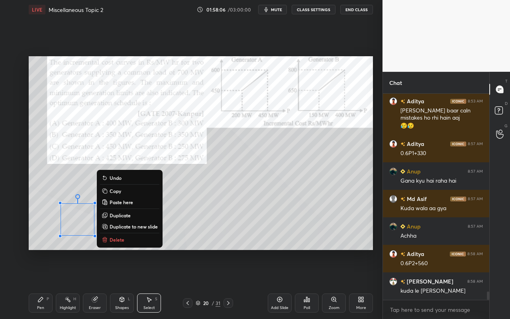
click at [116, 238] on p "Delete" at bounding box center [117, 239] width 15 height 6
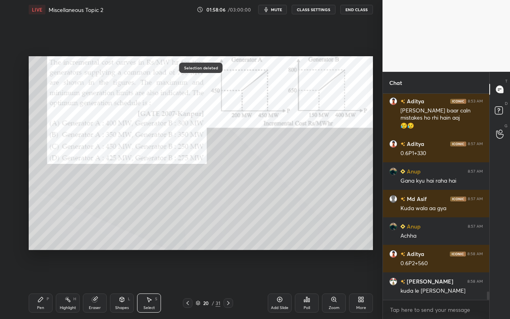
click at [39, 284] on div "Pen" at bounding box center [40, 308] width 7 height 4
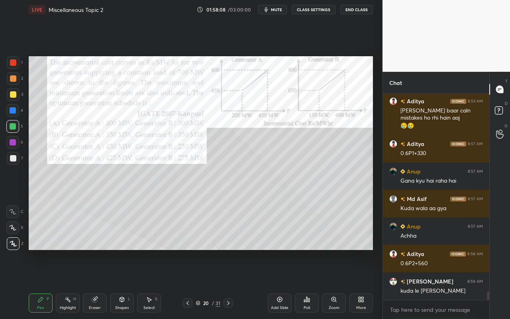
scroll to position [4838, 0]
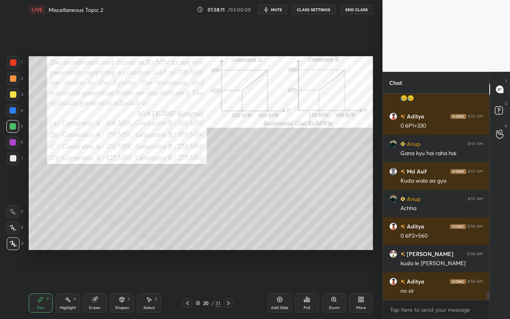
click at [42, 284] on div "Pen" at bounding box center [40, 308] width 7 height 4
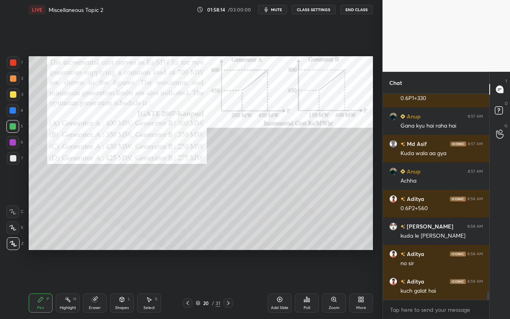
click at [42, 284] on div "Pen P" at bounding box center [41, 302] width 24 height 19
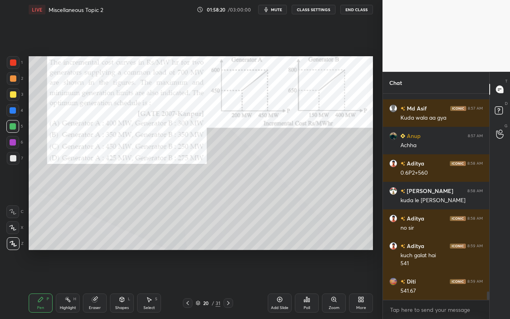
scroll to position [4929, 0]
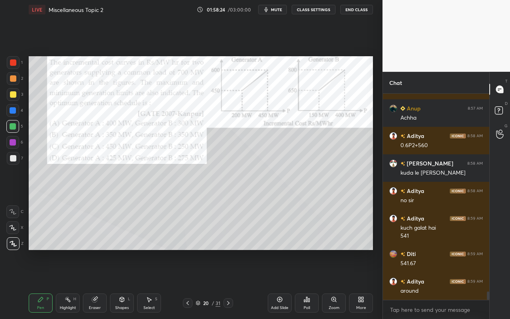
click at [39, 284] on div "Pen" at bounding box center [40, 308] width 7 height 4
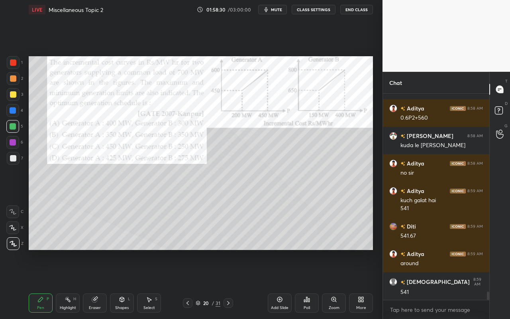
scroll to position [4984, 0]
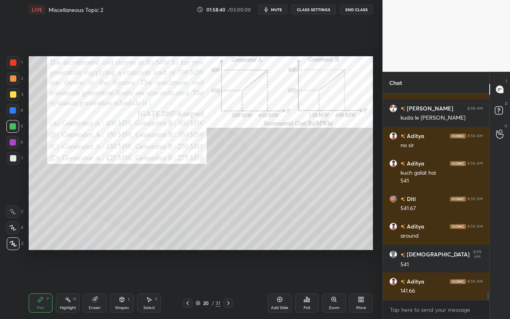
click at [66, 284] on div "Highlight" at bounding box center [68, 308] width 16 height 4
click at [14, 247] on div at bounding box center [12, 243] width 13 height 13
click at [14, 81] on div at bounding box center [13, 78] width 6 height 6
click at [40, 284] on div "Pen" at bounding box center [40, 308] width 7 height 4
click at [42, 284] on div "Pen P" at bounding box center [41, 302] width 24 height 19
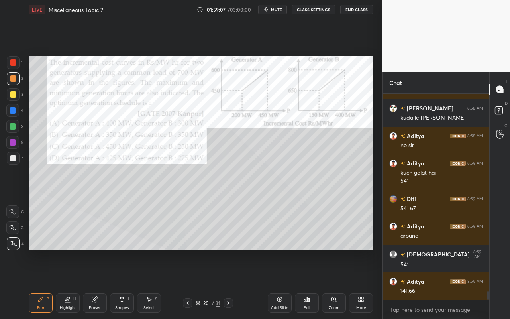
click at [14, 69] on div at bounding box center [13, 62] width 13 height 13
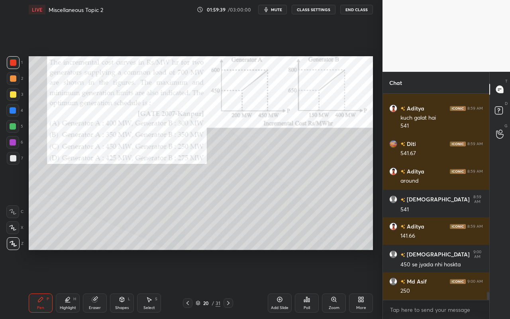
scroll to position [5066, 0]
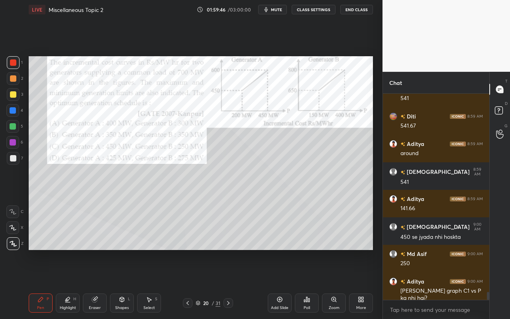
drag, startPoint x: 67, startPoint y: 308, endPoint x: 104, endPoint y: 270, distance: 53.6
click at [67, 284] on div "Highlight" at bounding box center [68, 308] width 16 height 4
click at [278, 284] on div "Add Slide" at bounding box center [280, 302] width 24 height 19
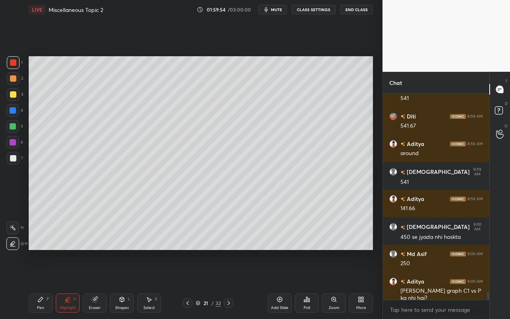
click at [50, 284] on div "Pen P" at bounding box center [41, 302] width 24 height 19
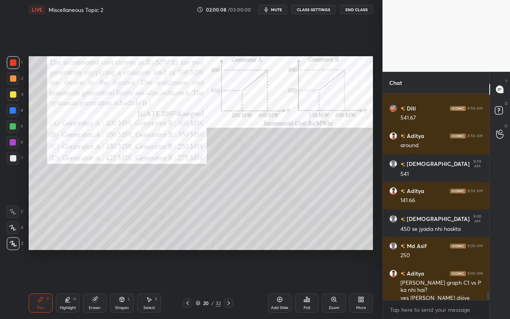
click at [66, 284] on div "Highlight" at bounding box center [68, 308] width 16 height 4
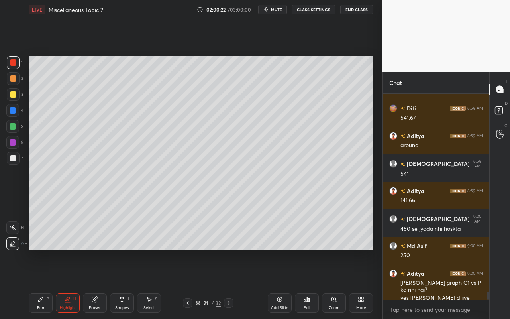
drag, startPoint x: 40, startPoint y: 305, endPoint x: 93, endPoint y: 254, distance: 73.3
click at [41, 284] on div "Pen P" at bounding box center [41, 302] width 24 height 19
drag, startPoint x: 150, startPoint y: 301, endPoint x: 156, endPoint y: 267, distance: 35.1
click at [150, 284] on icon at bounding box center [149, 299] width 6 height 6
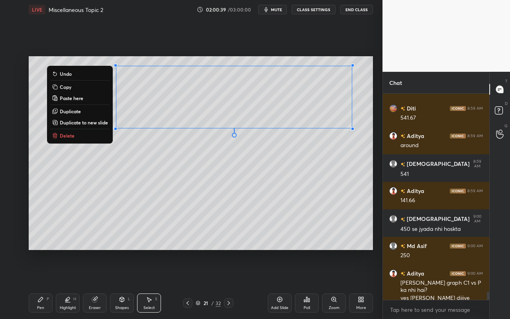
drag, startPoint x: 108, startPoint y: 79, endPoint x: 371, endPoint y: 130, distance: 268.5
click at [372, 130] on div "0 ° Undo Copy Paste here Duplicate Duplicate to new slide Delete" at bounding box center [201, 153] width 345 height 194
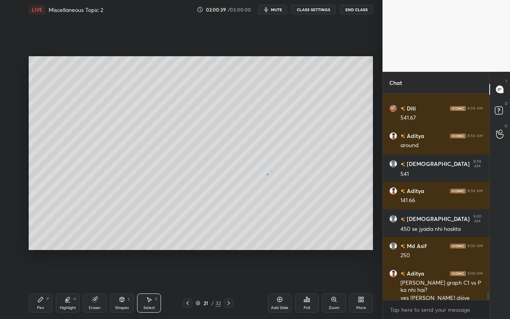
click at [267, 173] on div "0 ° Undo Copy Paste here Duplicate Duplicate to new slide Delete" at bounding box center [201, 153] width 345 height 194
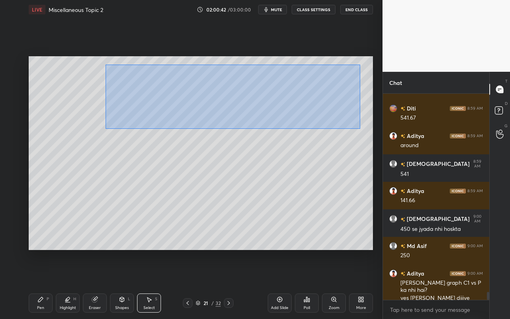
drag, startPoint x: 120, startPoint y: 73, endPoint x: 347, endPoint y: 119, distance: 231.1
click at [362, 129] on div "0 ° Undo Copy Paste here Duplicate Duplicate to new slide Delete" at bounding box center [201, 153] width 345 height 194
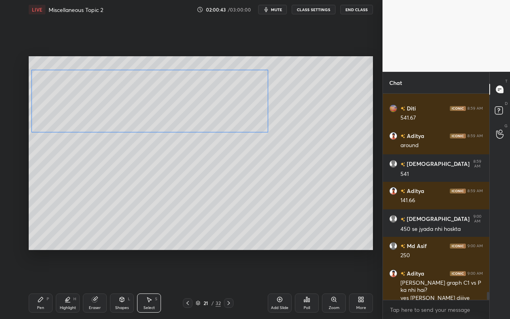
drag, startPoint x: 264, startPoint y: 99, endPoint x: 205, endPoint y: 96, distance: 58.3
click at [206, 96] on div "0 ° Undo Copy Paste here Duplicate Duplicate to new slide Delete" at bounding box center [201, 153] width 345 height 194
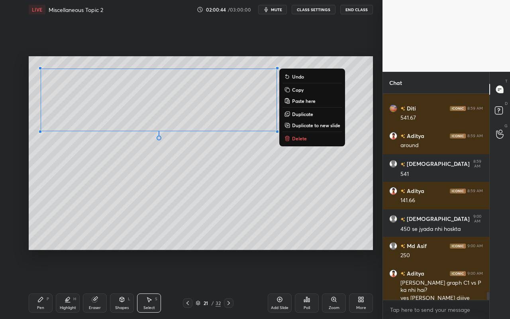
drag, startPoint x: 43, startPoint y: 304, endPoint x: 71, endPoint y: 264, distance: 49.2
click at [43, 284] on div "Pen P" at bounding box center [41, 302] width 24 height 19
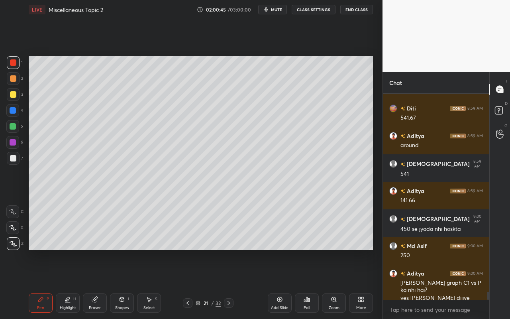
drag, startPoint x: 14, startPoint y: 95, endPoint x: 22, endPoint y: 91, distance: 9.5
click at [14, 95] on div at bounding box center [13, 94] width 6 height 6
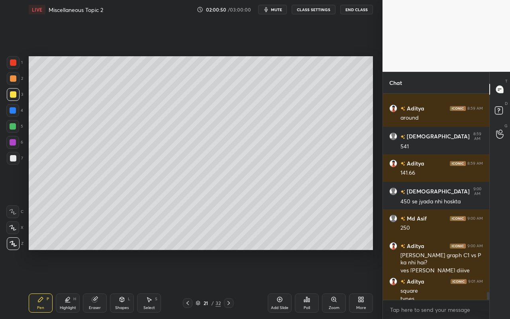
scroll to position [5110, 0]
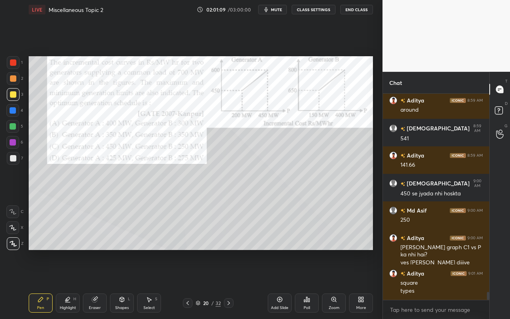
click at [65, 284] on div "Highlight" at bounding box center [68, 308] width 16 height 4
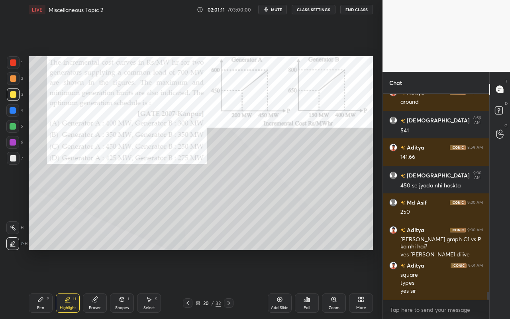
drag, startPoint x: 12, startPoint y: 236, endPoint x: 16, endPoint y: 222, distance: 14.2
click at [14, 234] on div "H H" at bounding box center [16, 234] width 21 height 32
drag, startPoint x: 8, startPoint y: 232, endPoint x: 12, endPoint y: 226, distance: 6.6
click at [9, 231] on div at bounding box center [12, 227] width 13 height 13
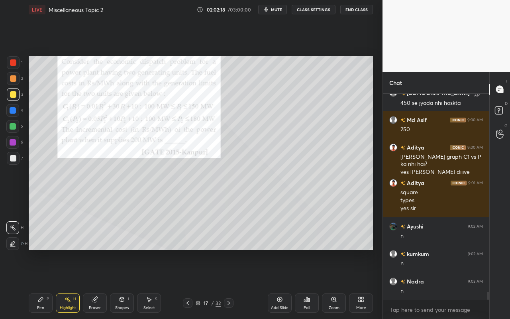
scroll to position [5228, 0]
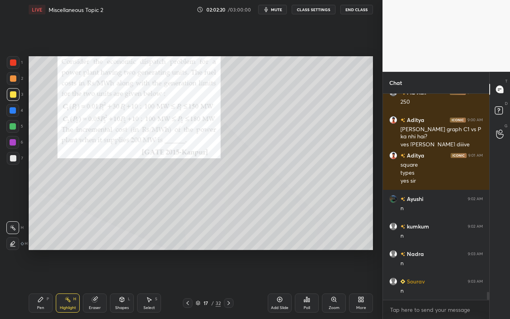
drag, startPoint x: 35, startPoint y: 306, endPoint x: 45, endPoint y: 287, distance: 21.9
click at [35, 284] on div "Pen P" at bounding box center [41, 302] width 24 height 19
click at [13, 80] on div at bounding box center [13, 78] width 6 height 6
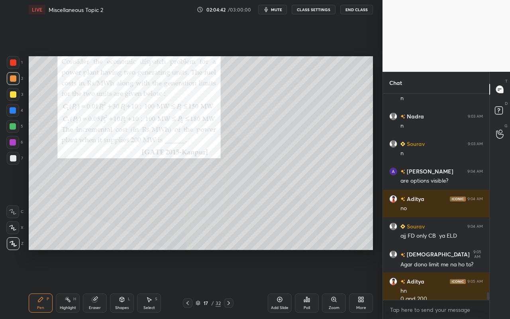
scroll to position [5373, 0]
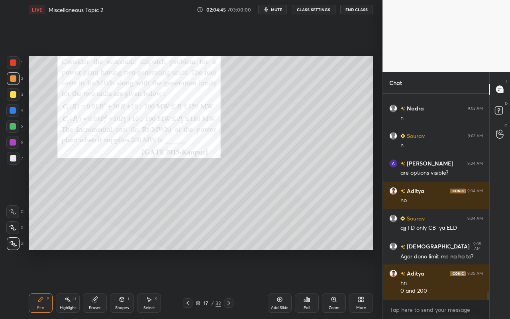
click at [70, 284] on div "Highlight H" at bounding box center [68, 302] width 24 height 19
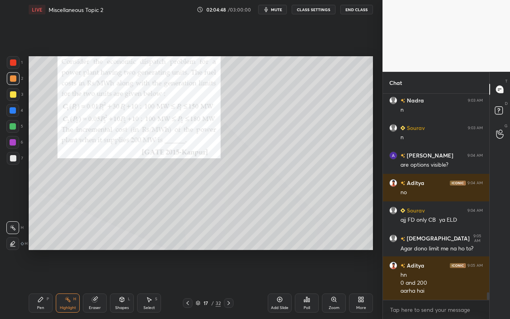
click at [45, 284] on div "Pen P" at bounding box center [41, 302] width 24 height 19
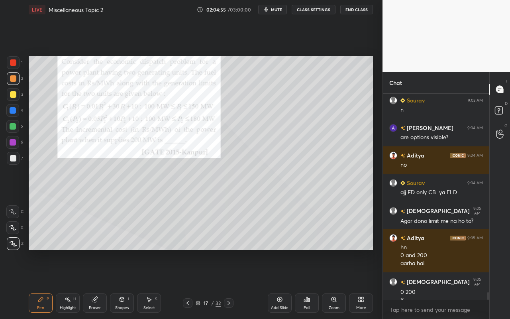
scroll to position [5417, 0]
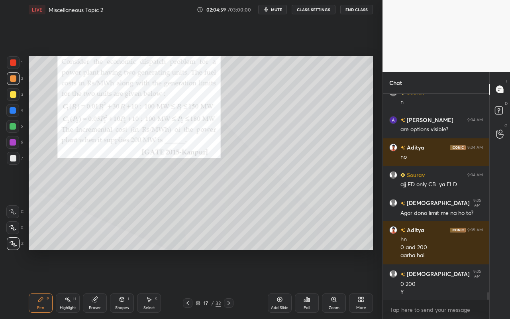
drag, startPoint x: 37, startPoint y: 305, endPoint x: 89, endPoint y: 261, distance: 68.7
click at [37, 284] on div "Pen P" at bounding box center [41, 302] width 24 height 19
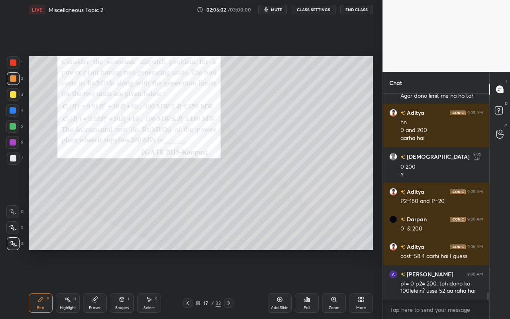
scroll to position [5562, 0]
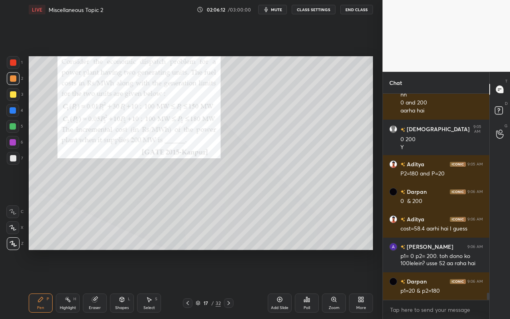
click at [43, 284] on div "Pen" at bounding box center [40, 308] width 7 height 4
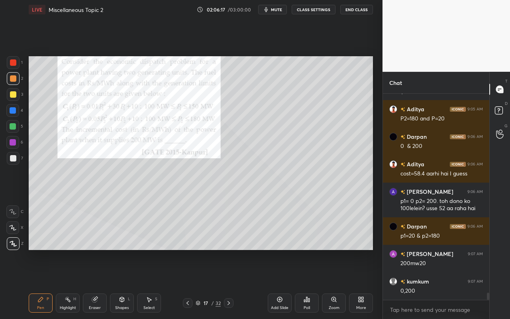
scroll to position [5644, 0]
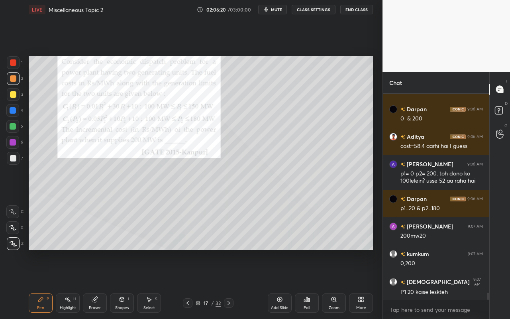
click at [43, 284] on icon at bounding box center [40, 299] width 6 height 6
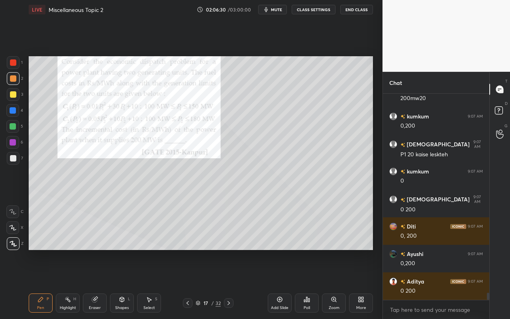
scroll to position [5809, 0]
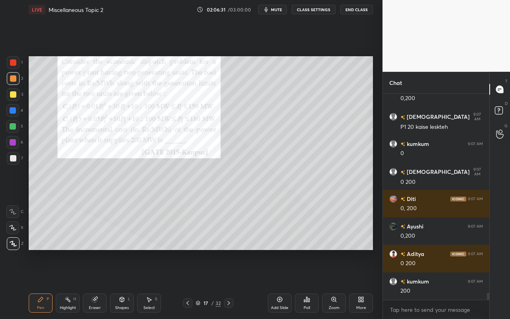
drag, startPoint x: 46, startPoint y: 306, endPoint x: 58, endPoint y: 294, distance: 16.4
click at [48, 284] on div "Pen P" at bounding box center [41, 302] width 24 height 19
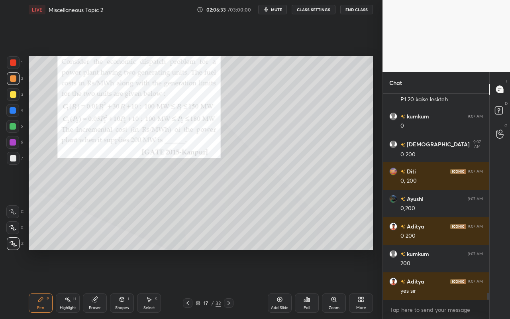
scroll to position [5864, 0]
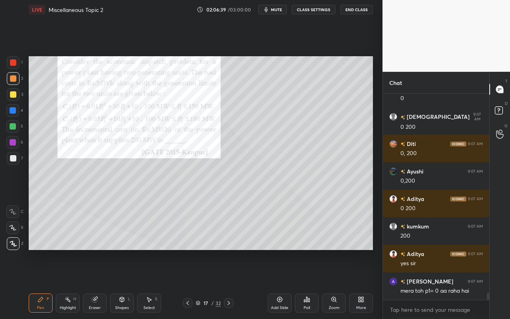
drag, startPoint x: 45, startPoint y: 305, endPoint x: 113, endPoint y: 255, distance: 83.9
click at [47, 284] on div "Pen P" at bounding box center [41, 302] width 24 height 19
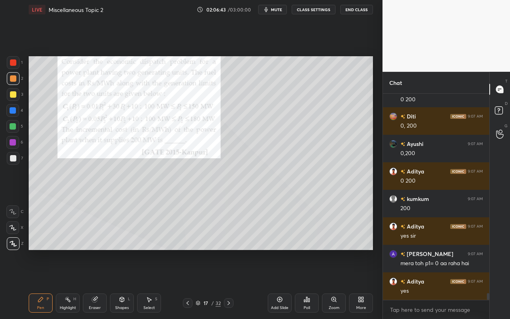
scroll to position [5900, 0]
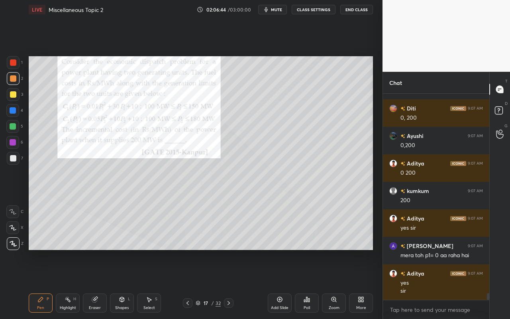
click at [71, 284] on div "Highlight" at bounding box center [68, 308] width 16 height 4
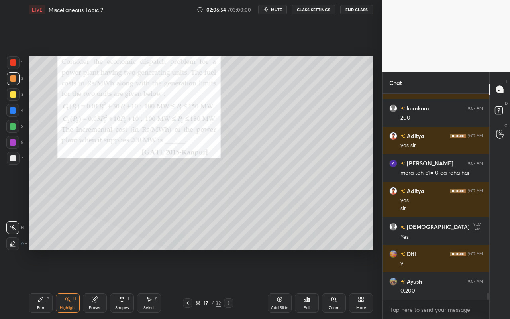
scroll to position [6010, 0]
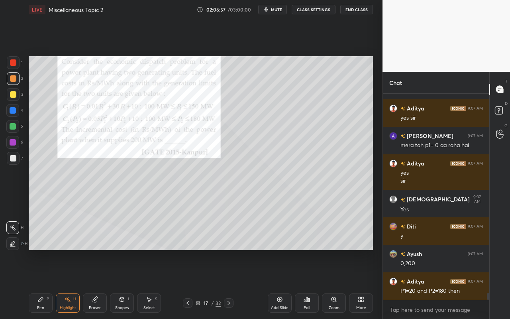
drag, startPoint x: 35, startPoint y: 301, endPoint x: 53, endPoint y: 274, distance: 32.8
click at [36, 284] on div "Pen P" at bounding box center [41, 302] width 24 height 19
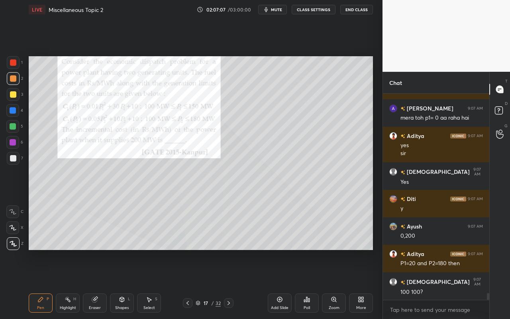
drag, startPoint x: 61, startPoint y: 304, endPoint x: 78, endPoint y: 263, distance: 44.7
click at [63, 284] on div "Highlight H" at bounding box center [68, 302] width 24 height 19
click at [68, 284] on div "Highlight" at bounding box center [68, 308] width 16 height 4
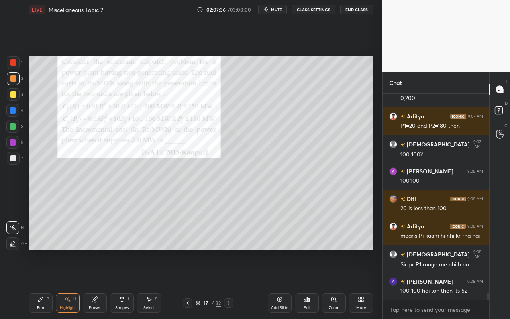
scroll to position [6202, 0]
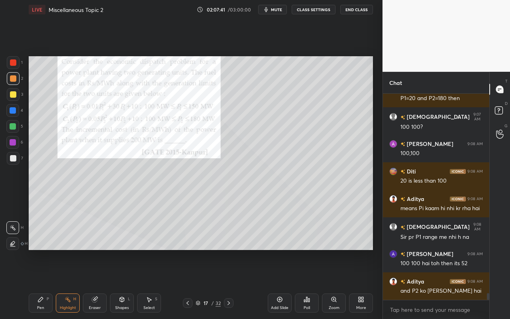
drag, startPoint x: 40, startPoint y: 307, endPoint x: 45, endPoint y: 303, distance: 6.2
click at [40, 284] on div "Pen" at bounding box center [40, 308] width 7 height 4
click at [64, 284] on div "Highlight H" at bounding box center [68, 302] width 24 height 19
click at [40, 284] on div "Pen" at bounding box center [40, 308] width 7 height 4
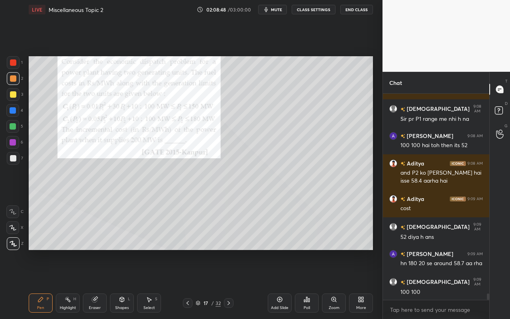
scroll to position [6348, 0]
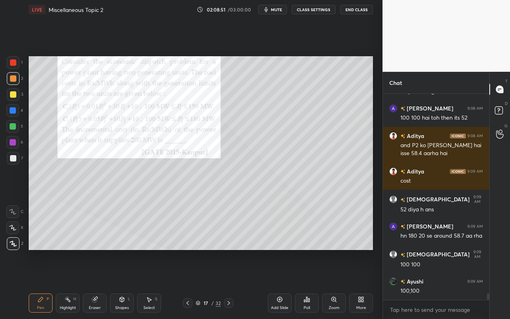
click at [73, 284] on div "Highlight H" at bounding box center [68, 302] width 24 height 19
click at [45, 284] on div "Pen P" at bounding box center [41, 302] width 24 height 19
click at [151, 284] on div "Select S" at bounding box center [149, 302] width 24 height 19
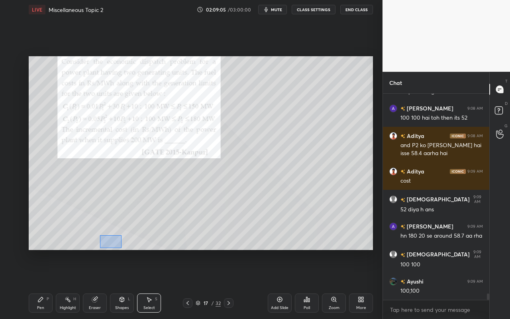
drag, startPoint x: 105, startPoint y: 240, endPoint x: 128, endPoint y: 252, distance: 25.3
click at [121, 248] on div "0 ° Undo Copy Paste here Duplicate Duplicate to new slide Delete" at bounding box center [201, 153] width 345 height 194
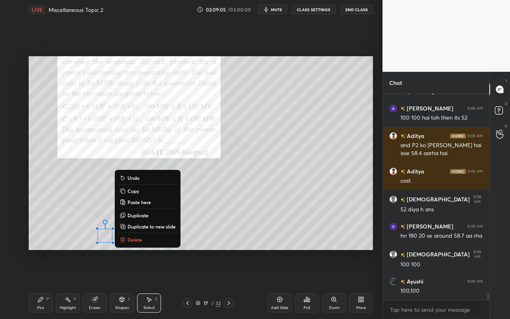
click at [140, 239] on p "Delete" at bounding box center [135, 239] width 15 height 6
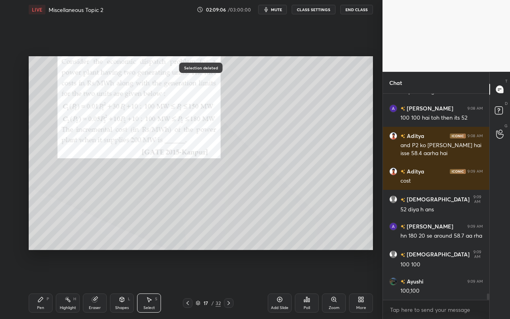
click at [34, 284] on div "Pen P" at bounding box center [41, 302] width 24 height 19
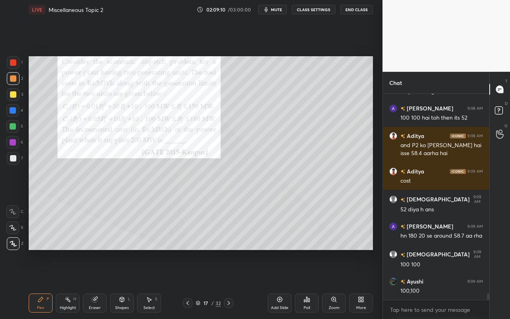
drag, startPoint x: 65, startPoint y: 305, endPoint x: 79, endPoint y: 291, distance: 19.5
click at [65, 284] on div "Highlight" at bounding box center [68, 308] width 16 height 4
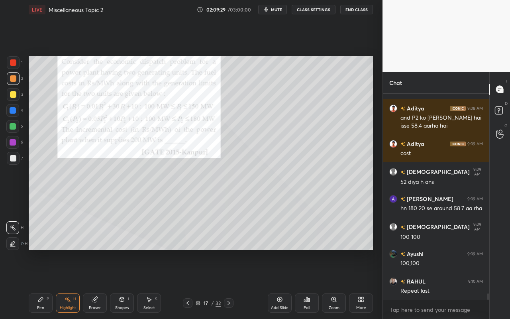
scroll to position [6403, 0]
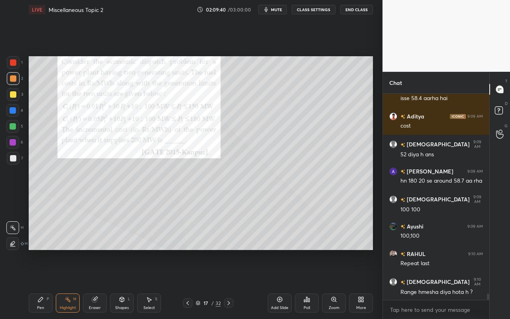
drag, startPoint x: 70, startPoint y: 300, endPoint x: 82, endPoint y: 294, distance: 13.2
click at [70, 284] on icon at bounding box center [68, 299] width 6 height 6
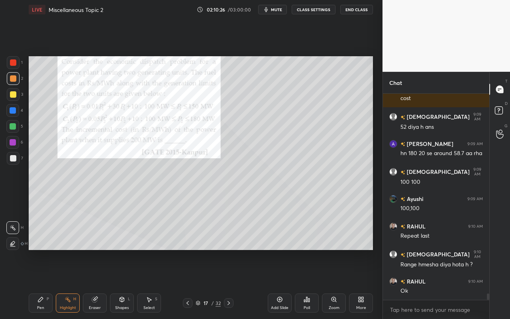
scroll to position [6458, 0]
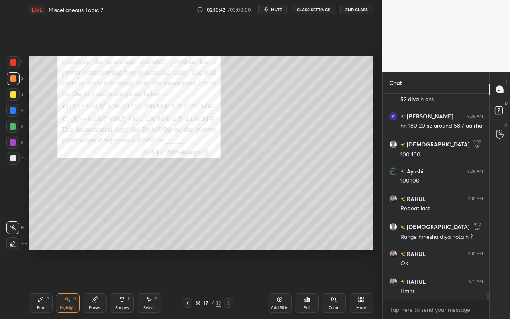
click at [65, 284] on div "Highlight H" at bounding box center [68, 302] width 24 height 19
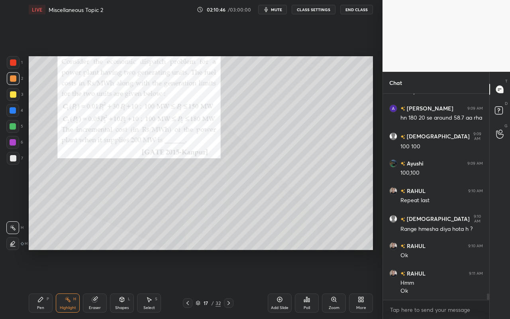
click at [106, 256] on div "Setting up your live class Poll for secs No correct answer Start poll" at bounding box center [201, 153] width 351 height 268
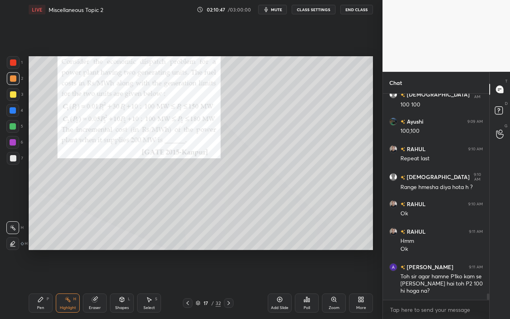
click at [193, 258] on div "Setting up your live class Poll for secs No correct answer Start poll" at bounding box center [201, 153] width 351 height 268
drag, startPoint x: 69, startPoint y: 304, endPoint x: 84, endPoint y: 283, distance: 25.9
click at [70, 284] on div "Highlight H" at bounding box center [68, 302] width 24 height 19
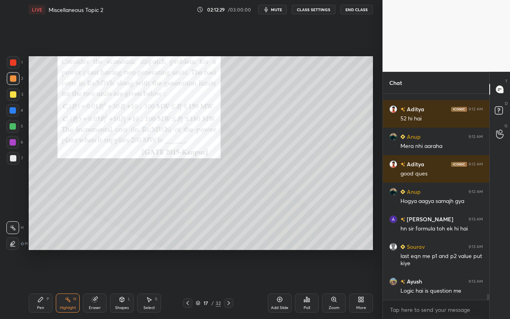
scroll to position [6818, 0]
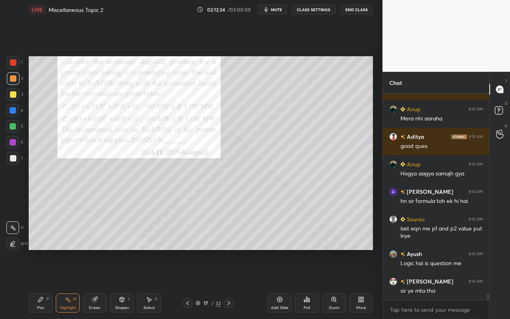
drag, startPoint x: 38, startPoint y: 304, endPoint x: 47, endPoint y: 303, distance: 9.7
click at [39, 284] on div "Pen P" at bounding box center [41, 302] width 24 height 19
drag, startPoint x: 149, startPoint y: 305, endPoint x: 189, endPoint y: 273, distance: 50.8
click at [150, 284] on div "Select" at bounding box center [150, 308] width 12 height 4
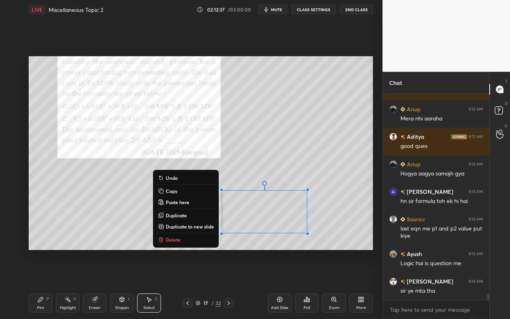
drag, startPoint x: 217, startPoint y: 191, endPoint x: 327, endPoint y: 246, distance: 122.9
click at [328, 247] on div "0 ° Undo Copy Paste here Duplicate Duplicate to new slide Delete" at bounding box center [201, 153] width 345 height 194
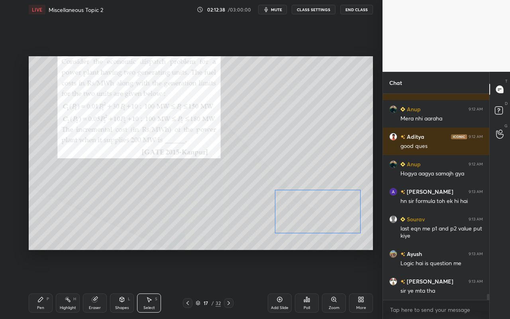
drag, startPoint x: 270, startPoint y: 216, endPoint x: 321, endPoint y: 215, distance: 51.0
click at [323, 216] on div "0 ° Undo Copy Paste here Duplicate Duplicate to new slide Delete" at bounding box center [201, 153] width 345 height 194
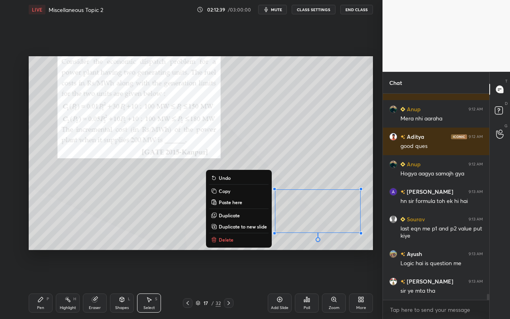
click at [41, 284] on div "Pen P" at bounding box center [41, 302] width 24 height 19
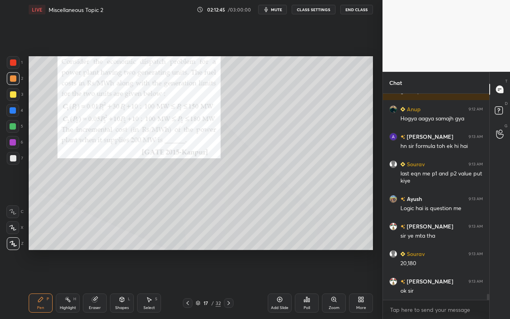
scroll to position [6900, 0]
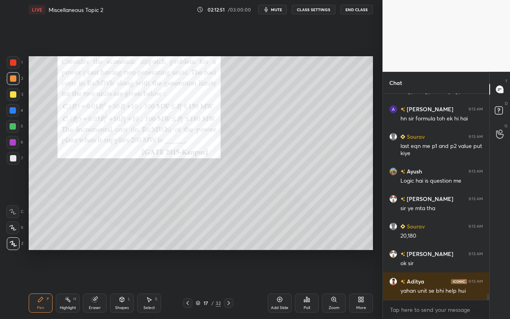
drag, startPoint x: 67, startPoint y: 304, endPoint x: 85, endPoint y: 251, distance: 55.9
click at [71, 284] on div "Highlight H" at bounding box center [68, 302] width 24 height 19
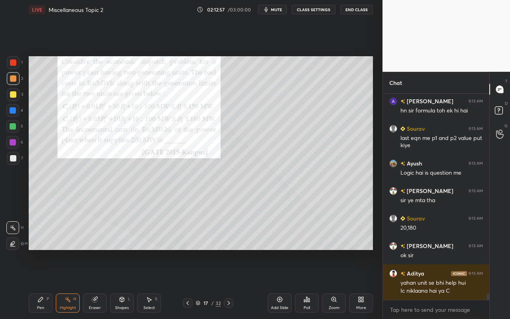
scroll to position [6936, 0]
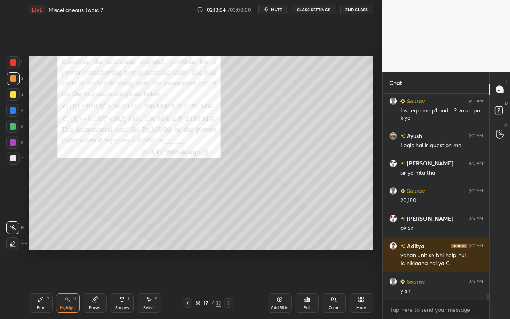
click at [48, 284] on div "P" at bounding box center [48, 299] width 2 height 4
click at [267, 255] on div "Setting up your live class Poll for secs No correct answer Start poll" at bounding box center [201, 153] width 351 height 268
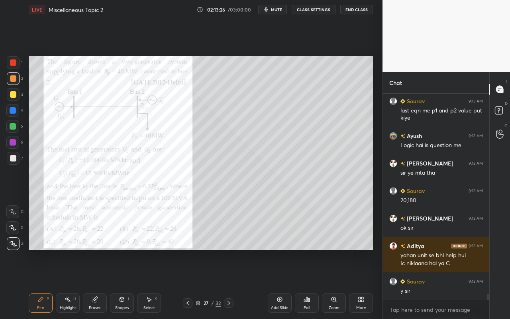
drag, startPoint x: 36, startPoint y: 301, endPoint x: 40, endPoint y: 280, distance: 21.9
click at [36, 284] on div "Pen P" at bounding box center [41, 302] width 24 height 19
click at [66, 284] on div "Highlight H" at bounding box center [68, 302] width 24 height 19
click at [43, 284] on icon at bounding box center [40, 299] width 6 height 6
click at [69, 284] on div "Highlight" at bounding box center [68, 308] width 16 height 4
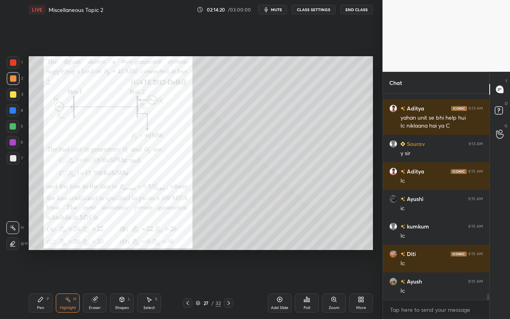
scroll to position [7101, 0]
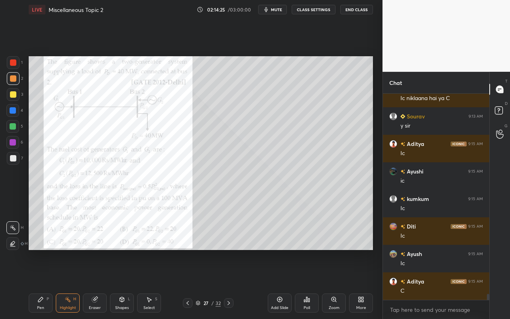
drag, startPoint x: 43, startPoint y: 302, endPoint x: 77, endPoint y: 264, distance: 51.1
click at [43, 284] on icon at bounding box center [40, 299] width 6 height 6
drag, startPoint x: 66, startPoint y: 299, endPoint x: 65, endPoint y: 291, distance: 7.6
click at [66, 284] on div "Highlight H" at bounding box center [68, 302] width 24 height 19
click at [44, 284] on div "Pen P" at bounding box center [41, 302] width 24 height 19
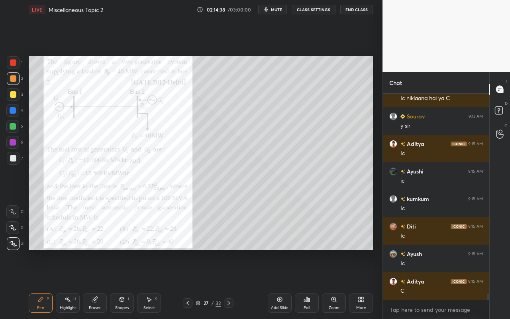
drag, startPoint x: 60, startPoint y: 303, endPoint x: 93, endPoint y: 250, distance: 62.3
click at [60, 284] on div "Highlight H" at bounding box center [68, 302] width 24 height 19
click at [37, 284] on div "Pen" at bounding box center [40, 308] width 7 height 4
click at [94, 284] on icon at bounding box center [94, 299] width 5 height 5
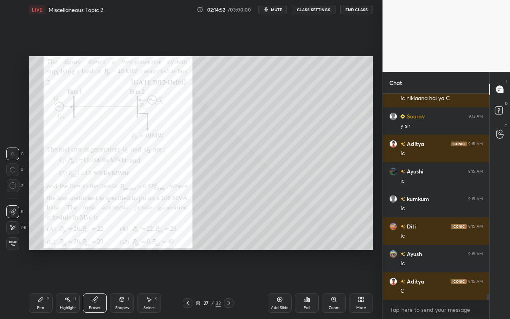
click at [28, 284] on div "LIVE Miscellaneous Topic 2 02:14:52 / 03:00:00 mute CLASS SETTINGS End Class Se…" at bounding box center [201, 159] width 351 height 319
drag, startPoint x: 41, startPoint y: 305, endPoint x: 48, endPoint y: 298, distance: 9.9
click at [41, 284] on div "Pen" at bounding box center [40, 308] width 7 height 4
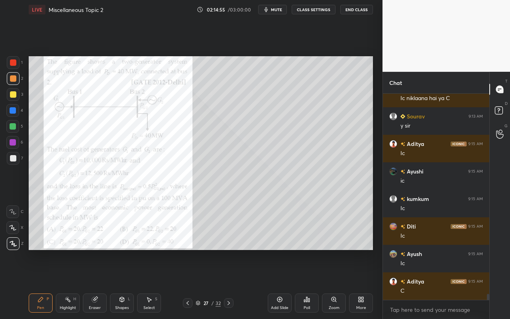
click at [39, 284] on div "Pen P" at bounding box center [41, 302] width 24 height 19
click at [67, 284] on div "Highlight H" at bounding box center [68, 302] width 24 height 19
click at [37, 284] on div "Pen P" at bounding box center [41, 302] width 24 height 19
click at [68, 284] on div "Highlight" at bounding box center [68, 308] width 16 height 4
click at [38, 284] on div "Pen P" at bounding box center [41, 302] width 24 height 19
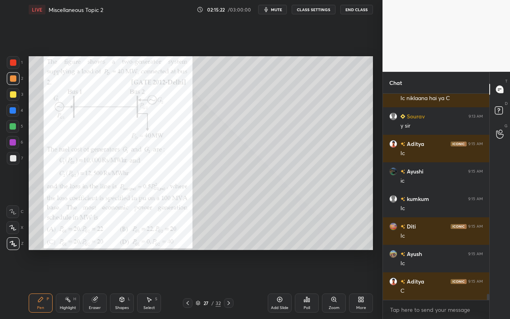
click at [69, 284] on div "Highlight" at bounding box center [68, 308] width 16 height 4
drag, startPoint x: 44, startPoint y: 305, endPoint x: 48, endPoint y: 301, distance: 5.9
click at [44, 284] on div "Pen" at bounding box center [40, 308] width 7 height 4
drag, startPoint x: 70, startPoint y: 309, endPoint x: 83, endPoint y: 299, distance: 15.6
click at [72, 284] on div "Highlight" at bounding box center [68, 308] width 16 height 4
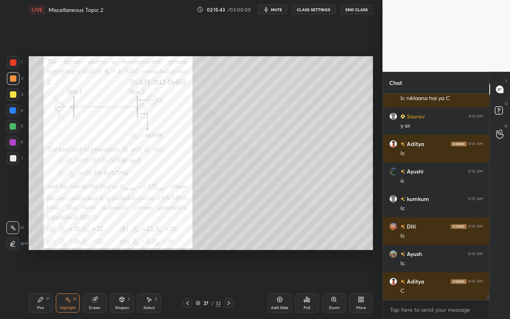
scroll to position [7128, 0]
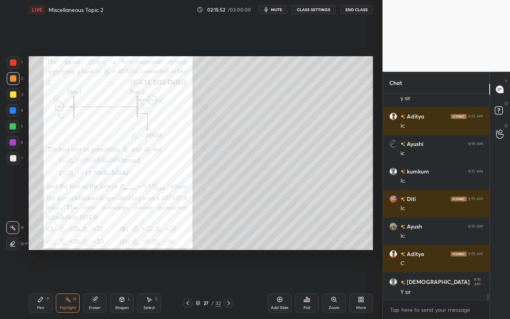
drag, startPoint x: 148, startPoint y: 306, endPoint x: 177, endPoint y: 281, distance: 38.4
click at [148, 284] on div "Select" at bounding box center [150, 308] width 12 height 4
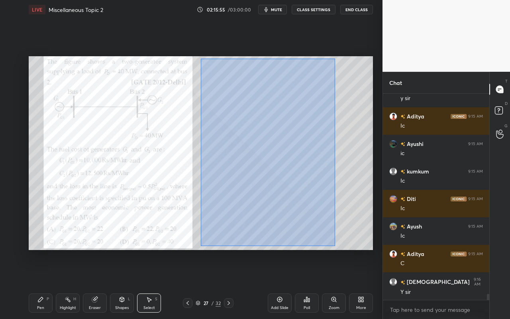
drag, startPoint x: 201, startPoint y: 58, endPoint x: 320, endPoint y: 238, distance: 215.4
click at [335, 245] on div "0 ° Undo Copy Paste here Duplicate Duplicate to new slide Delete" at bounding box center [201, 153] width 345 height 194
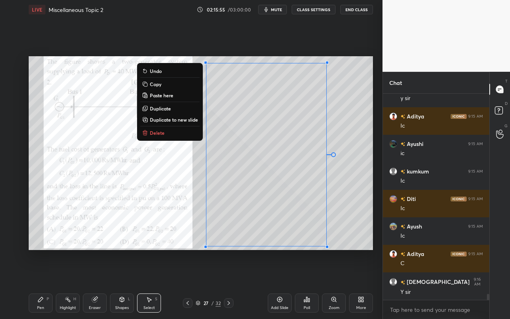
scroll to position [7156, 0]
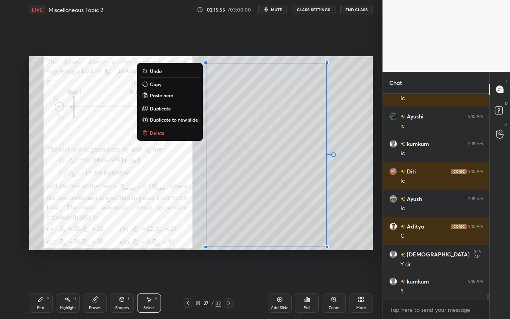
click at [193, 118] on p "Duplicate to new slide" at bounding box center [174, 119] width 48 height 6
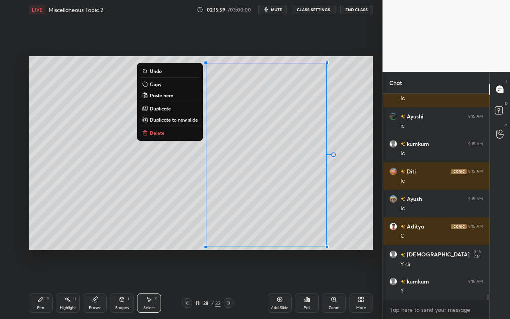
drag, startPoint x: 340, startPoint y: 64, endPoint x: 193, endPoint y: 244, distance: 232.7
click at [188, 251] on div "0 ° Undo Copy Paste here Duplicate Duplicate to new slide Delete Setting up you…" at bounding box center [201, 153] width 351 height 268
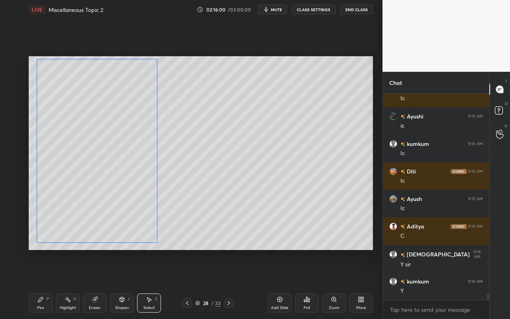
drag, startPoint x: 271, startPoint y: 195, endPoint x: 112, endPoint y: 191, distance: 159.1
click at [103, 191] on div "0 ° Undo Copy Paste here Duplicate Duplicate to new slide Delete" at bounding box center [201, 153] width 345 height 194
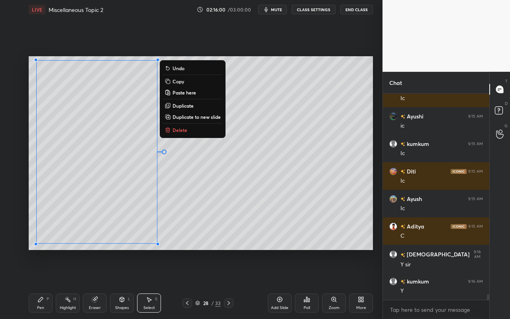
drag, startPoint x: 312, startPoint y: 199, endPoint x: 259, endPoint y: 215, distance: 55.5
click at [309, 200] on div "0 ° Undo Copy Paste here Duplicate Duplicate to new slide Delete" at bounding box center [201, 153] width 345 height 194
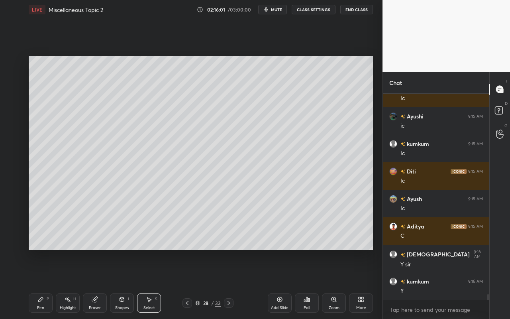
click at [126, 284] on div "Shapes" at bounding box center [122, 308] width 14 height 4
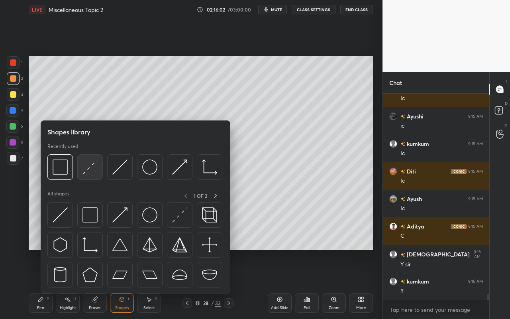
click at [94, 173] on img at bounding box center [90, 166] width 15 height 15
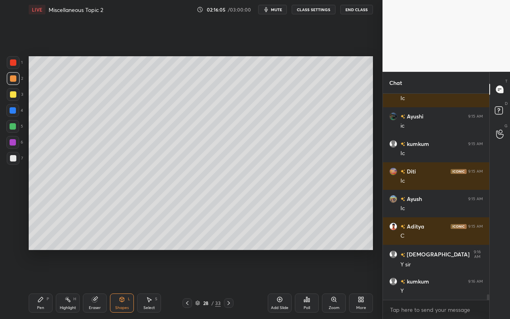
click at [43, 284] on div "Pen" at bounding box center [40, 308] width 7 height 4
click at [14, 93] on div at bounding box center [13, 94] width 6 height 6
click at [41, 284] on div "Pen" at bounding box center [40, 308] width 7 height 4
drag, startPoint x: 13, startPoint y: 96, endPoint x: 23, endPoint y: 93, distance: 10.8
click at [13, 96] on div at bounding box center [13, 94] width 6 height 6
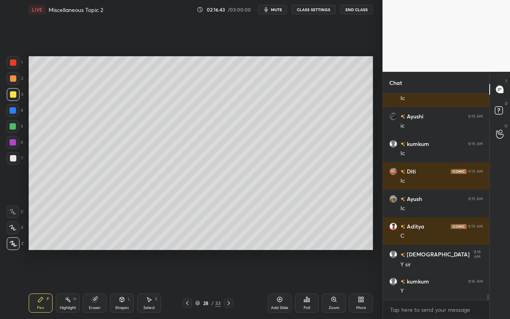
scroll to position [7175, 0]
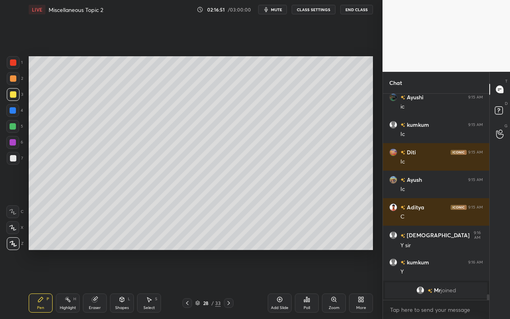
drag, startPoint x: 66, startPoint y: 311, endPoint x: 86, endPoint y: 252, distance: 62.0
click at [66, 284] on div "Highlight H" at bounding box center [68, 302] width 24 height 19
click at [43, 284] on div "Pen" at bounding box center [40, 308] width 7 height 4
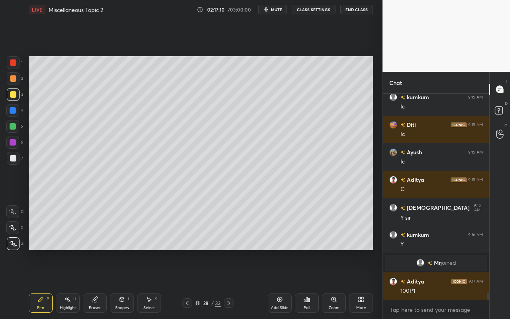
click at [65, 284] on div "Highlight H" at bounding box center [68, 302] width 24 height 19
click at [39, 284] on div "Pen P" at bounding box center [41, 302] width 24 height 19
drag, startPoint x: 65, startPoint y: 305, endPoint x: 136, endPoint y: 253, distance: 88.4
click at [67, 284] on div "Highlight H" at bounding box center [68, 302] width 24 height 19
drag, startPoint x: 49, startPoint y: 301, endPoint x: 56, endPoint y: 293, distance: 11.6
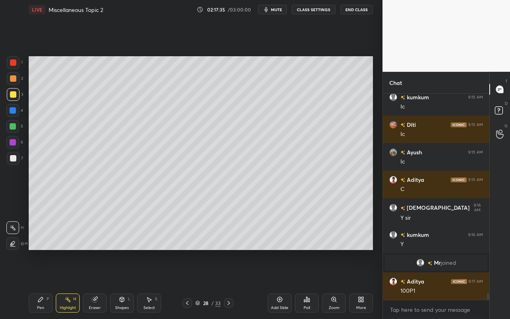
click at [49, 284] on div "Pen P" at bounding box center [41, 302] width 24 height 19
click at [129, 284] on div "Shapes L" at bounding box center [122, 302] width 24 height 19
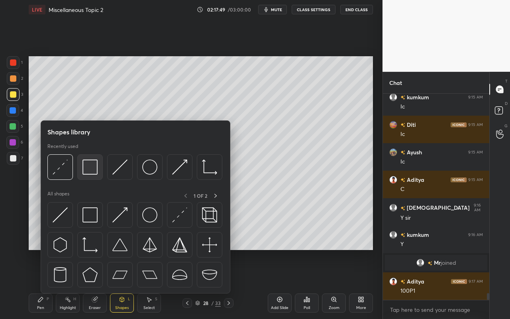
click at [94, 177] on div at bounding box center [90, 167] width 26 height 26
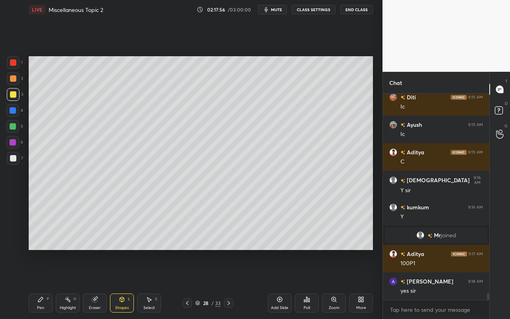
scroll to position [6203, 0]
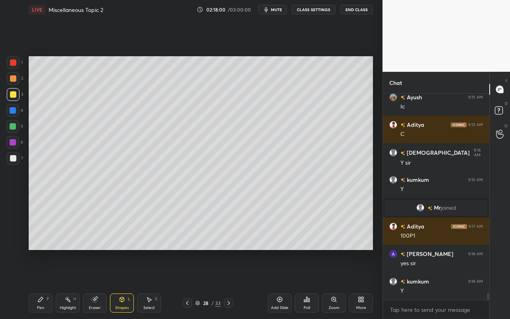
drag, startPoint x: 66, startPoint y: 305, endPoint x: 87, endPoint y: 276, distance: 36.1
click at [67, 284] on div "Highlight H" at bounding box center [68, 302] width 24 height 19
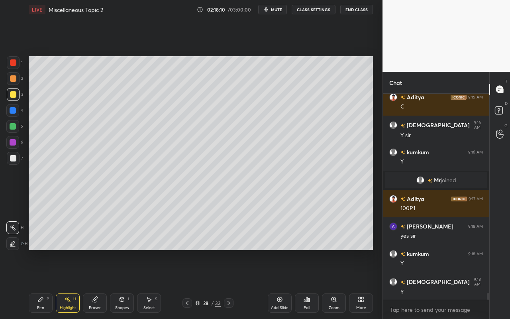
click at [44, 284] on div "Pen P" at bounding box center [41, 302] width 24 height 19
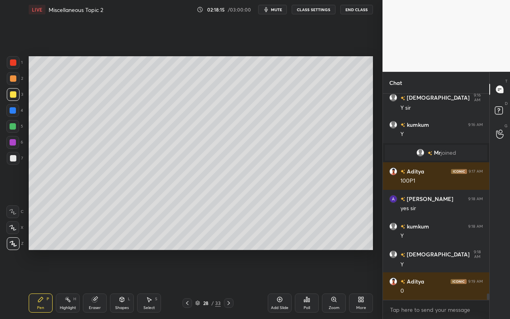
scroll to position [6285, 0]
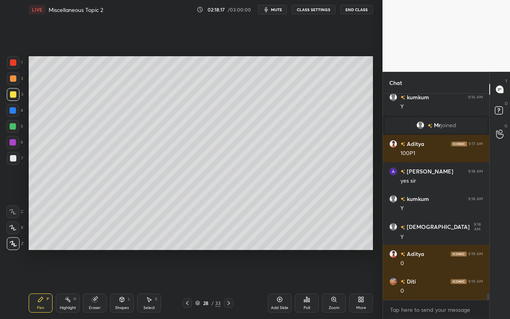
click at [70, 284] on icon at bounding box center [68, 299] width 6 height 6
drag, startPoint x: 154, startPoint y: 305, endPoint x: 156, endPoint y: 300, distance: 5.7
click at [155, 284] on div "Select S" at bounding box center [149, 302] width 24 height 19
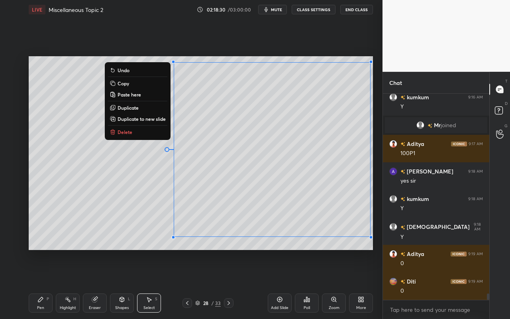
drag, startPoint x: 177, startPoint y: 65, endPoint x: 372, endPoint y: 239, distance: 261.8
click at [373, 240] on div "0 ° Undo Copy Paste here Duplicate Duplicate to new slide Delete" at bounding box center [201, 153] width 345 height 194
click at [289, 244] on div "0 ° Undo Copy Paste here Duplicate Duplicate to new slide Delete" at bounding box center [201, 153] width 345 height 194
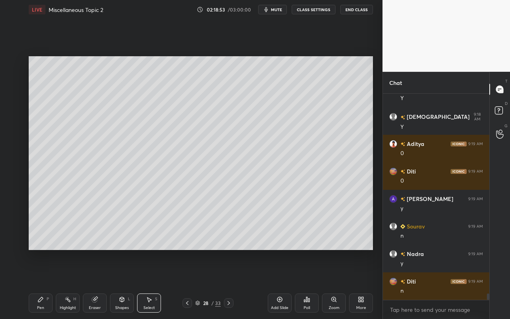
scroll to position [6423, 0]
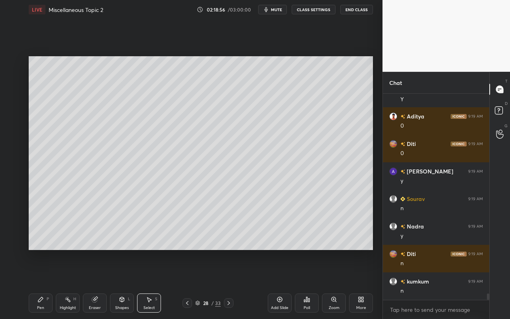
click at [150, 284] on div "Select" at bounding box center [150, 308] width 12 height 4
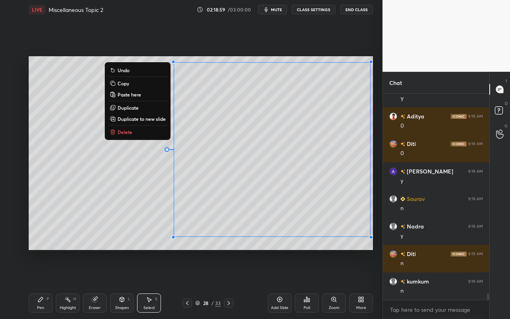
drag, startPoint x: 181, startPoint y: 71, endPoint x: 356, endPoint y: 225, distance: 232.5
click at [375, 237] on div "0 ° Undo Copy Paste here Duplicate Duplicate to new slide Delete Setting up you…" at bounding box center [201, 153] width 351 height 268
click at [150, 119] on p "Duplicate to new slide" at bounding box center [142, 119] width 48 height 6
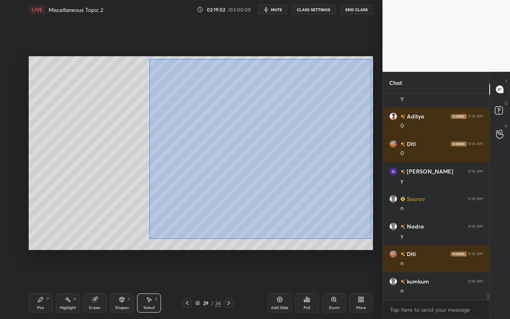
drag, startPoint x: 150, startPoint y: 59, endPoint x: 372, endPoint y: 240, distance: 287.1
click at [372, 240] on div "0 ° Undo Copy Paste here Duplicate Duplicate to new slide Delete" at bounding box center [201, 153] width 345 height 194
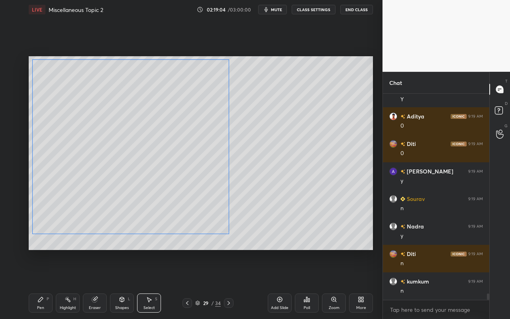
drag, startPoint x: 282, startPoint y: 202, endPoint x: 180, endPoint y: 197, distance: 102.2
click at [181, 197] on div "0 ° Undo Copy Paste here Duplicate Duplicate to new slide Delete" at bounding box center [201, 153] width 345 height 194
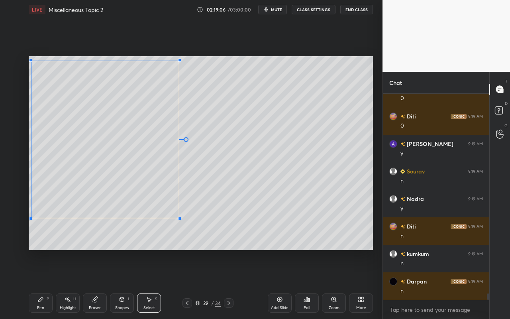
drag, startPoint x: 226, startPoint y: 236, endPoint x: 174, endPoint y: 219, distance: 55.1
click at [178, 218] on div at bounding box center [179, 218] width 3 height 3
drag, startPoint x: 164, startPoint y: 201, endPoint x: 162, endPoint y: 207, distance: 6.2
click at [160, 207] on div "0 ° Undo Copy Paste here Duplicate Duplicate to new slide Delete" at bounding box center [201, 153] width 345 height 194
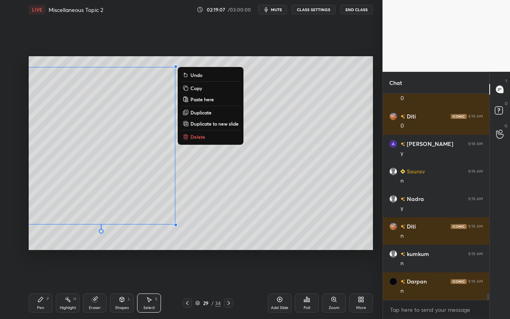
click at [133, 284] on div "Shapes L" at bounding box center [122, 302] width 24 height 19
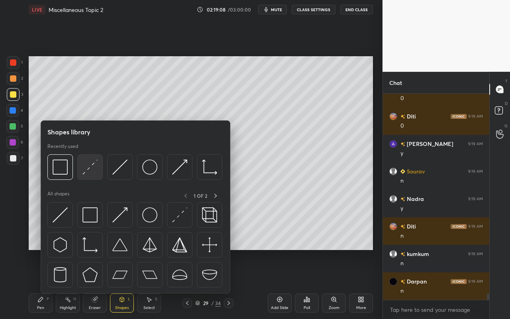
click at [91, 175] on div at bounding box center [90, 167] width 26 height 26
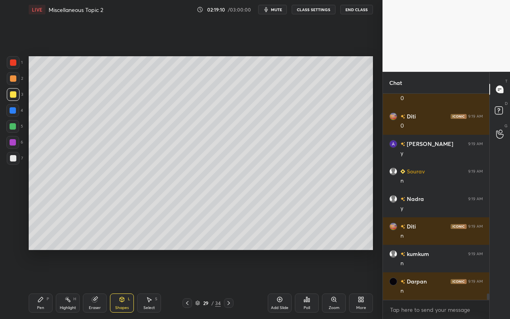
click at [44, 284] on div "Pen" at bounding box center [40, 308] width 7 height 4
click at [12, 128] on div at bounding box center [13, 126] width 6 height 6
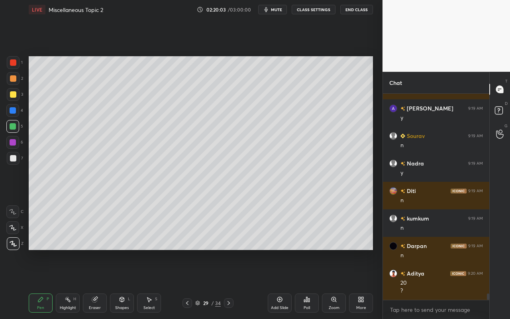
scroll to position [6513, 0]
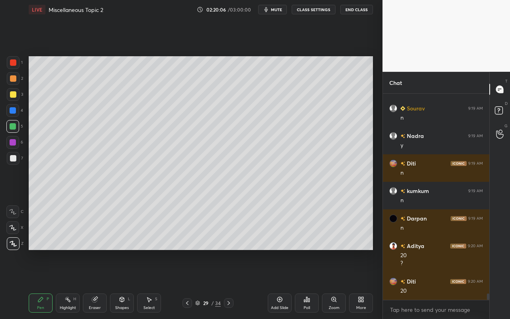
click at [41, 284] on div "Pen" at bounding box center [40, 308] width 7 height 4
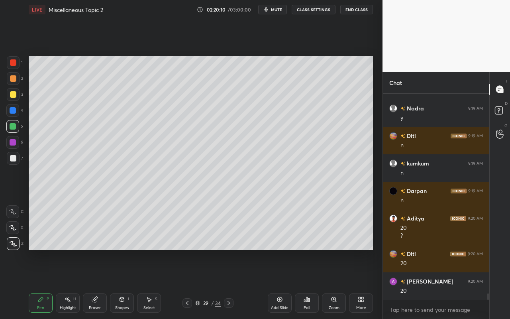
scroll to position [6568, 0]
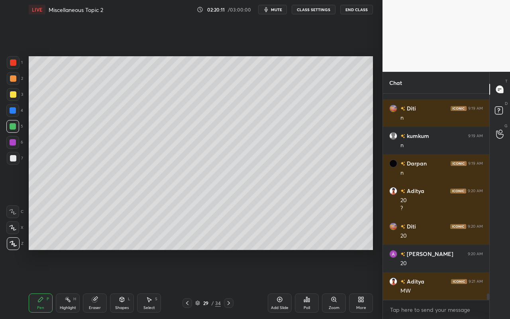
click at [122, 284] on div "Shapes" at bounding box center [122, 308] width 14 height 4
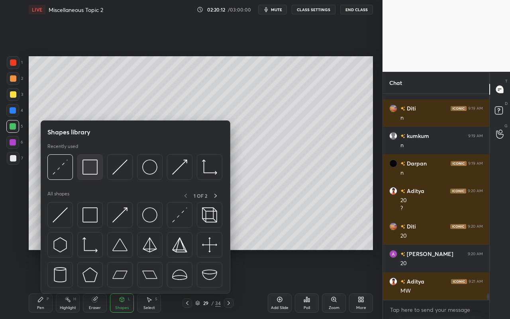
click at [96, 171] on img at bounding box center [90, 166] width 15 height 15
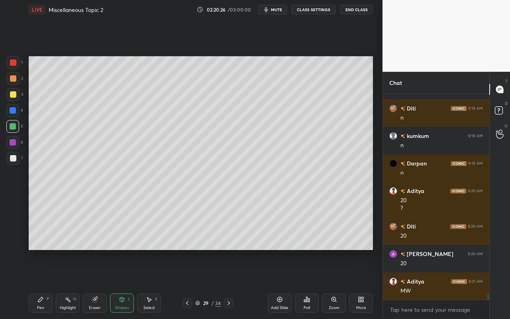
click at [42, 284] on div "Pen" at bounding box center [40, 308] width 7 height 4
drag, startPoint x: 154, startPoint y: 303, endPoint x: 176, endPoint y: 276, distance: 34.3
click at [155, 284] on div "Select S" at bounding box center [149, 302] width 24 height 19
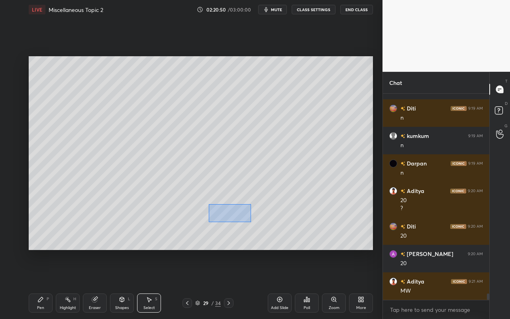
drag, startPoint x: 209, startPoint y: 204, endPoint x: 251, endPoint y: 222, distance: 45.9
click at [251, 222] on div "0 ° Undo Copy Paste here Duplicate Duplicate to new slide Delete" at bounding box center [201, 153] width 345 height 194
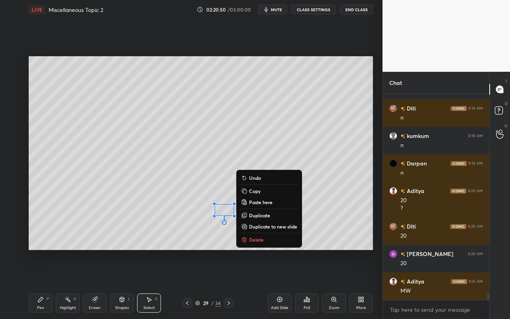
drag, startPoint x: 256, startPoint y: 240, endPoint x: 217, endPoint y: 246, distance: 39.9
click at [254, 241] on p "Delete" at bounding box center [256, 239] width 15 height 6
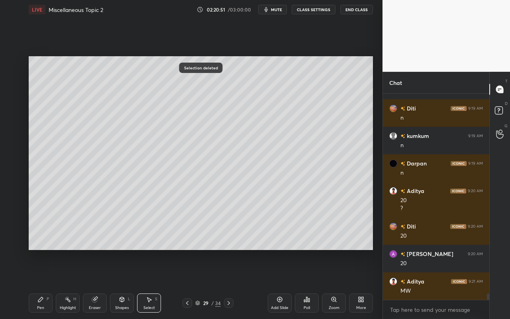
drag, startPoint x: 40, startPoint y: 307, endPoint x: 61, endPoint y: 287, distance: 28.5
click at [42, 284] on div "Pen" at bounding box center [40, 308] width 7 height 4
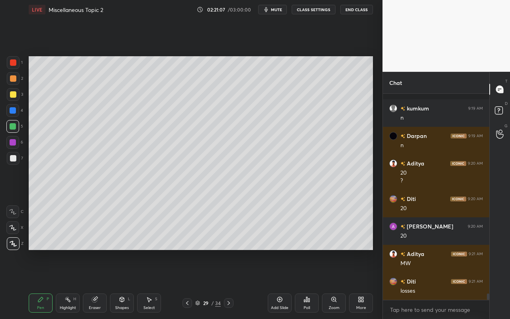
scroll to position [6631, 0]
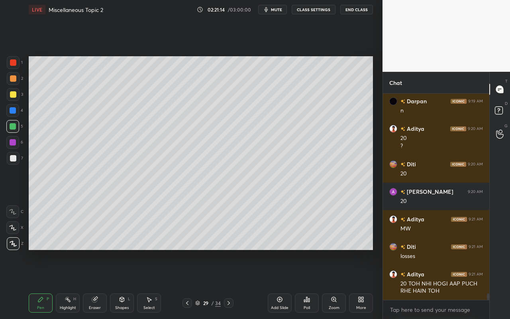
click at [123, 284] on div "Shapes L" at bounding box center [122, 302] width 24 height 19
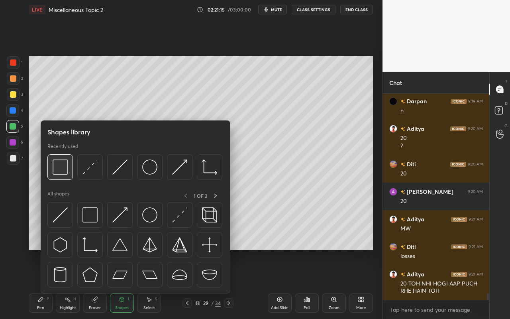
click at [66, 169] on img at bounding box center [60, 166] width 15 height 15
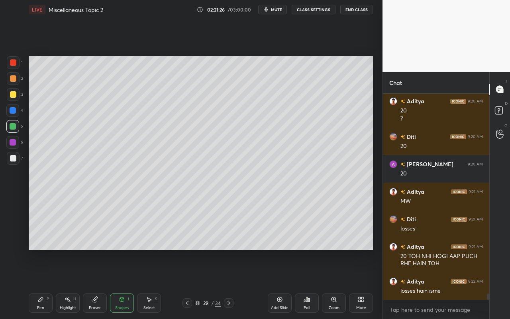
scroll to position [6686, 0]
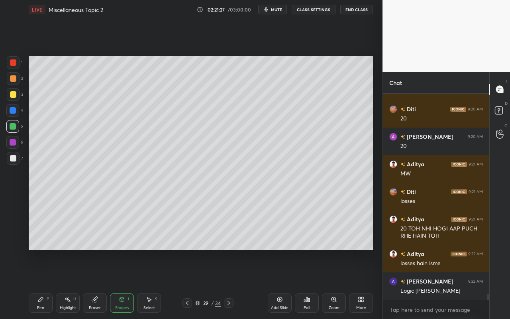
click at [158, 284] on div "Select S" at bounding box center [149, 302] width 24 height 19
drag, startPoint x: 264, startPoint y: 218, endPoint x: 270, endPoint y: 222, distance: 6.8
click at [270, 223] on div "0 ° Undo Copy Paste here Duplicate Duplicate to new slide Delete" at bounding box center [201, 153] width 345 height 194
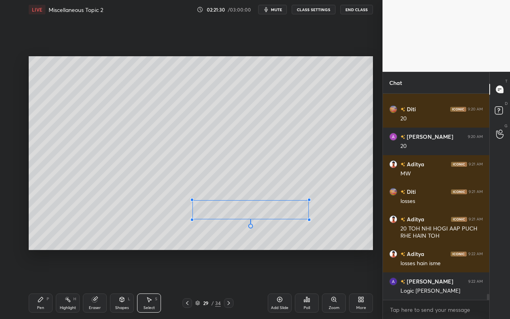
drag, startPoint x: 276, startPoint y: 219, endPoint x: 309, endPoint y: 219, distance: 33.1
click at [309, 219] on div at bounding box center [309, 219] width 3 height 3
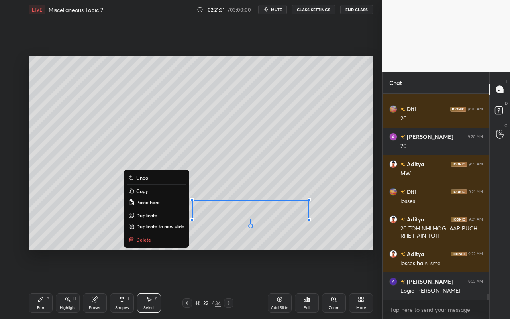
click at [38, 284] on div "Pen" at bounding box center [40, 308] width 7 height 4
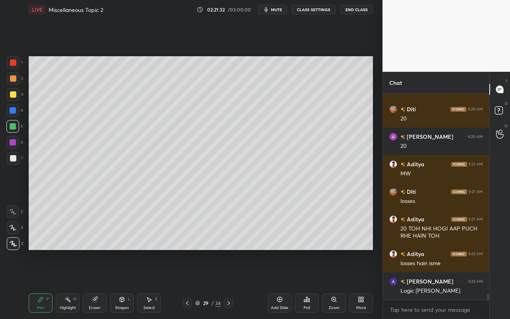
click at [12, 95] on div at bounding box center [13, 94] width 6 height 6
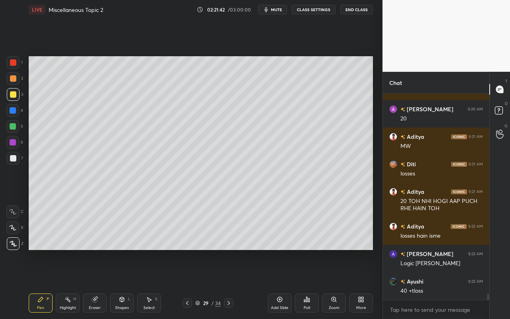
drag, startPoint x: 67, startPoint y: 307, endPoint x: 68, endPoint y: 299, distance: 7.7
click at [67, 284] on div "Highlight" at bounding box center [68, 308] width 16 height 4
click at [13, 58] on div at bounding box center [13, 62] width 13 height 13
drag, startPoint x: 5, startPoint y: 245, endPoint x: 22, endPoint y: 241, distance: 17.3
click at [8, 246] on div "1 2 3 4 5 6 7 C X Z C X Z E E Erase all H H" at bounding box center [13, 153] width 26 height 194
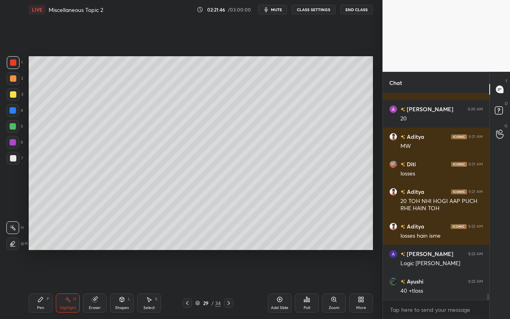
click at [17, 245] on div at bounding box center [12, 243] width 13 height 13
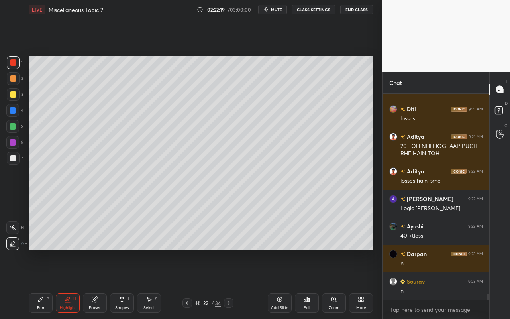
scroll to position [6796, 0]
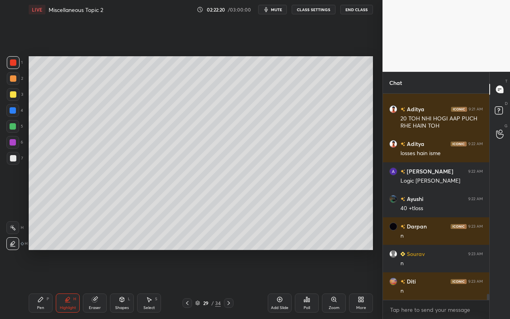
click at [152, 284] on div "Select S" at bounding box center [149, 302] width 24 height 19
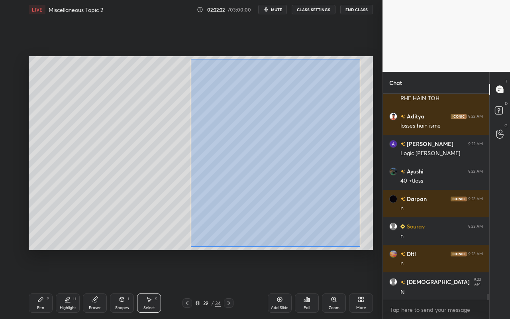
scroll to position [6851, 0]
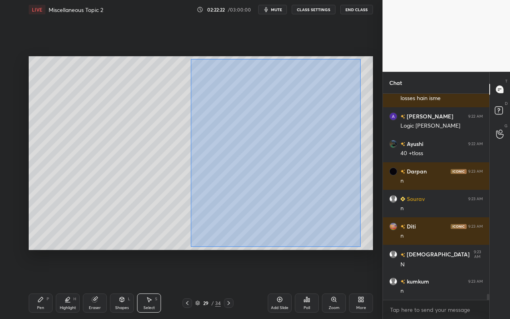
drag, startPoint x: 194, startPoint y: 73, endPoint x: 360, endPoint y: 244, distance: 238.0
click at [360, 246] on div "0 ° Undo Copy Paste here Duplicate Duplicate to new slide Delete" at bounding box center [201, 153] width 345 height 194
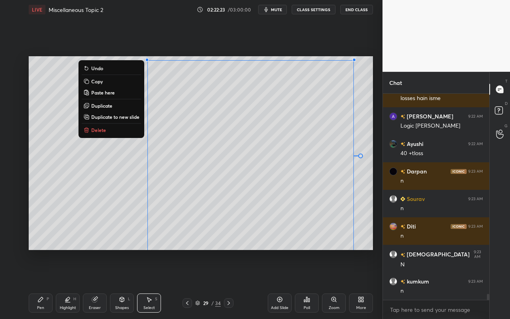
click at [128, 117] on p "Duplicate to new slide" at bounding box center [115, 117] width 48 height 6
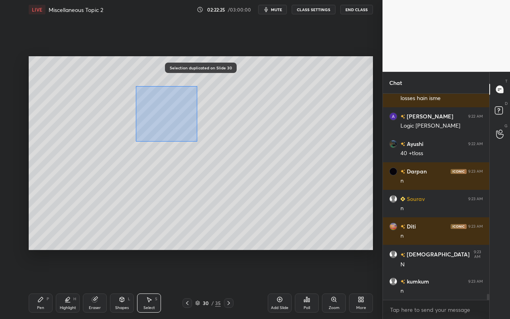
drag, startPoint x: 138, startPoint y: 88, endPoint x: 196, endPoint y: 142, distance: 79.9
click at [196, 140] on div "0 ° Undo Copy Paste here Duplicate Duplicate to new slide Delete" at bounding box center [201, 153] width 345 height 194
click at [198, 142] on div "0 ° Undo Copy Paste here Duplicate Duplicate to new slide Delete" at bounding box center [201, 153] width 345 height 194
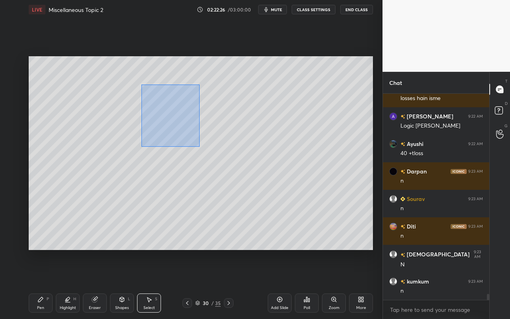
drag, startPoint x: 141, startPoint y: 84, endPoint x: 208, endPoint y: 148, distance: 92.2
click at [197, 146] on div "0 ° Undo Copy Paste here Duplicate Duplicate to new slide Delete" at bounding box center [201, 153] width 345 height 194
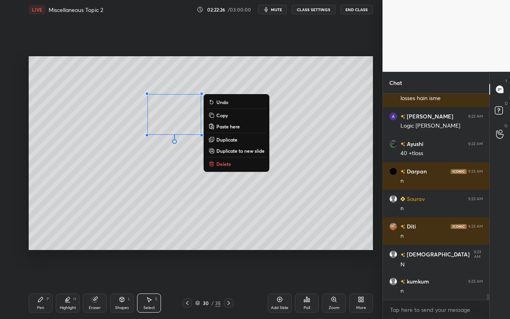
click at [227, 162] on p "Delete" at bounding box center [224, 164] width 15 height 6
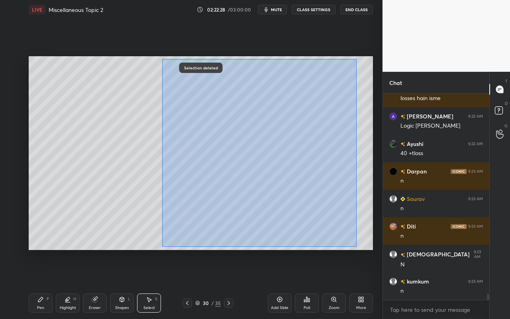
drag, startPoint x: 166, startPoint y: 71, endPoint x: 354, endPoint y: 243, distance: 254.5
click at [360, 249] on div "0 ° Undo Copy Paste here Duplicate Duplicate to new slide Delete" at bounding box center [201, 153] width 345 height 194
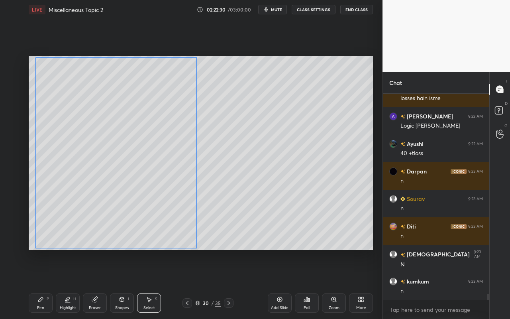
drag, startPoint x: 302, startPoint y: 205, endPoint x: 166, endPoint y: 203, distance: 136.4
click at [147, 203] on div "0 ° Undo Copy Paste here Duplicate Duplicate to new slide Delete" at bounding box center [201, 153] width 345 height 194
drag, startPoint x: 194, startPoint y: 247, endPoint x: 184, endPoint y: 239, distance: 12.5
click at [183, 240] on div "0 ° Undo Copy Paste here Duplicate Duplicate to new slide Delete" at bounding box center [201, 153] width 345 height 194
drag, startPoint x: 234, startPoint y: 227, endPoint x: 187, endPoint y: 258, distance: 56.0
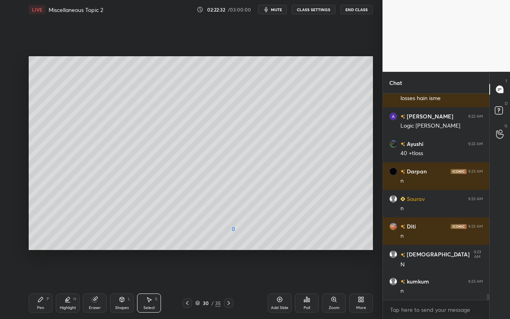
click at [232, 228] on div "0 ° Undo Copy Paste here Duplicate Duplicate to new slide Delete" at bounding box center [201, 153] width 345 height 194
click at [122, 284] on div "Shapes" at bounding box center [122, 308] width 14 height 4
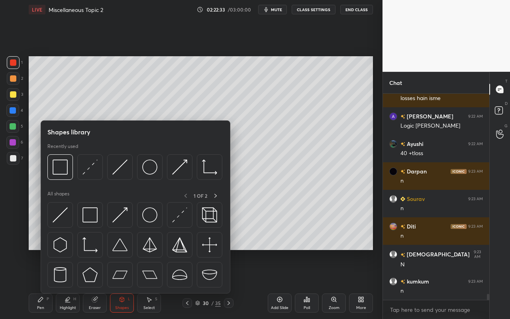
click at [94, 180] on div at bounding box center [134, 169] width 175 height 30
click at [91, 172] on img at bounding box center [90, 166] width 15 height 15
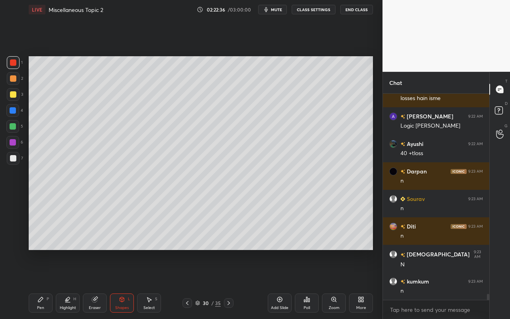
drag, startPoint x: 45, startPoint y: 311, endPoint x: 50, endPoint y: 283, distance: 27.9
click at [45, 284] on div "Pen P" at bounding box center [41, 302] width 24 height 19
click at [16, 78] on div at bounding box center [13, 78] width 6 height 6
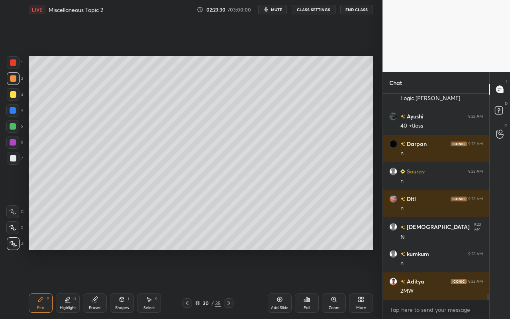
click at [46, 284] on div "Pen P" at bounding box center [41, 302] width 24 height 19
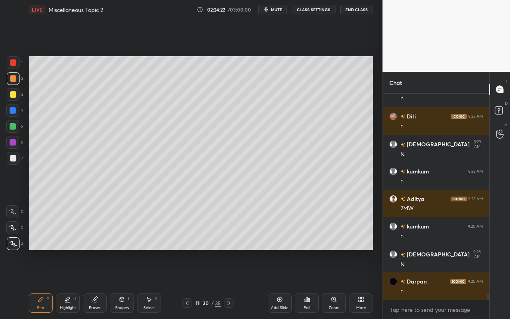
scroll to position [6988, 0]
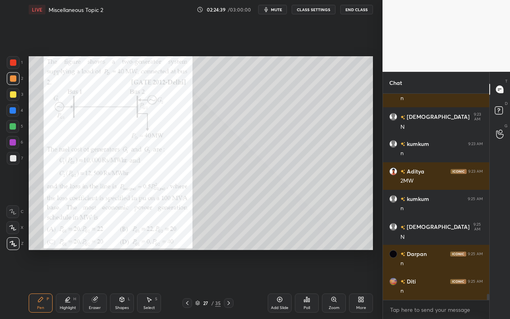
click at [71, 284] on div "Highlight" at bounding box center [68, 308] width 16 height 4
drag, startPoint x: 12, startPoint y: 65, endPoint x: 27, endPoint y: 70, distance: 16.1
click at [12, 64] on div at bounding box center [13, 62] width 6 height 6
click at [37, 284] on div "Pen" at bounding box center [40, 308] width 7 height 4
drag, startPoint x: 42, startPoint y: 300, endPoint x: 52, endPoint y: 295, distance: 11.8
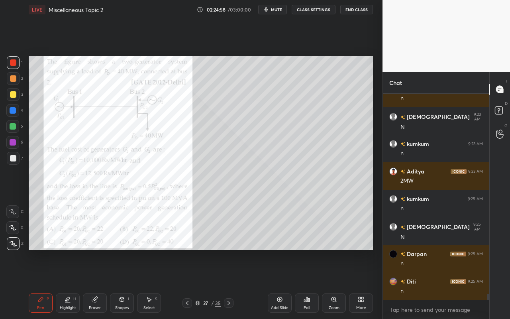
click at [42, 284] on icon at bounding box center [40, 299] width 6 height 6
drag, startPoint x: 68, startPoint y: 301, endPoint x: 69, endPoint y: 288, distance: 13.6
click at [68, 284] on icon at bounding box center [68, 299] width 6 height 6
drag, startPoint x: 15, startPoint y: 230, endPoint x: 27, endPoint y: 218, distance: 16.6
click at [15, 230] on icon at bounding box center [13, 227] width 6 height 6
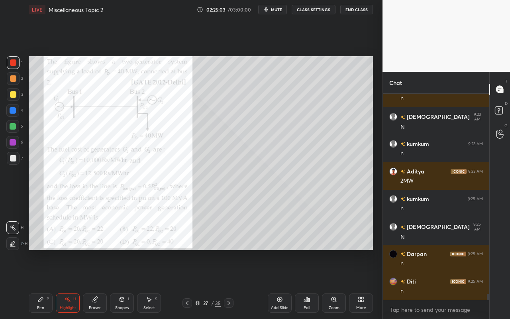
click at [42, 284] on icon at bounding box center [40, 299] width 6 height 6
click at [67, 284] on div "Highlight H" at bounding box center [68, 302] width 24 height 19
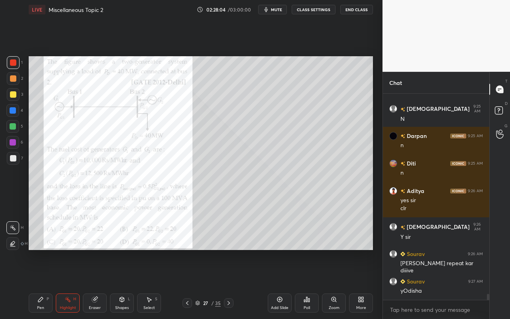
scroll to position [7134, 0]
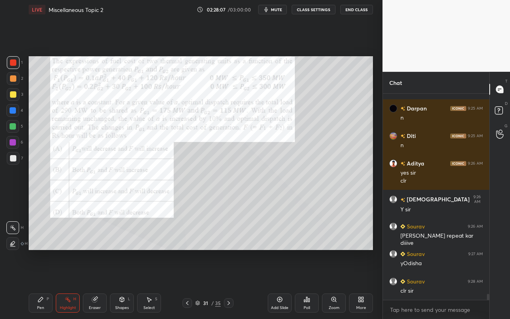
click at [43, 284] on div "Pen" at bounding box center [40, 308] width 7 height 4
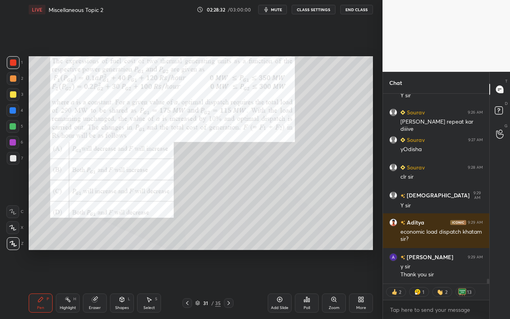
scroll to position [7275, 0]
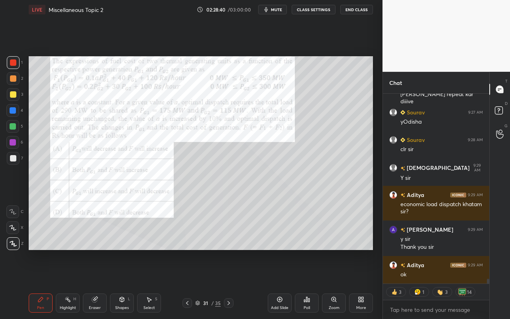
click at [43, 284] on icon at bounding box center [40, 299] width 6 height 6
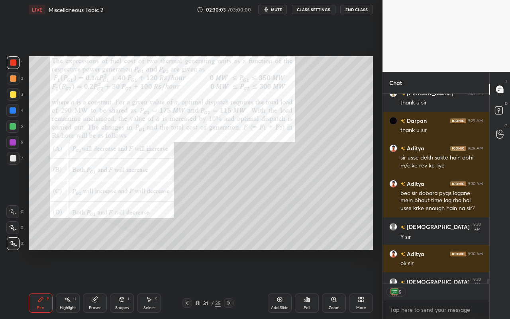
scroll to position [7643, 0]
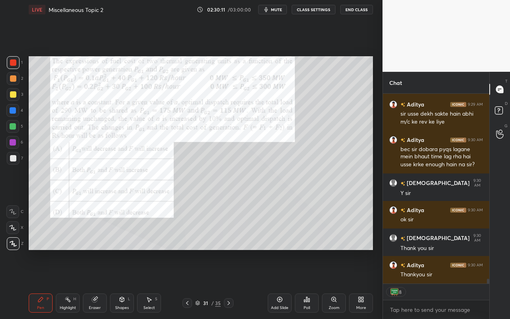
type textarea "x"
